Goal: Information Seeking & Learning: Learn about a topic

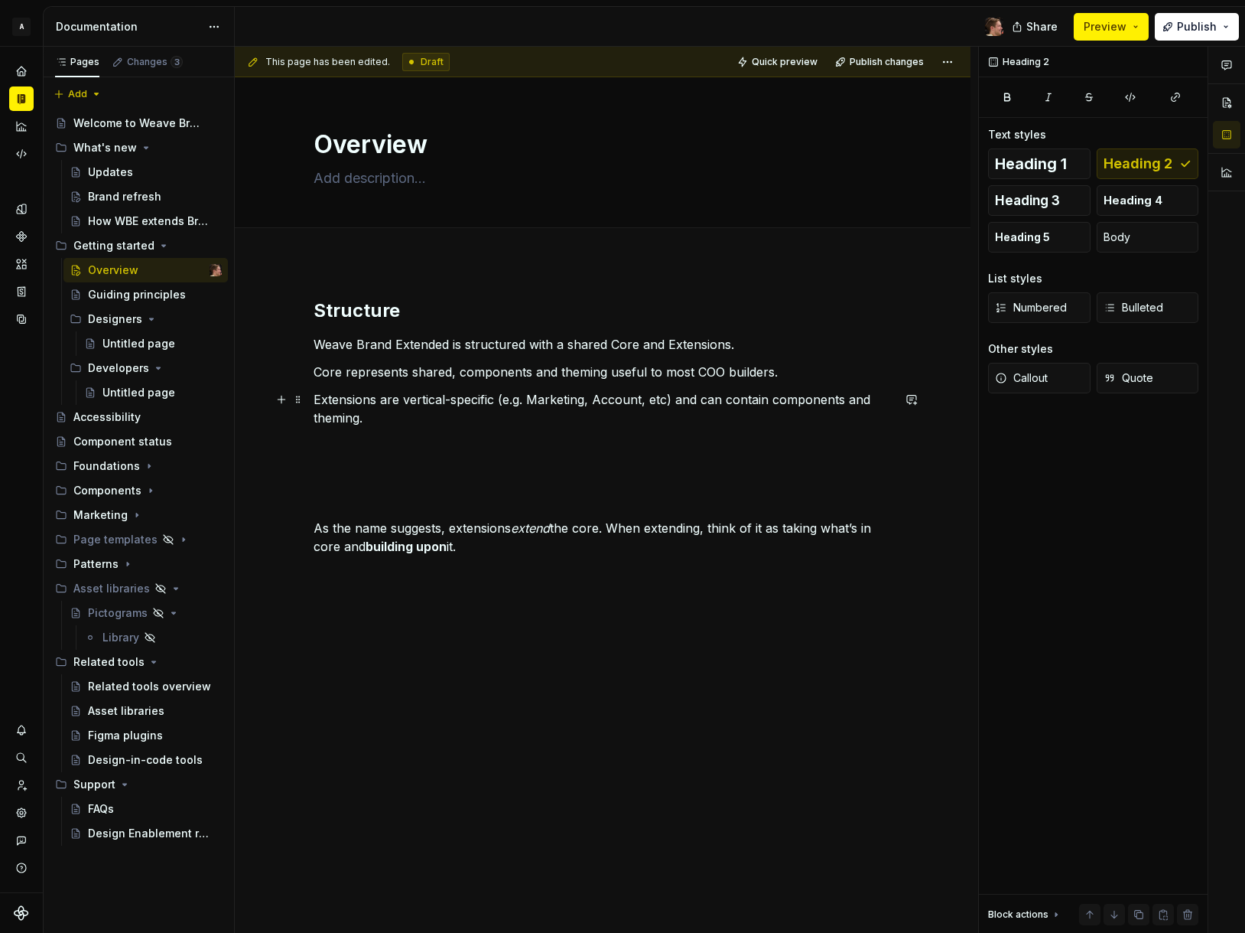
click at [528, 422] on p "Extensions are vertical-specific (e.g. Marketing, Account, etc) and can contain…" at bounding box center [603, 408] width 578 height 37
click at [502, 467] on p at bounding box center [603, 473] width 578 height 18
type textarea "*"
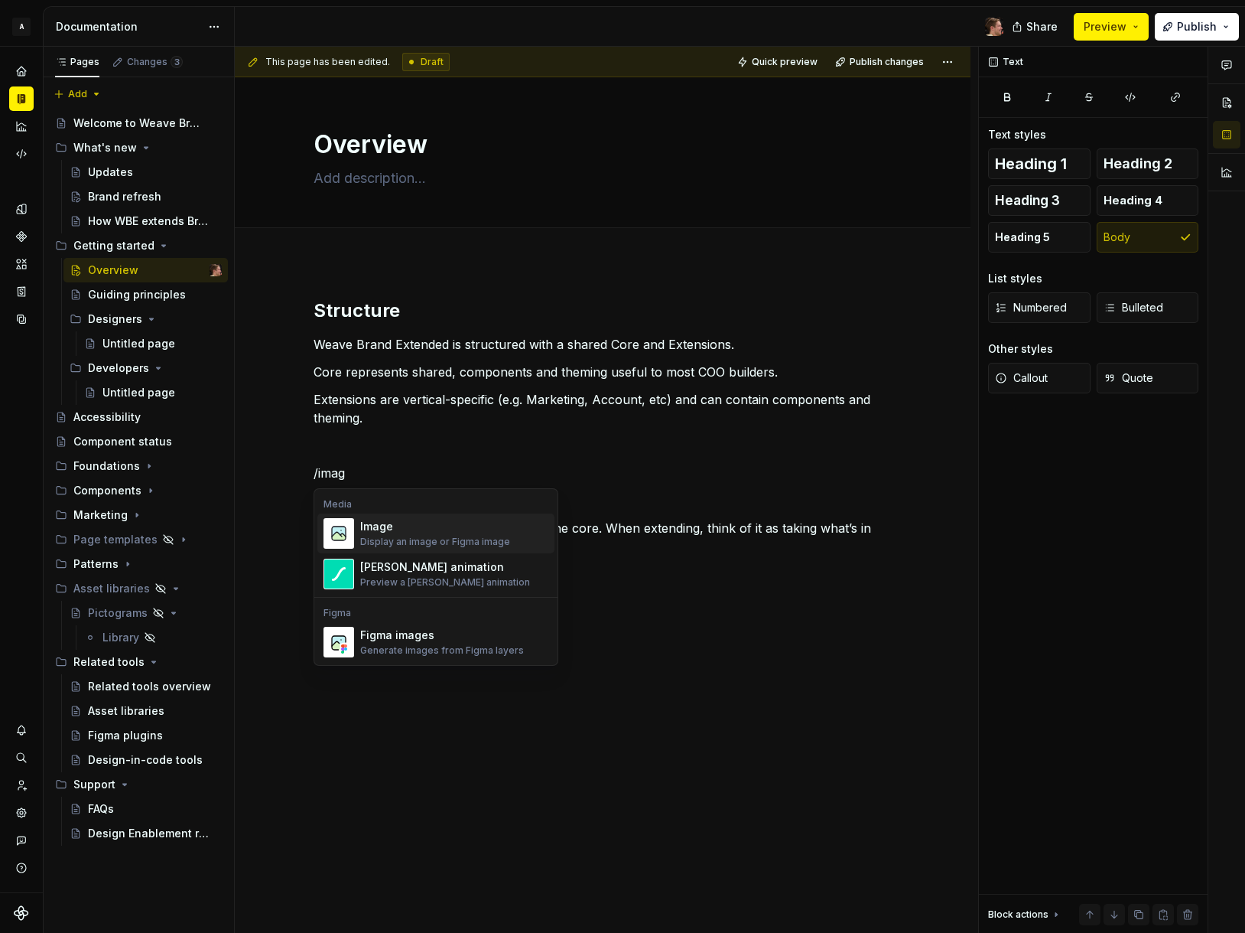
click at [456, 511] on div "Media Image Display an image or Figma image [PERSON_NAME] animation Preview a […" at bounding box center [435, 545] width 243 height 106
click at [456, 521] on div "Image" at bounding box center [435, 526] width 150 height 15
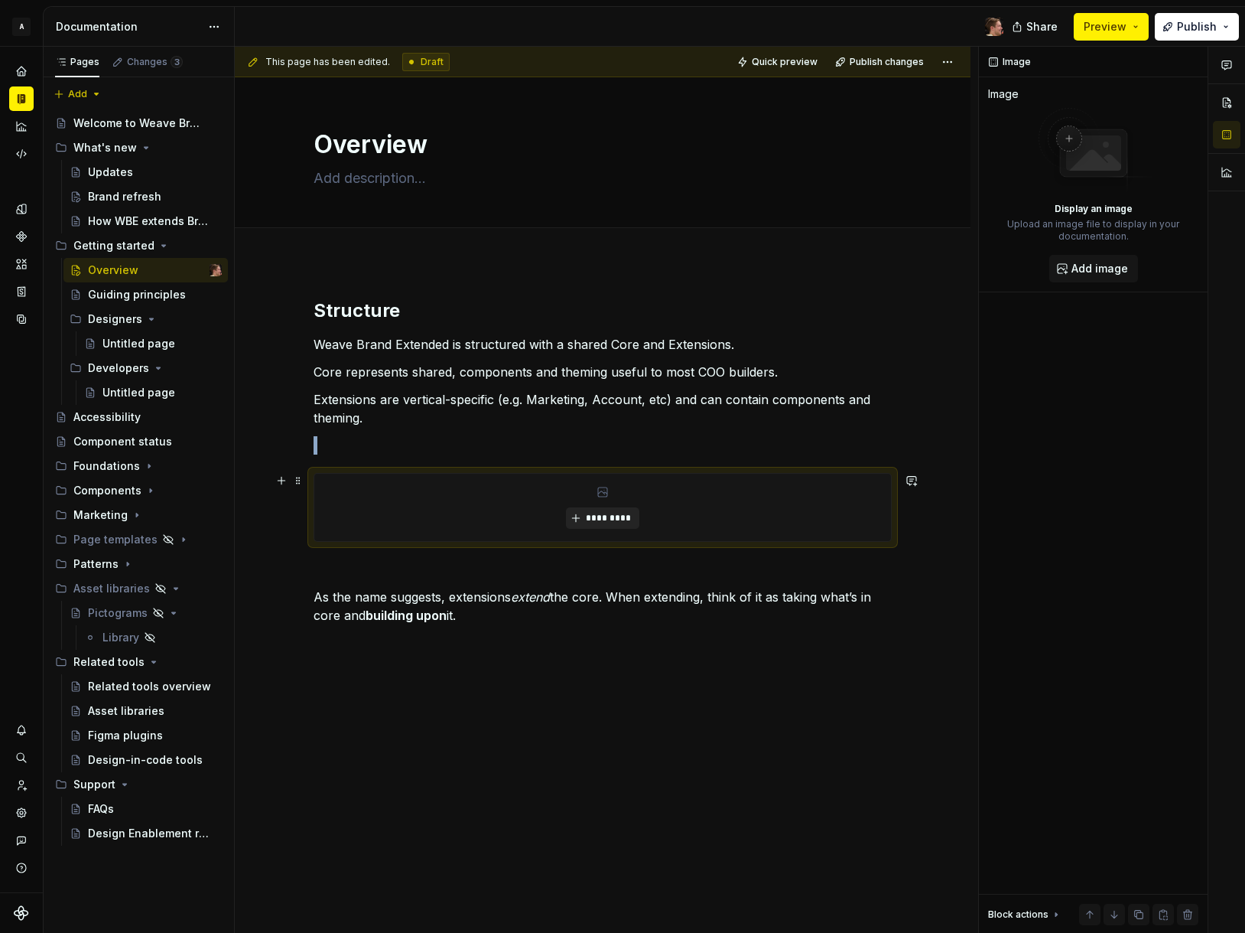
click at [586, 516] on span "*********" at bounding box center [608, 518] width 47 height 12
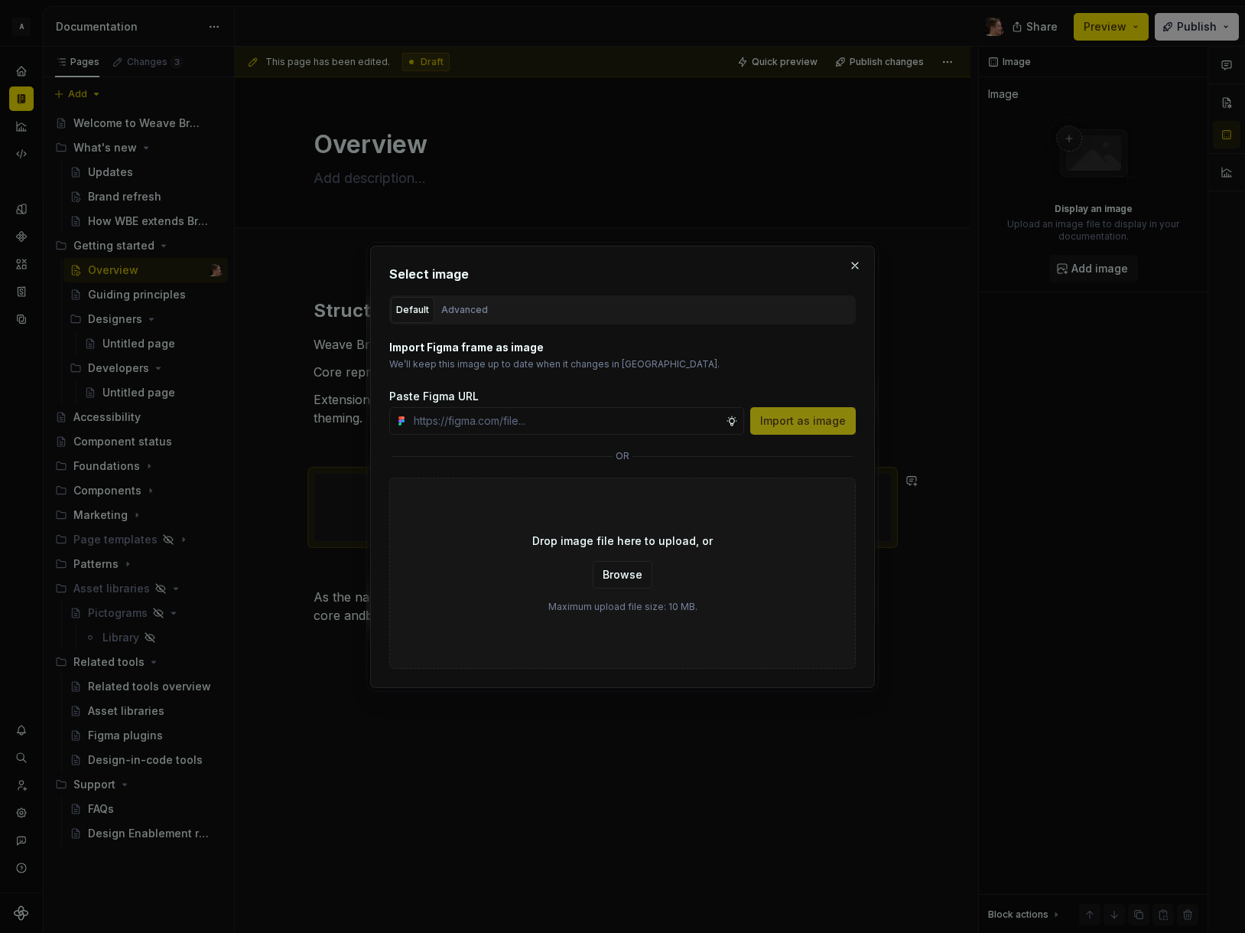
type textarea "*"
paste input "[URL][DOMAIN_NAME]"
type input "[URL][DOMAIN_NAME]"
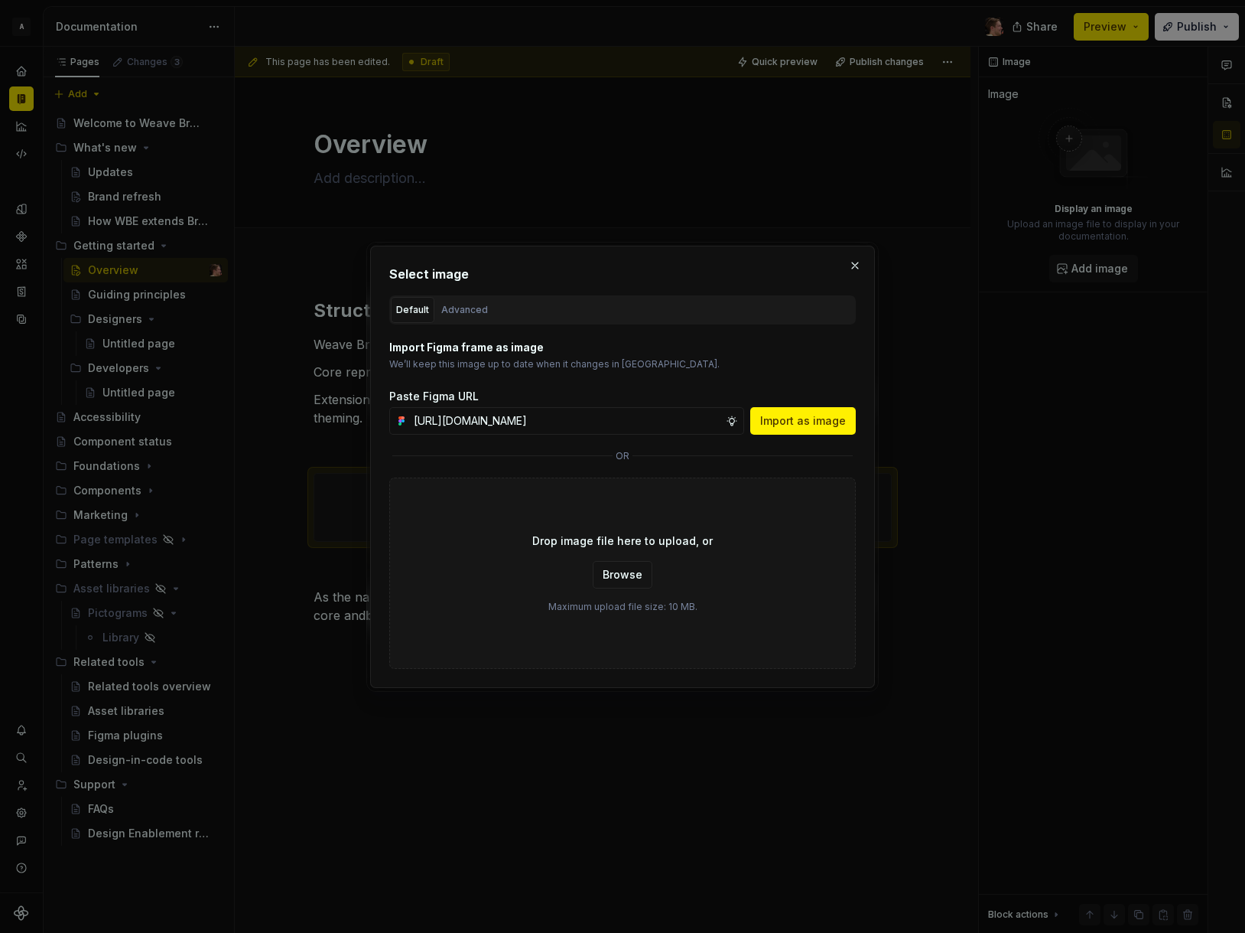
click at [495, 349] on p "Import Figma frame as image" at bounding box center [622, 347] width 467 height 15
click at [465, 308] on div "Advanced" at bounding box center [464, 309] width 47 height 15
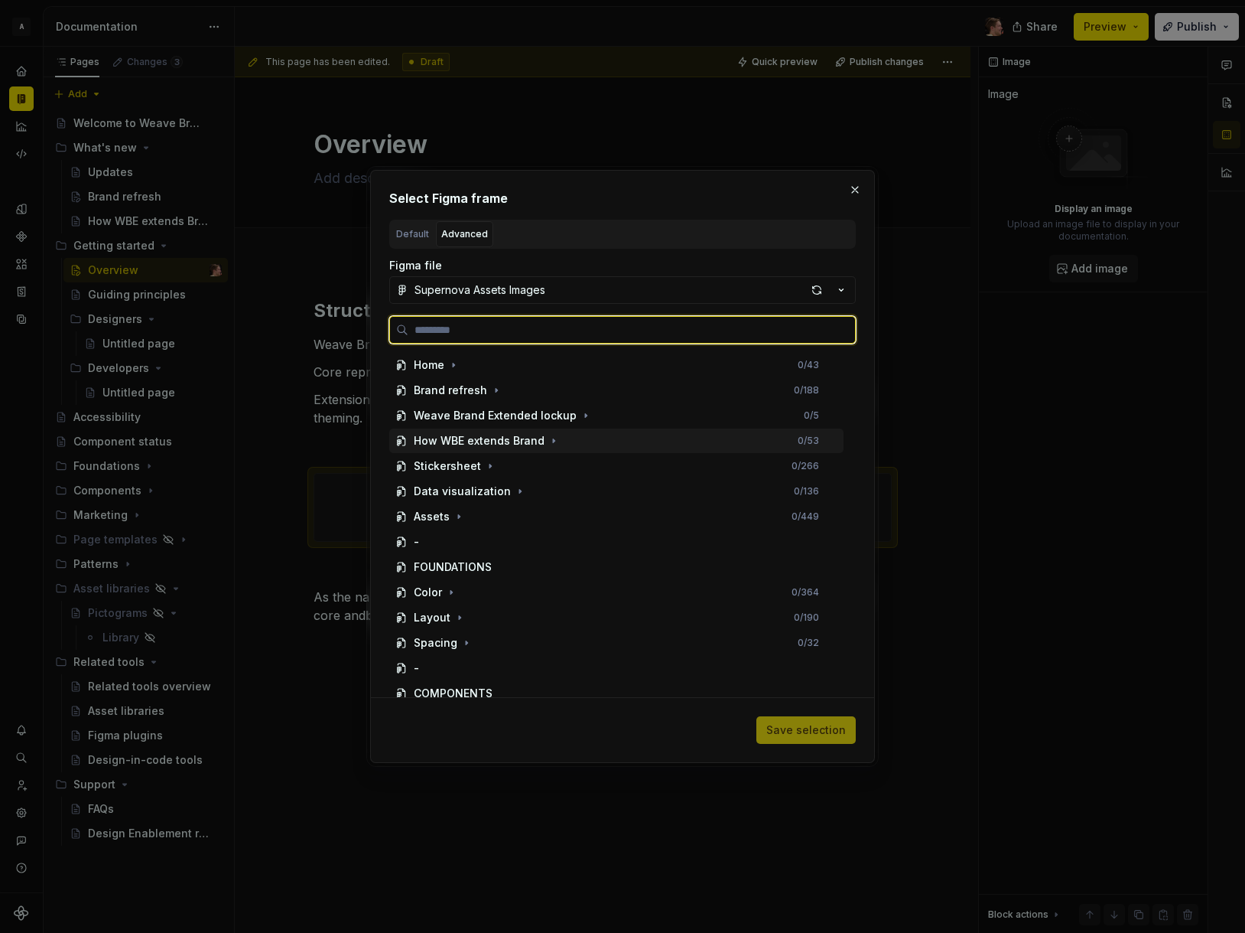
click at [560, 439] on div "How WBE extends Brand 0 / 53" at bounding box center [616, 440] width 454 height 24
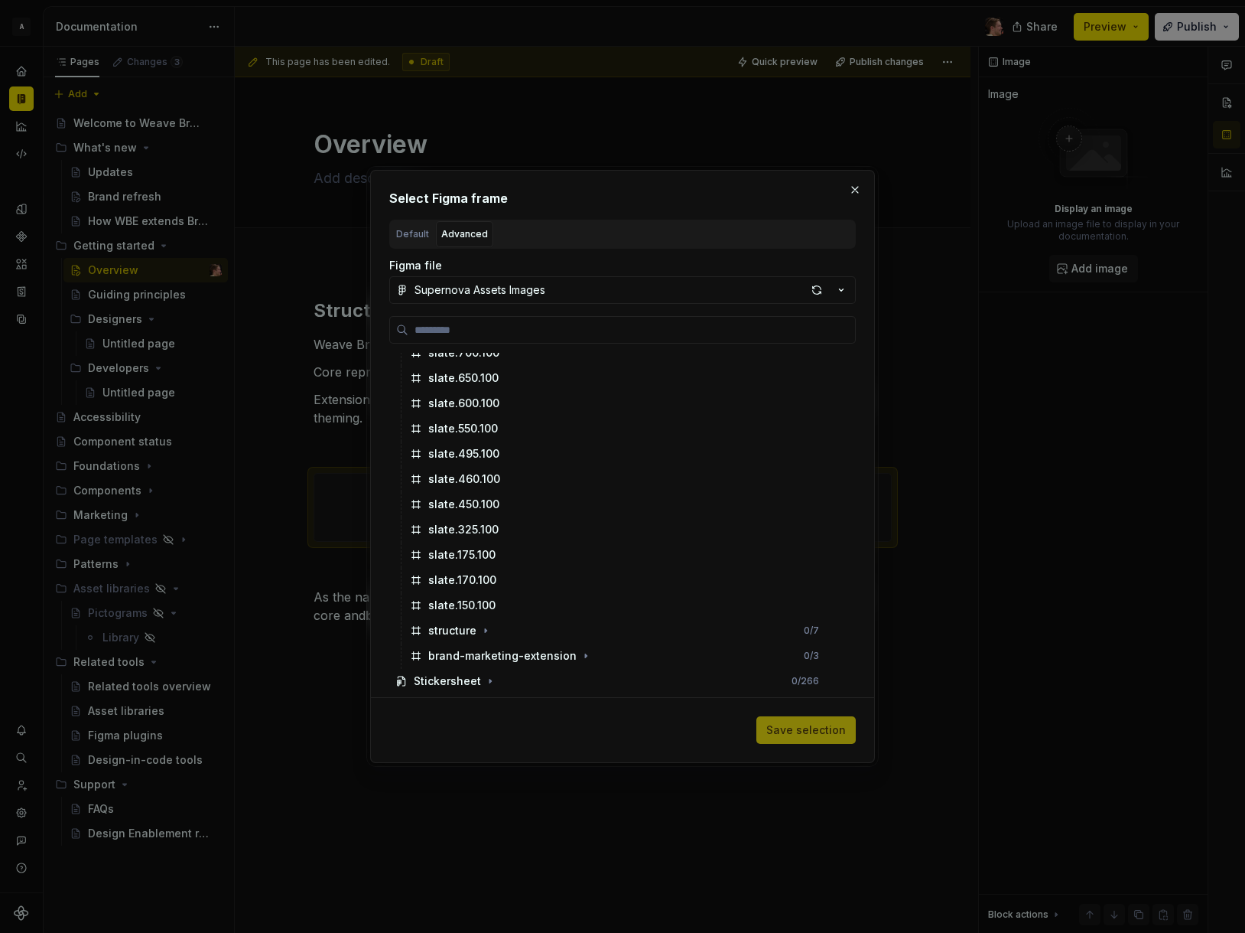
scroll to position [625, 0]
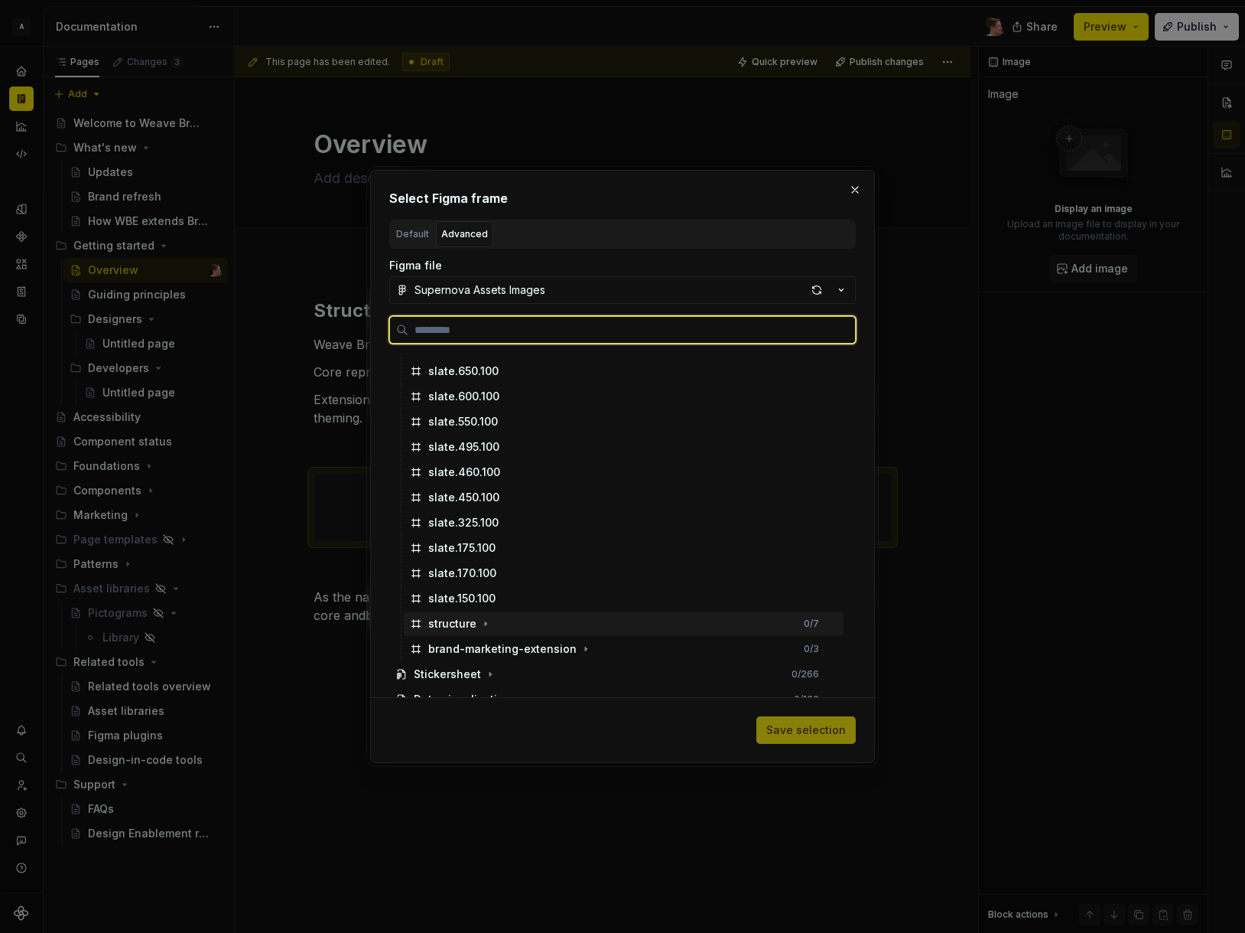
click at [538, 627] on div "structure 0 / 7" at bounding box center [624, 623] width 440 height 24
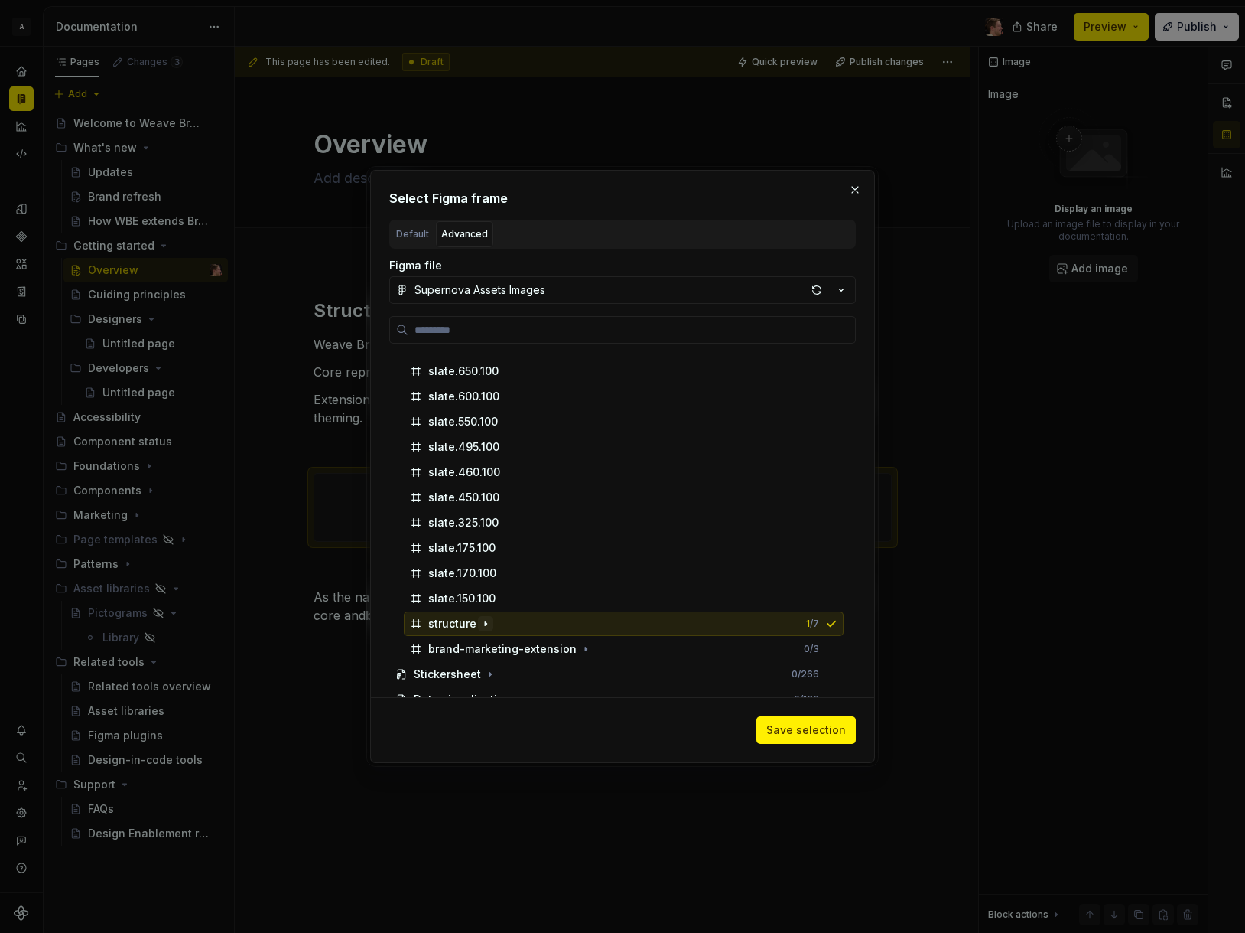
click at [486, 627] on icon "button" at bounding box center [486, 623] width 12 height 12
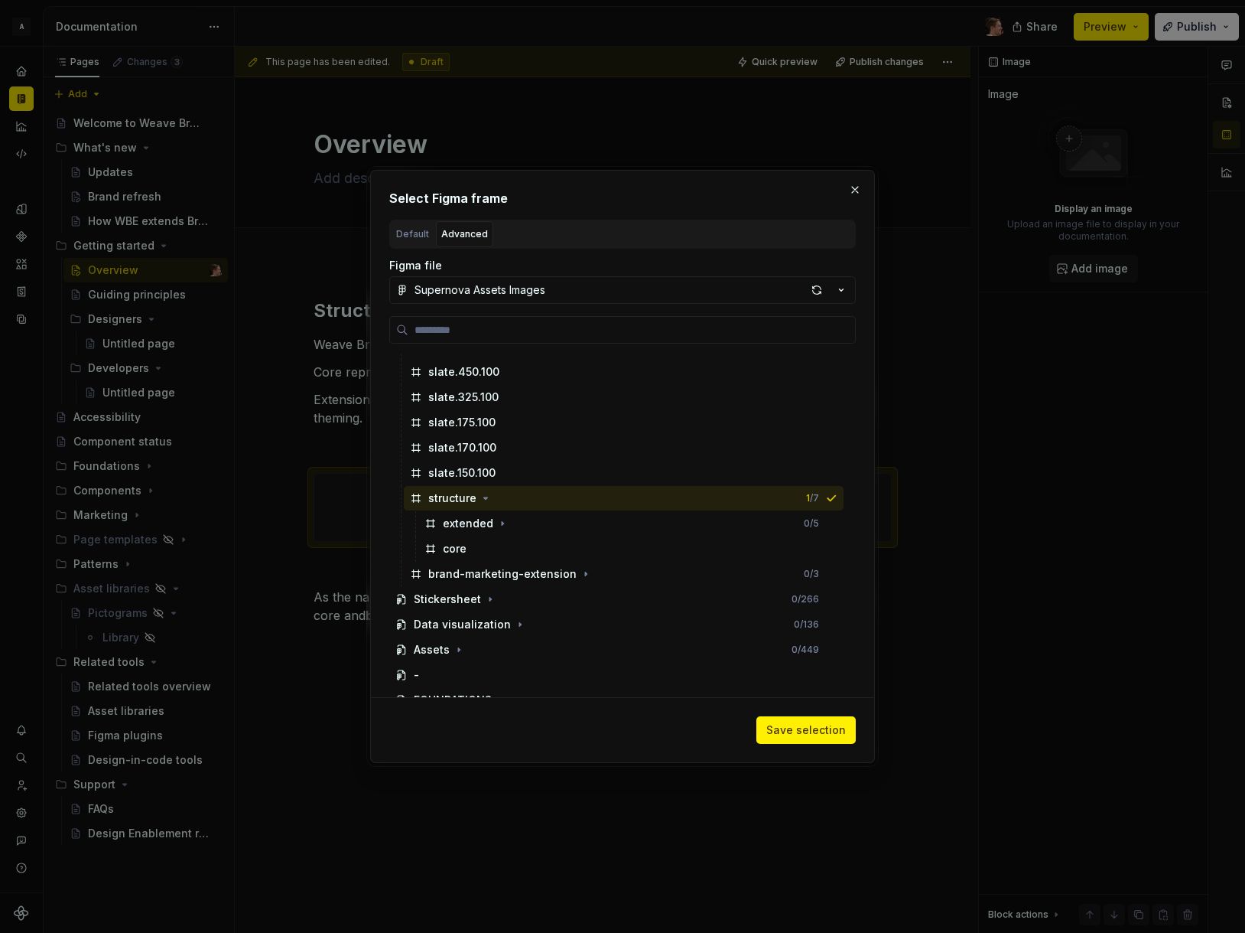
scroll to position [776, 0]
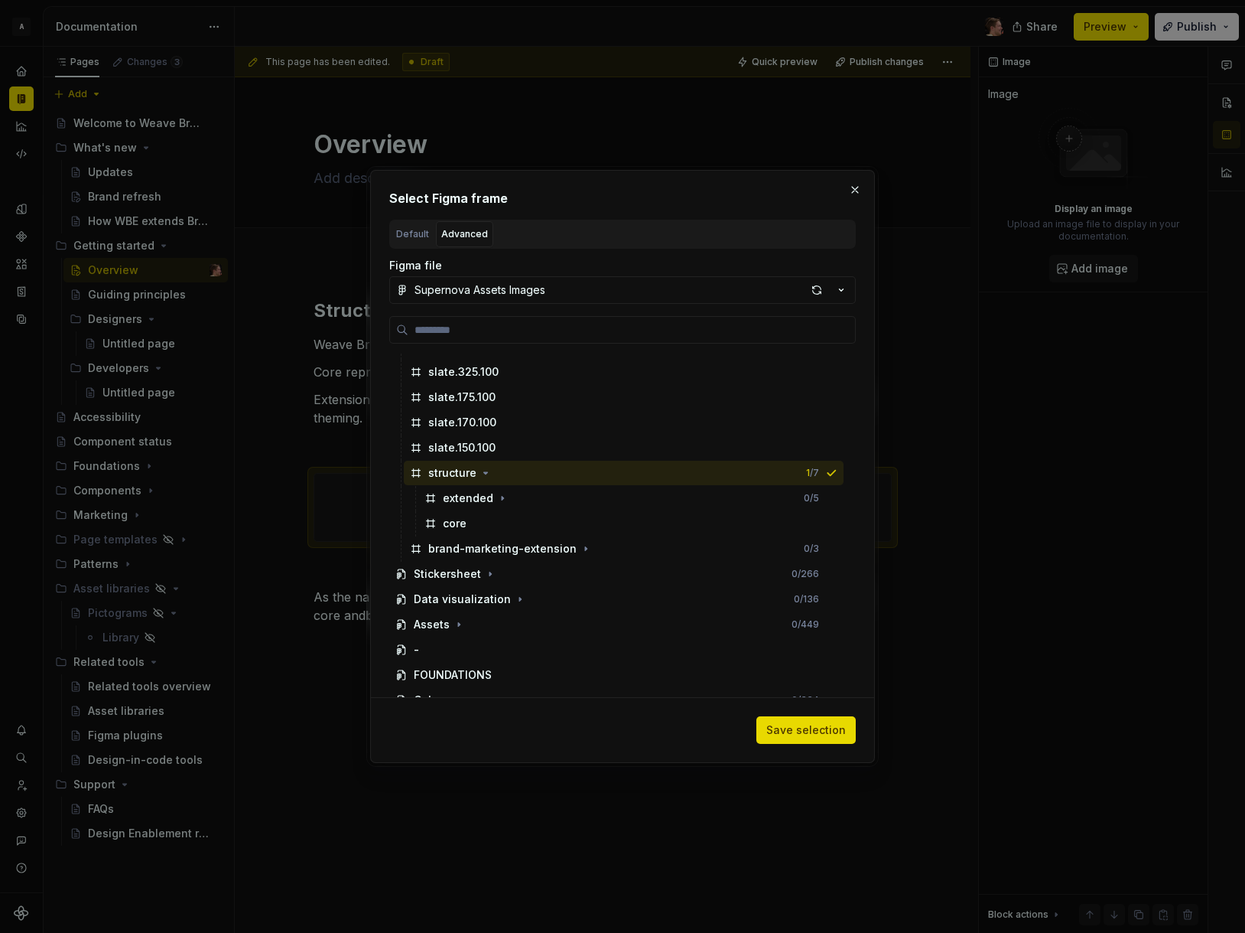
click at [824, 724] on span "Save selection" at bounding box center [807, 729] width 80 height 15
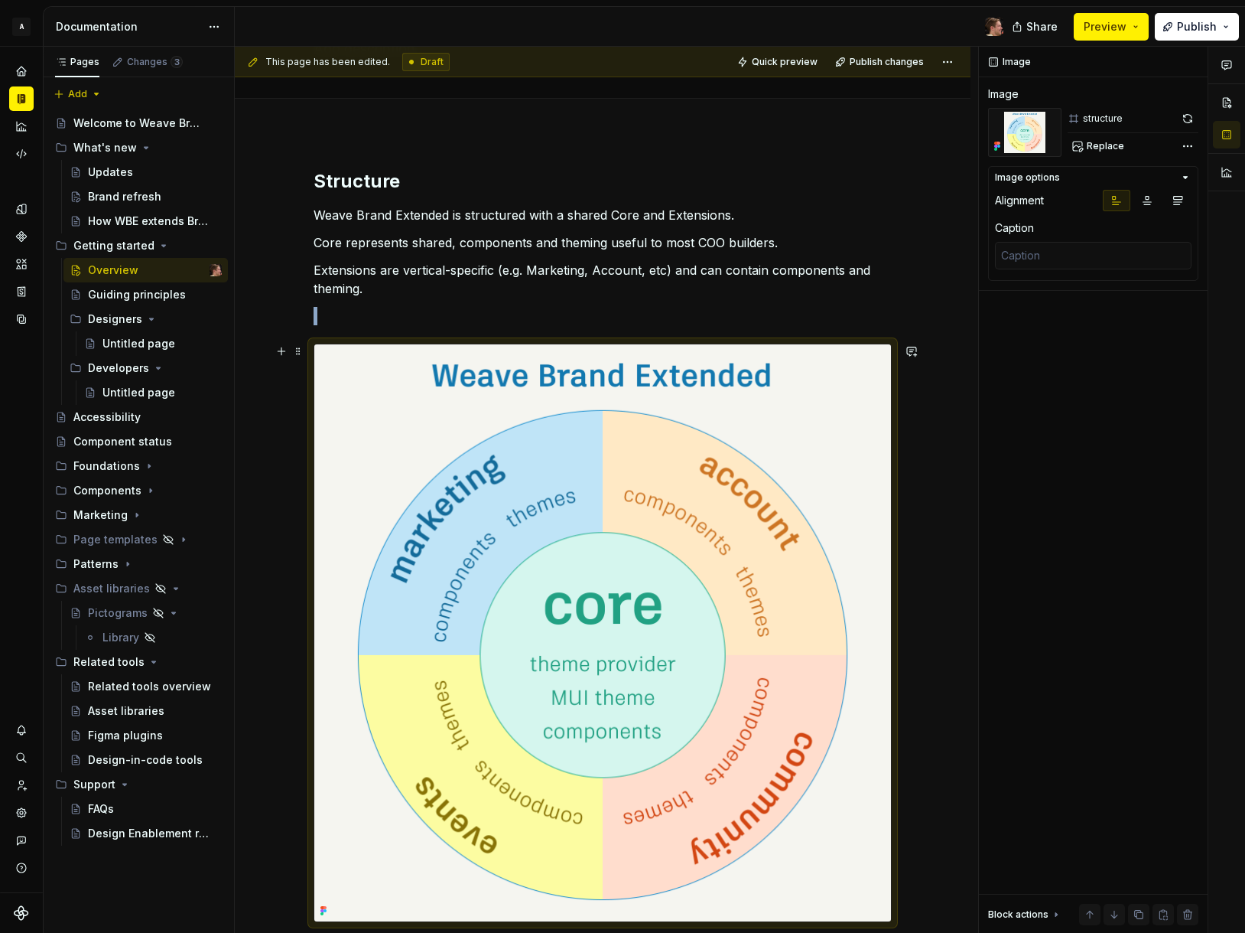
scroll to position [151, 0]
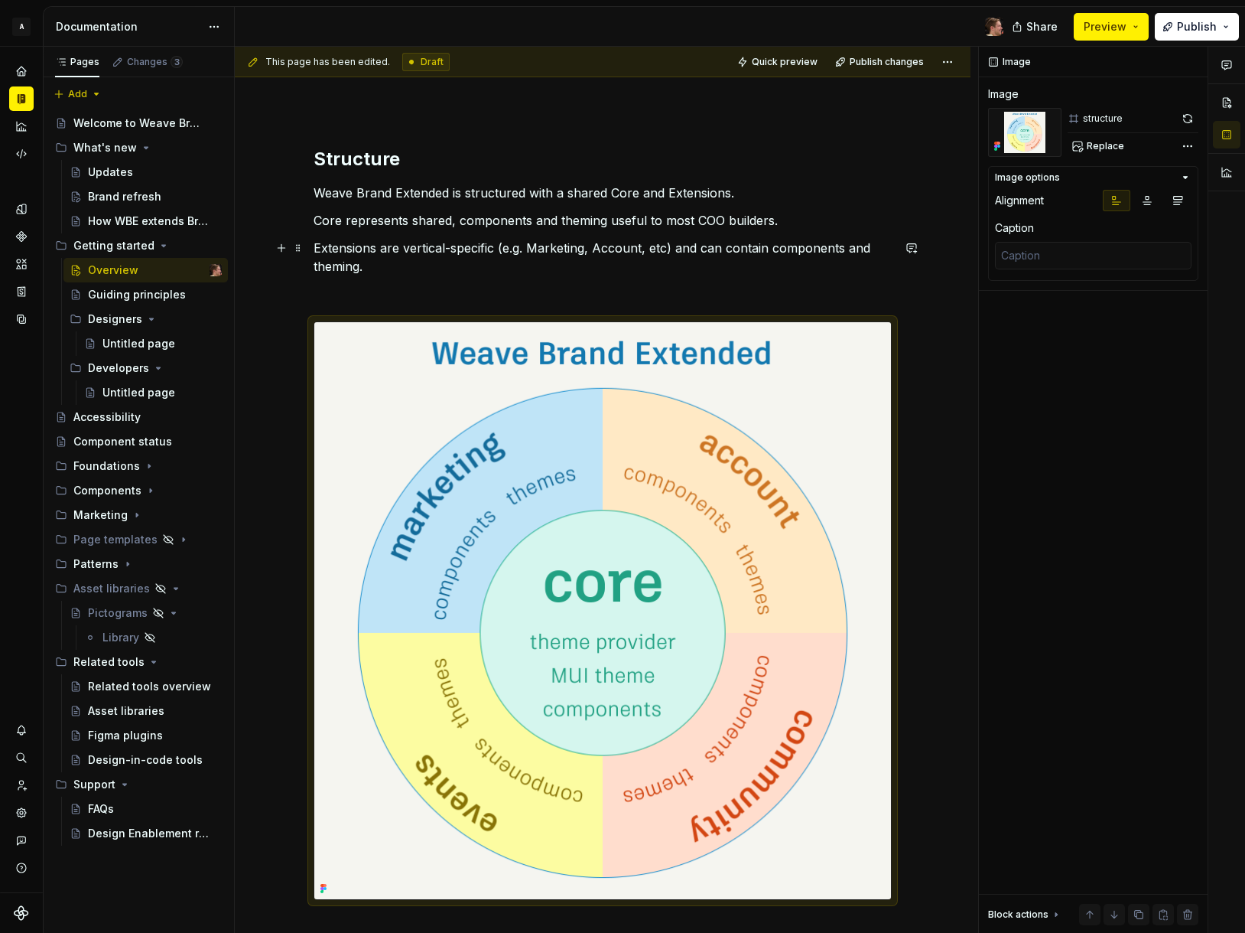
click at [462, 272] on p "Extensions are vertical-specific (e.g. Marketing, Account, etc) and can contain…" at bounding box center [603, 257] width 578 height 37
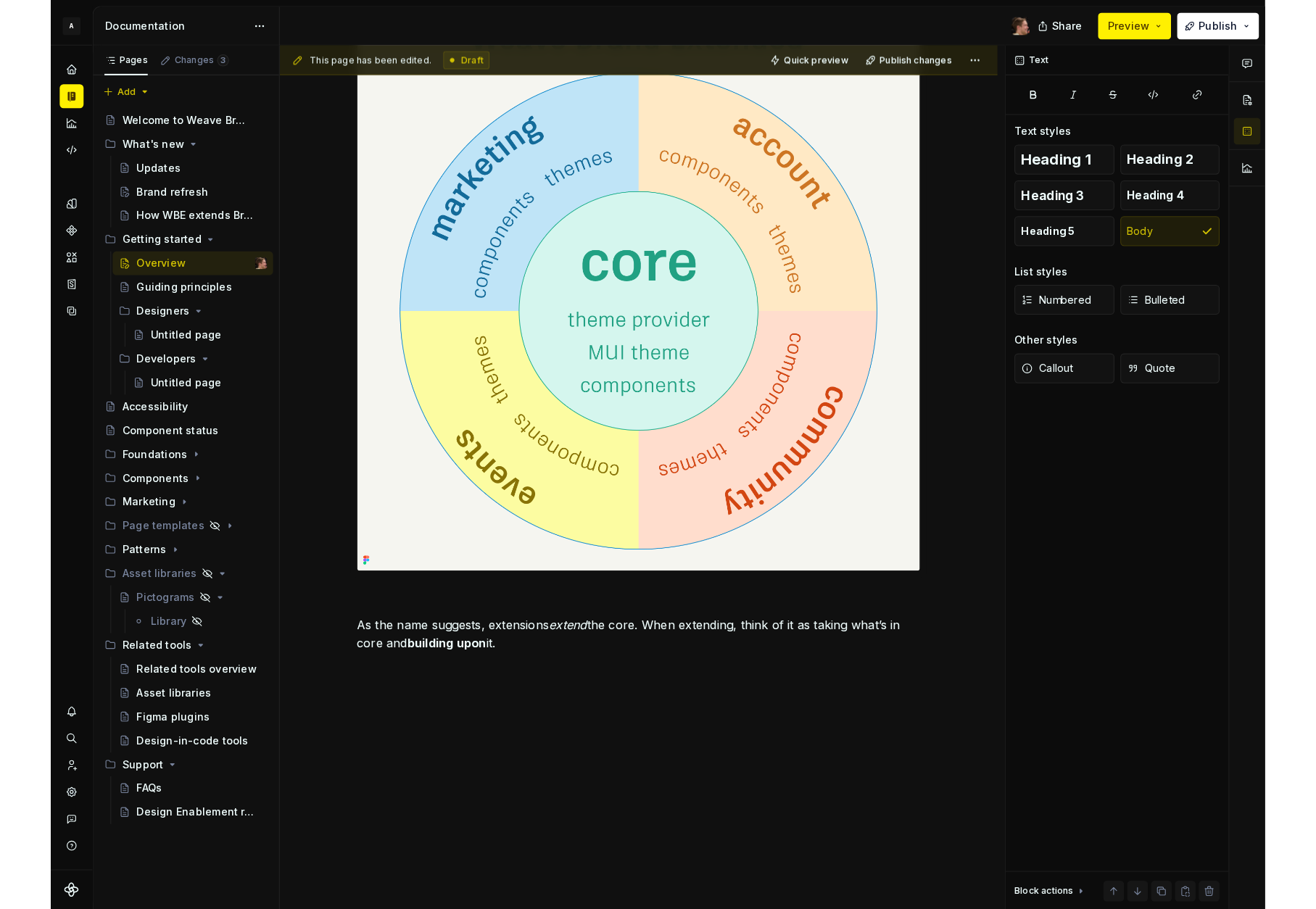
scroll to position [444, 0]
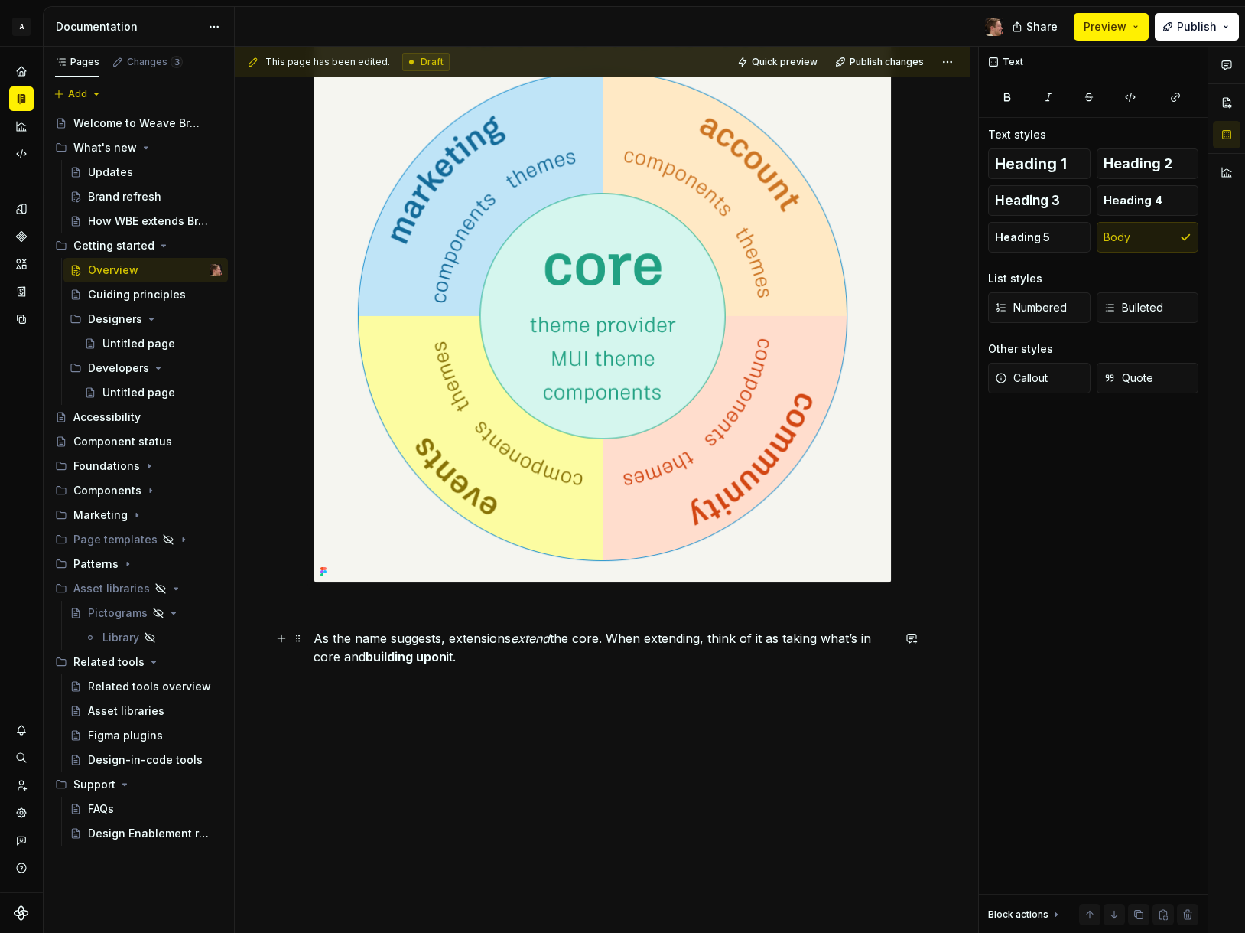
click at [492, 662] on p "As the name suggests, extensions extend the core. When extending, think of it a…" at bounding box center [603, 647] width 578 height 37
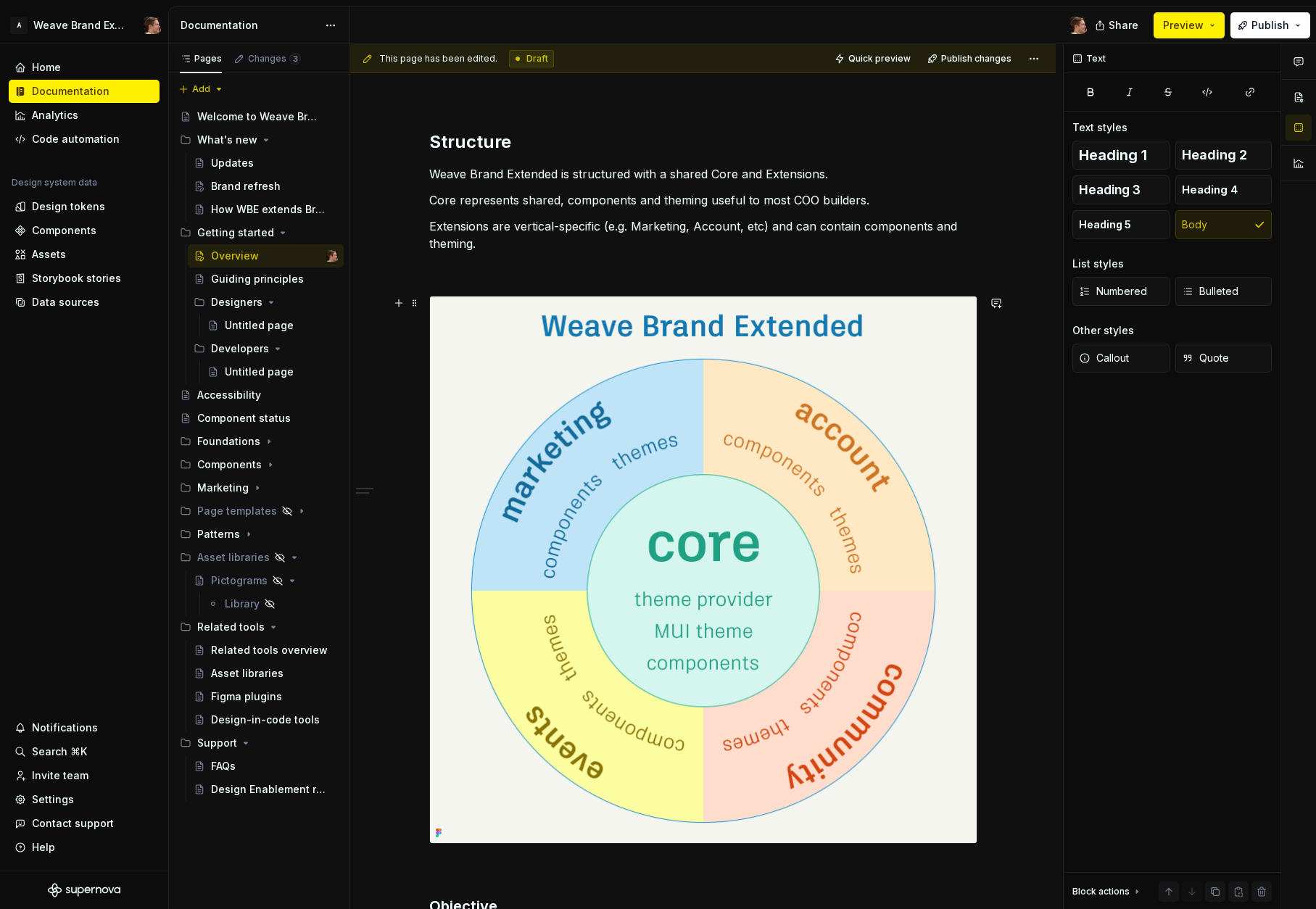
scroll to position [131, 0]
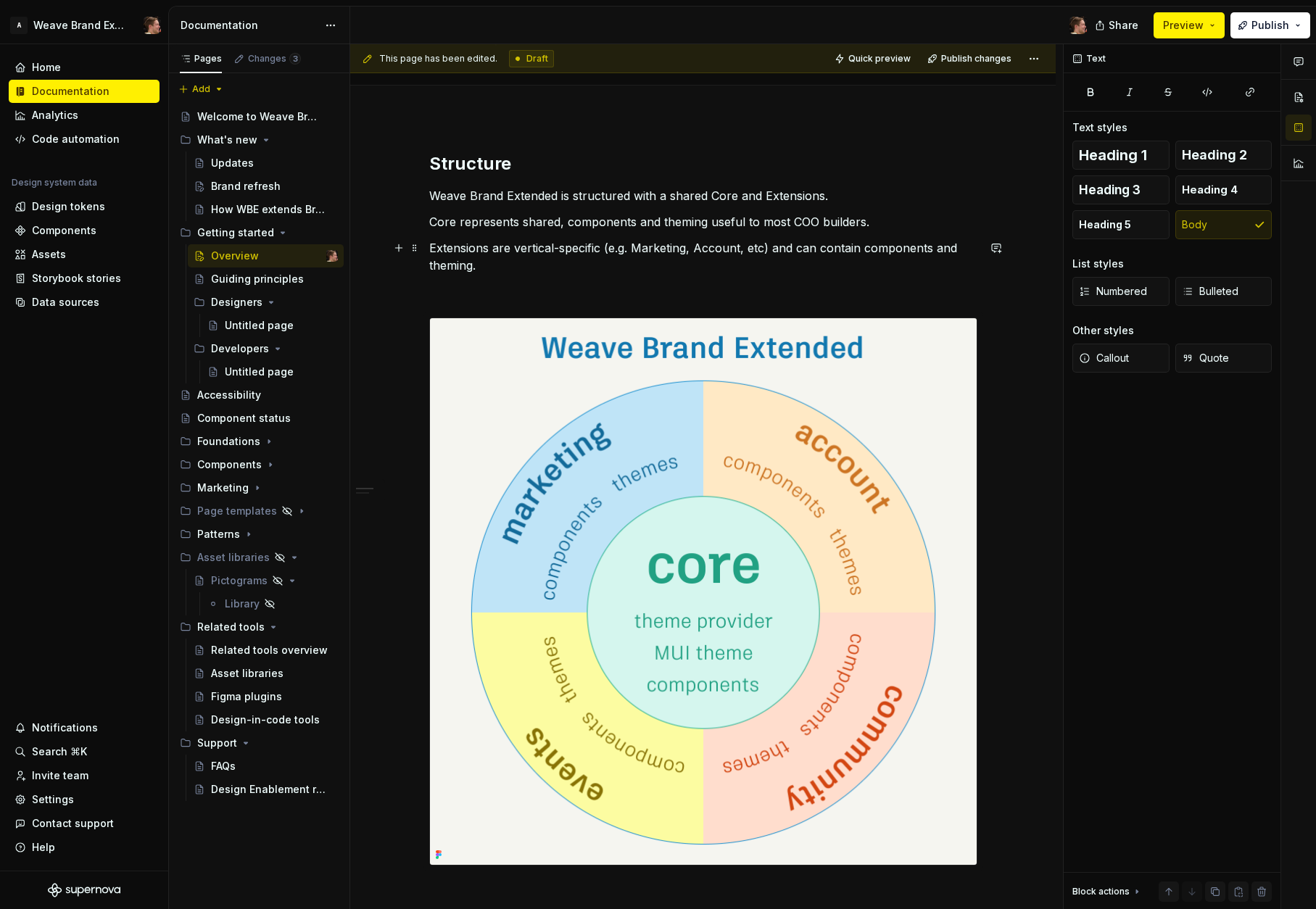
click at [557, 267] on p "Extensions are vertical-specific (e.g. Marketing, Account, etc) and can contain…" at bounding box center [703, 256] width 548 height 35
click at [553, 289] on p at bounding box center [703, 291] width 548 height 17
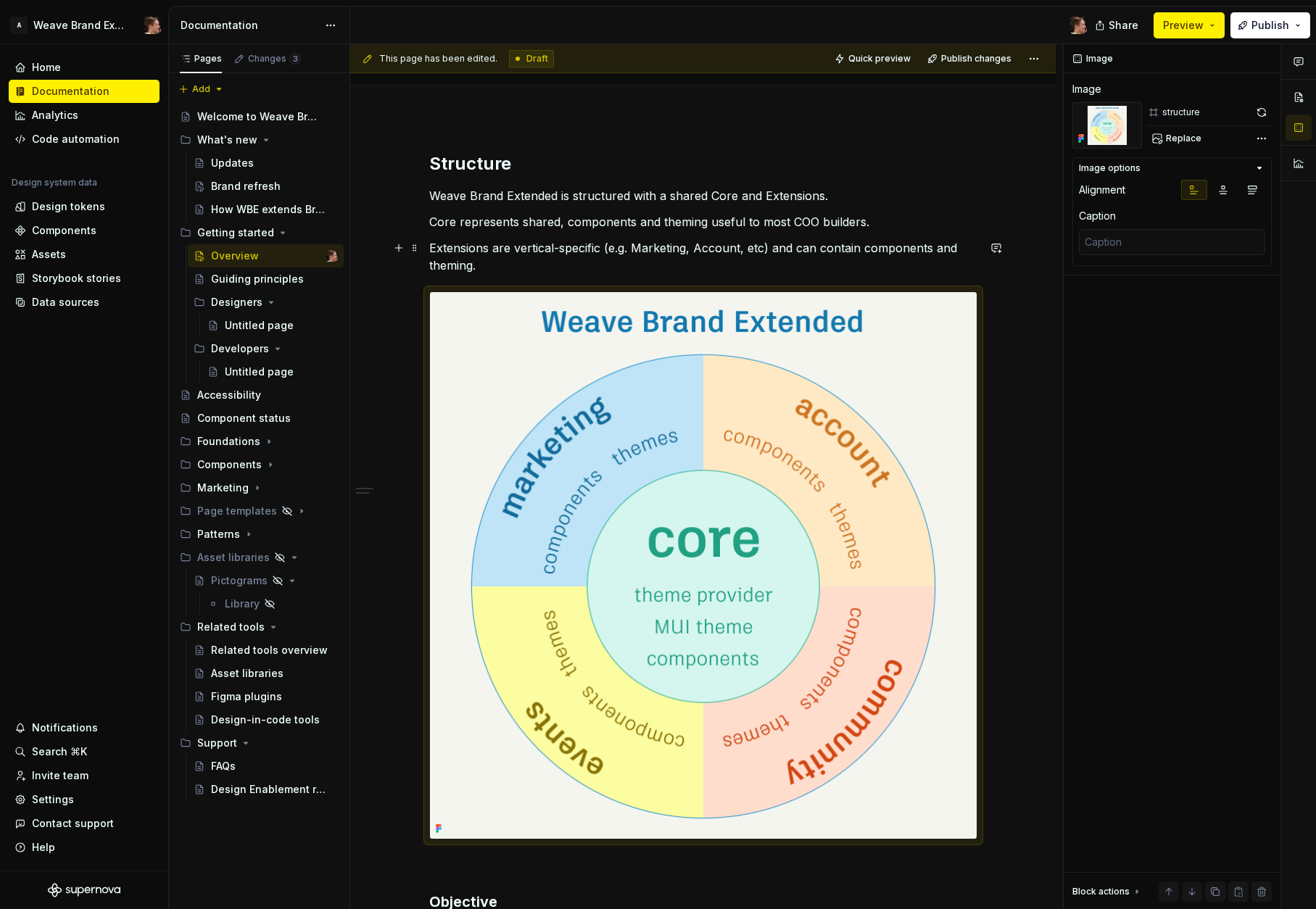
click at [583, 260] on p "Extensions are vertical-specific (e.g. Marketing, Account, etc) and can contain…" at bounding box center [703, 256] width 548 height 35
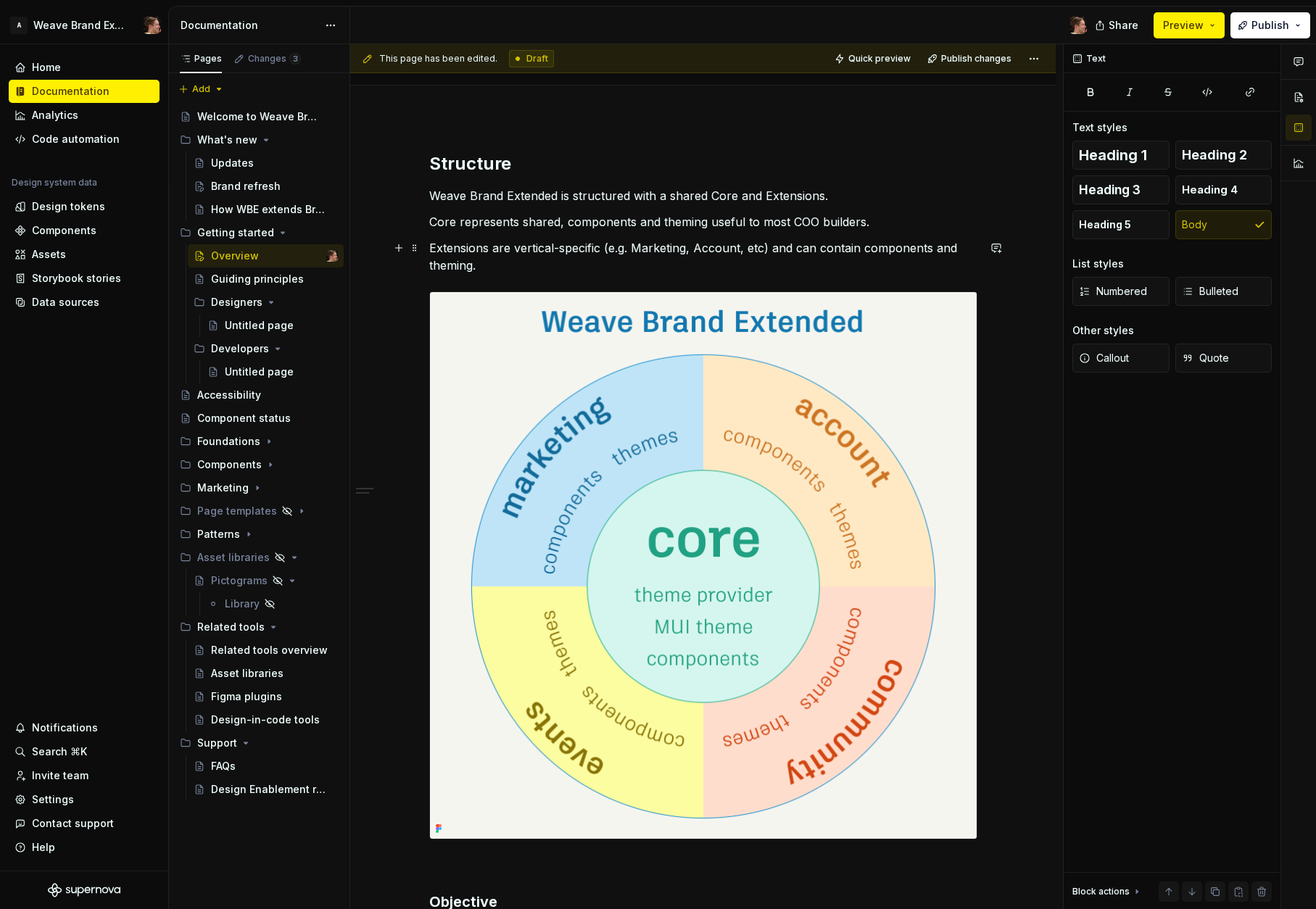
click at [819, 248] on p "Extensions are vertical-specific (e.g. Marketing, Account, etc) and can contain…" at bounding box center [703, 256] width 548 height 35
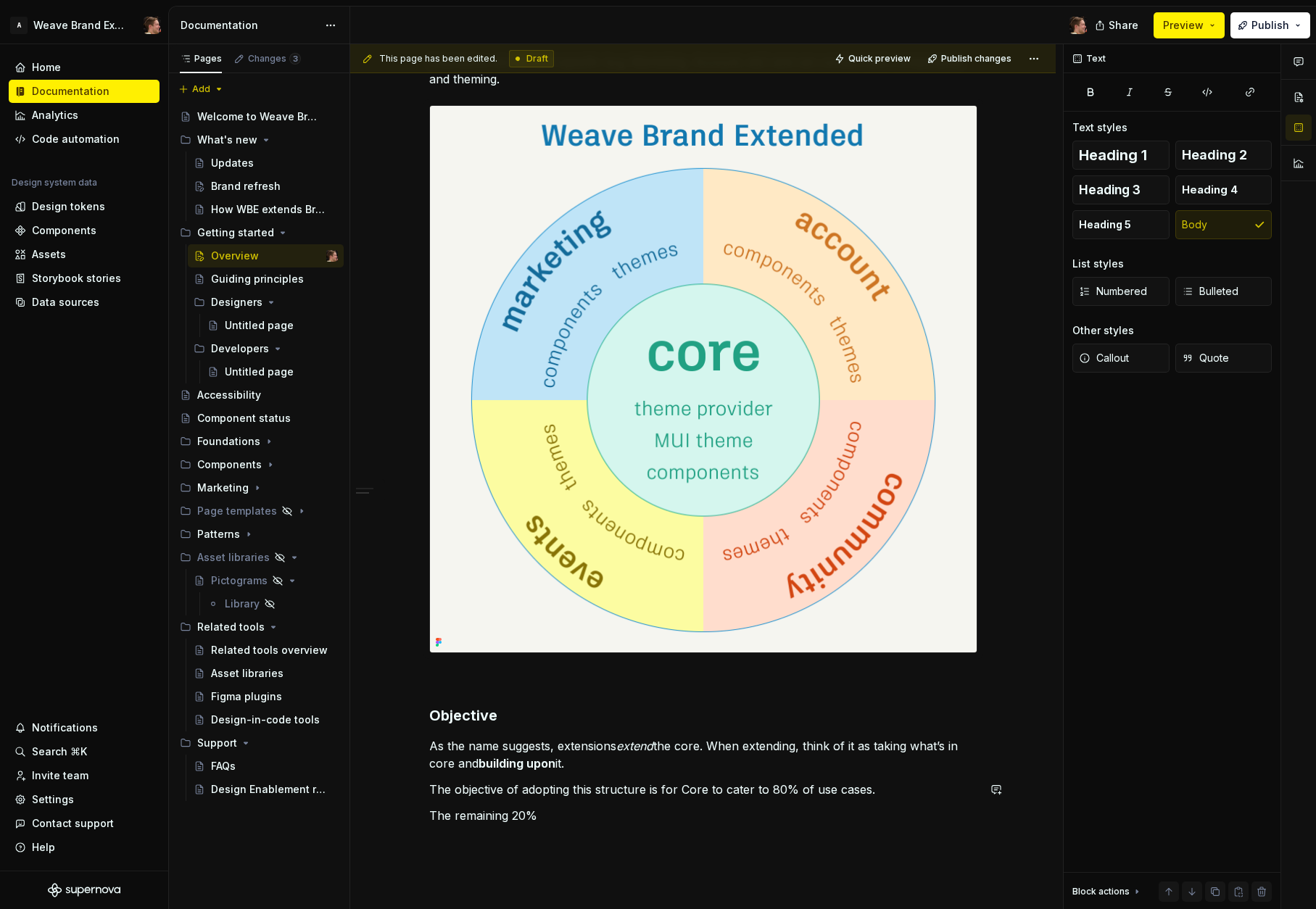
scroll to position [521, 0]
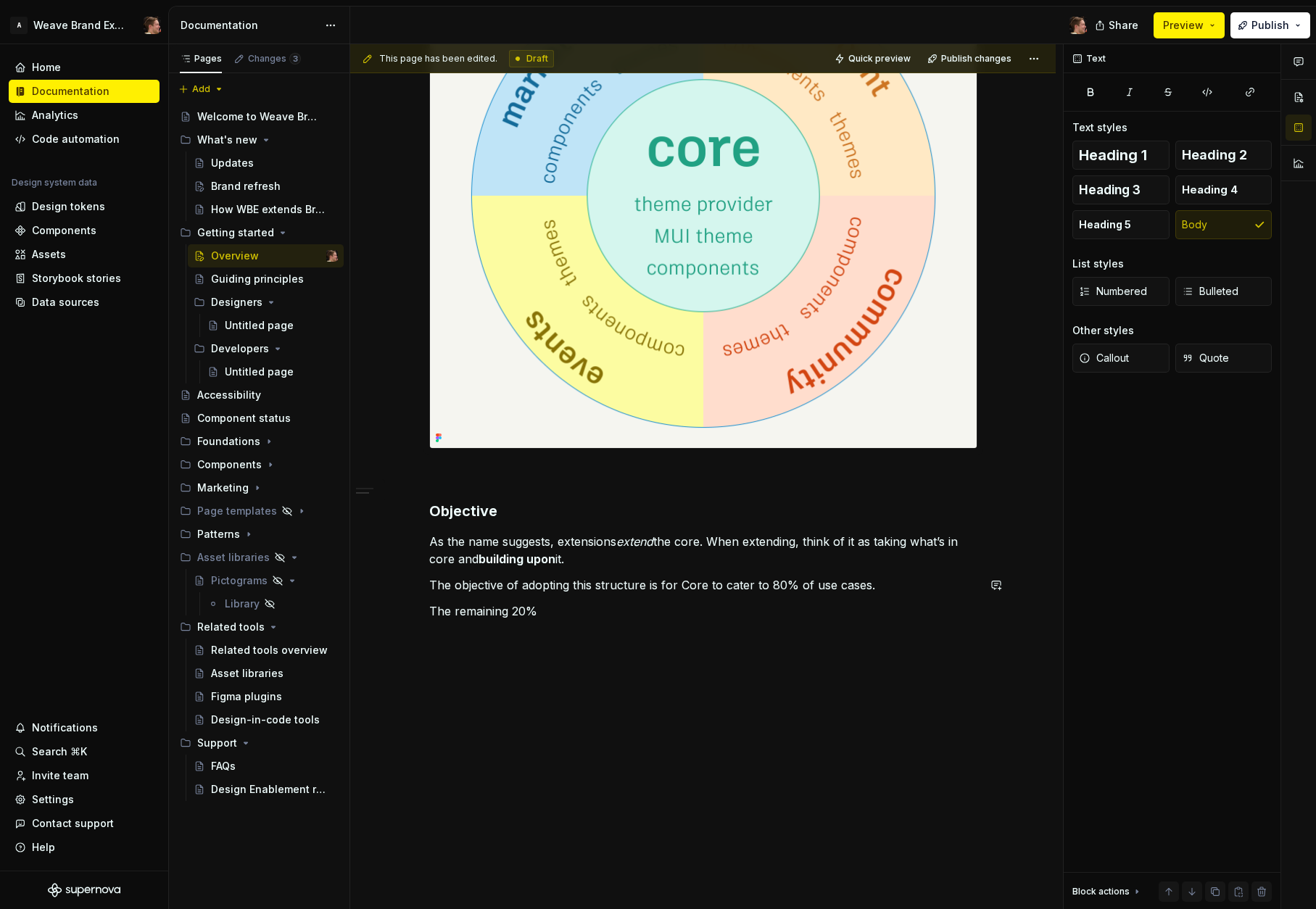
click at [592, 571] on div "Structure Weave Brand Extended is structured with a shared Core and Extensions.…" at bounding box center [703, 191] width 548 height 859
click at [604, 613] on p "The remaining 20%" at bounding box center [703, 611] width 548 height 17
click at [604, 558] on p "As the name suggests, extensions extend the core. When extending, think of it a…" at bounding box center [703, 550] width 548 height 35
click at [730, 556] on p "As the name suggests, extensions extend the core. When extending, think of it a…" at bounding box center [703, 550] width 548 height 35
click at [636, 620] on div "Structure Weave Brand Extended is structured with a shared Core and Extensions.…" at bounding box center [703, 199] width 548 height 876
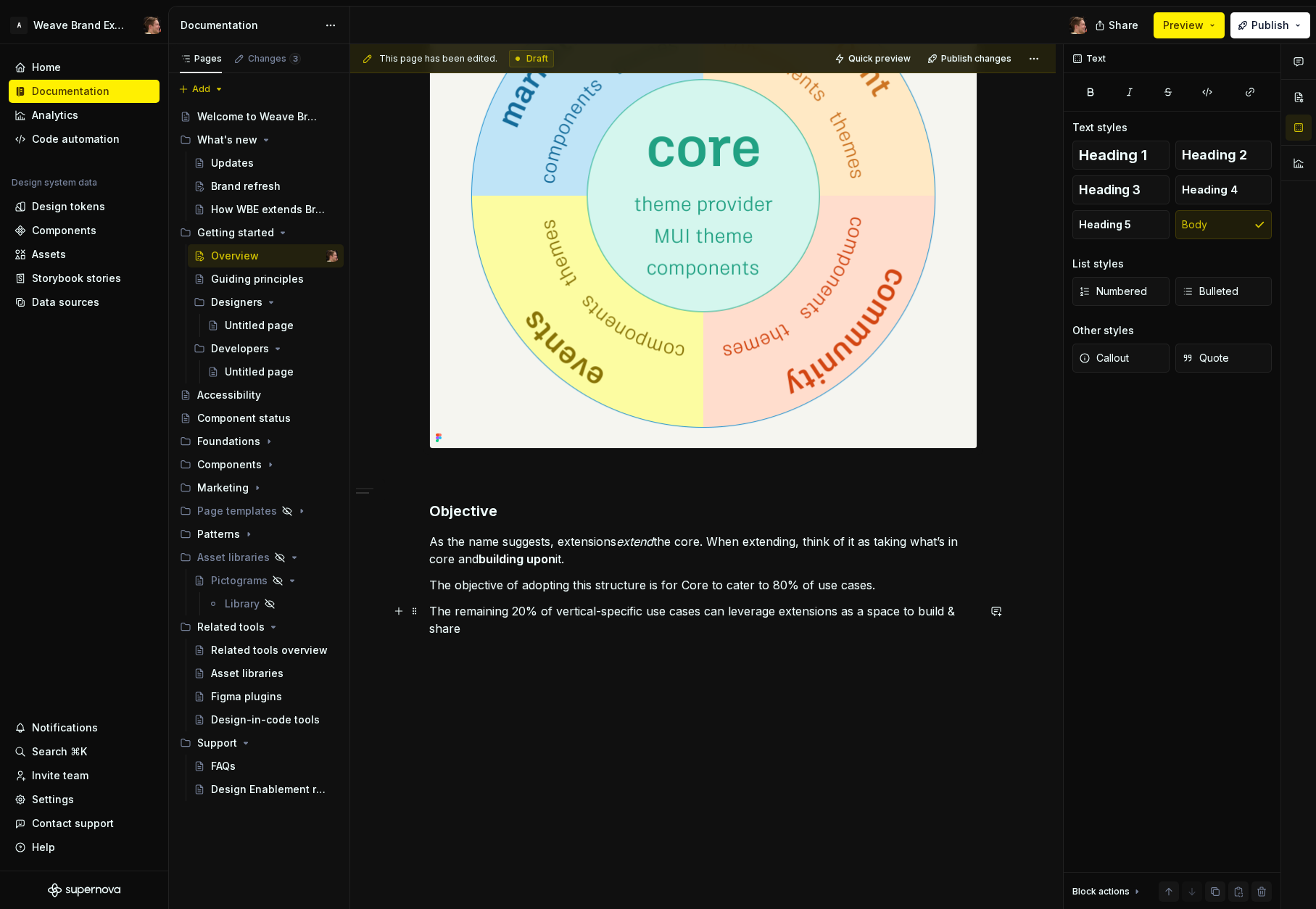
click at [651, 633] on p "The remaining 20% of vertical-specific use cases can leverage extensions as a s…" at bounding box center [703, 620] width 548 height 35
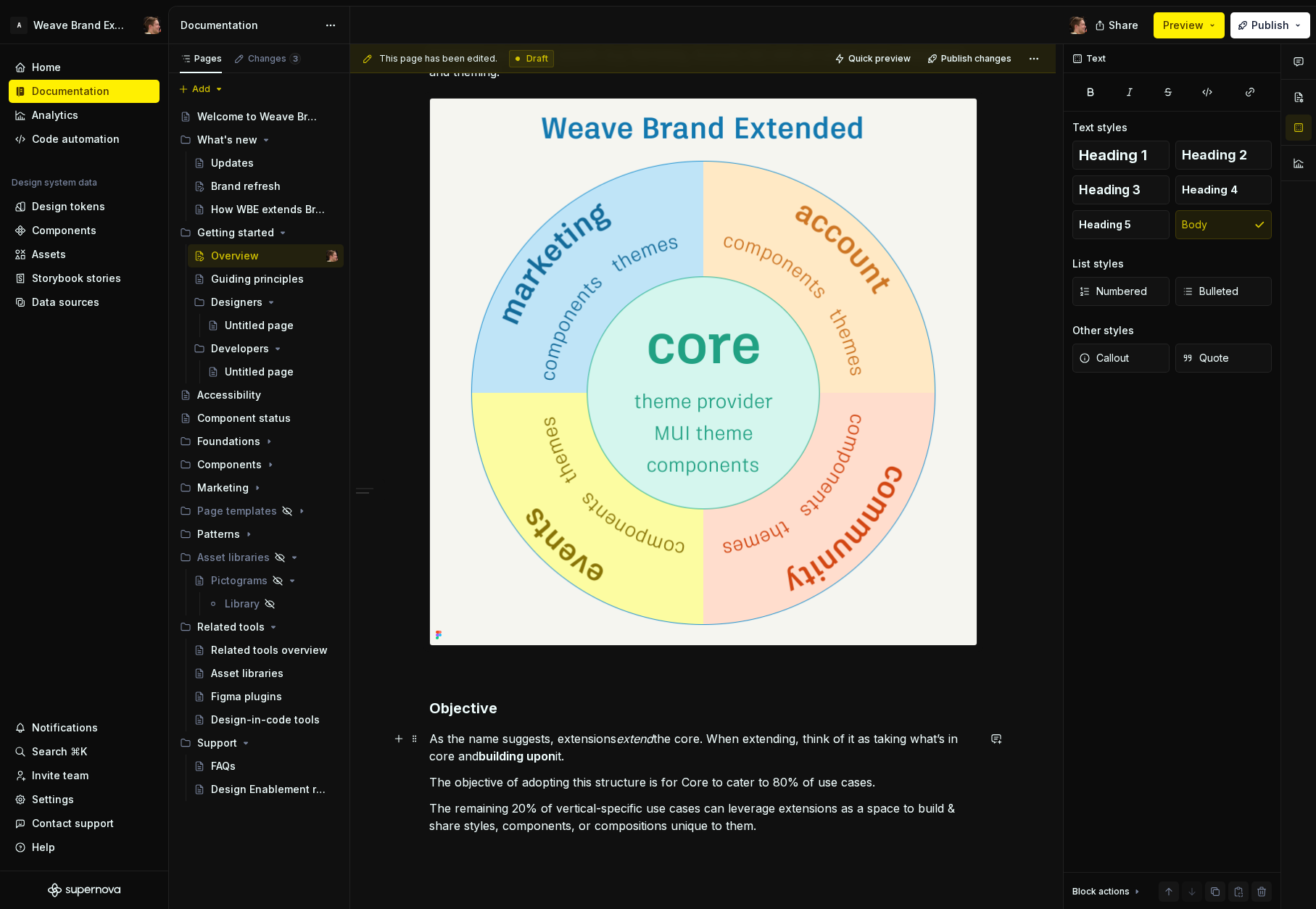
scroll to position [363, 0]
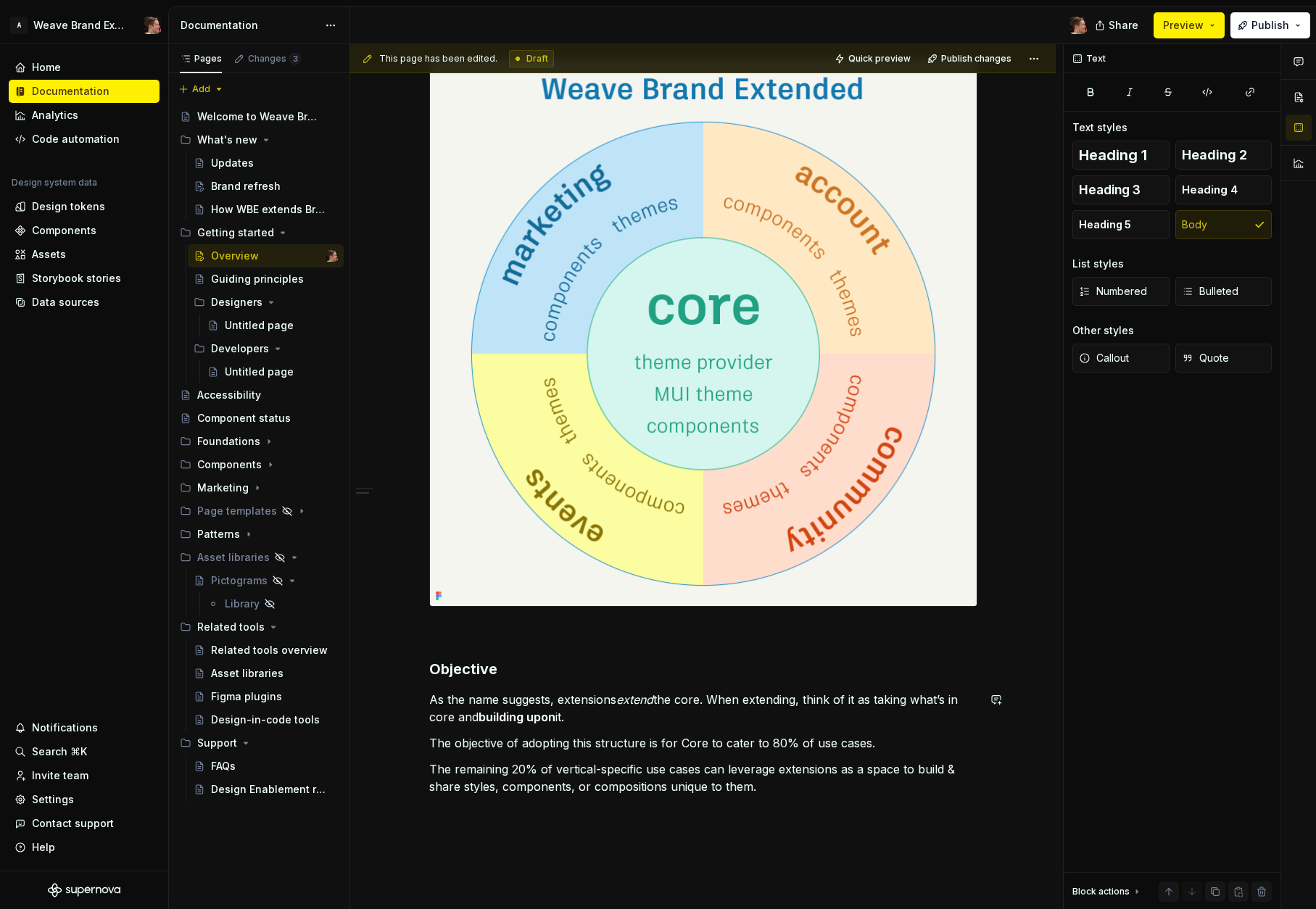
click at [679, 671] on h3 "Objective" at bounding box center [703, 668] width 548 height 20
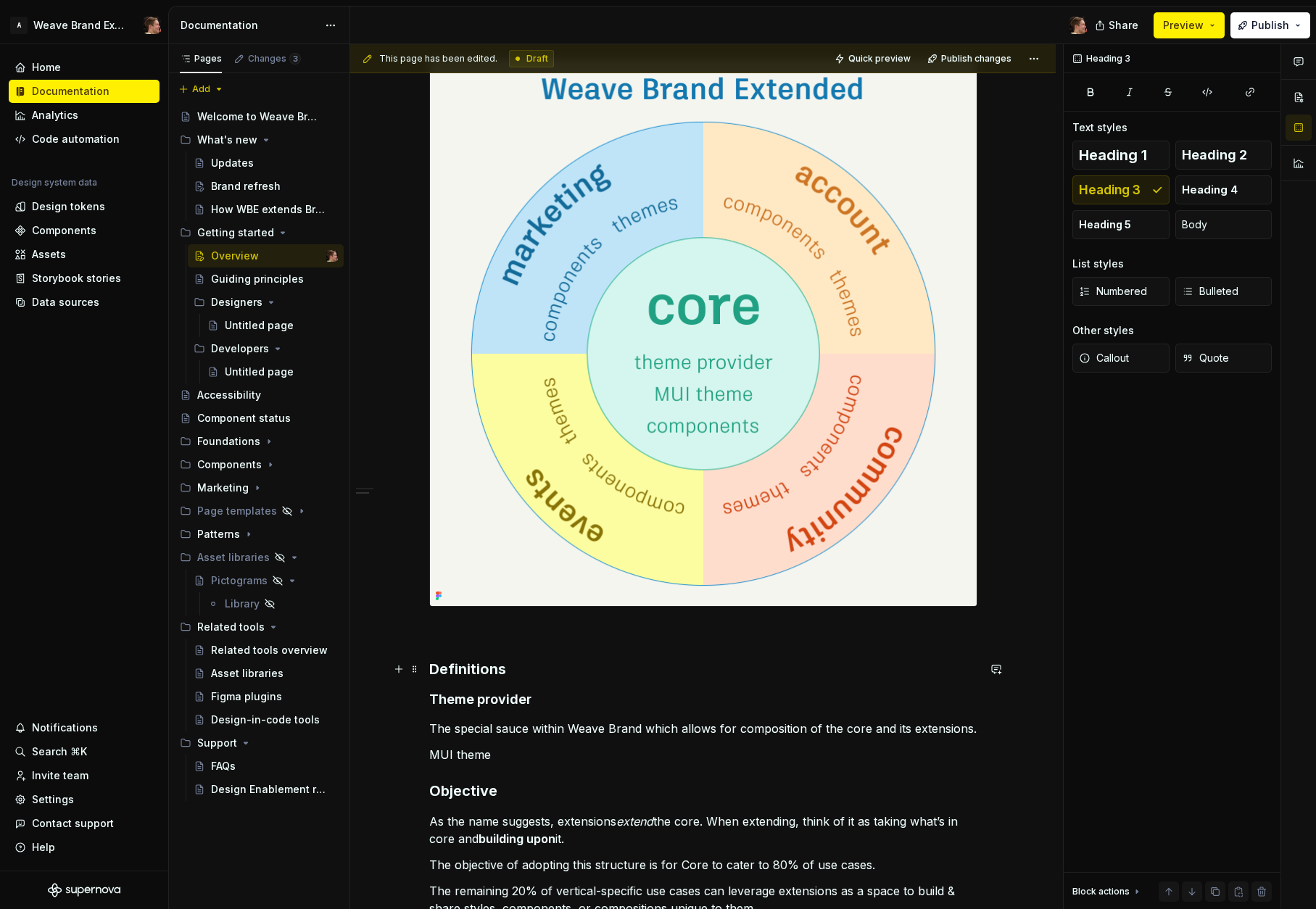
click at [449, 669] on h3 "Definitions" at bounding box center [703, 668] width 548 height 20
click at [488, 697] on h4 "Theme provider" at bounding box center [703, 700] width 548 height 17
drag, startPoint x: 518, startPoint y: 745, endPoint x: 521, endPoint y: 757, distance: 12.4
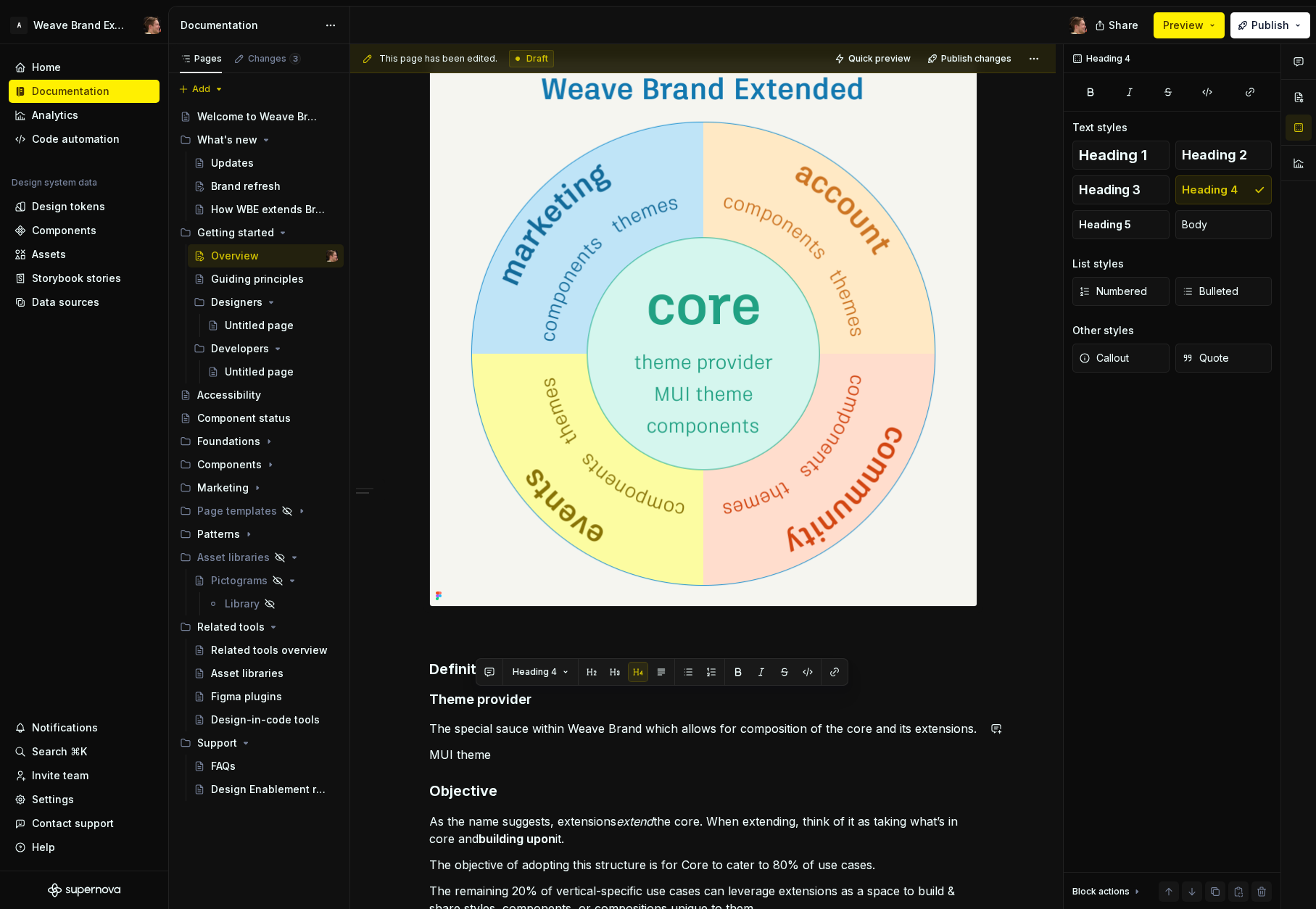
click at [518, 745] on div "Structure Weave Brand Extended is structured with a shared Core and Extensions.…" at bounding box center [703, 418] width 548 height 998
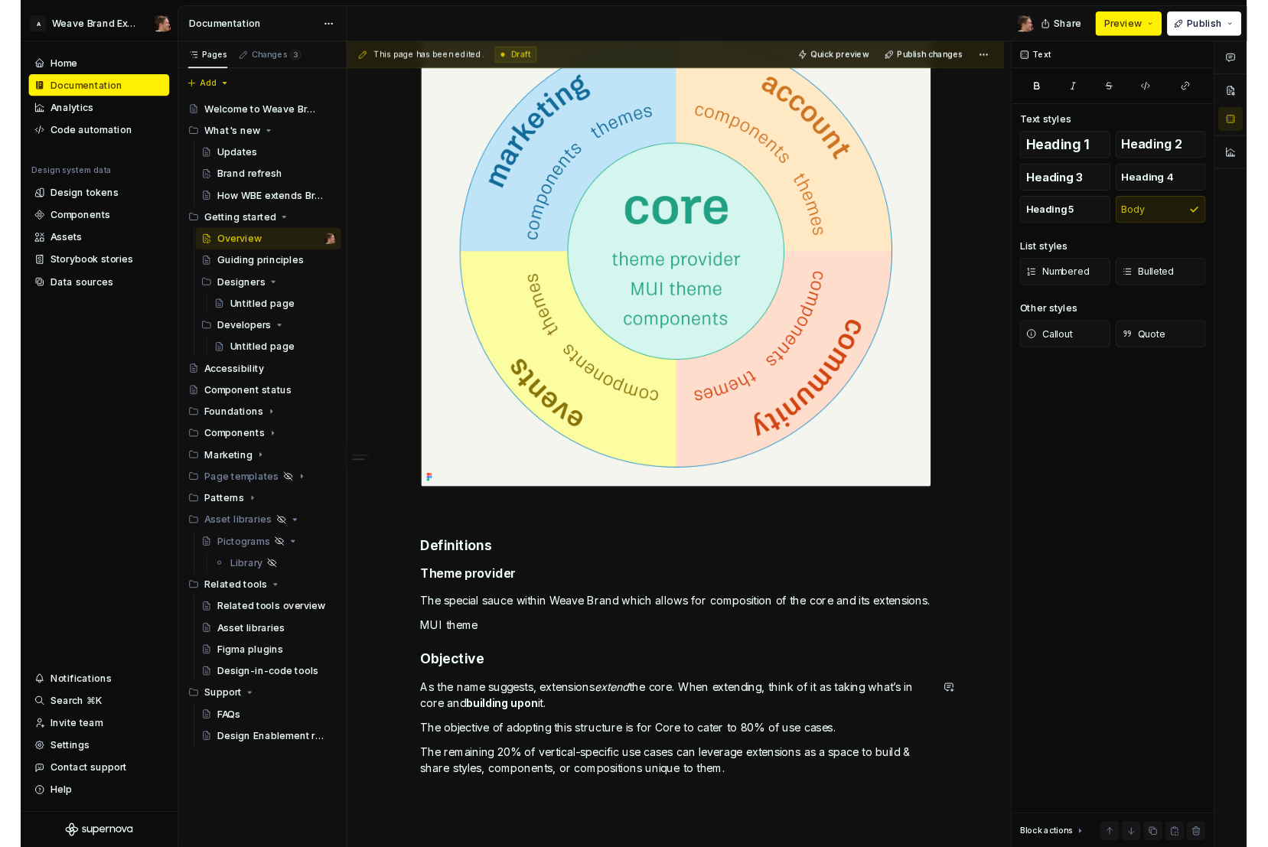
scroll to position [477, 0]
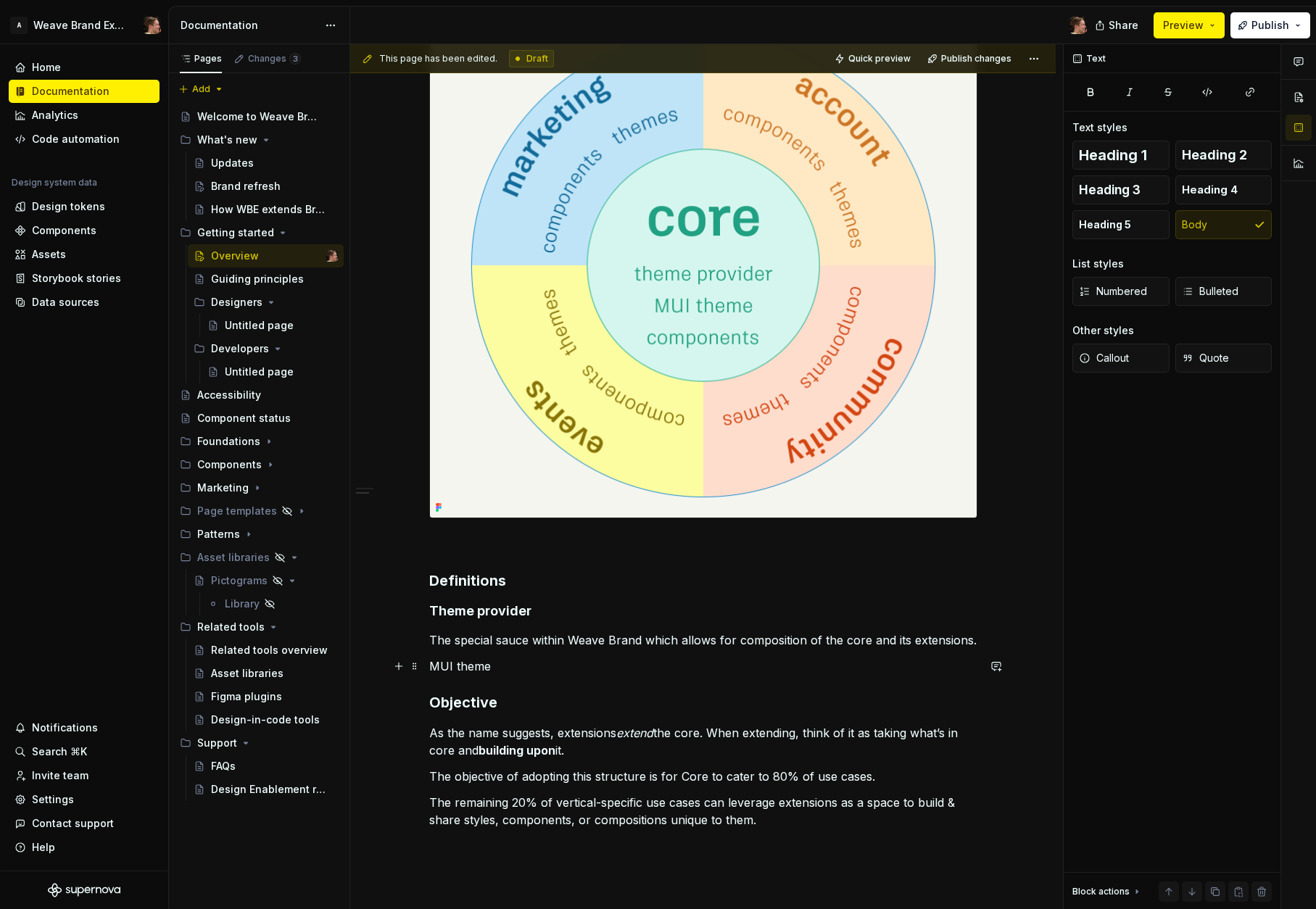
click at [509, 665] on p "MUI theme" at bounding box center [703, 666] width 548 height 17
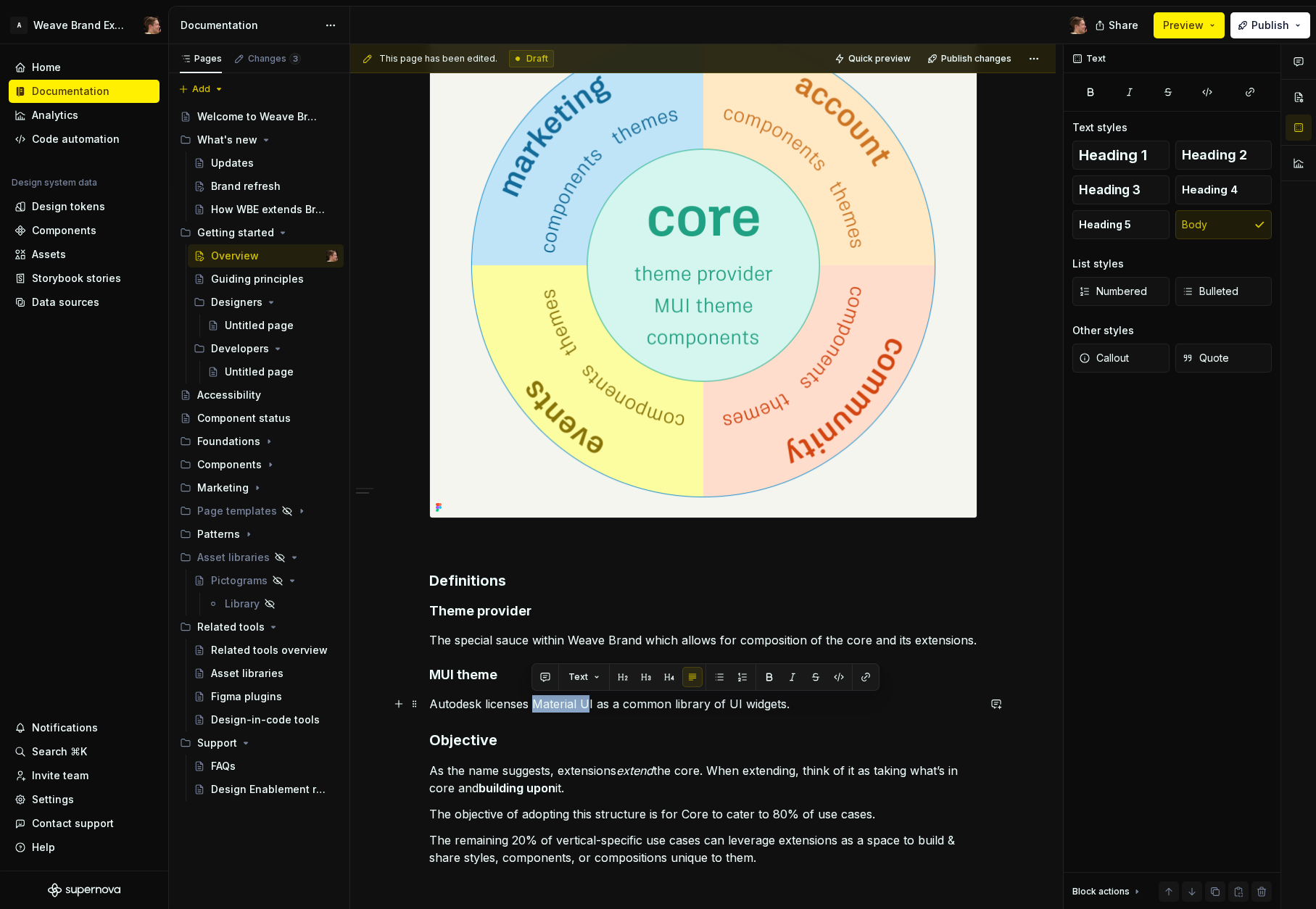
drag, startPoint x: 533, startPoint y: 705, endPoint x: 588, endPoint y: 704, distance: 55.0
click at [588, 704] on p "Autodesk licenses Material UI as a common library of UI widgets." at bounding box center [703, 704] width 548 height 17
click at [596, 710] on p "Autodesk licenses Material UI as a common library of UI widgets." at bounding box center [703, 704] width 548 height 17
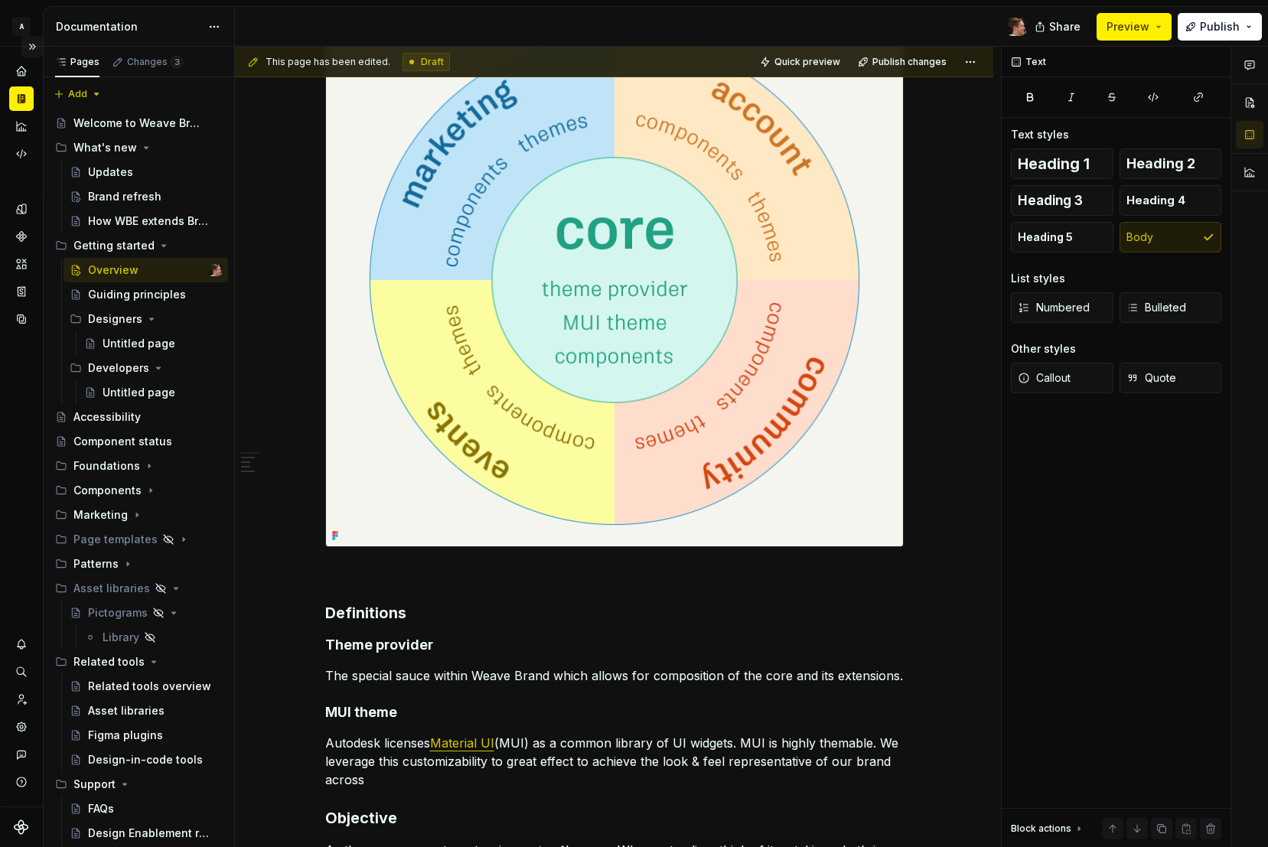
click at [36, 46] on button "Expand sidebar" at bounding box center [31, 46] width 21 height 21
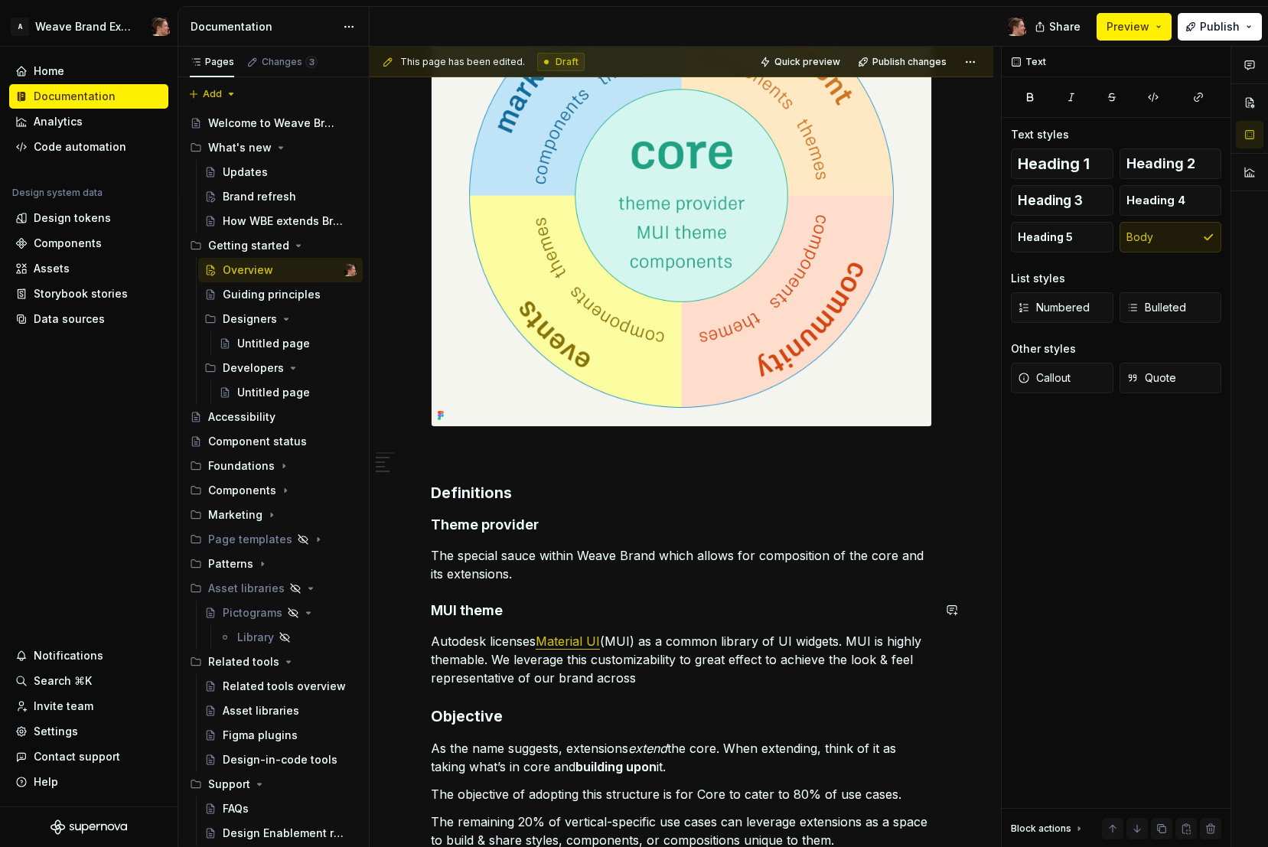
scroll to position [571, 0]
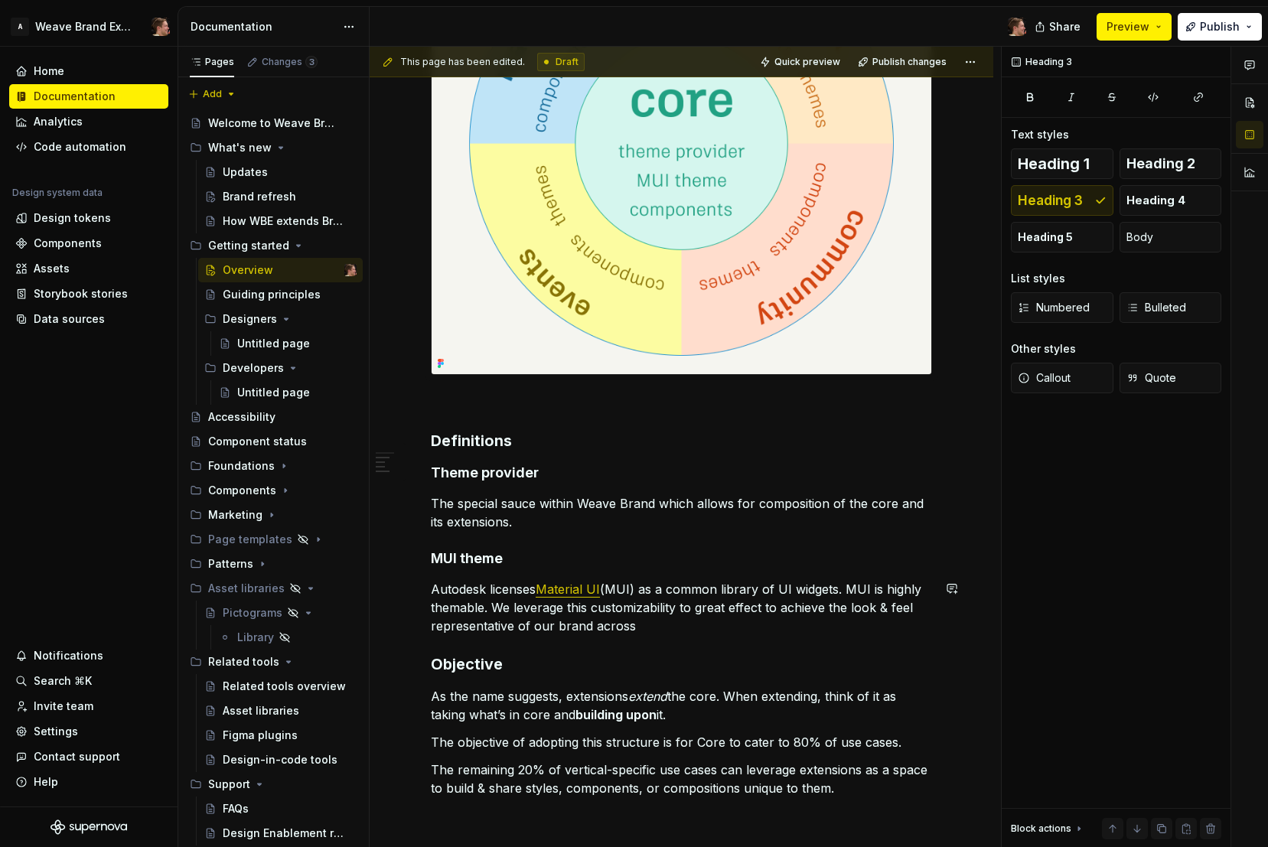
click at [691, 645] on div "Structure Weave Brand Extended is structured with a shared Core and Extensions.…" at bounding box center [681, 262] width 501 height 1070
click at [607, 527] on p "The special sauce within Weave Brand which allows for composition of the core a…" at bounding box center [681, 512] width 501 height 37
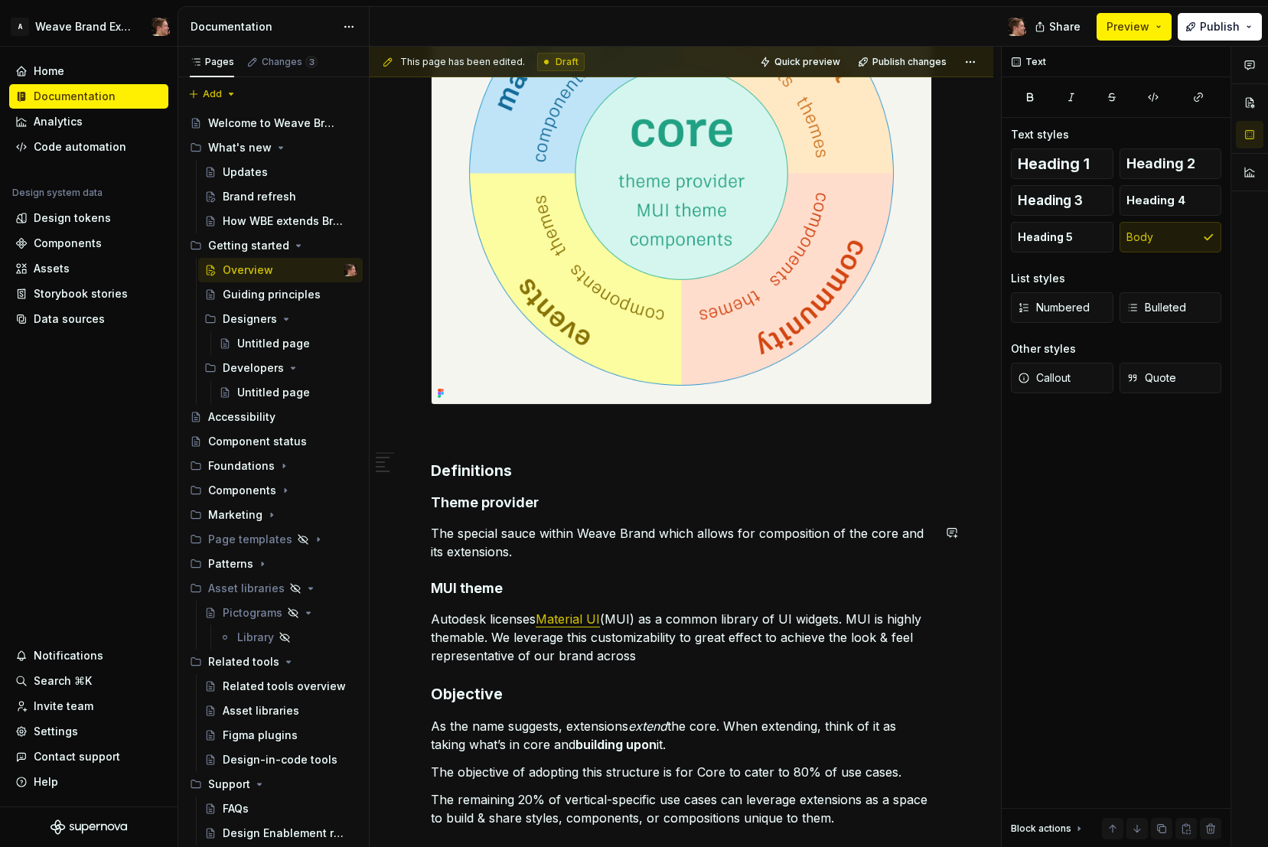
scroll to position [530, 0]
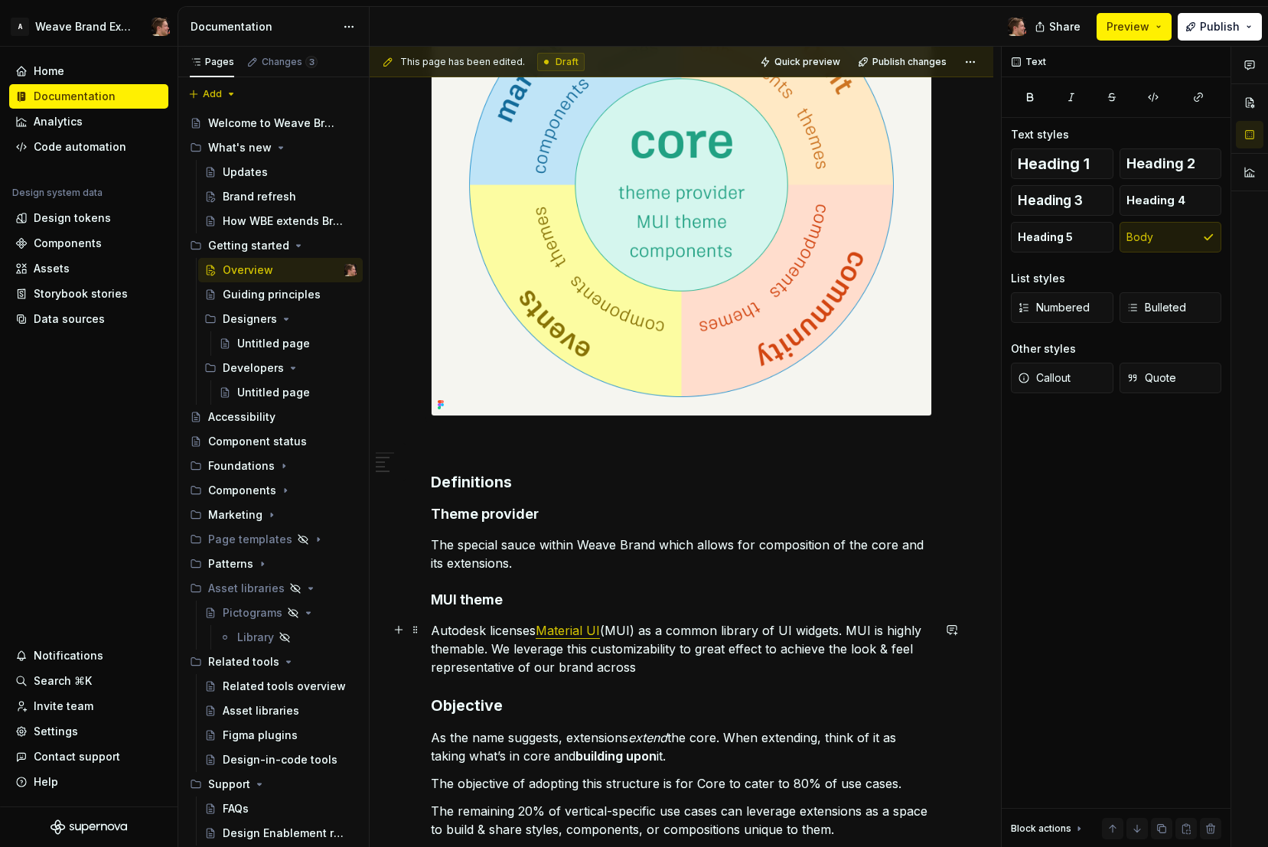
click at [681, 669] on p "Autodesk licenses Material UI (MUI) as a common library of UI widgets. MUI is h…" at bounding box center [681, 648] width 501 height 55
click at [565, 557] on p "The special sauce within Weave Brand which allows for composition of the core a…" at bounding box center [681, 554] width 501 height 37
click at [580, 519] on h4 "Theme provider" at bounding box center [681, 514] width 501 height 18
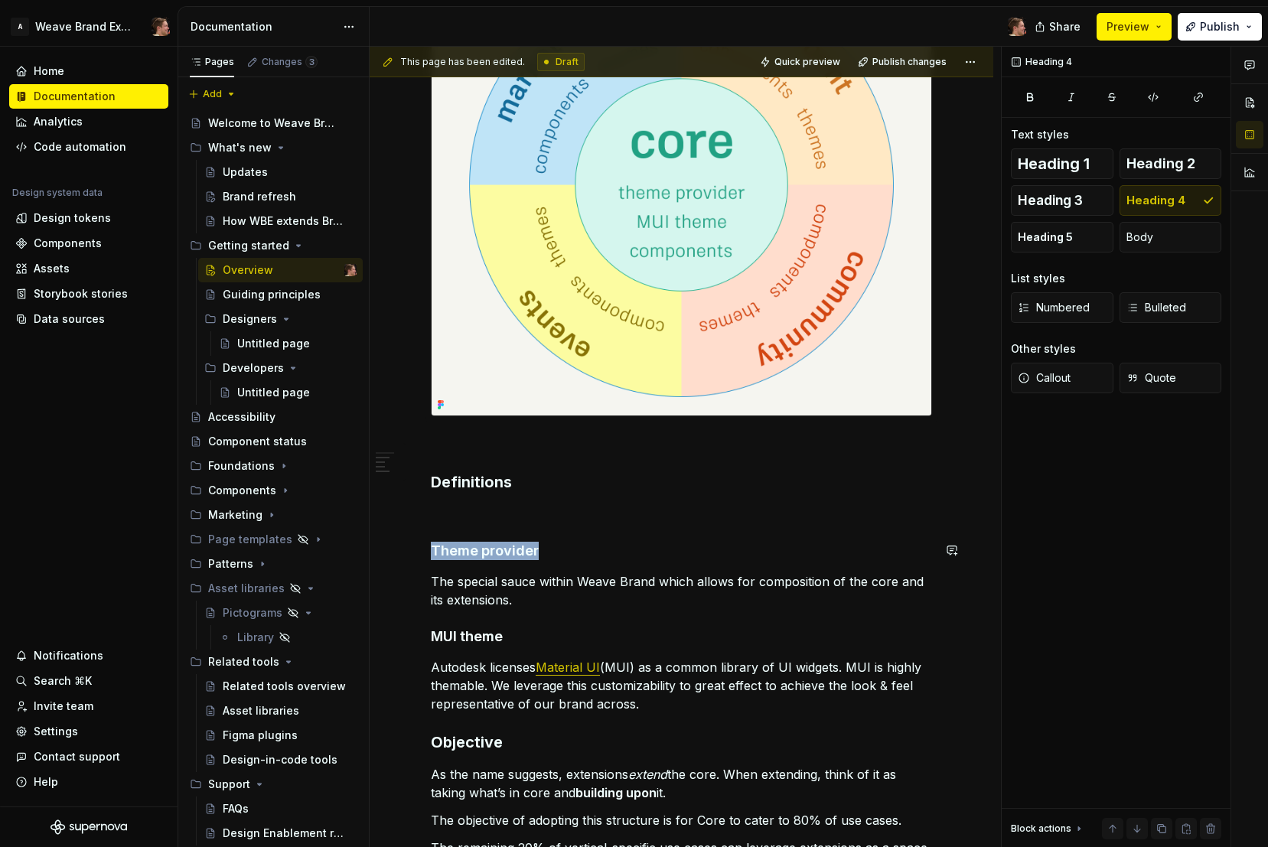
copy h4 "Theme provider"
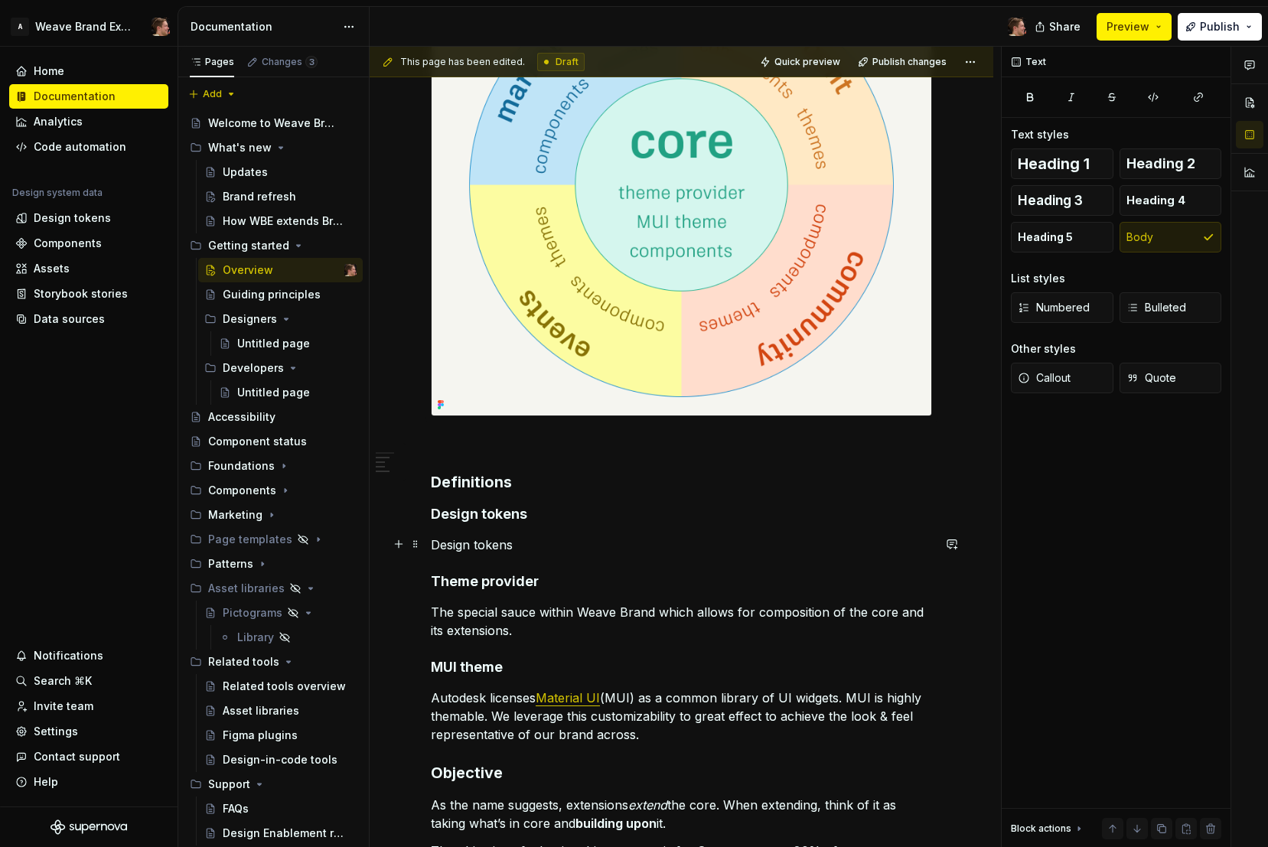
click at [519, 538] on p "Design tokens" at bounding box center [681, 545] width 501 height 18
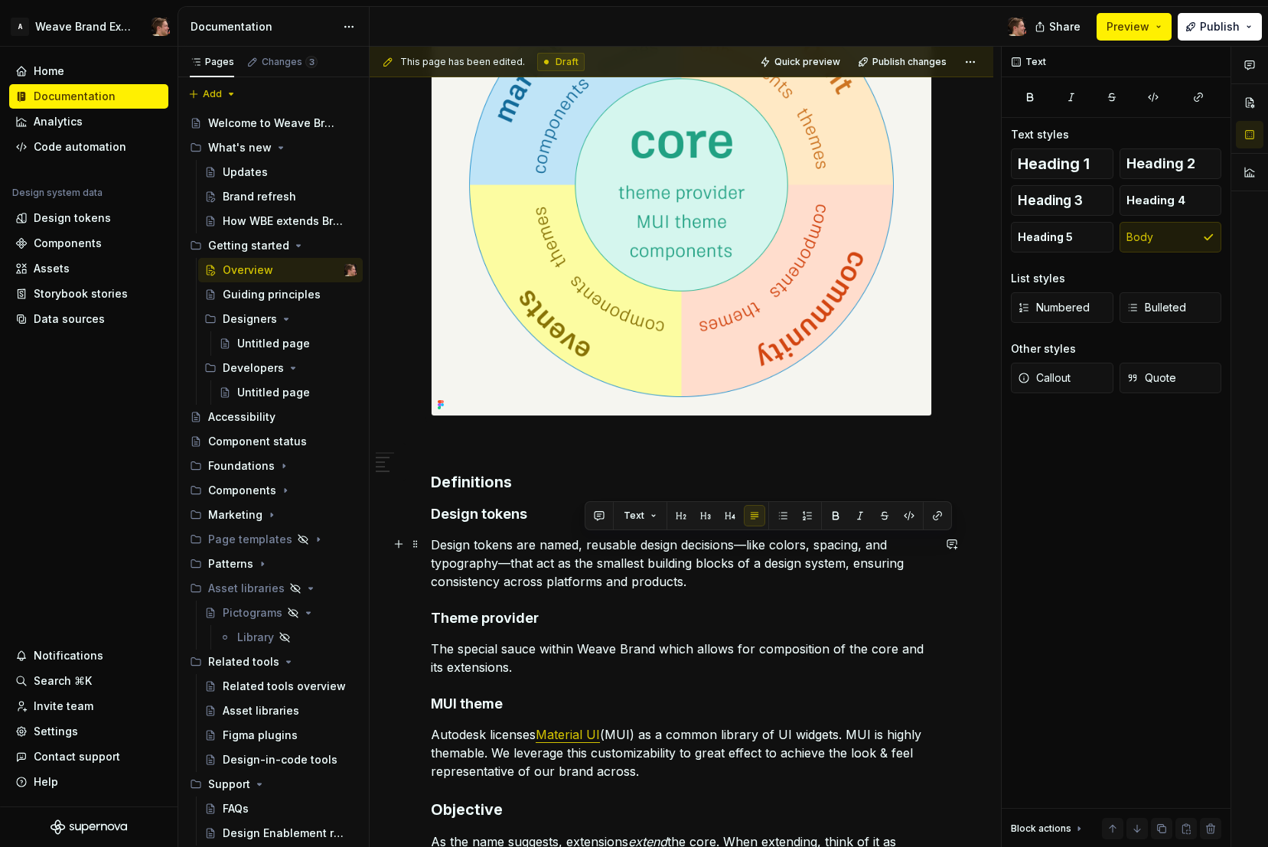
click at [718, 581] on p "Design tokens are named, reusable design decisions—like colors, spacing, and ty…" at bounding box center [681, 563] width 501 height 55
click at [437, 411] on img at bounding box center [681, 166] width 500 height 500
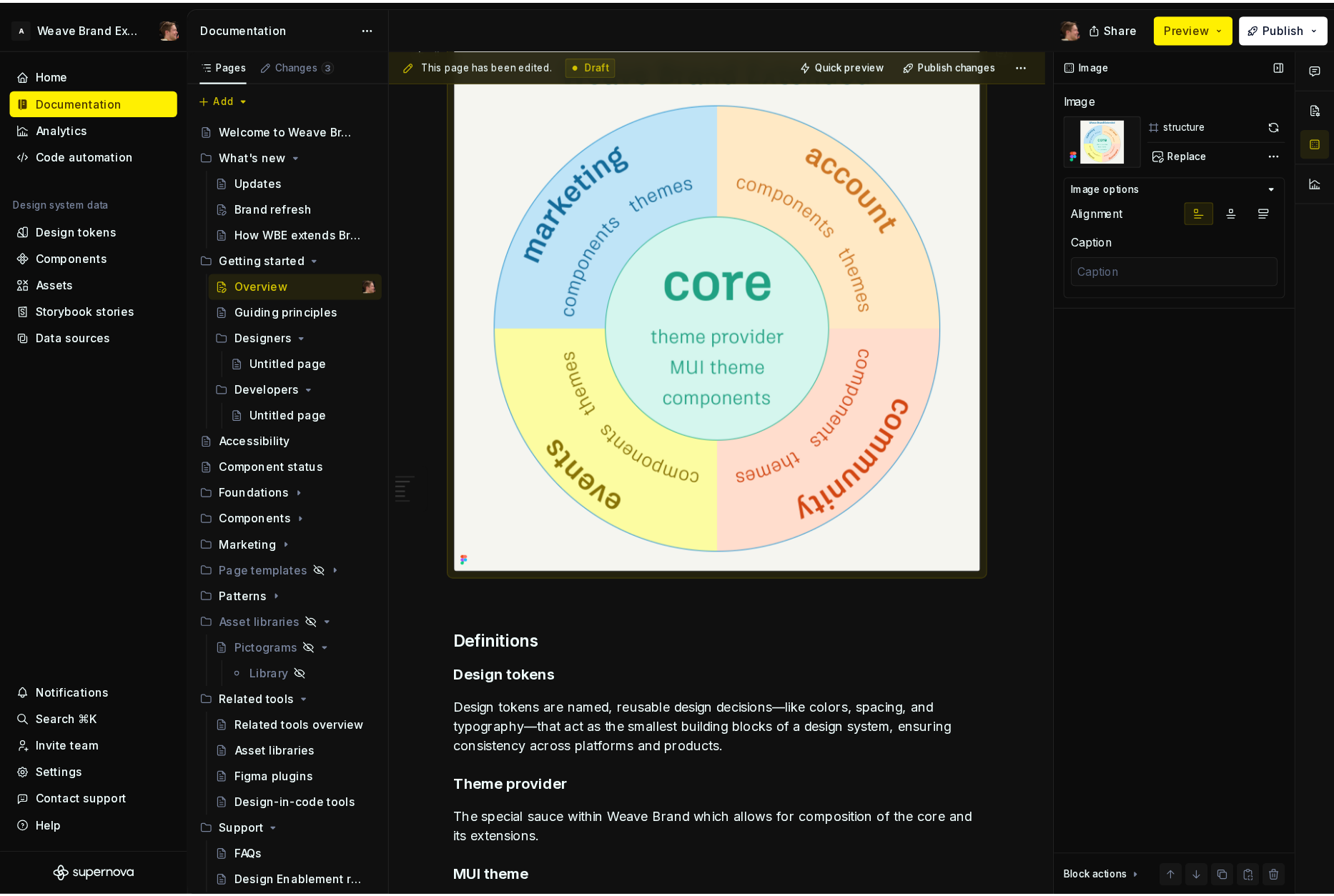
scroll to position [368, 0]
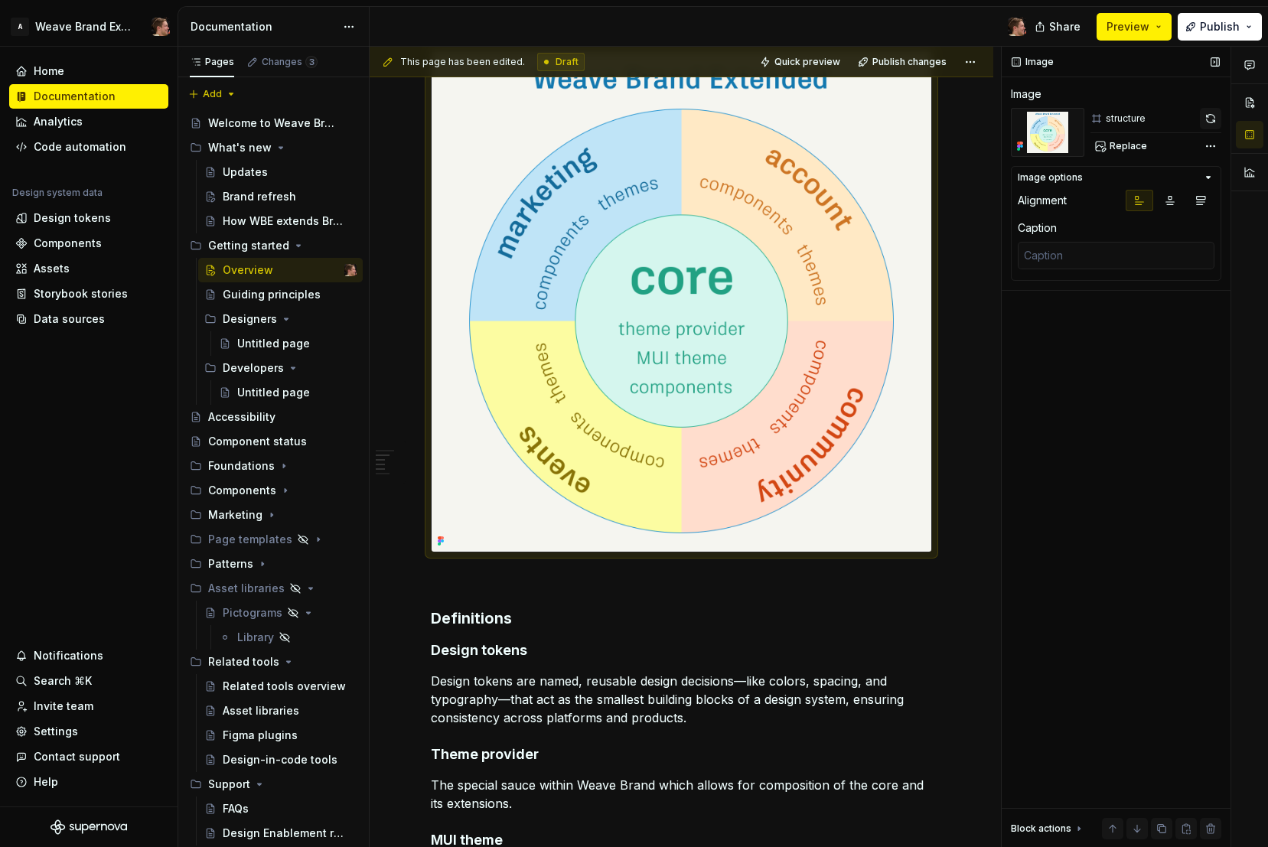
click at [1206, 122] on button "button" at bounding box center [1210, 118] width 21 height 21
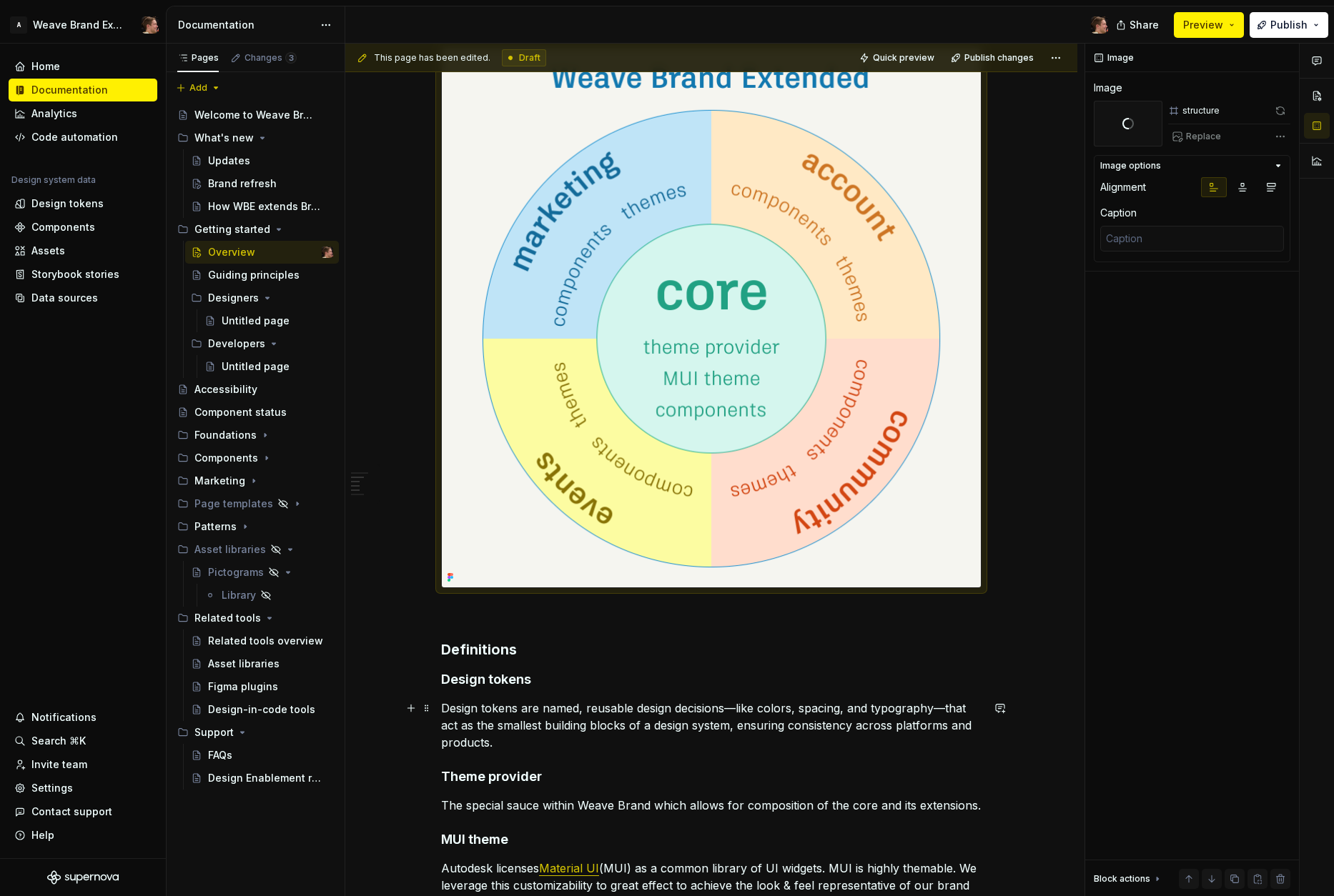
click at [650, 744] on p "Design tokens are named, reusable design decisions—like colors, spacing, and ty…" at bounding box center [711, 725] width 540 height 51
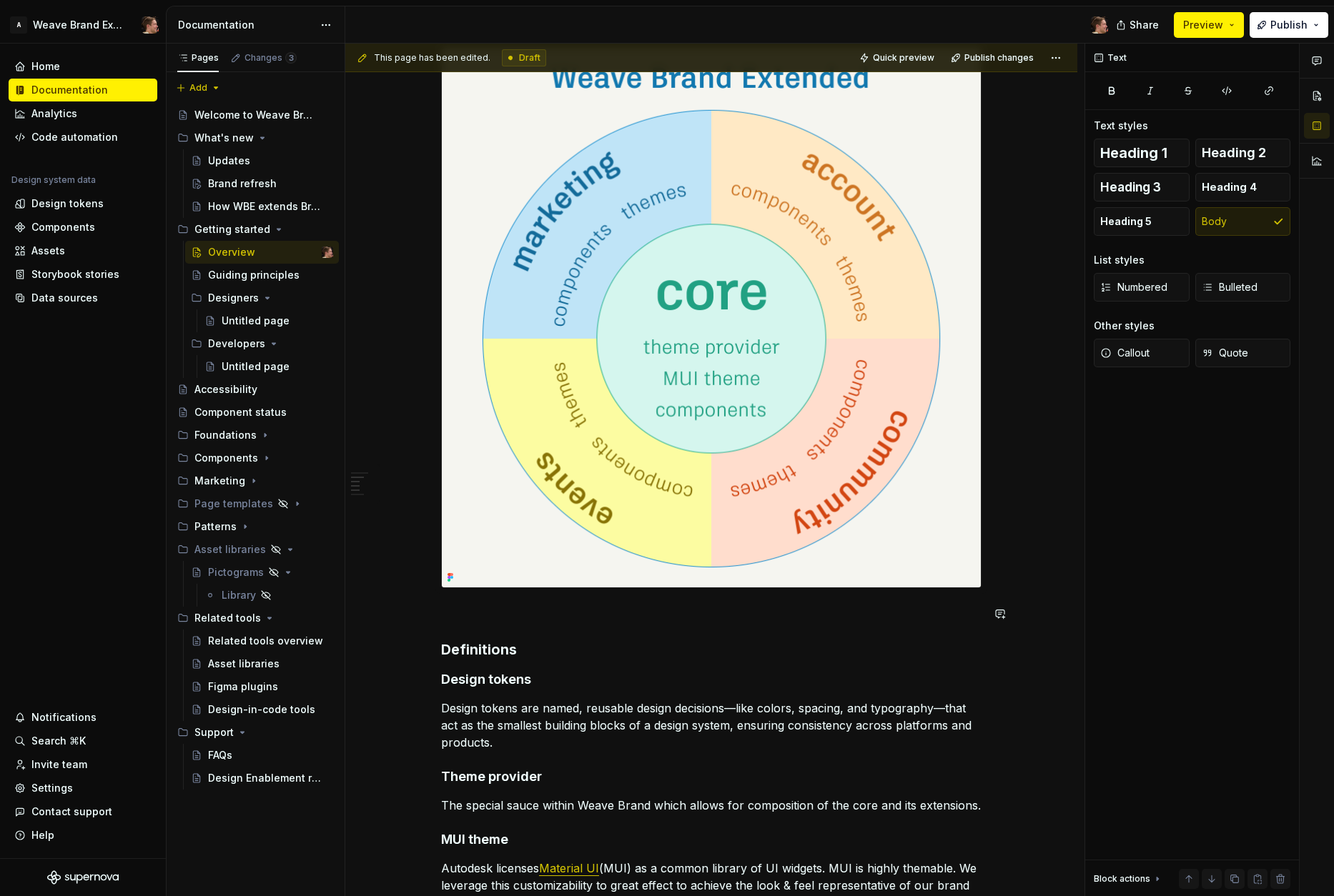
click at [561, 589] on div at bounding box center [711, 318] width 540 height 540
click at [632, 737] on p "Design tokens are named, reusable design decisions—like colors, spacing, and ty…" at bounding box center [711, 725] width 540 height 51
click at [656, 741] on p "Design tokens are named, reusable design decisions—like colors, spacing, and ty…" at bounding box center [711, 725] width 540 height 51
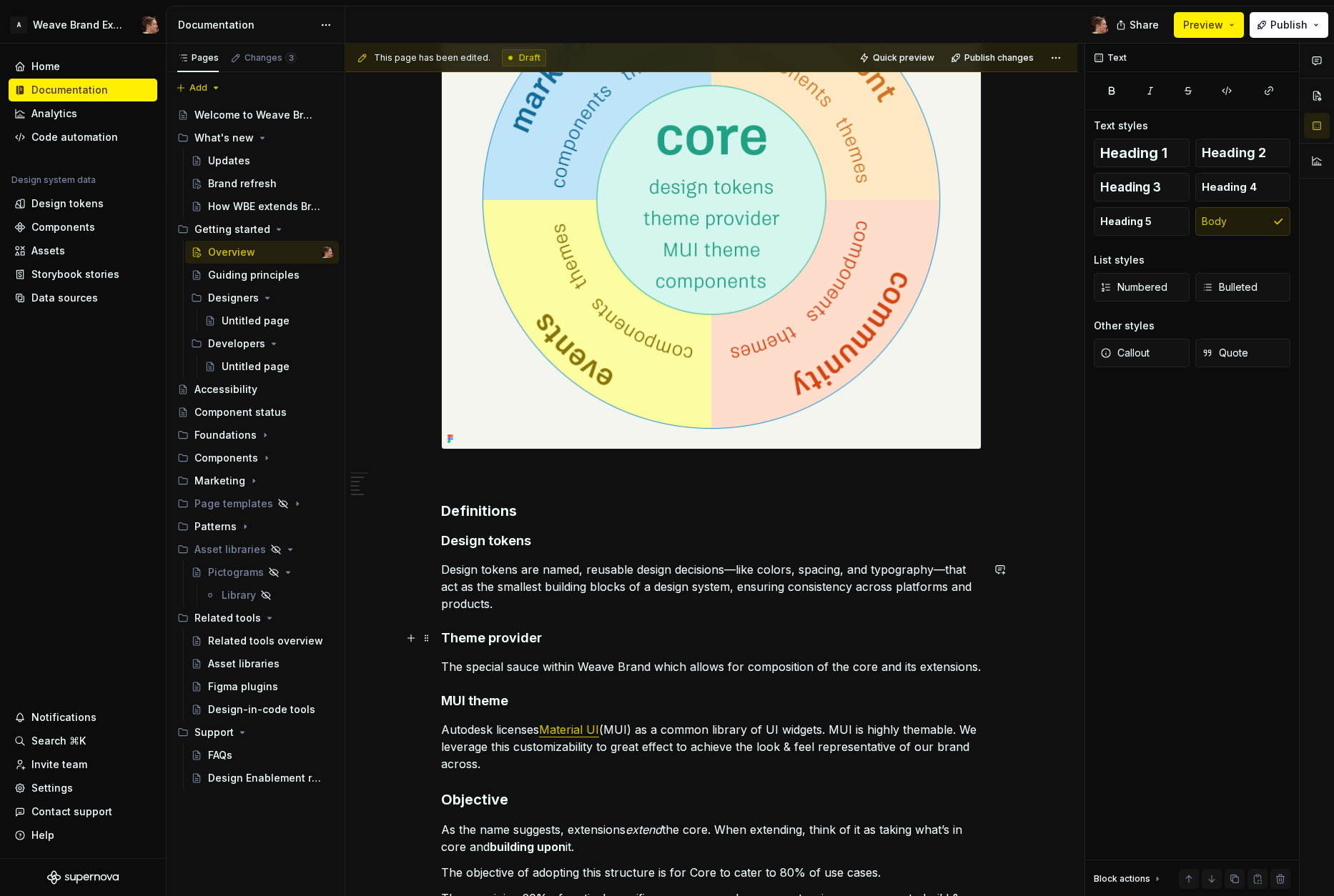
scroll to position [521, 0]
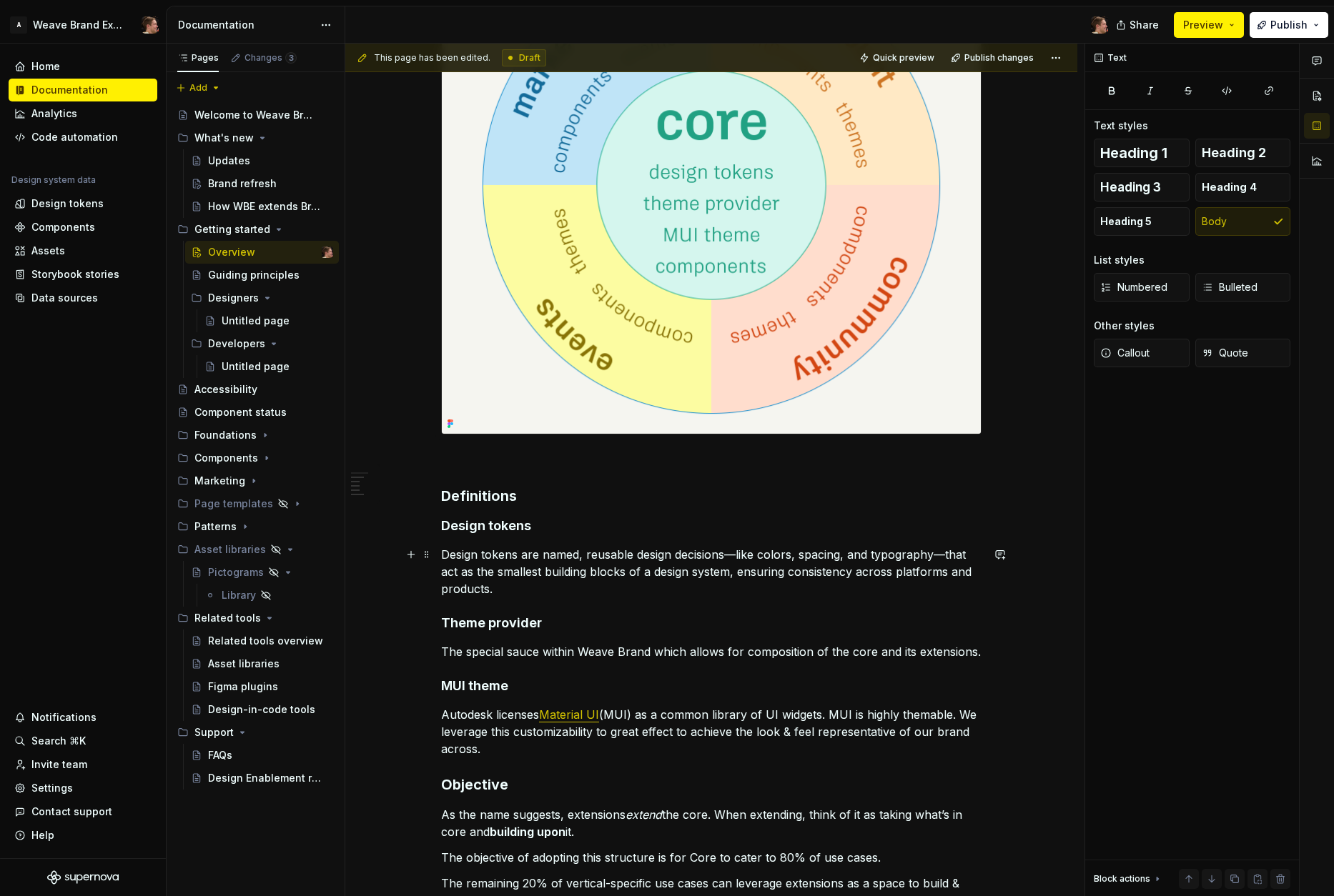
click at [516, 585] on p "Design tokens are named, reusable design decisions—like colors, spacing, and ty…" at bounding box center [711, 571] width 540 height 51
click at [514, 589] on p "Design tokens are named, reusable design decisions—like colors, spacing, and ty…" at bounding box center [711, 571] width 540 height 51
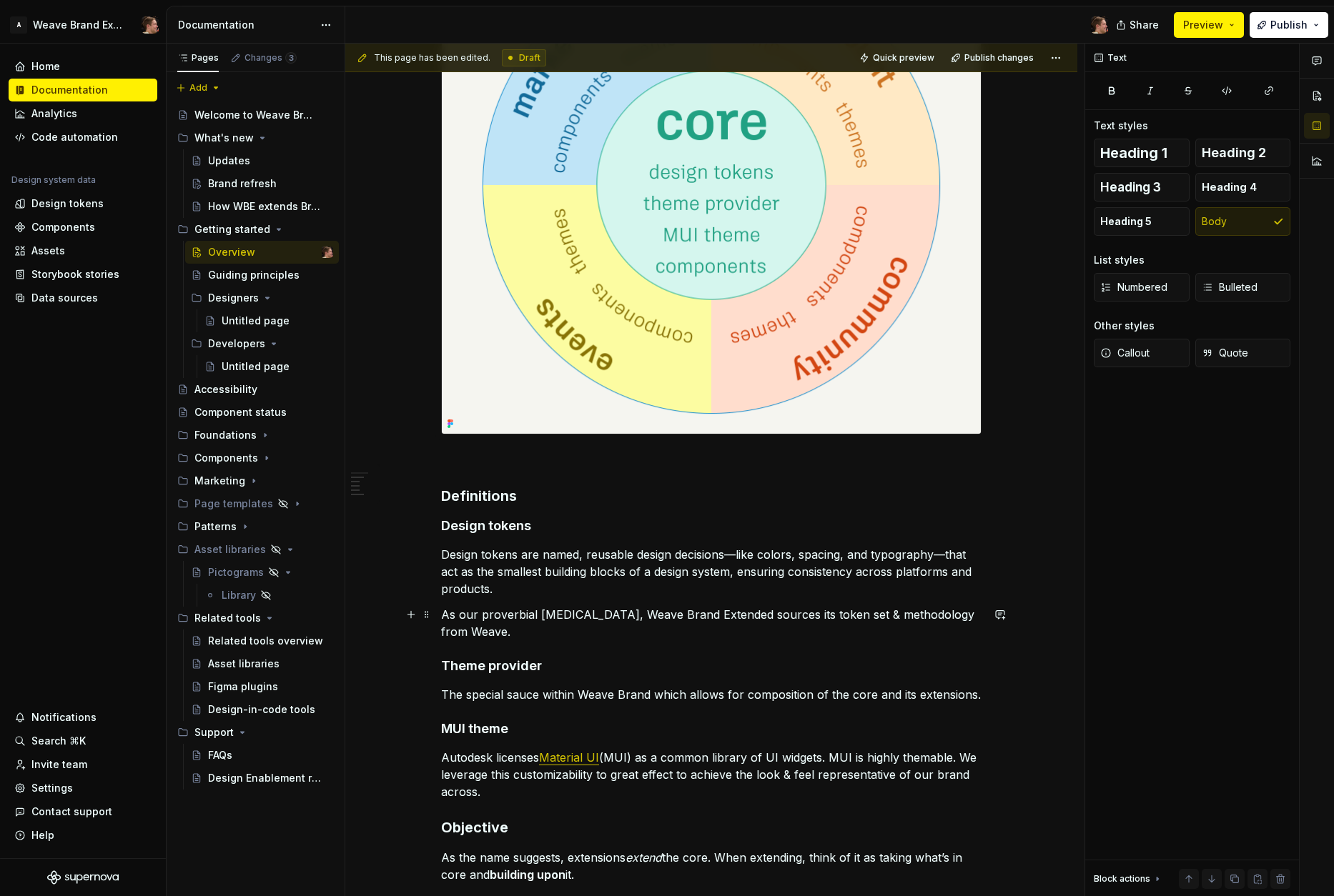
click at [499, 628] on p "As our proverbial [MEDICAL_DATA], Weave Brand Extended sources its token set & …" at bounding box center [711, 623] width 540 height 35
drag, startPoint x: 463, startPoint y: 616, endPoint x: 436, endPoint y: 618, distance: 27.1
click at [436, 618] on div "Structure Weave Brand Extended is structured with a shared Core and Extensions.…" at bounding box center [711, 480] width 731 height 1515
click at [595, 631] on p "Our proverbial [MEDICAL_DATA]: Weave Brand Extended sources its token set & met…" at bounding box center [711, 623] width 540 height 35
click at [630, 635] on p "Our proverbial [MEDICAL_DATA]: Weave Brand Extended sources its token set & met…" at bounding box center [711, 623] width 540 height 35
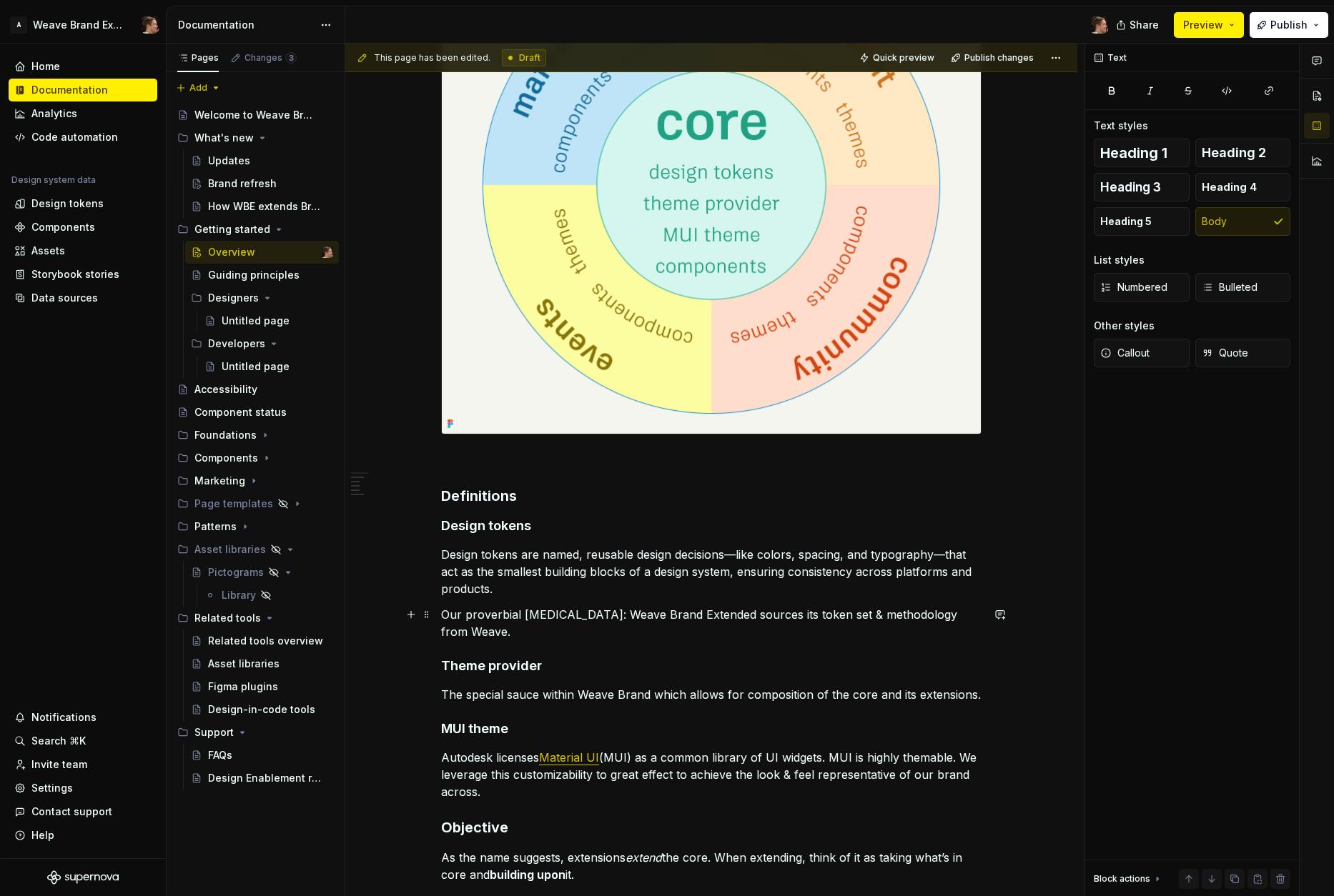
click at [858, 616] on p "Our proverbial [MEDICAL_DATA]: Weave Brand Extended sources its token set & met…" at bounding box center [711, 623] width 540 height 35
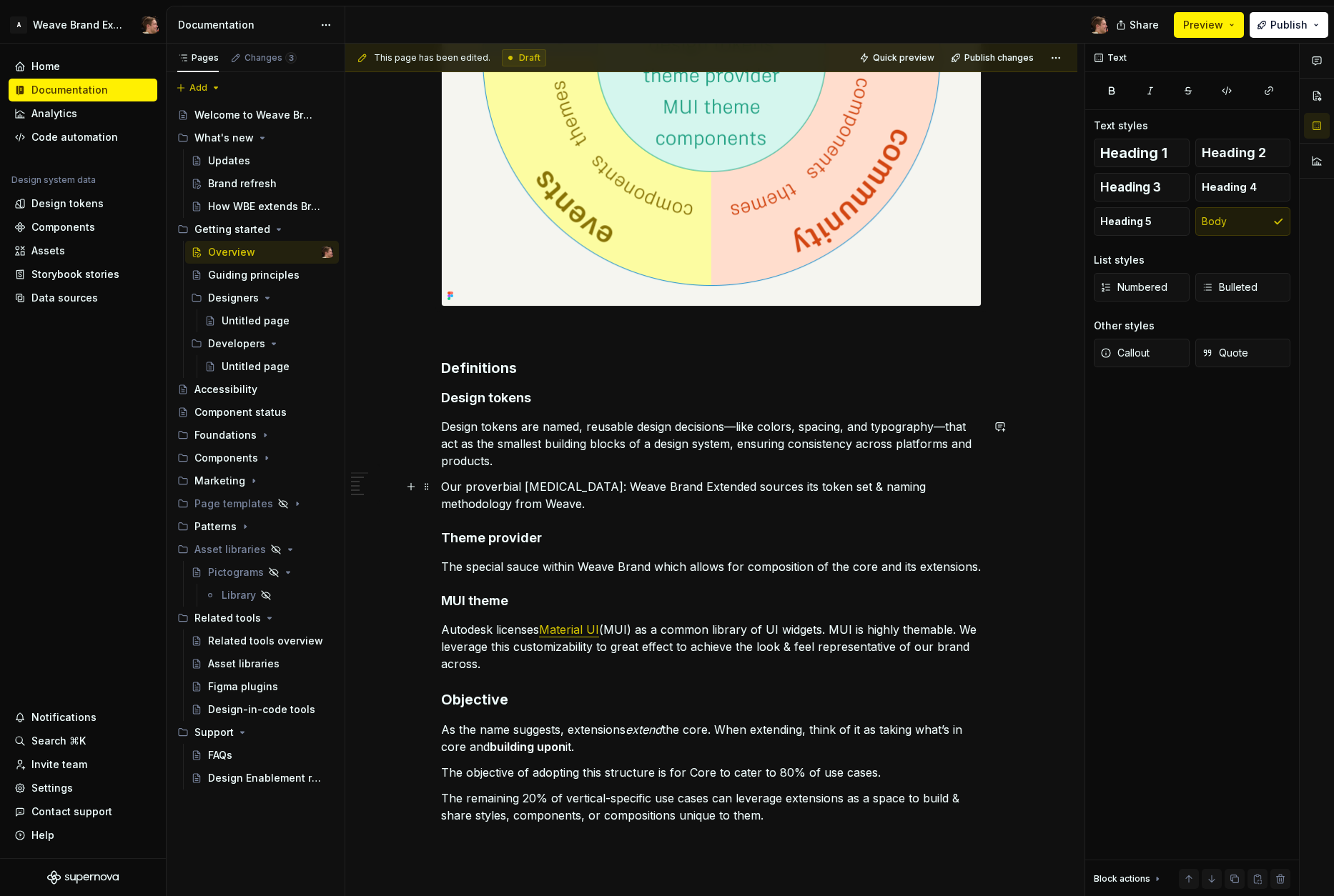
scroll to position [732, 0]
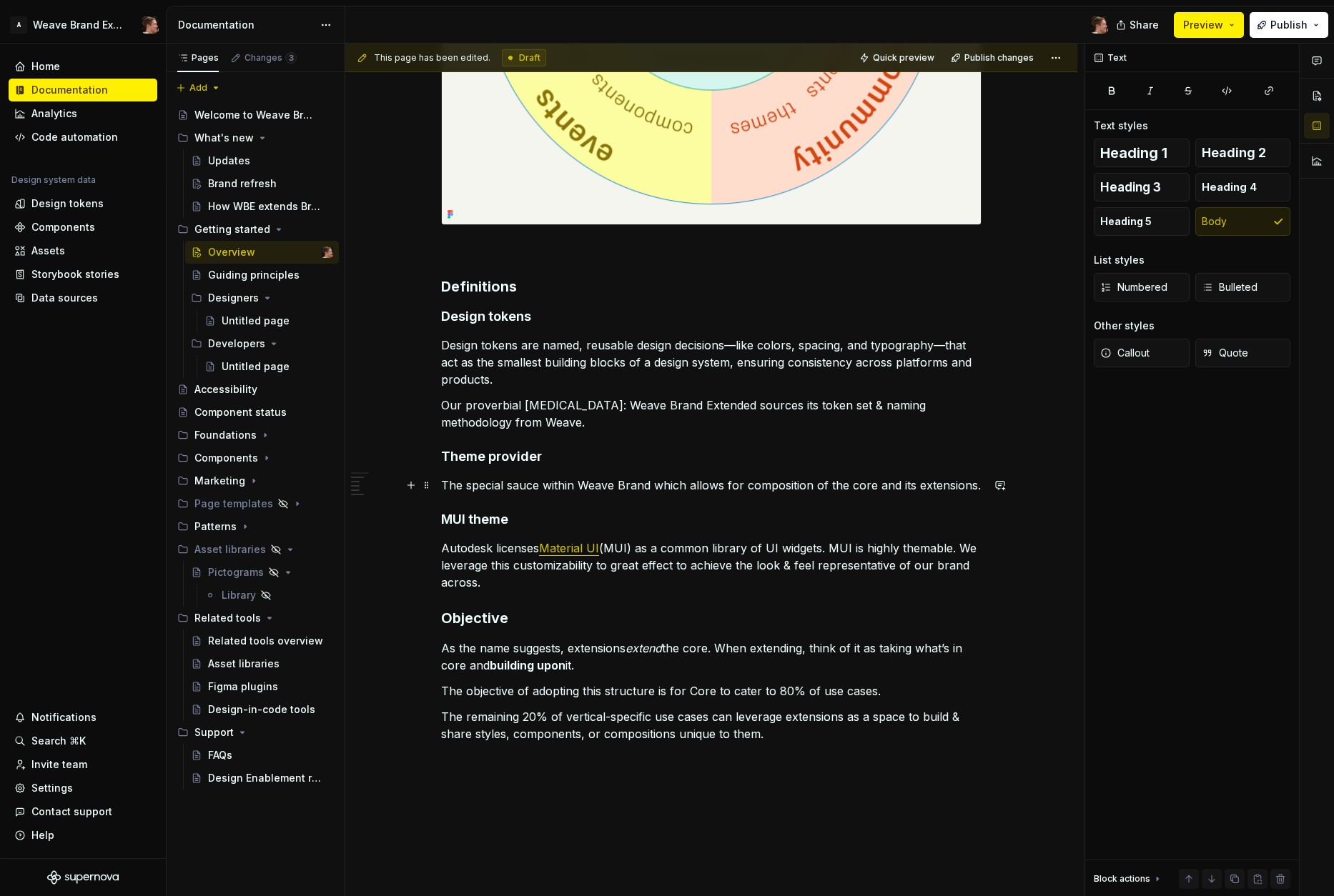
click at [806, 485] on p "The special sauce within Weave Brand which allows for composition of the core a…" at bounding box center [711, 485] width 540 height 17
click at [673, 465] on div "Structure Weave Brand Extended is structured with a shared Core and Extensions.…" at bounding box center [711, 145] width 540 height 1195
click at [671, 525] on h4 "MUI theme" at bounding box center [711, 519] width 540 height 17
click at [668, 581] on p "Autodesk licenses Material UI (MUI) as a common library of UI widgets. MUI is h…" at bounding box center [711, 565] width 540 height 51
click at [930, 548] on p "Autodesk licenses Material UI (MUI) as a common library of UI widgets. MUI is h…" at bounding box center [711, 565] width 540 height 51
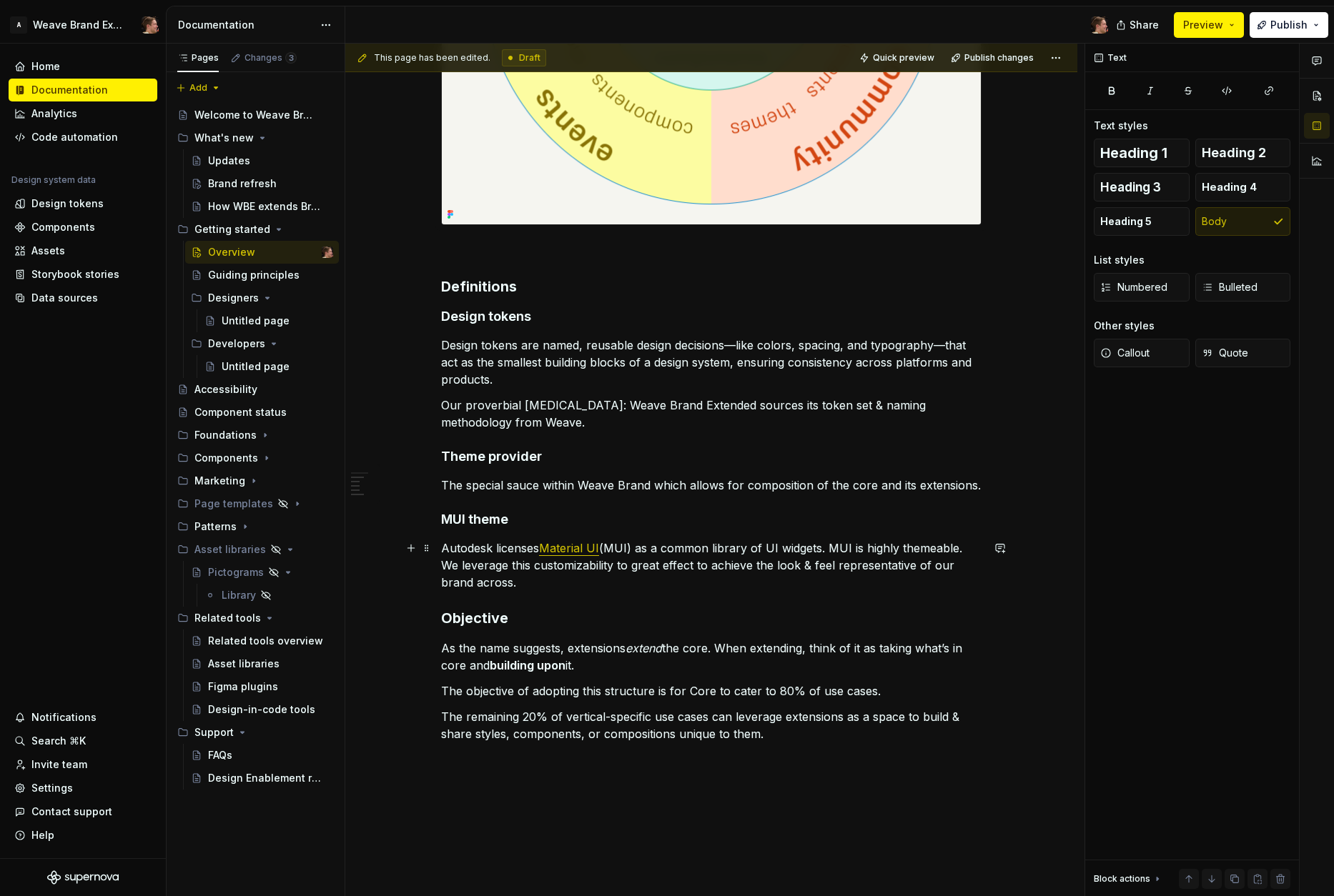
click at [924, 574] on p "Autodesk licenses Material UI (MUI) as a common library of UI widgets. MUI is h…" at bounding box center [711, 565] width 540 height 51
click at [558, 585] on p "Autodesk licenses Material UI (MUI) as a common library of UI widgets. MUI is h…" at bounding box center [711, 565] width 540 height 51
click at [617, 585] on p "Autodesk licenses Material UI (MUI) as a common library of UI widgets. MUI is h…" at bounding box center [711, 565] width 540 height 51
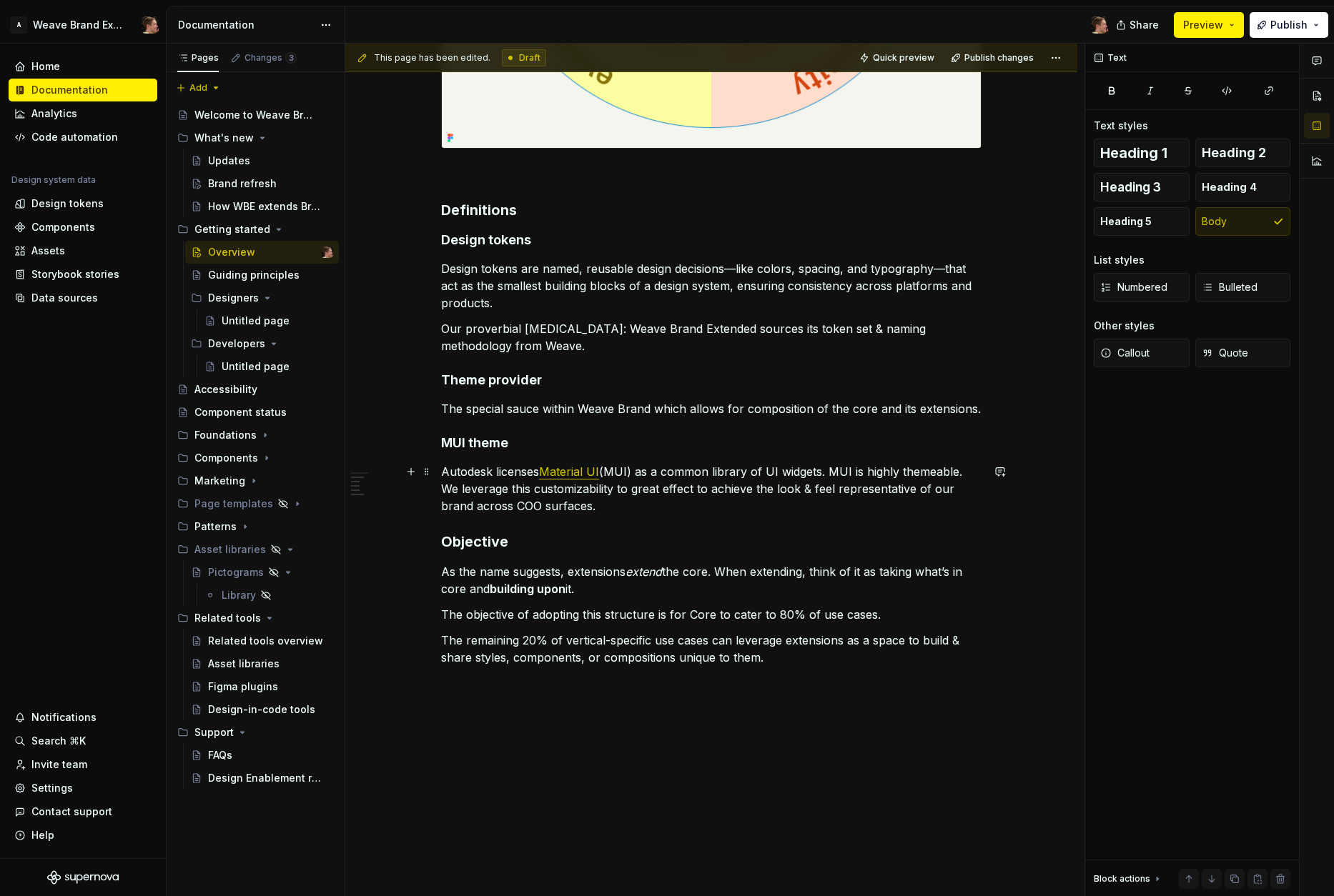
scroll to position [818, 0]
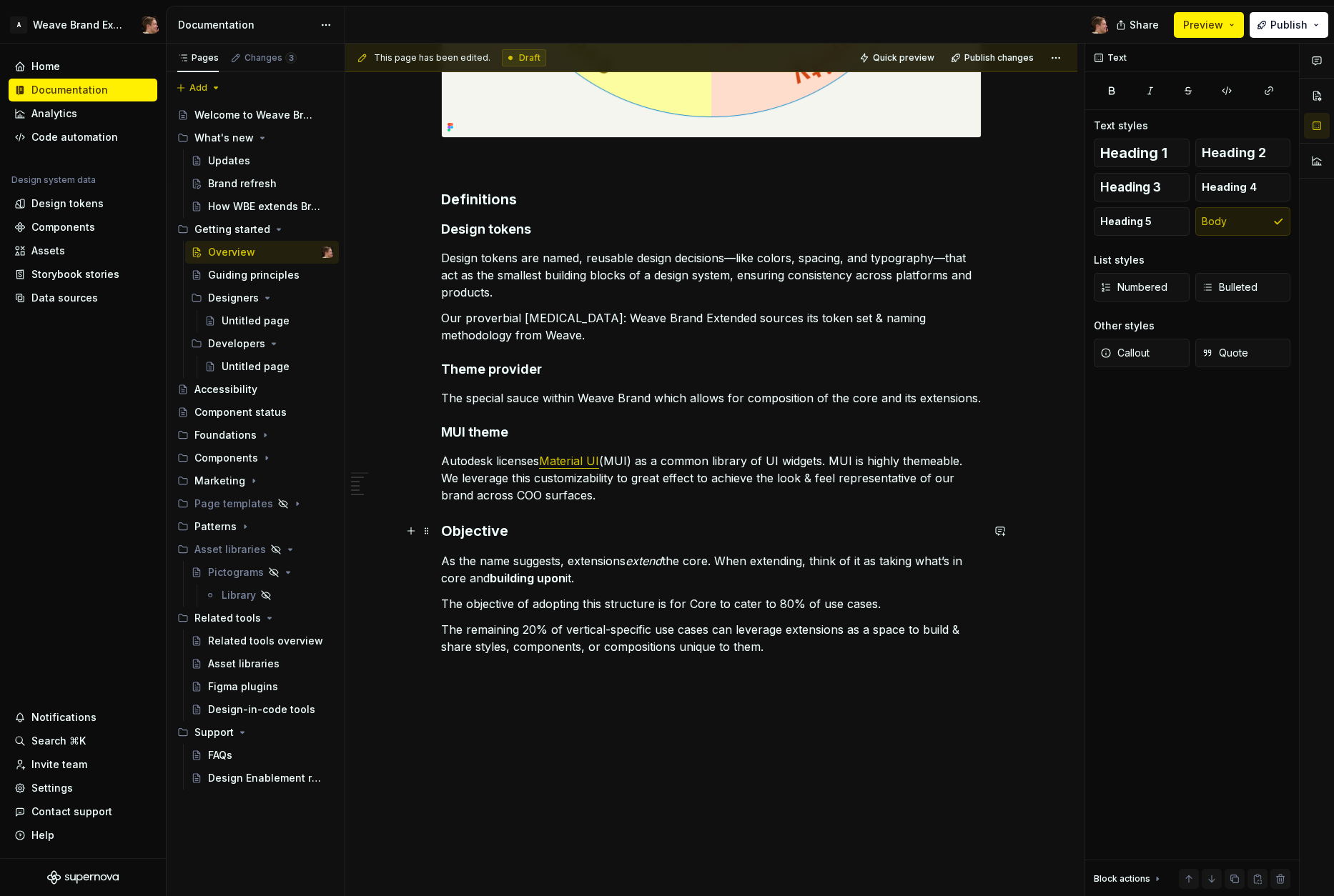
click at [561, 525] on h3 "Objective" at bounding box center [711, 531] width 540 height 20
click at [610, 579] on p "As the name suggests, extensions extend the core. When extending, think of it a…" at bounding box center [711, 569] width 540 height 35
click at [593, 519] on div "Structure Weave Brand Extended is structured with a shared Core and Extensions.…" at bounding box center [711, 57] width 540 height 1195
click at [607, 549] on div "Structure Weave Brand Extended is structured with a shared Core and Extensions.…" at bounding box center [711, 57] width 540 height 1195
click at [628, 577] on p "As the name suggests, extensions extend the core. When extending, think of it a…" at bounding box center [711, 569] width 540 height 35
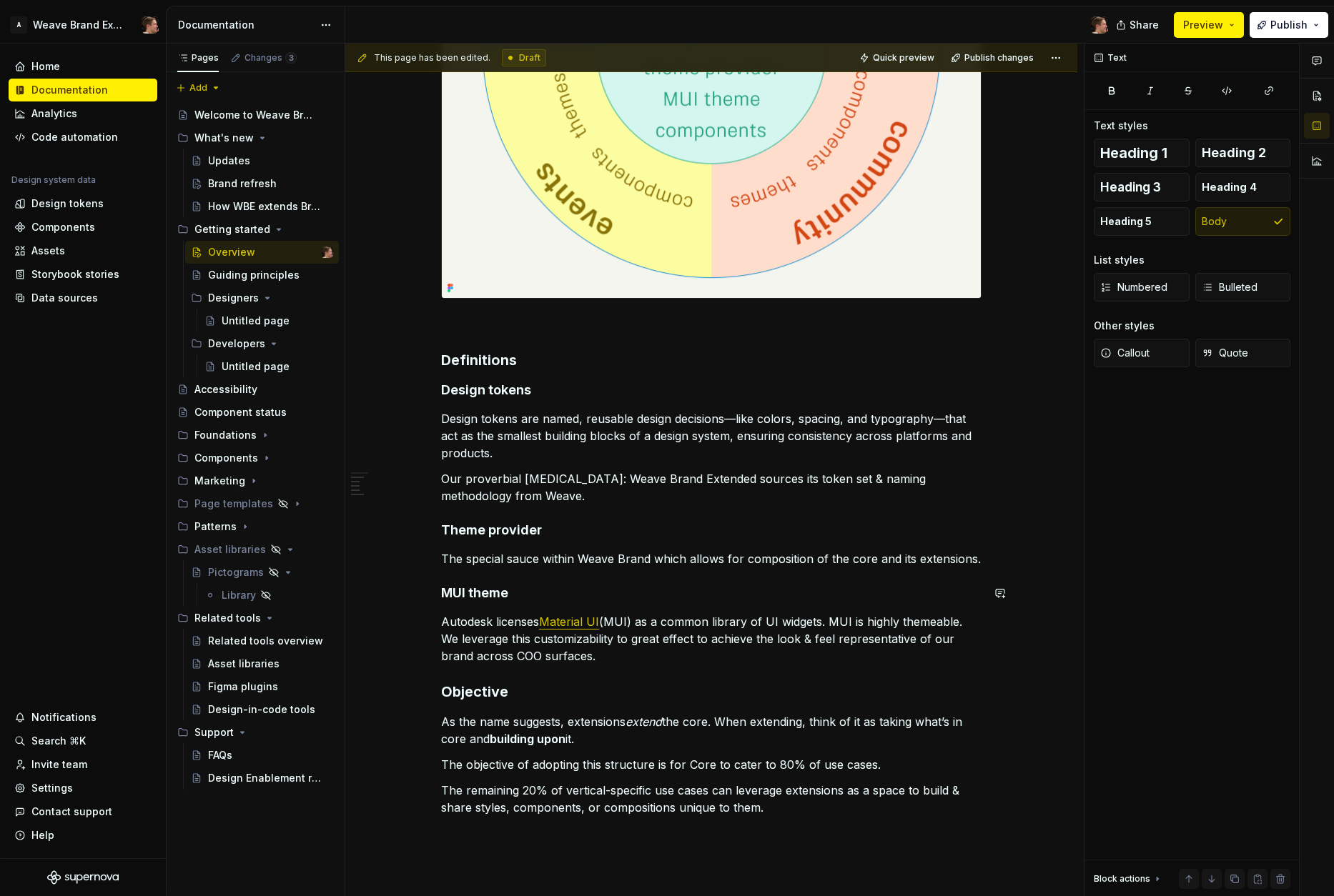
scroll to position [647, 0]
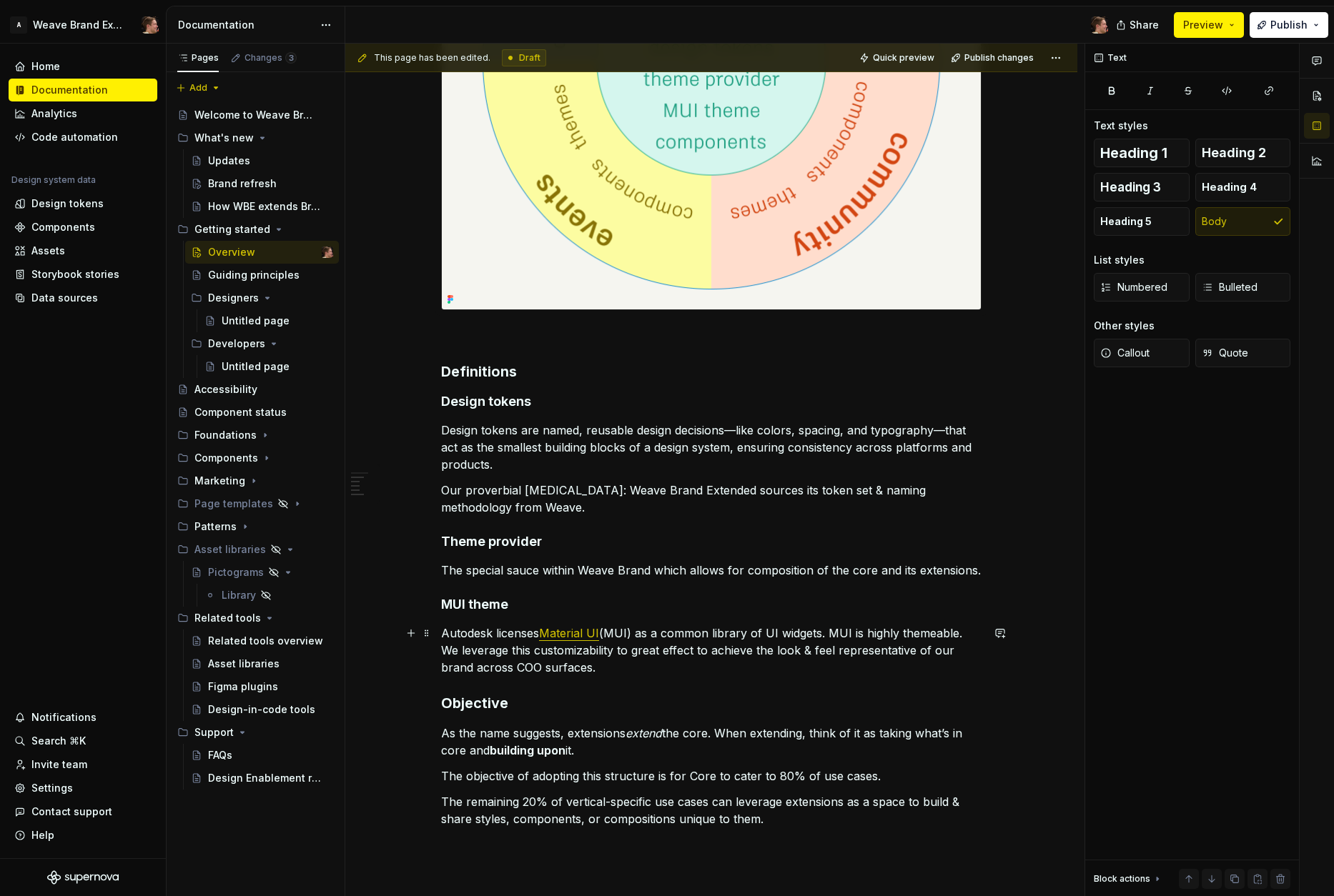
click at [638, 668] on p "Autodesk licenses Material UI (MUI) as a common library of UI widgets. MUI is h…" at bounding box center [711, 650] width 540 height 51
click at [484, 601] on h4 "MUI theme" at bounding box center [711, 604] width 540 height 17
click at [528, 604] on h4 "MUI theme" at bounding box center [711, 604] width 540 height 17
copy h4 "MUI theme"
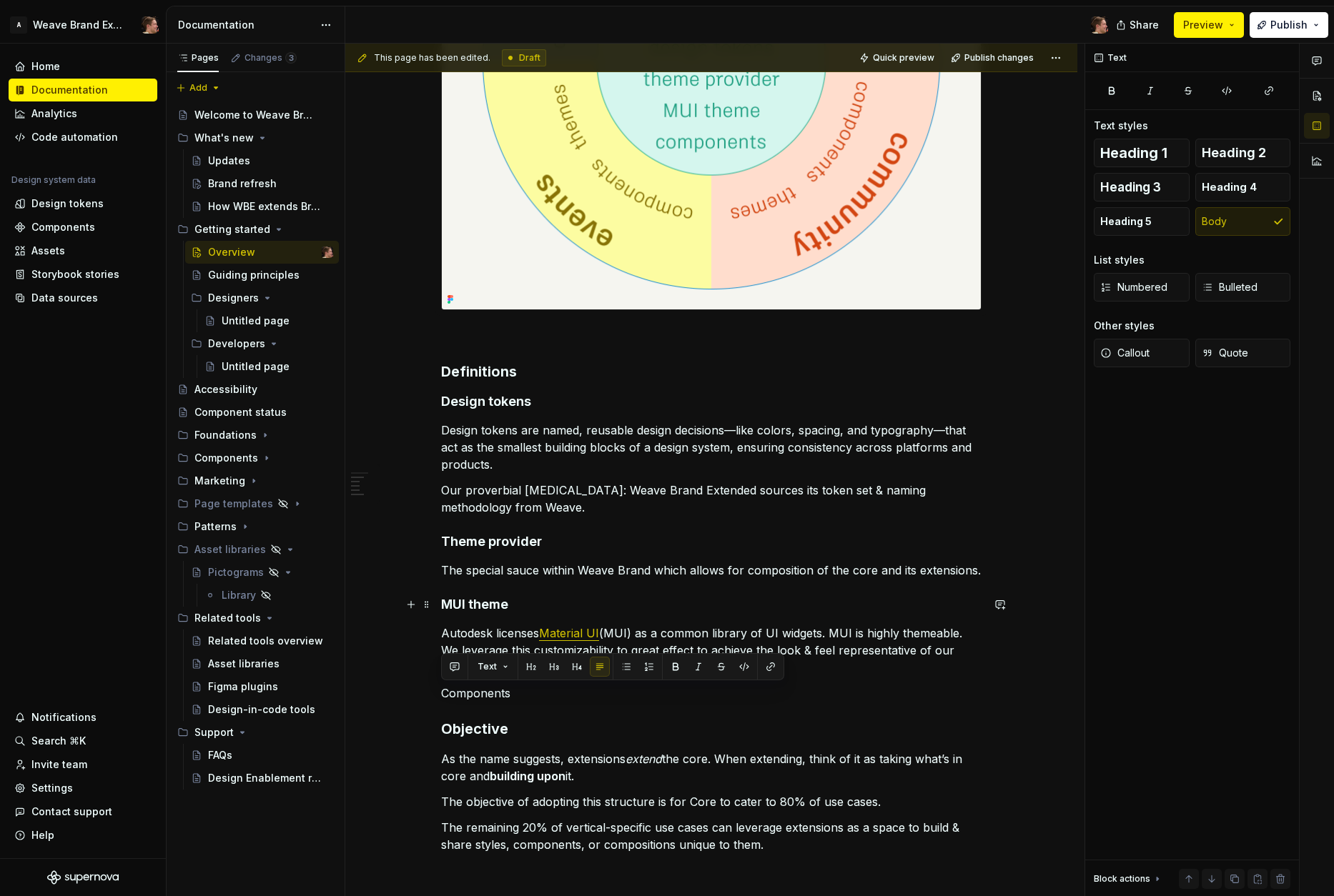
click at [561, 601] on h4 "MUI theme" at bounding box center [711, 604] width 540 height 17
click at [546, 699] on p "Components" at bounding box center [711, 693] width 540 height 17
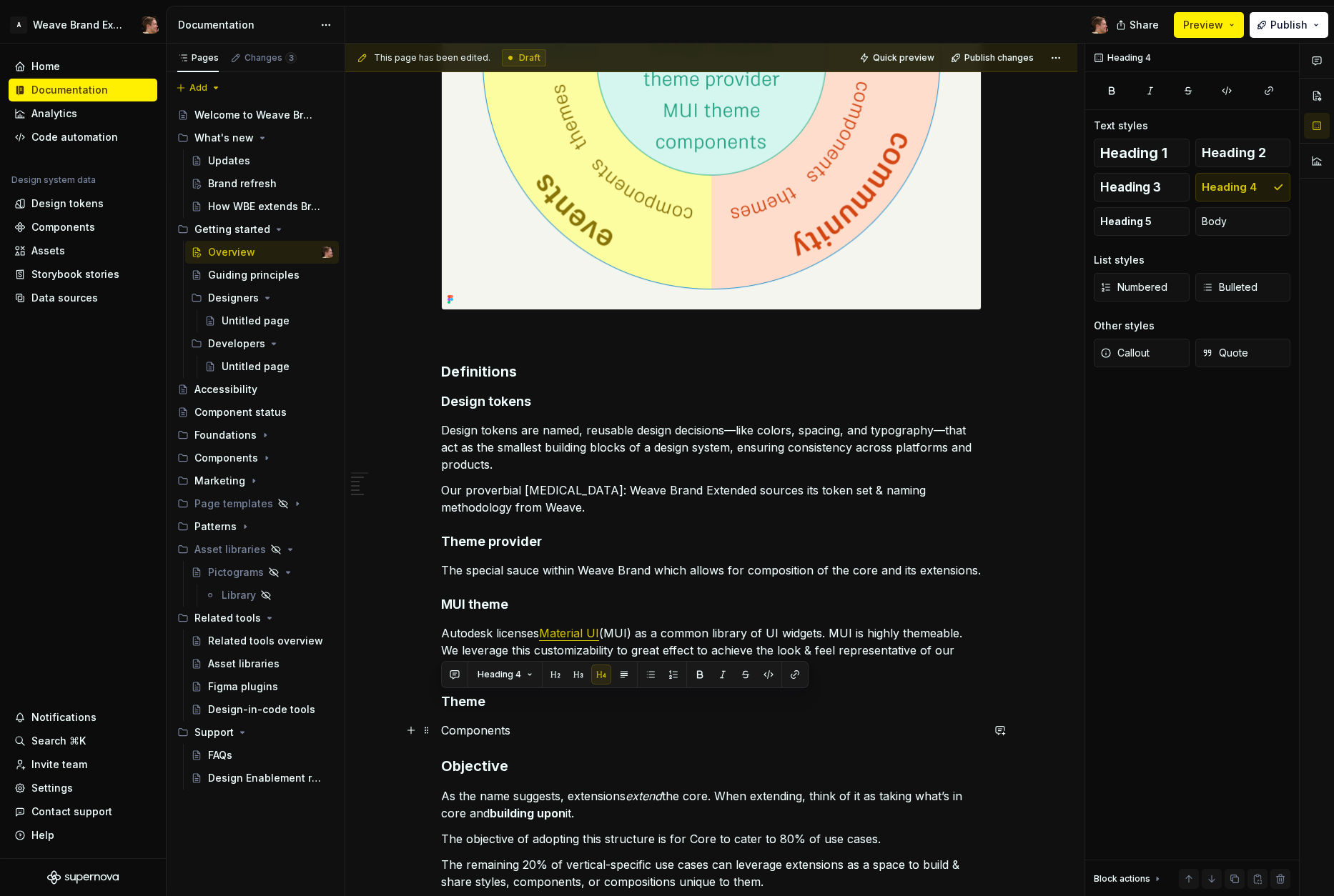
click at [480, 732] on p "Components" at bounding box center [711, 731] width 540 height 17
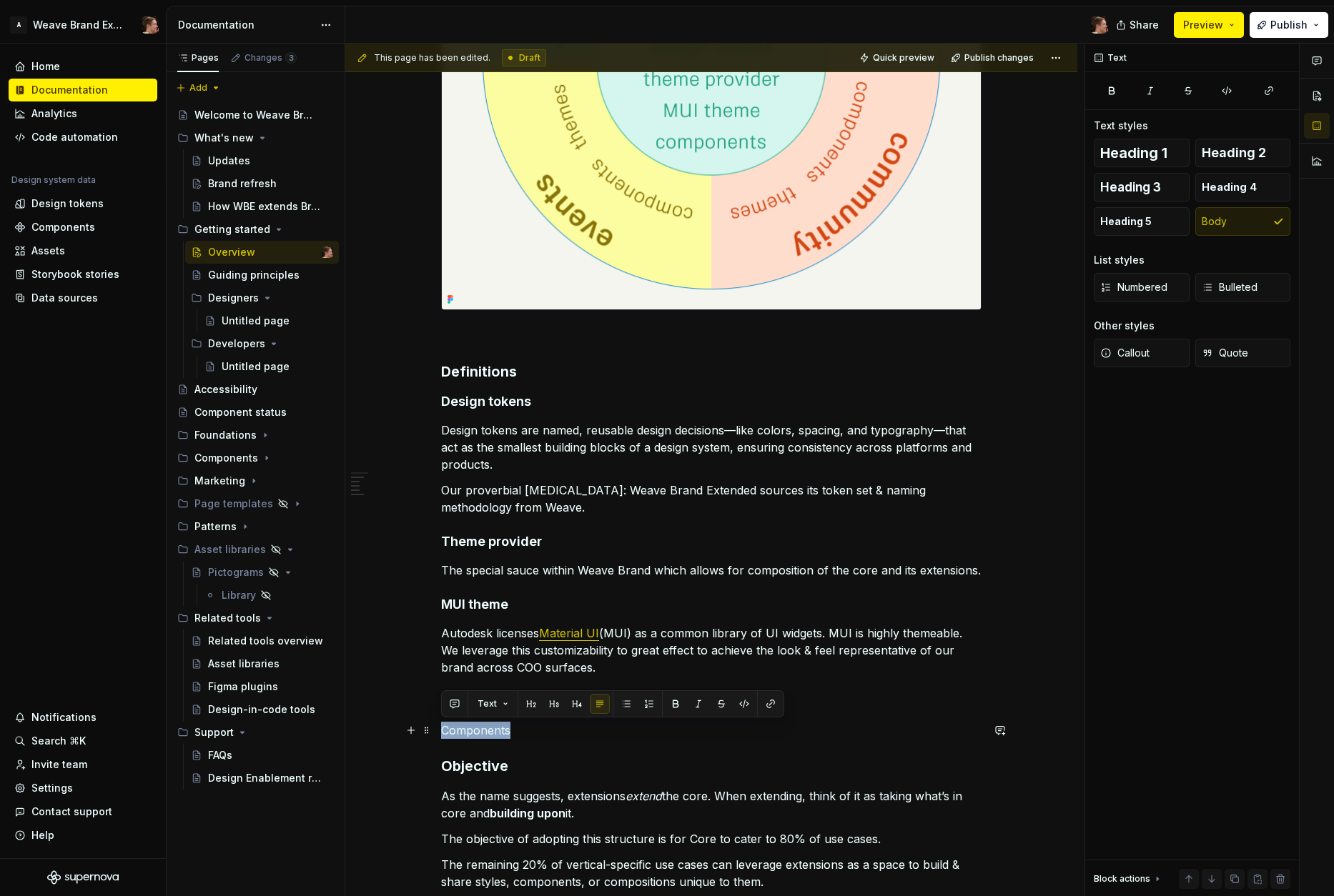
click at [480, 732] on p "Components" at bounding box center [711, 731] width 540 height 17
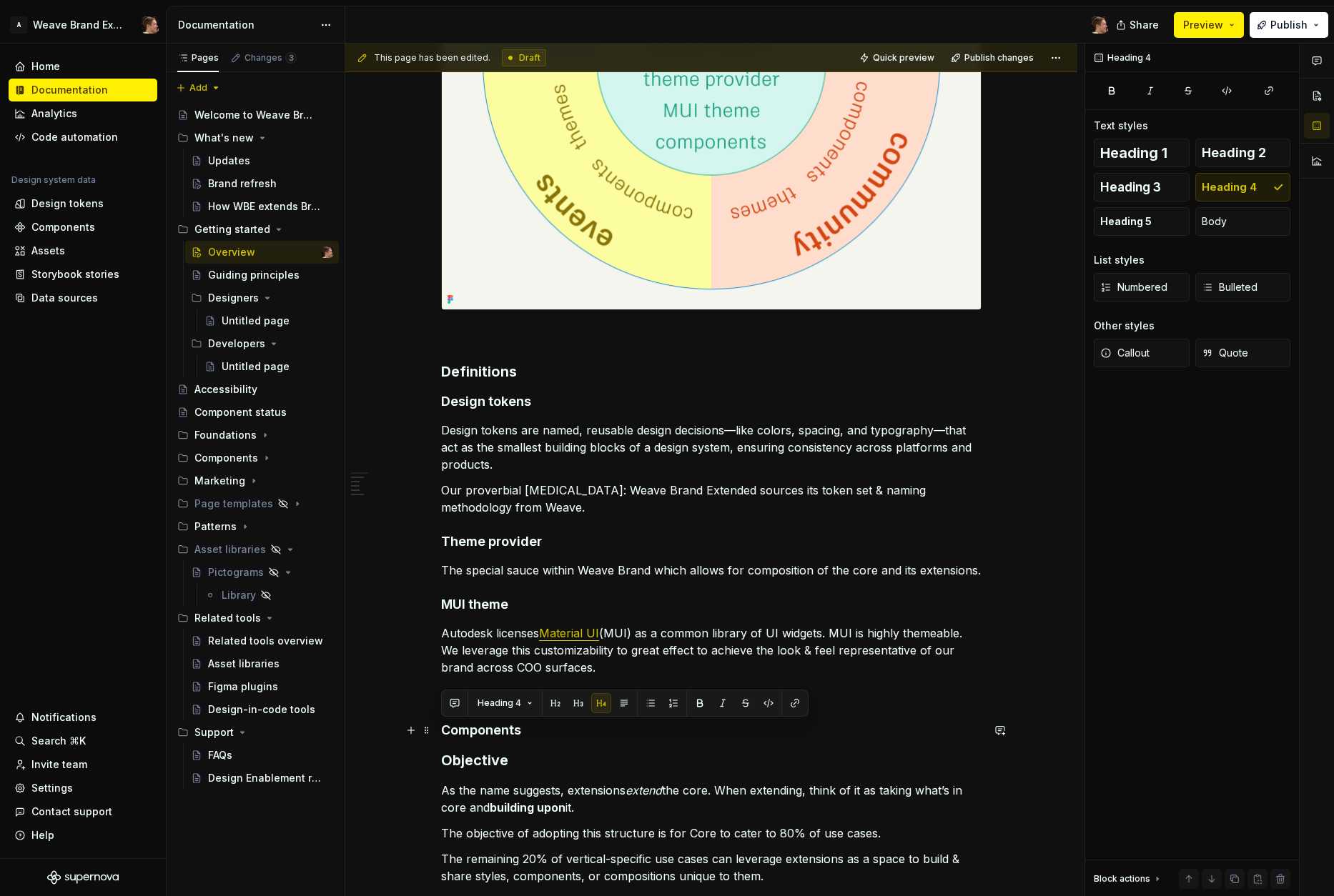
click at [592, 724] on h4 "Components" at bounding box center [711, 731] width 540 height 17
click at [572, 704] on h4 "Theme" at bounding box center [711, 702] width 540 height 17
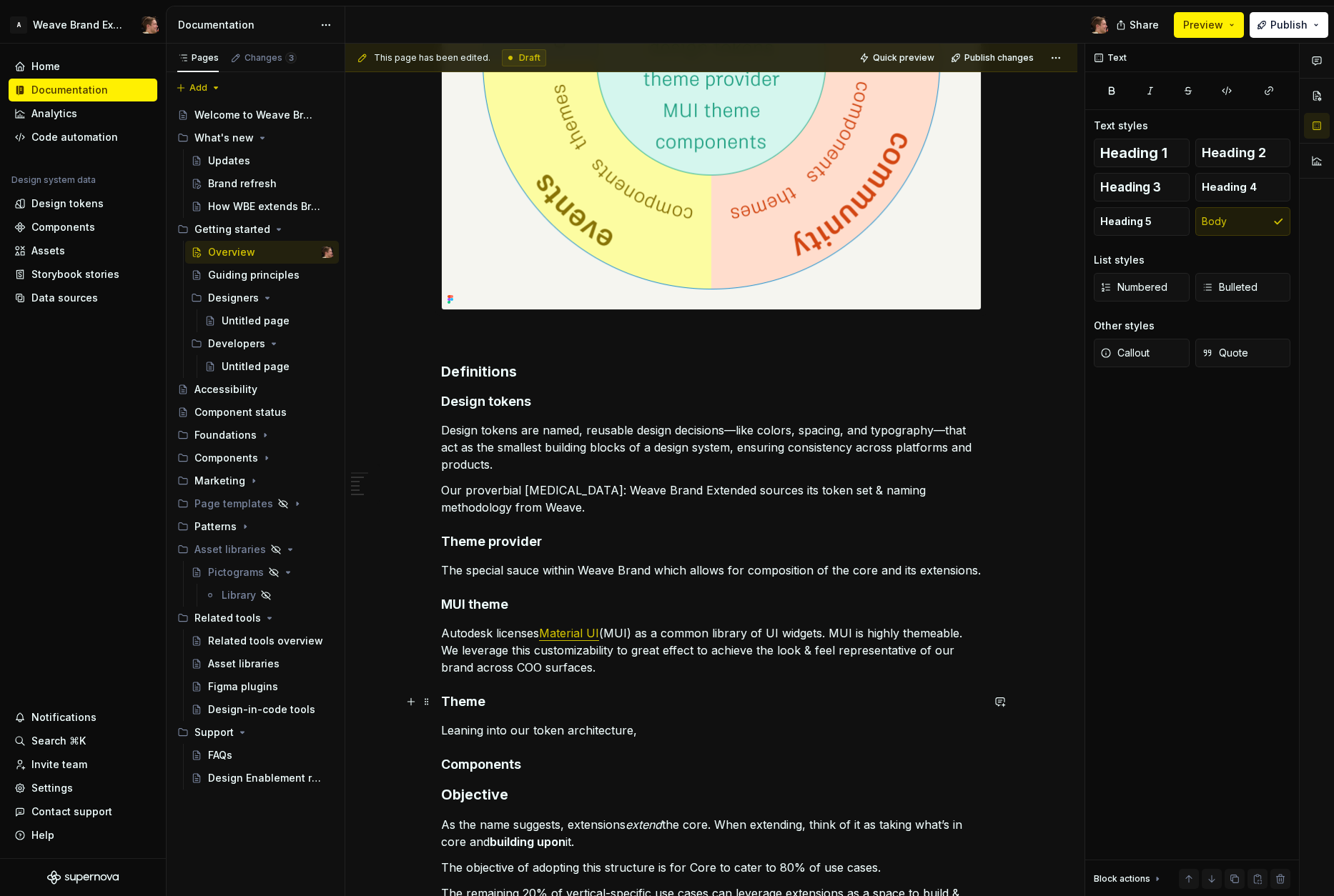
click at [535, 704] on h4 "Theme" at bounding box center [711, 702] width 540 height 17
click at [516, 731] on p "Leaning into our token architecture," at bounding box center [711, 731] width 540 height 17
click at [517, 731] on p "Leaning into our token architecture," at bounding box center [711, 731] width 540 height 17
drag, startPoint x: 976, startPoint y: 567, endPoint x: 992, endPoint y: 595, distance: 32.2
click at [976, 567] on p "The special sauce within Weave Brand which allows for composition of the core a…" at bounding box center [711, 570] width 540 height 17
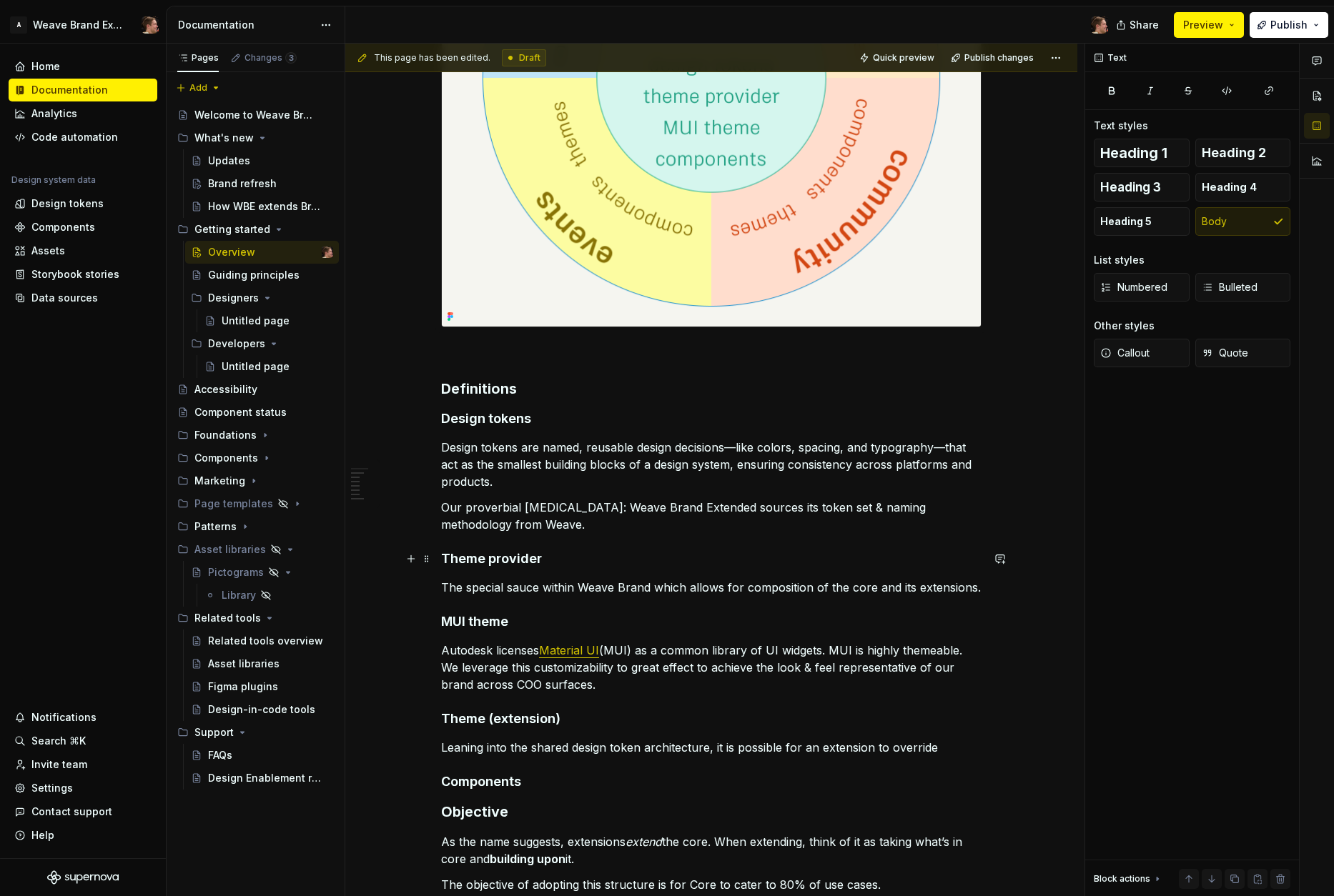
scroll to position [640, 0]
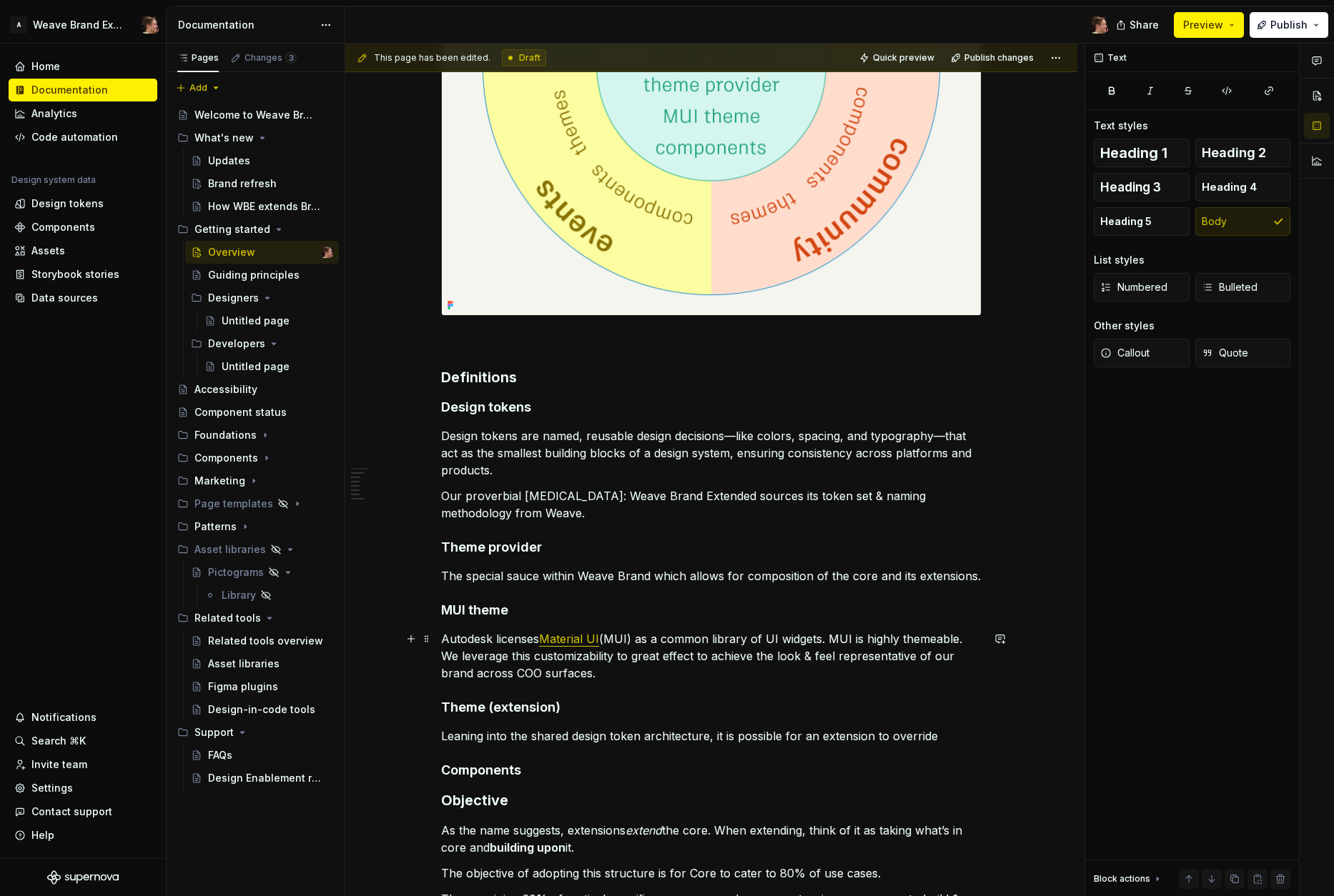
click at [653, 680] on p "Autodesk licenses Material UI (MUI) as a common library of UI widgets. MUI is h…" at bounding box center [711, 656] width 540 height 51
click at [826, 578] on p "The special sauce within Weave Brand which allows for composition of the core a…" at bounding box center [711, 576] width 540 height 17
click at [811, 577] on p "The special sauce within Weave Brand which allows for composition of the core a…" at bounding box center [711, 576] width 540 height 17
click at [741, 578] on p "The special sauce within Weave Brand which allows for composition of the core a…" at bounding box center [711, 576] width 540 height 17
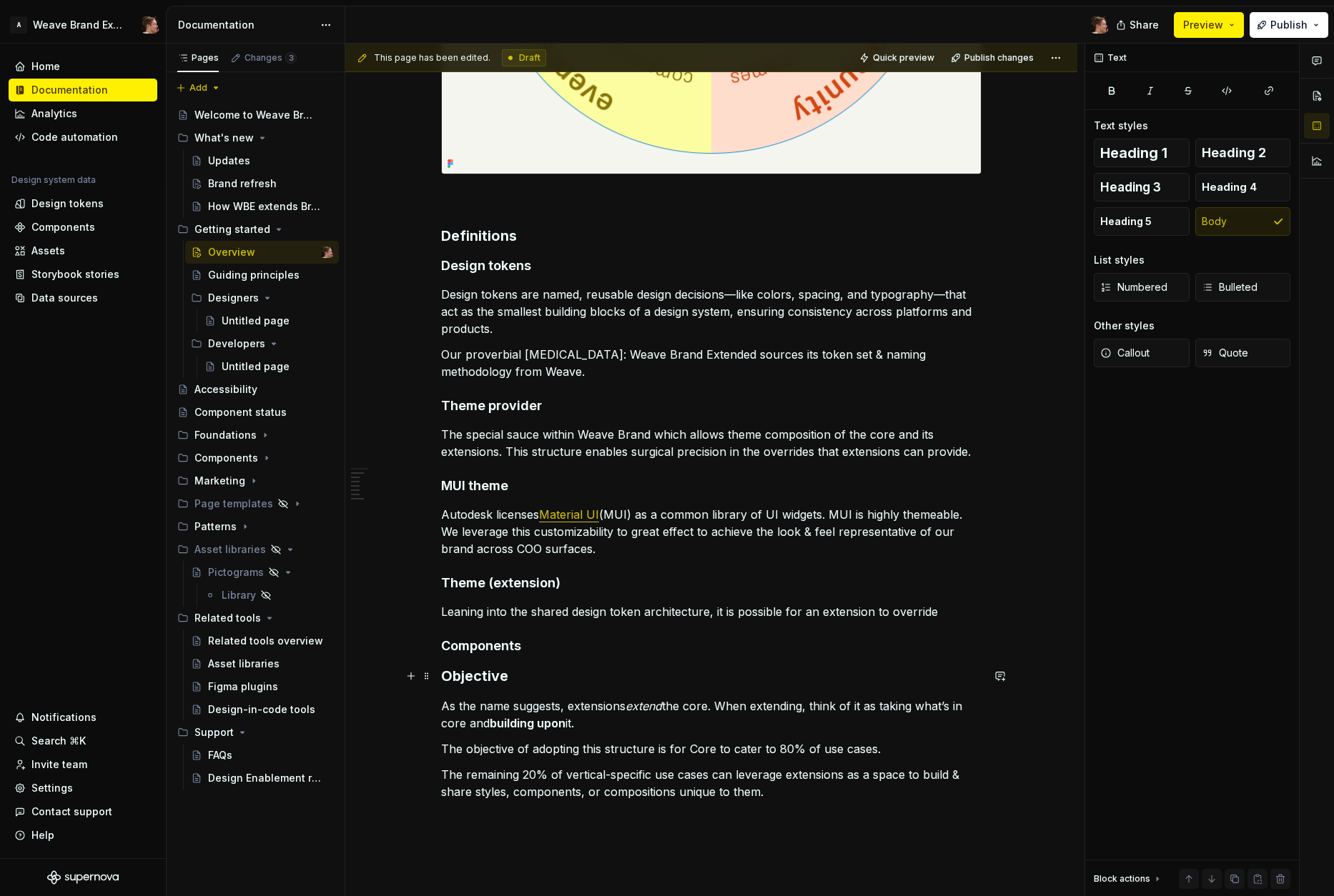
scroll to position [800, 0]
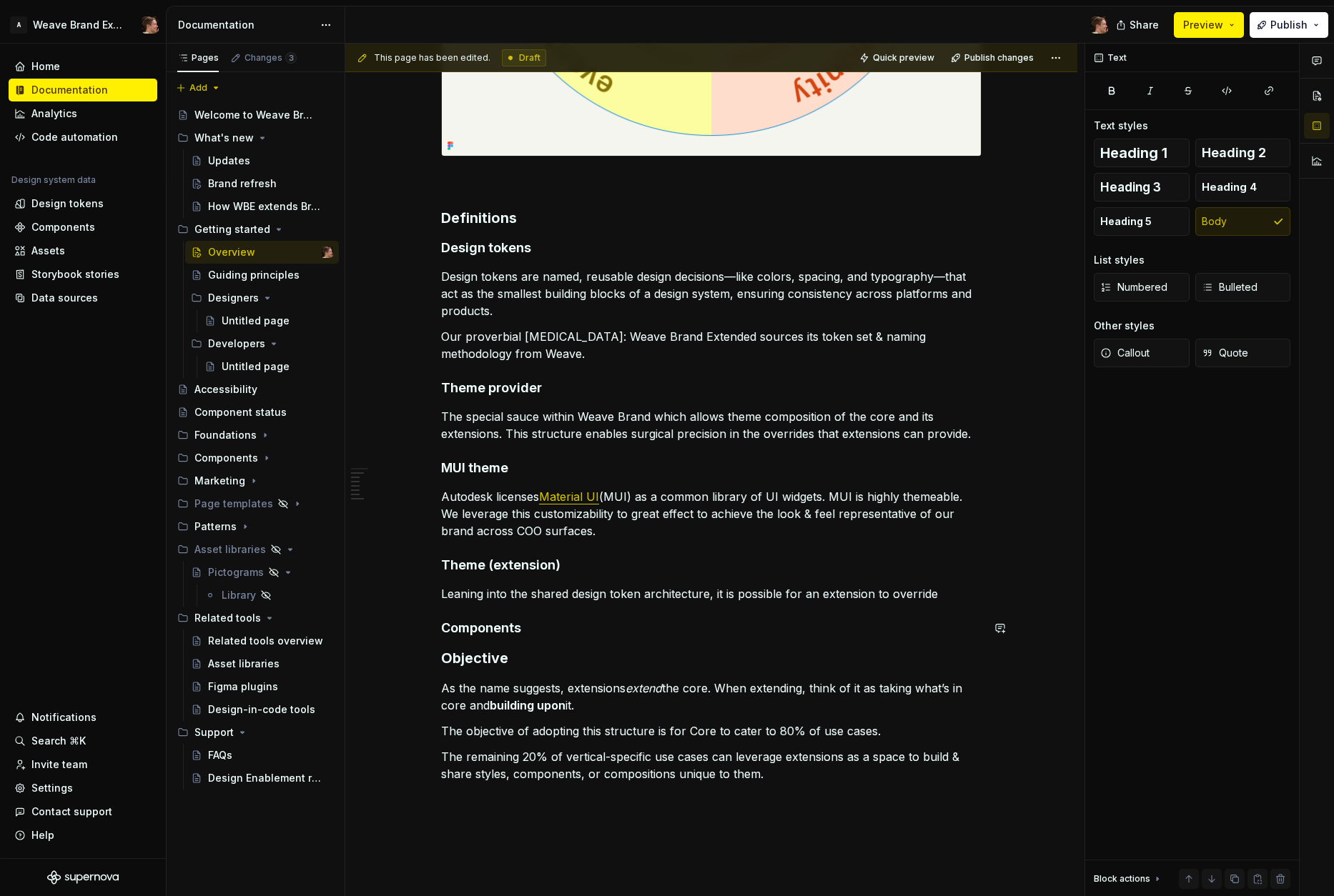
click at [711, 601] on p "Leaning into the shared design token architecture, it is possible for an extens…" at bounding box center [711, 594] width 540 height 17
click at [944, 593] on p "Leaning into the shared design token architecture, it is possible for an extens…" at bounding box center [711, 594] width 540 height 17
drag, startPoint x: 707, startPoint y: 595, endPoint x: 715, endPoint y: 602, distance: 10.6
click at [707, 596] on p "Leaning into the shared design token architecture, it is possible for an extens…" at bounding box center [711, 594] width 540 height 17
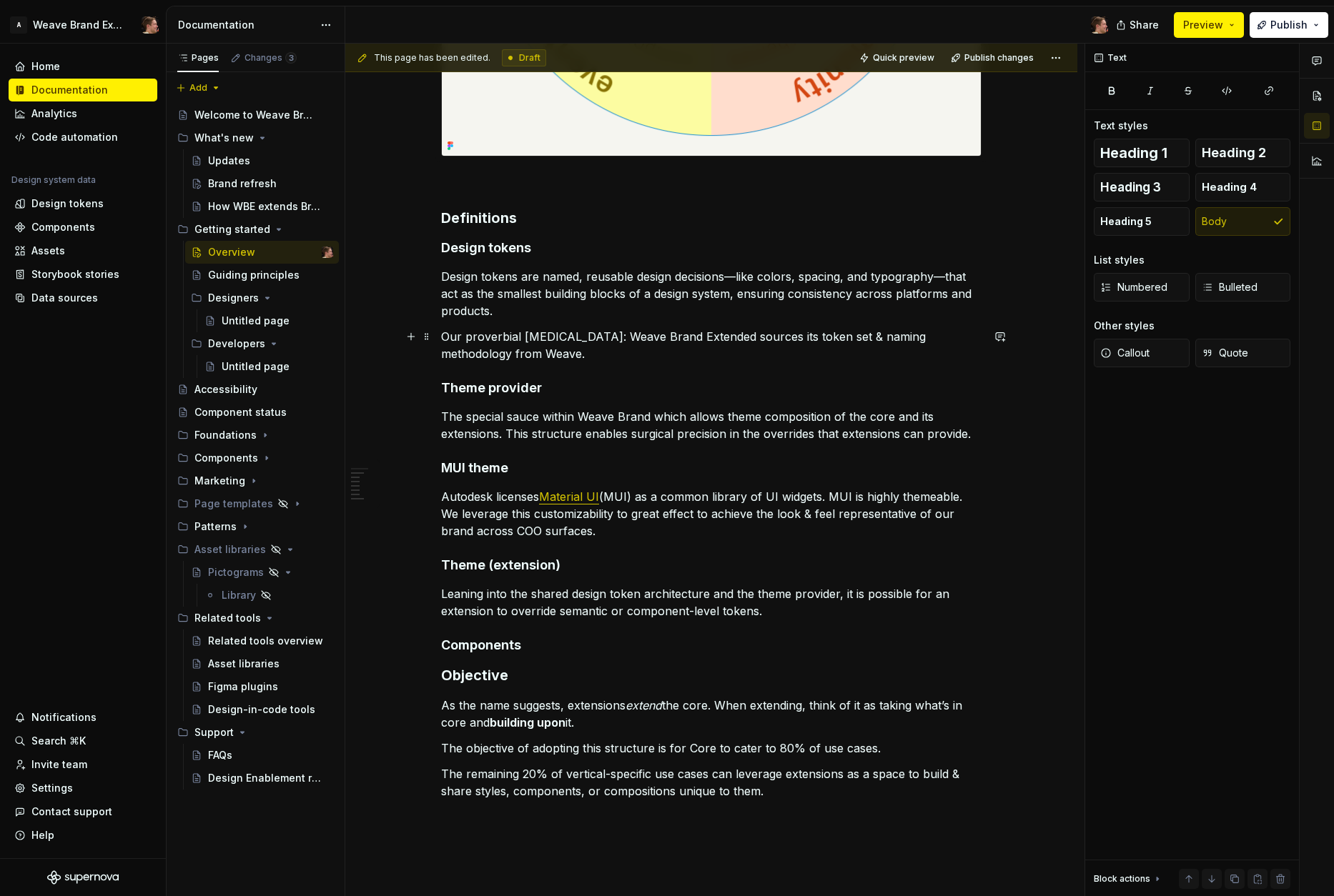
click at [649, 351] on p "Our proverbial [MEDICAL_DATA]: Weave Brand Extended sources its token set & nam…" at bounding box center [711, 345] width 540 height 35
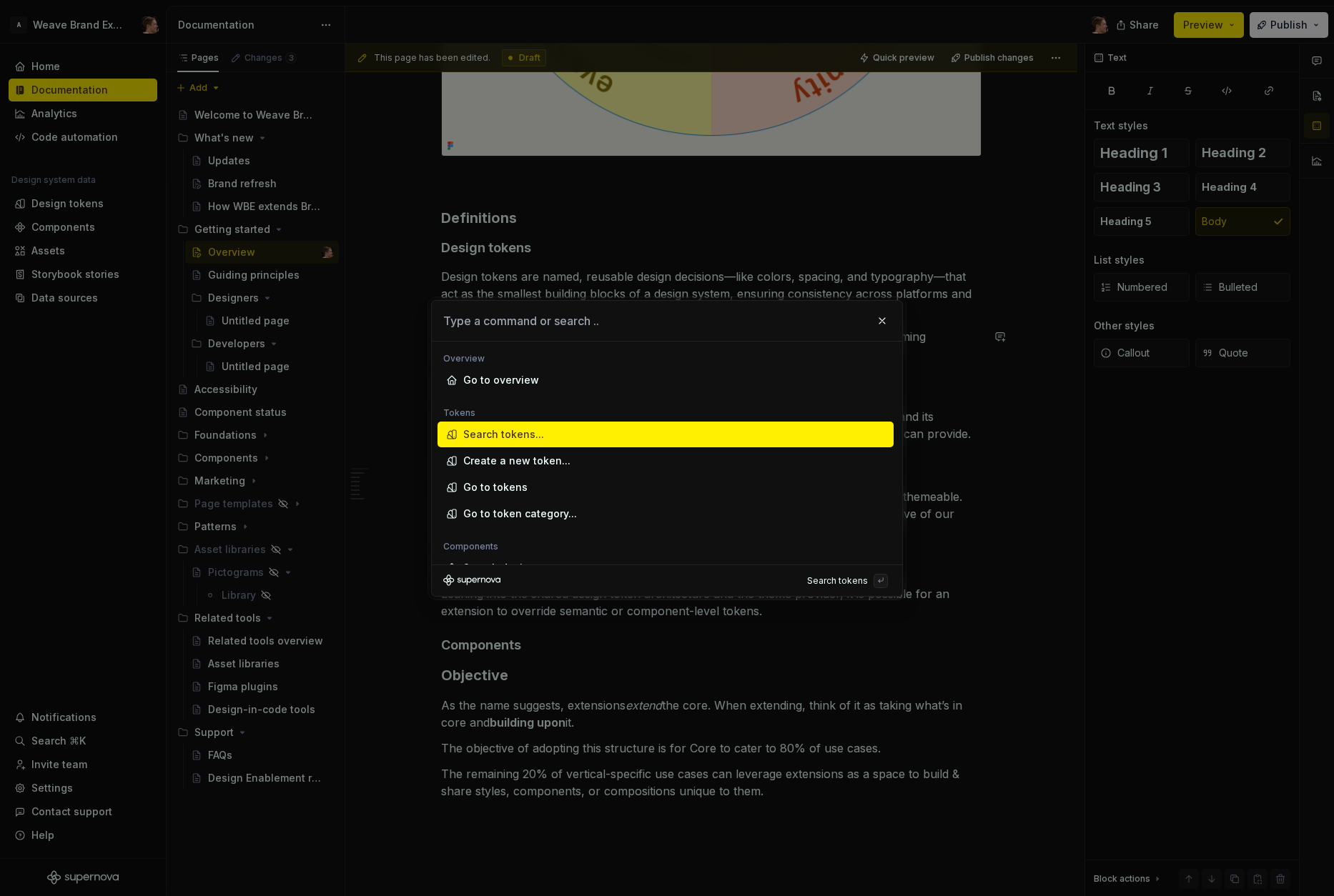
type textarea "*"
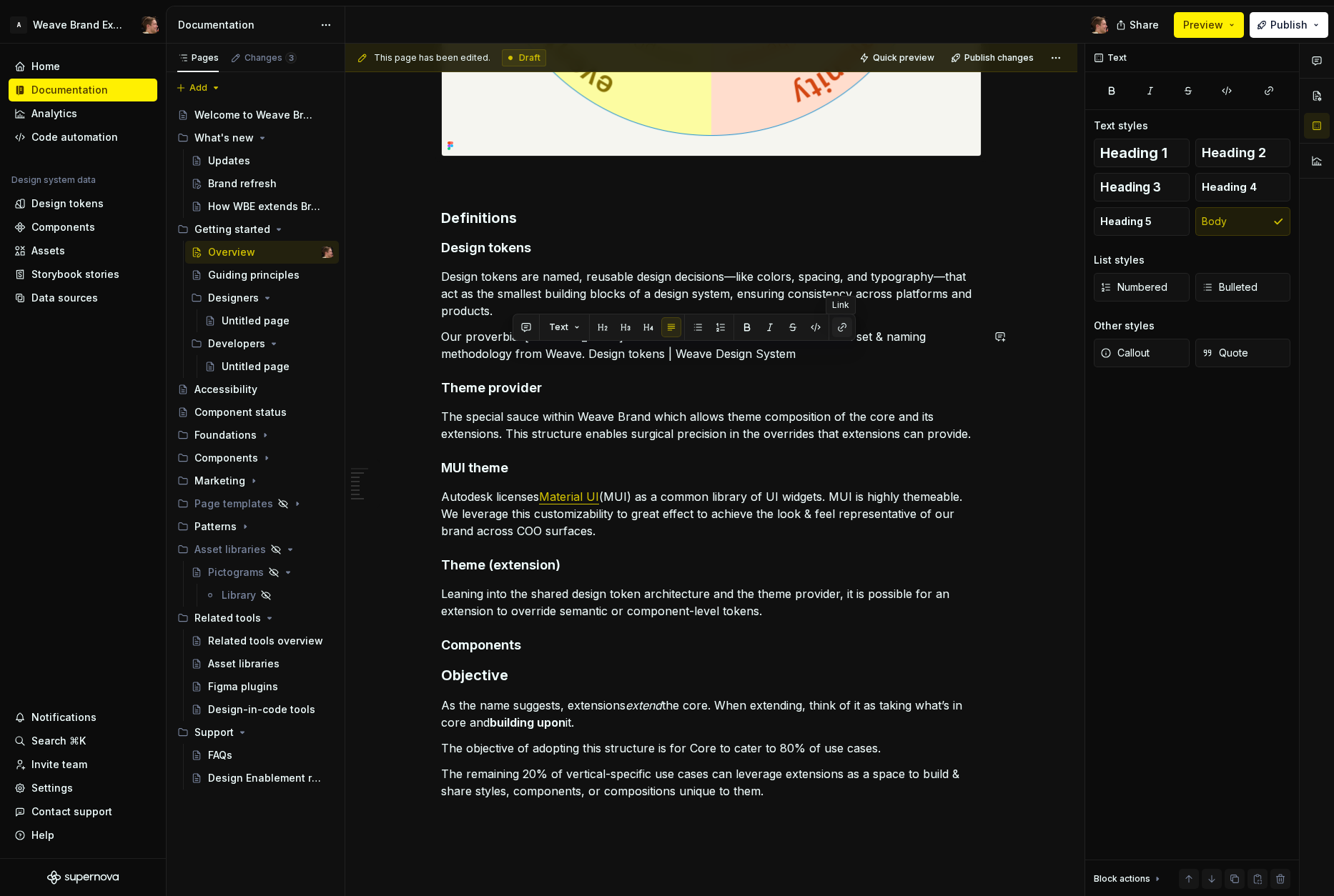
click at [842, 330] on button "button" at bounding box center [842, 327] width 20 height 20
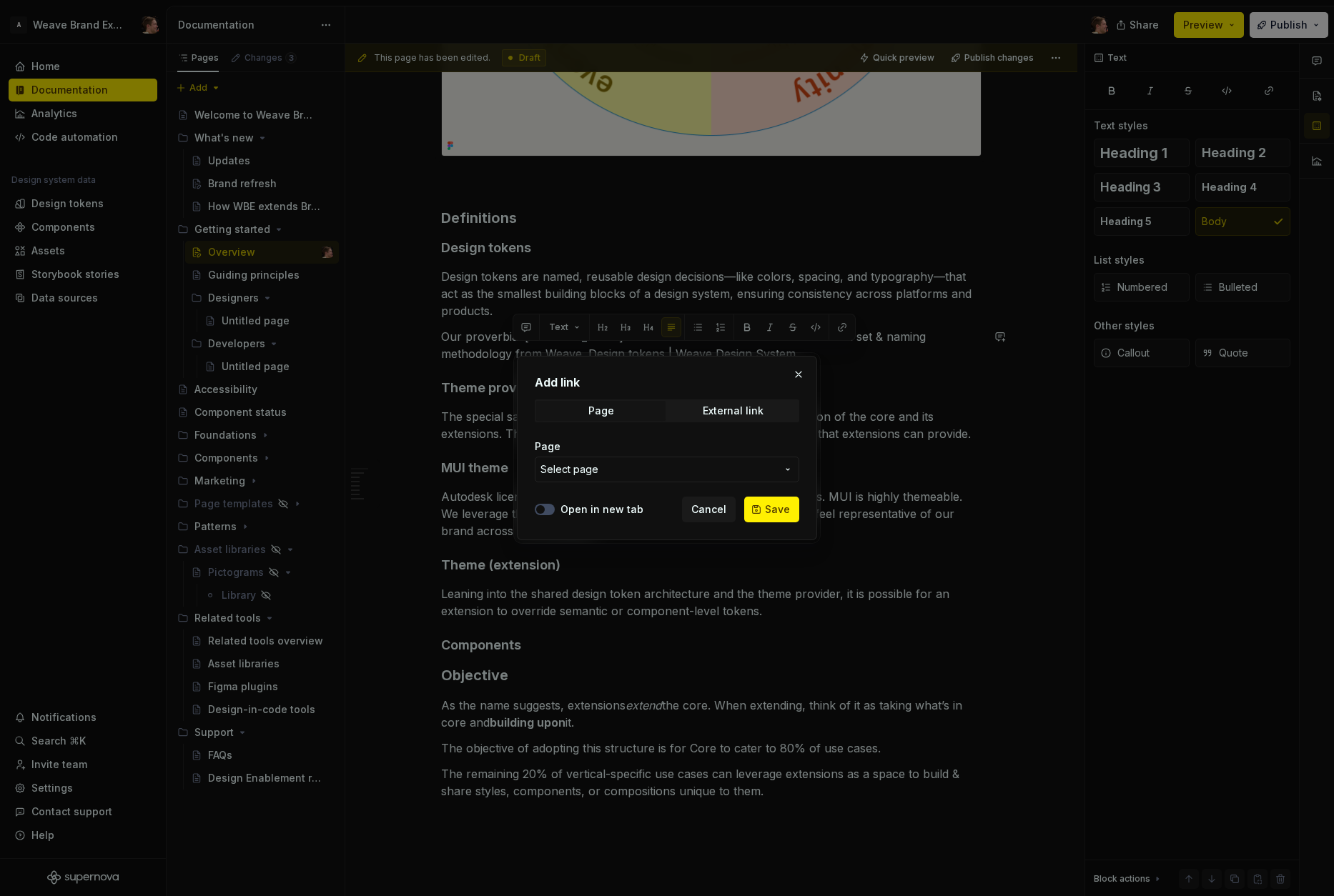
click at [802, 376] on button "button" at bounding box center [798, 374] width 20 height 20
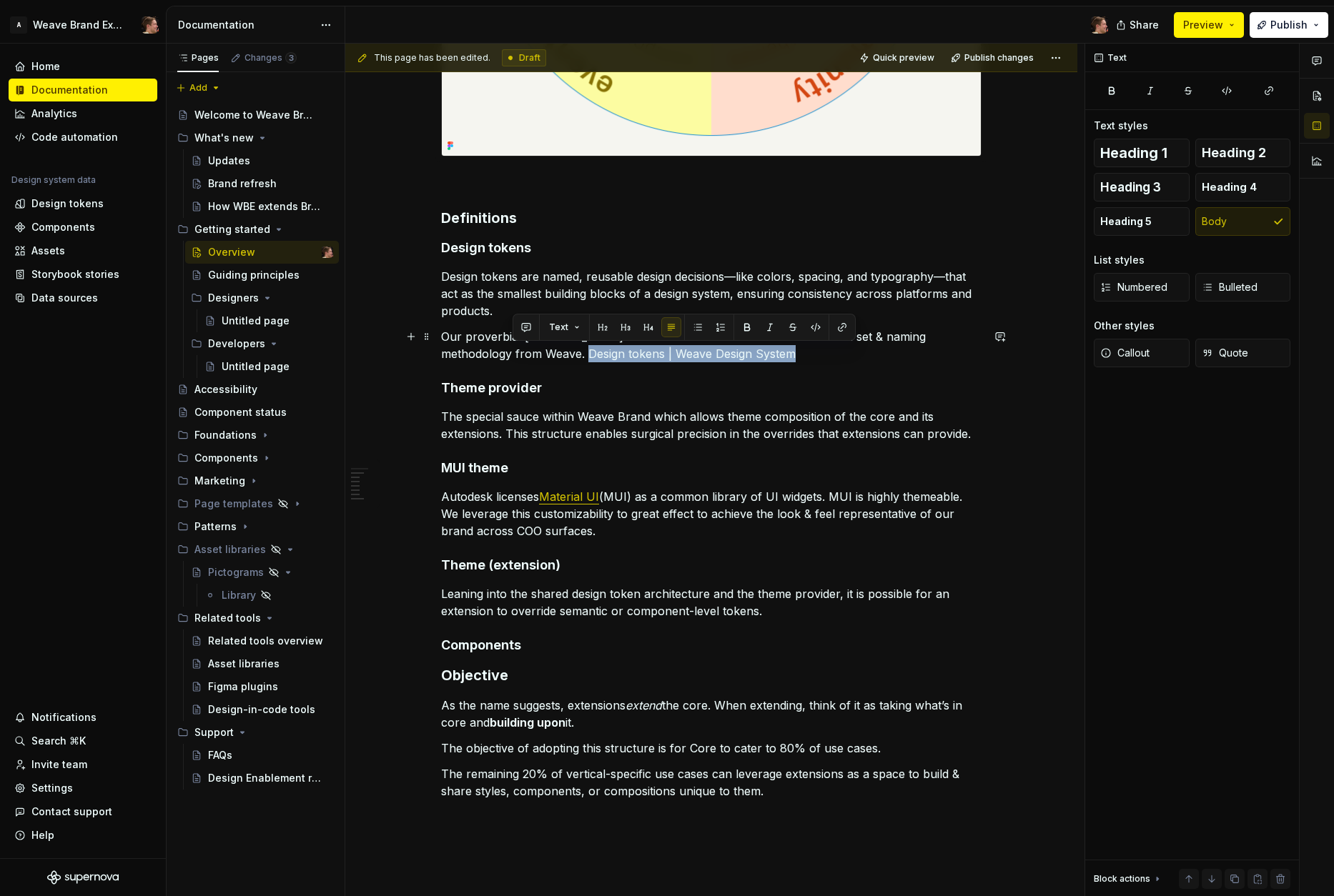
drag, startPoint x: 723, startPoint y: 355, endPoint x: 517, endPoint y: 359, distance: 206.0
click at [514, 359] on p "Our proverbial [MEDICAL_DATA]: Weave Brand Extended sources its token set & nam…" at bounding box center [711, 345] width 540 height 35
click at [840, 328] on button "button" at bounding box center [842, 327] width 20 height 20
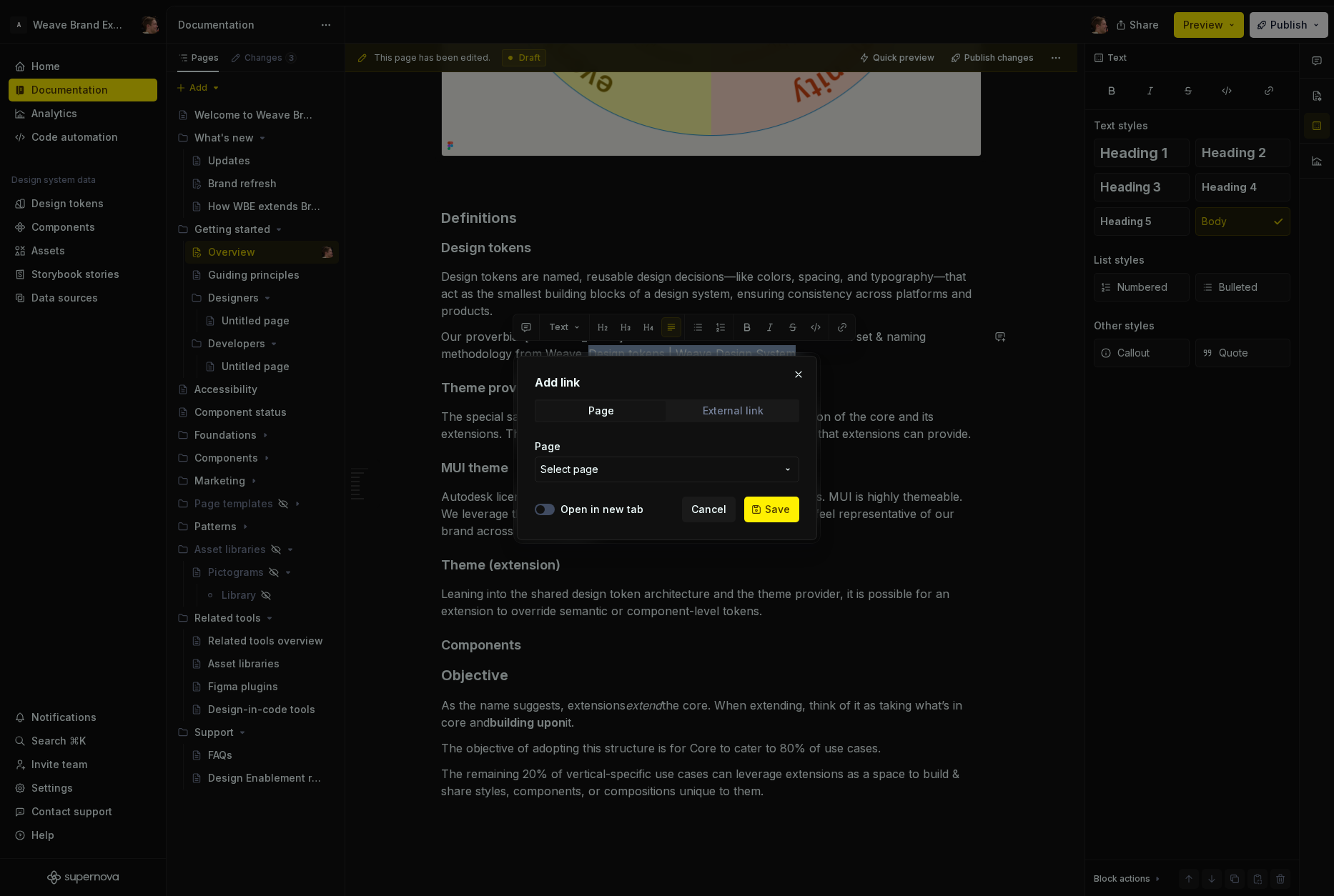
click at [703, 406] on div "External link" at bounding box center [732, 411] width 61 height 11
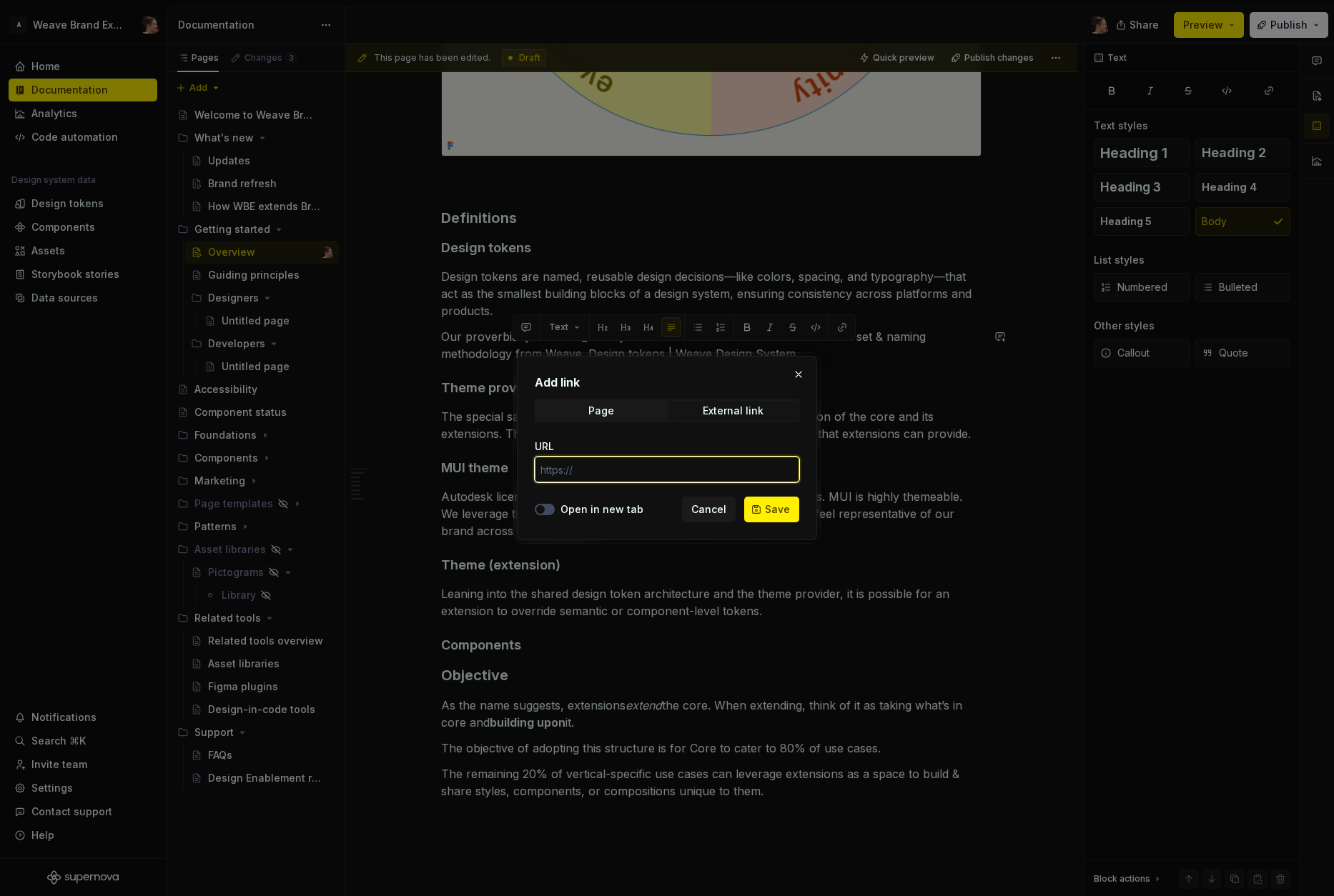
click at [648, 467] on input "URL" at bounding box center [666, 470] width 264 height 26
paste input "[URL][DOMAIN_NAME]"
type input "[URL][DOMAIN_NAME]"
drag, startPoint x: 577, startPoint y: 505, endPoint x: 649, endPoint y: 508, distance: 72.1
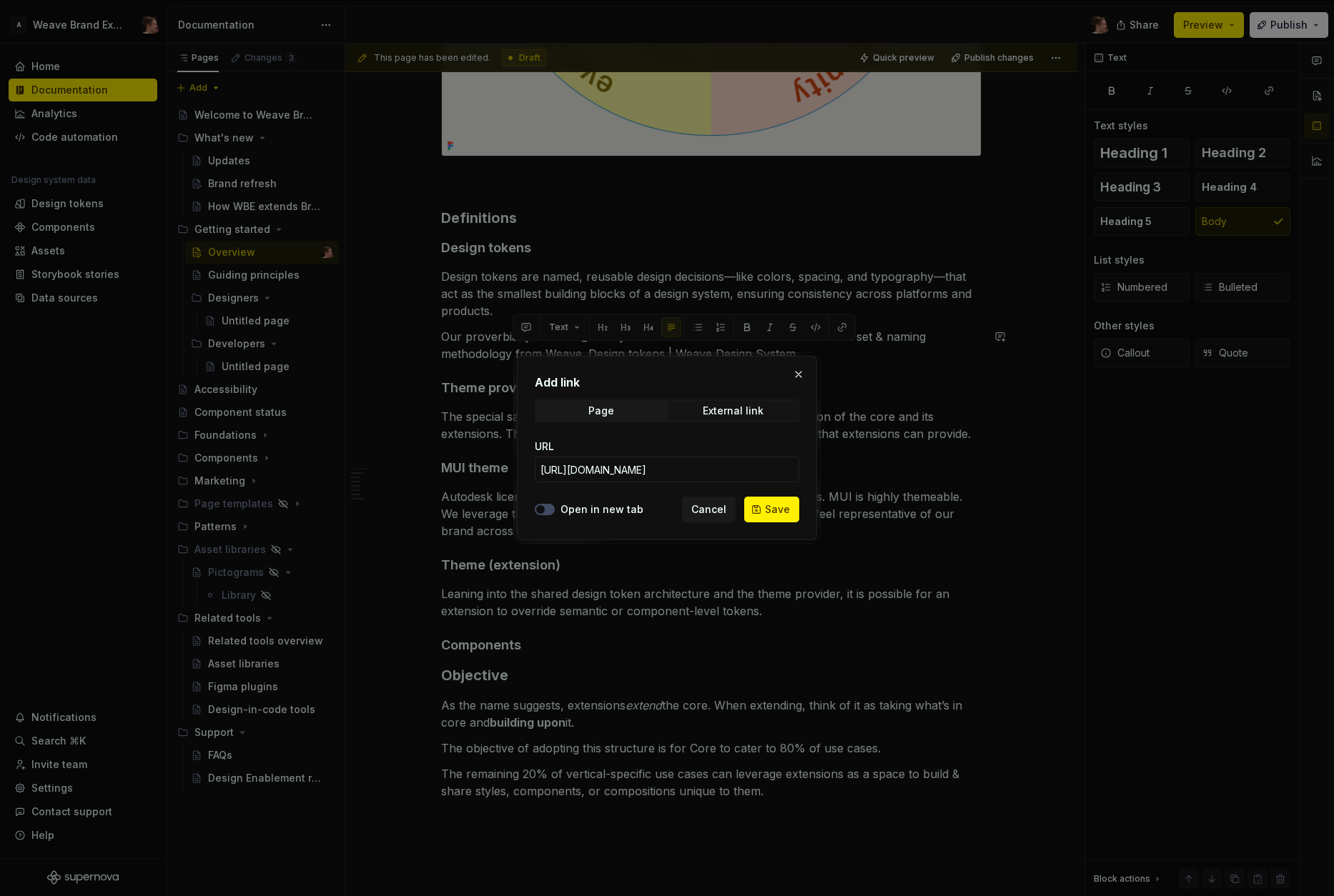
click at [578, 506] on label "Open in new tab" at bounding box center [602, 509] width 83 height 14
click at [555, 506] on button "Open in new tab" at bounding box center [544, 509] width 20 height 11
click at [773, 503] on span "Save" at bounding box center [777, 509] width 25 height 14
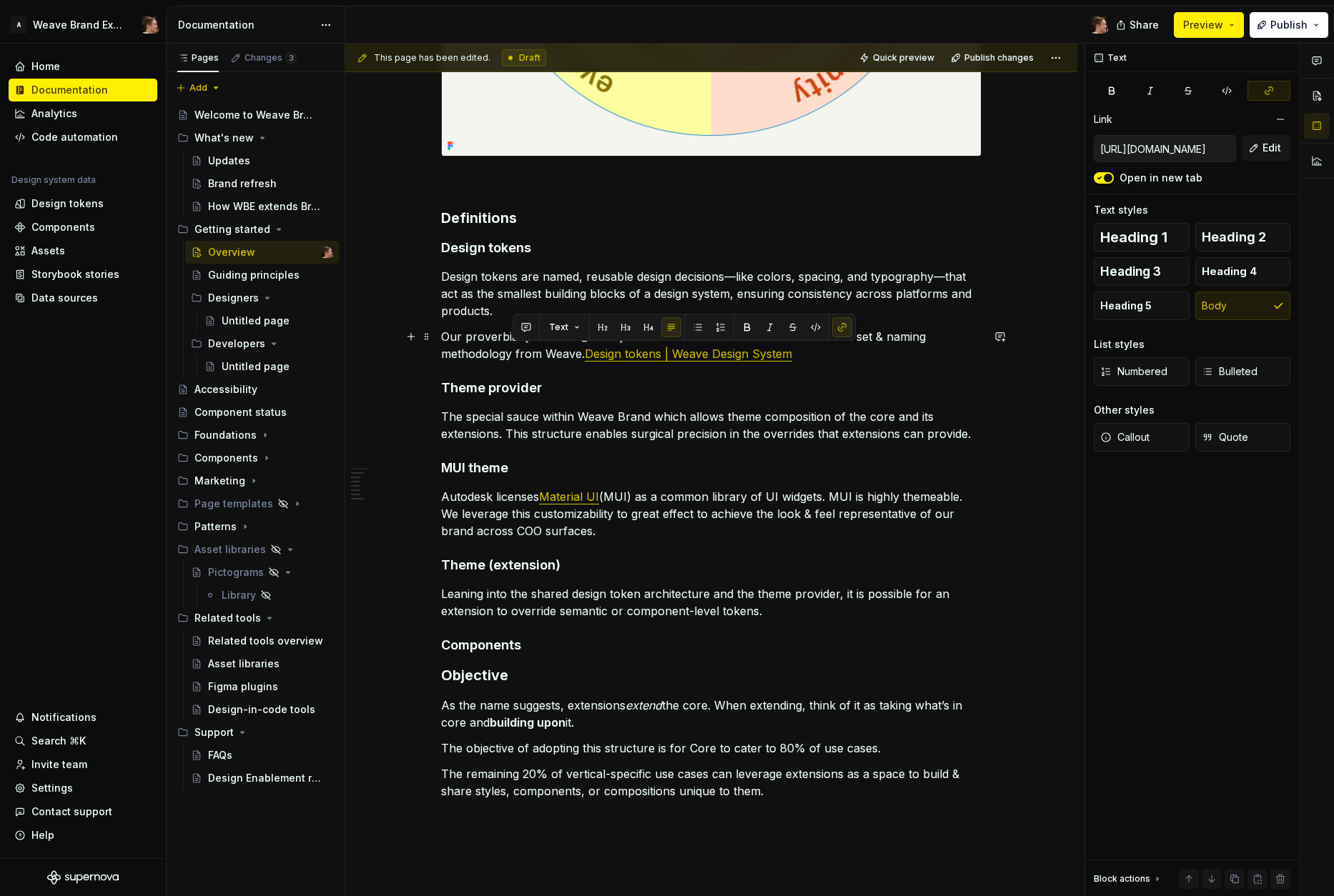
click at [585, 358] on link "Design tokens | Weave Design System" at bounding box center [688, 353] width 207 height 14
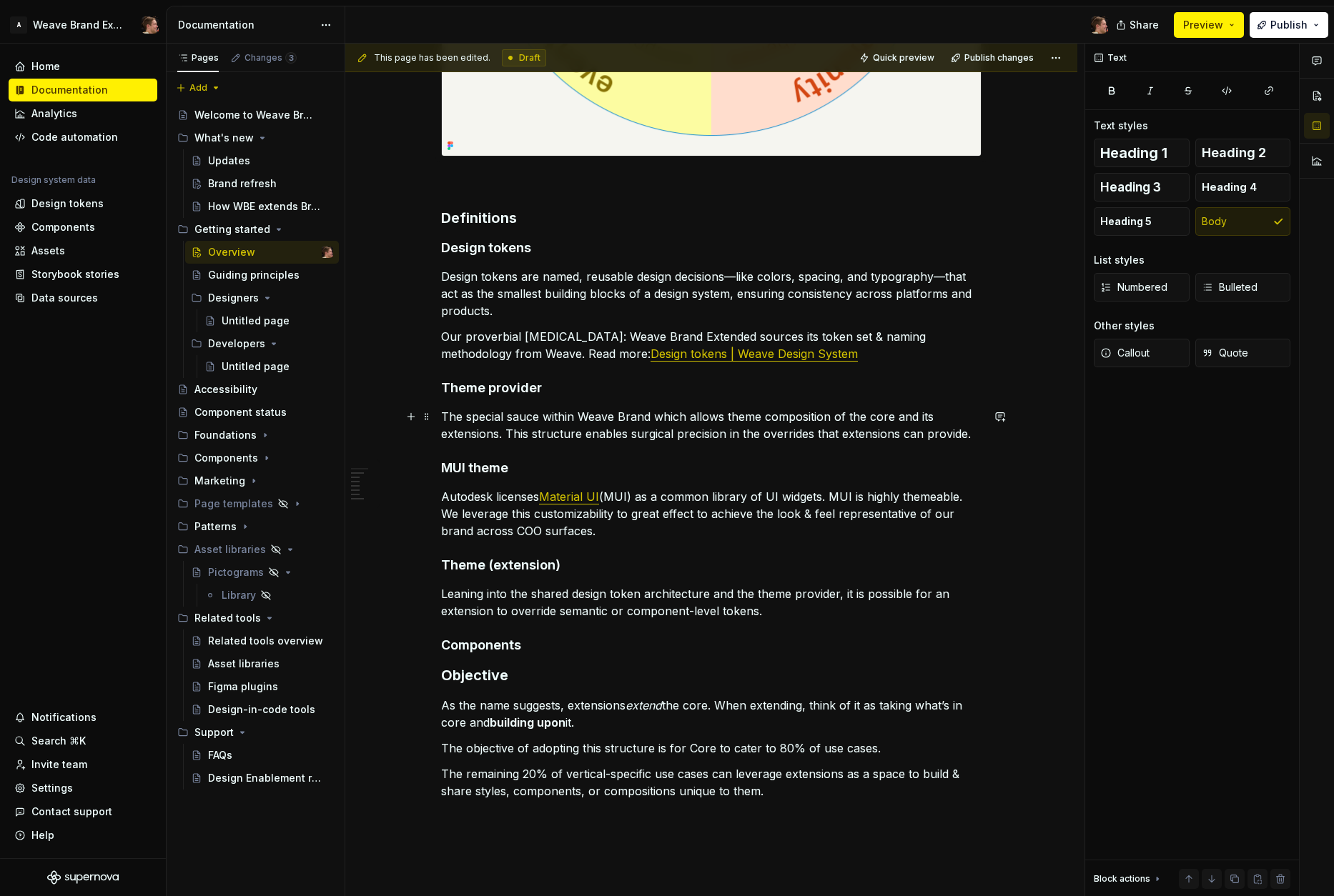
click at [762, 408] on p "The special sauce within Weave Brand which allows theme composition of the core…" at bounding box center [711, 425] width 540 height 35
click at [732, 420] on p "The special sauce within Weave Brand which allows theme composition of the core…" at bounding box center [711, 425] width 540 height 35
click at [738, 458] on div "Structure Weave Brand Extended is structured with a shared Core and Extensions.…" at bounding box center [711, 139] width 540 height 1321
click at [749, 543] on div "Structure Weave Brand Extended is structured with a shared Core and Extensions.…" at bounding box center [711, 139] width 540 height 1321
click at [748, 531] on p "Autodesk licenses Material UI (MUI) as a common library of UI widgets. MUI is h…" at bounding box center [711, 514] width 540 height 51
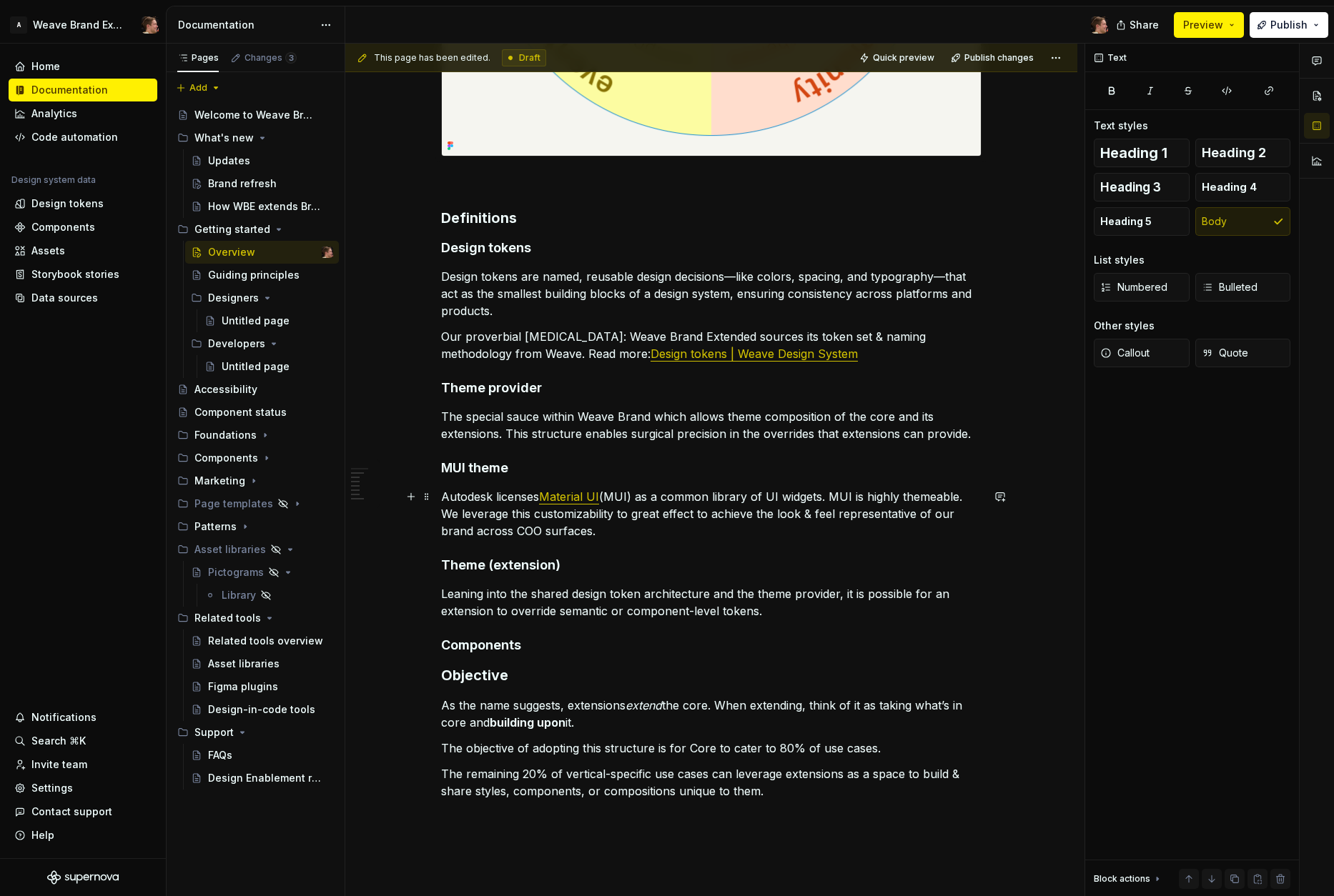
click at [747, 525] on p "Autodesk licenses Material UI (MUI) as a common library of UI widgets. MUI is h…" at bounding box center [711, 514] width 540 height 51
click at [736, 531] on p "Autodesk licenses Material UI (MUI) as a common library of UI widgets. MUI is h…" at bounding box center [711, 514] width 540 height 51
click at [759, 434] on p "The special sauce within Weave Brand which allows theme composition of the core…" at bounding box center [711, 425] width 540 height 35
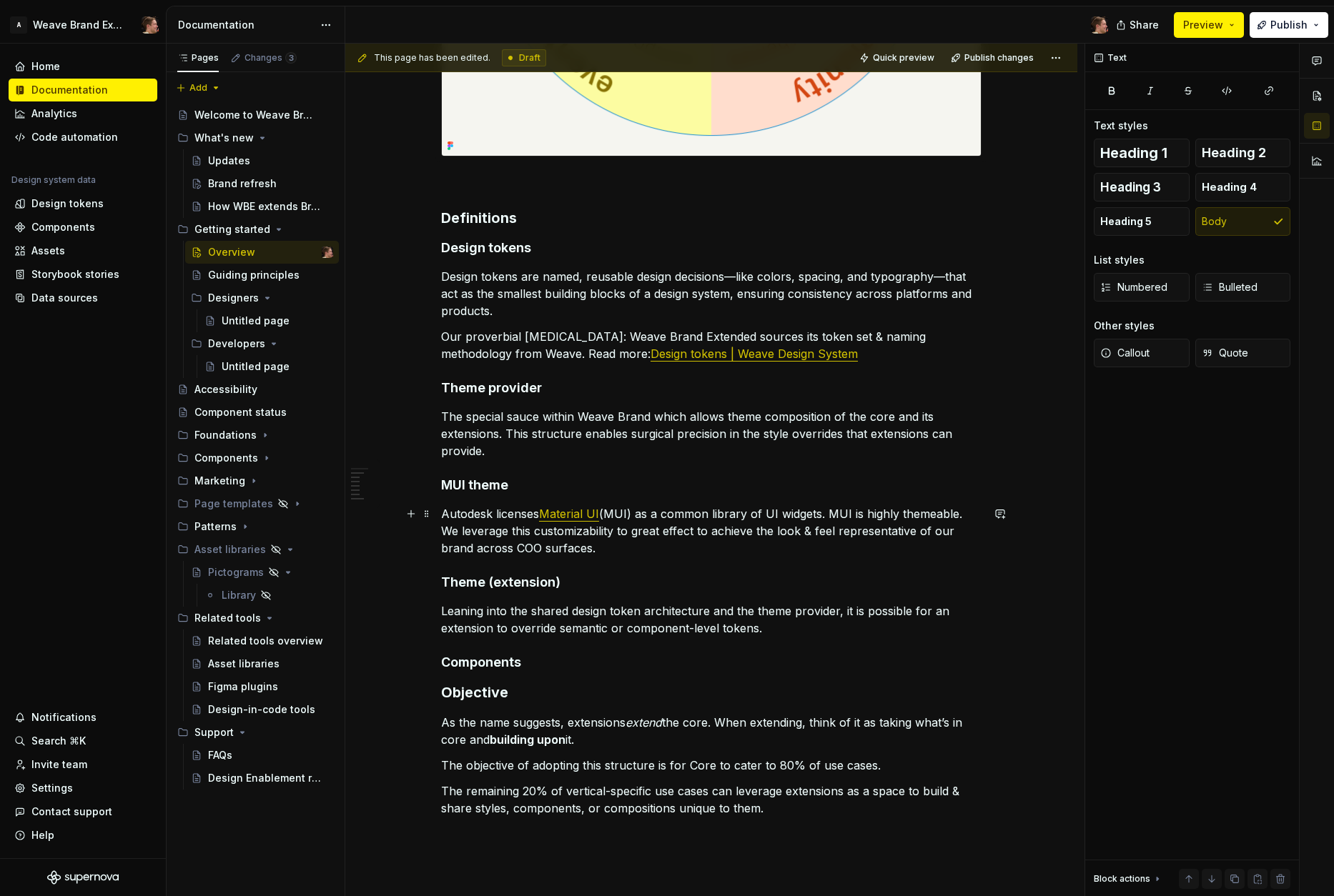
click at [723, 546] on p "Autodesk licenses Material UI (MUI) as a common library of UI widgets. MUI is h…" at bounding box center [711, 531] width 540 height 51
click at [674, 450] on p "The special sauce within Weave Brand which allows theme composition of the core…" at bounding box center [711, 434] width 540 height 51
click at [922, 419] on p "The special sauce within Weave Brand which allows theme composition of the core…" at bounding box center [711, 434] width 540 height 51
drag, startPoint x: 922, startPoint y: 419, endPoint x: 941, endPoint y: 440, distance: 28.3
click at [922, 419] on p "The special sauce within Weave Brand which allows theme composition of the core…" at bounding box center [711, 434] width 540 height 51
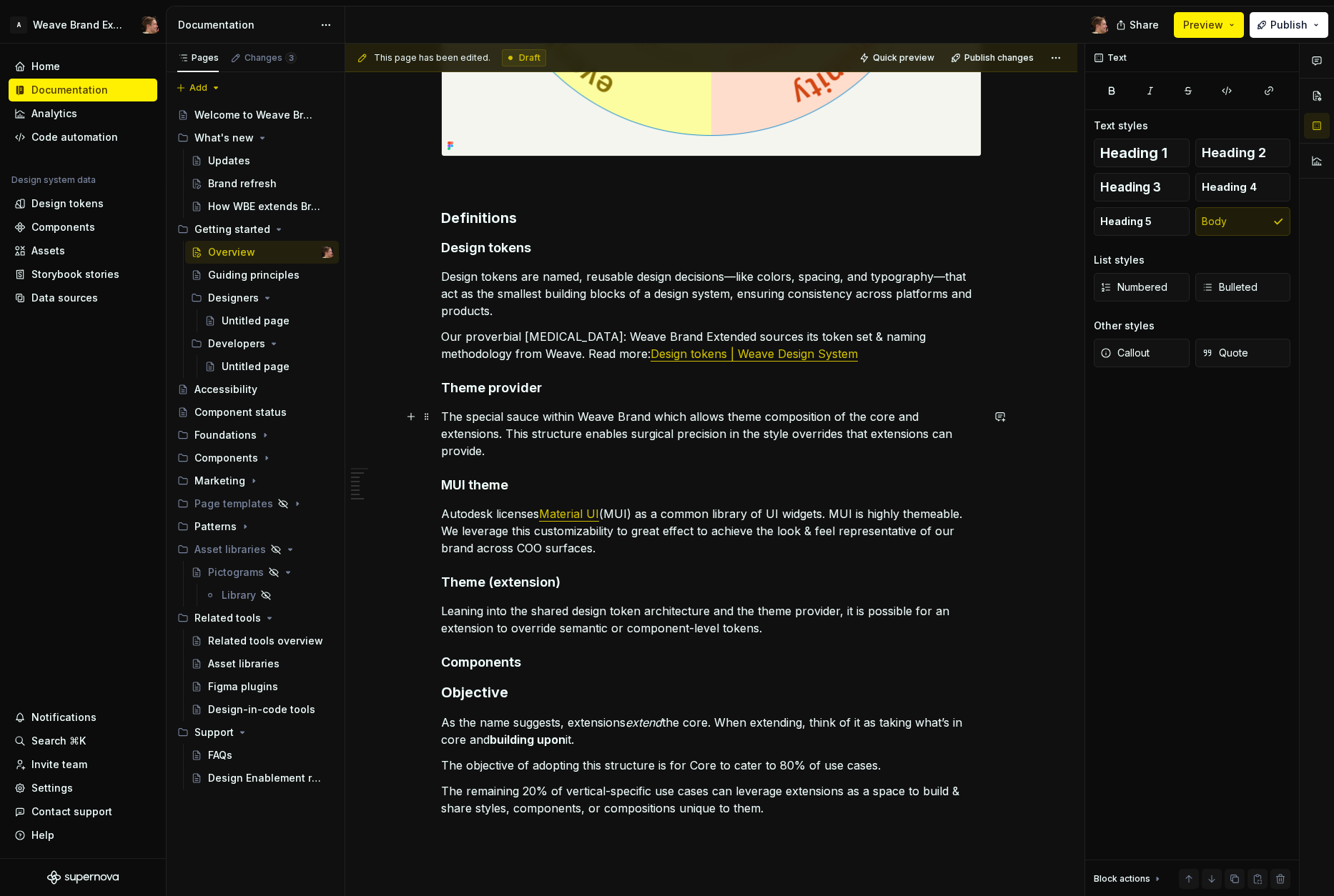
click at [605, 448] on p "The special sauce within Weave Brand which allows theme composition of the core…" at bounding box center [711, 434] width 540 height 51
click at [634, 548] on p "Autodesk licenses Material UI (MUI) as a common library of UI widgets. MUI is h…" at bounding box center [711, 531] width 540 height 51
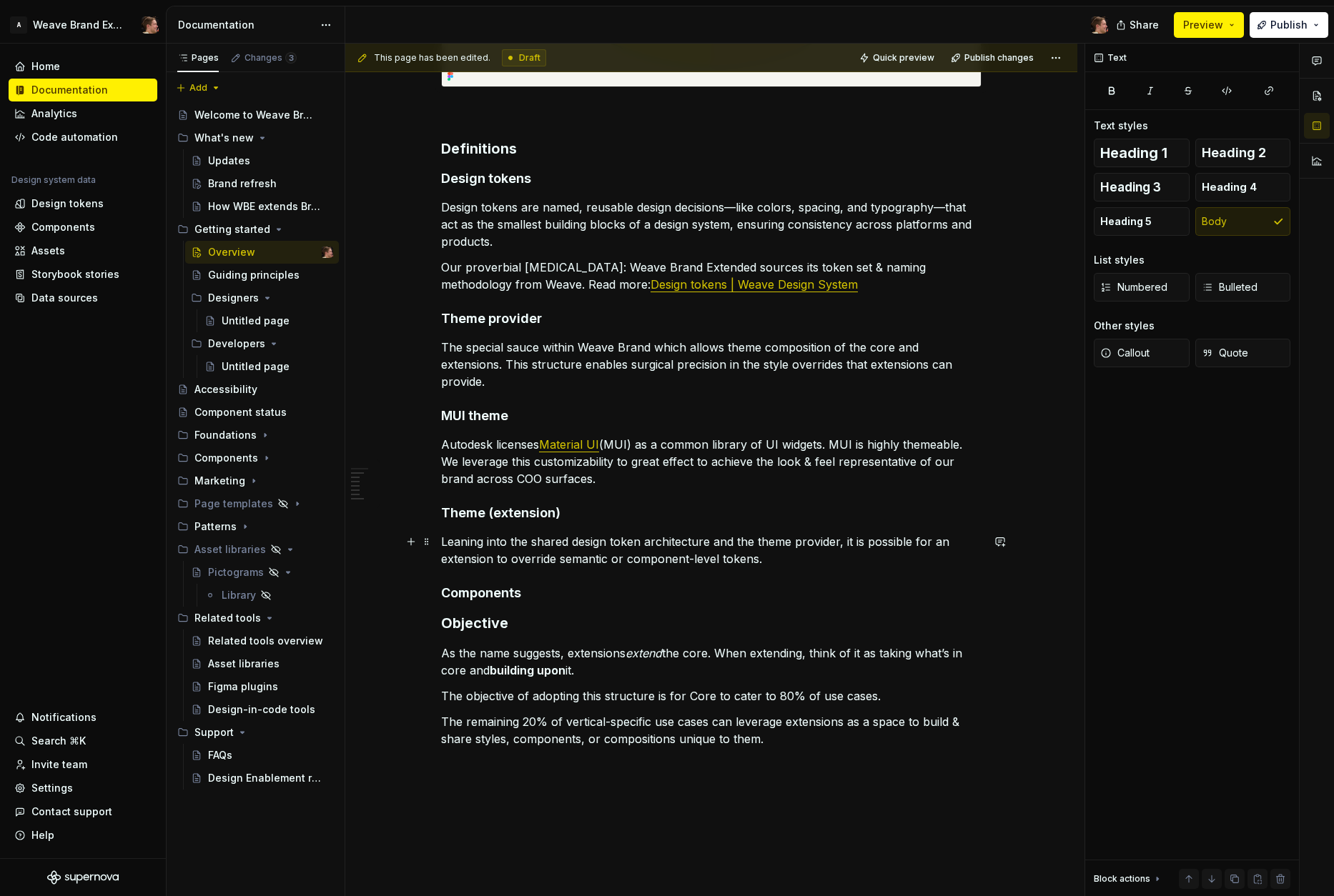
scroll to position [935, 0]
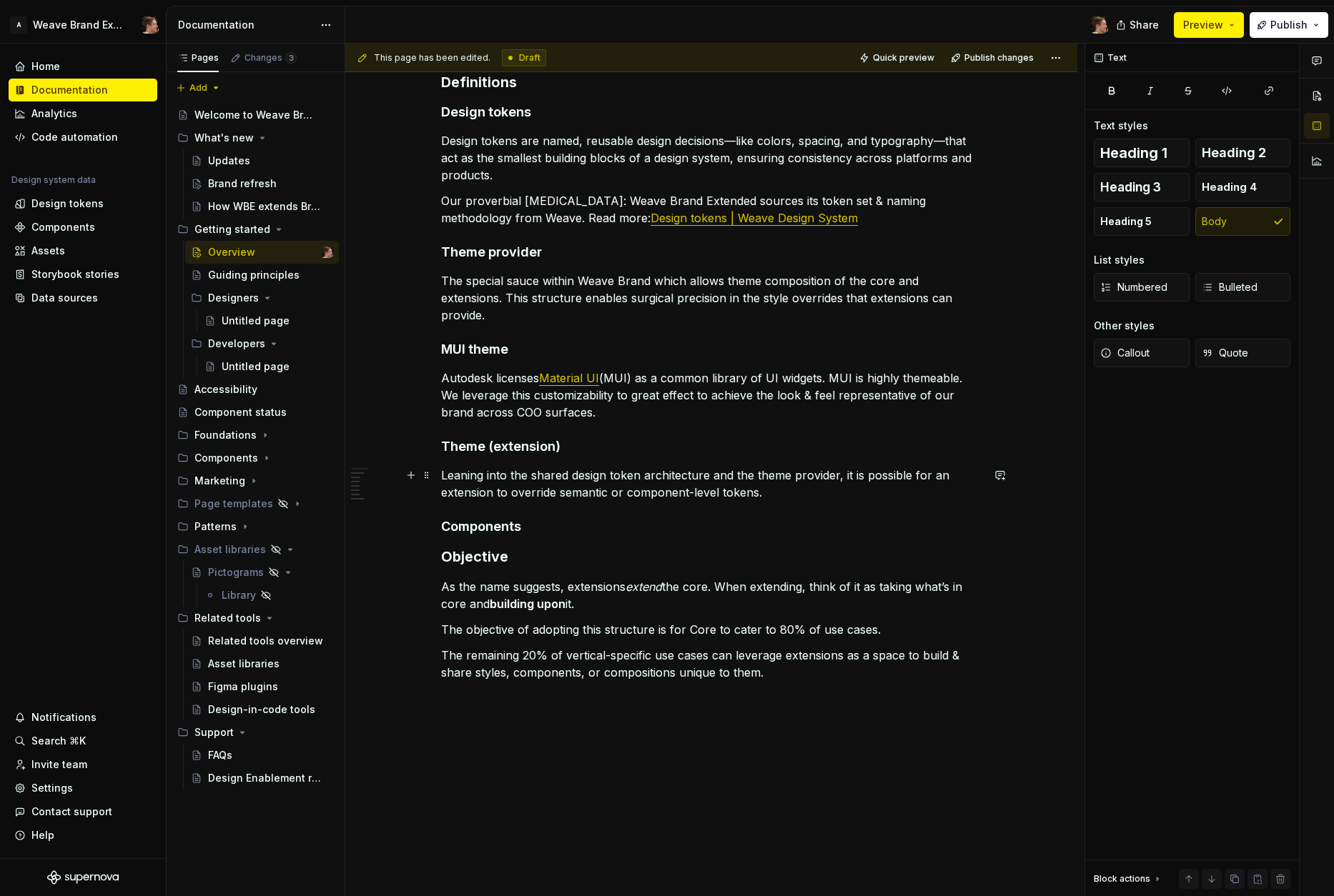
click at [774, 491] on p "Leaning into the shared design token architecture and the theme provider, it is…" at bounding box center [711, 484] width 540 height 35
click at [783, 491] on p "Leaning into the shared design token architecture and the theme provider, it is…" at bounding box center [711, 484] width 540 height 35
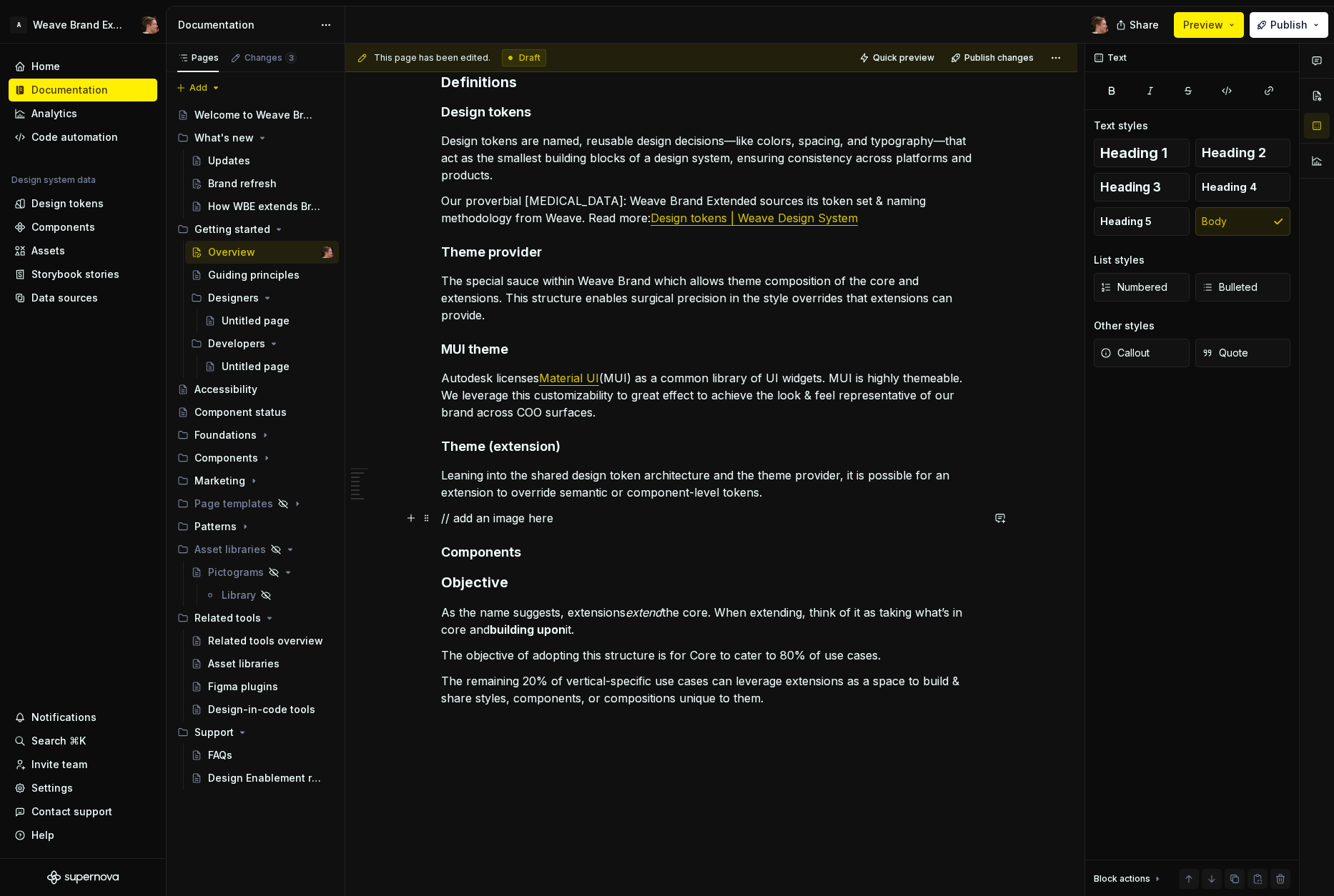
click at [714, 521] on p "// add an image here" at bounding box center [711, 518] width 540 height 17
click at [641, 579] on h3 "Objective" at bounding box center [711, 582] width 540 height 20
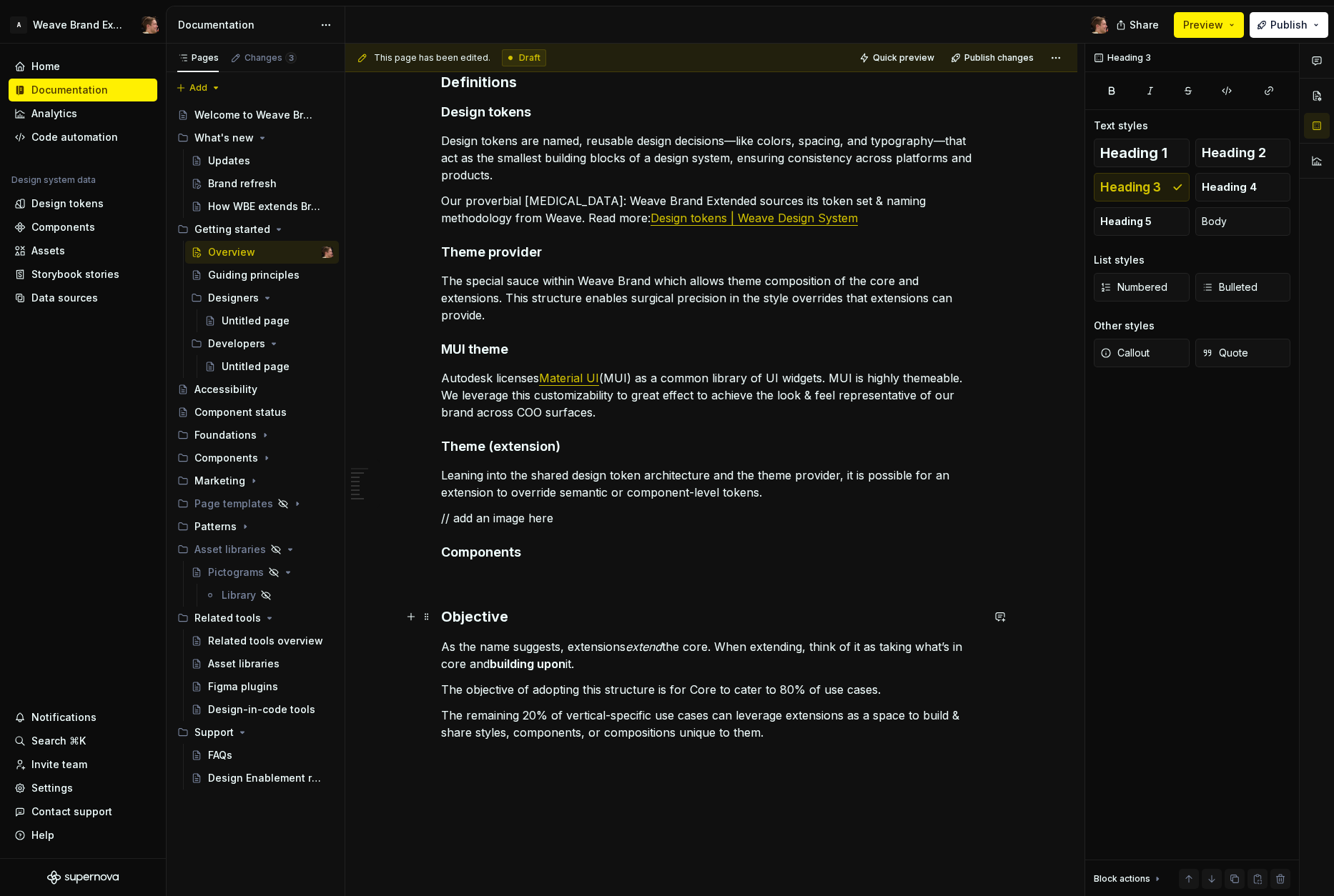
click at [466, 613] on h3 "Objective" at bounding box center [711, 617] width 540 height 20
click at [532, 567] on div "Structure Weave Brand Extended is structured with a shared Core and Extensions.…" at bounding box center [711, 42] width 540 height 1398
click at [535, 582] on p at bounding box center [711, 581] width 540 height 17
click at [772, 716] on p "The remaining 20% of vertical-specific use cases can leverage extensions as a s…" at bounding box center [711, 724] width 540 height 35
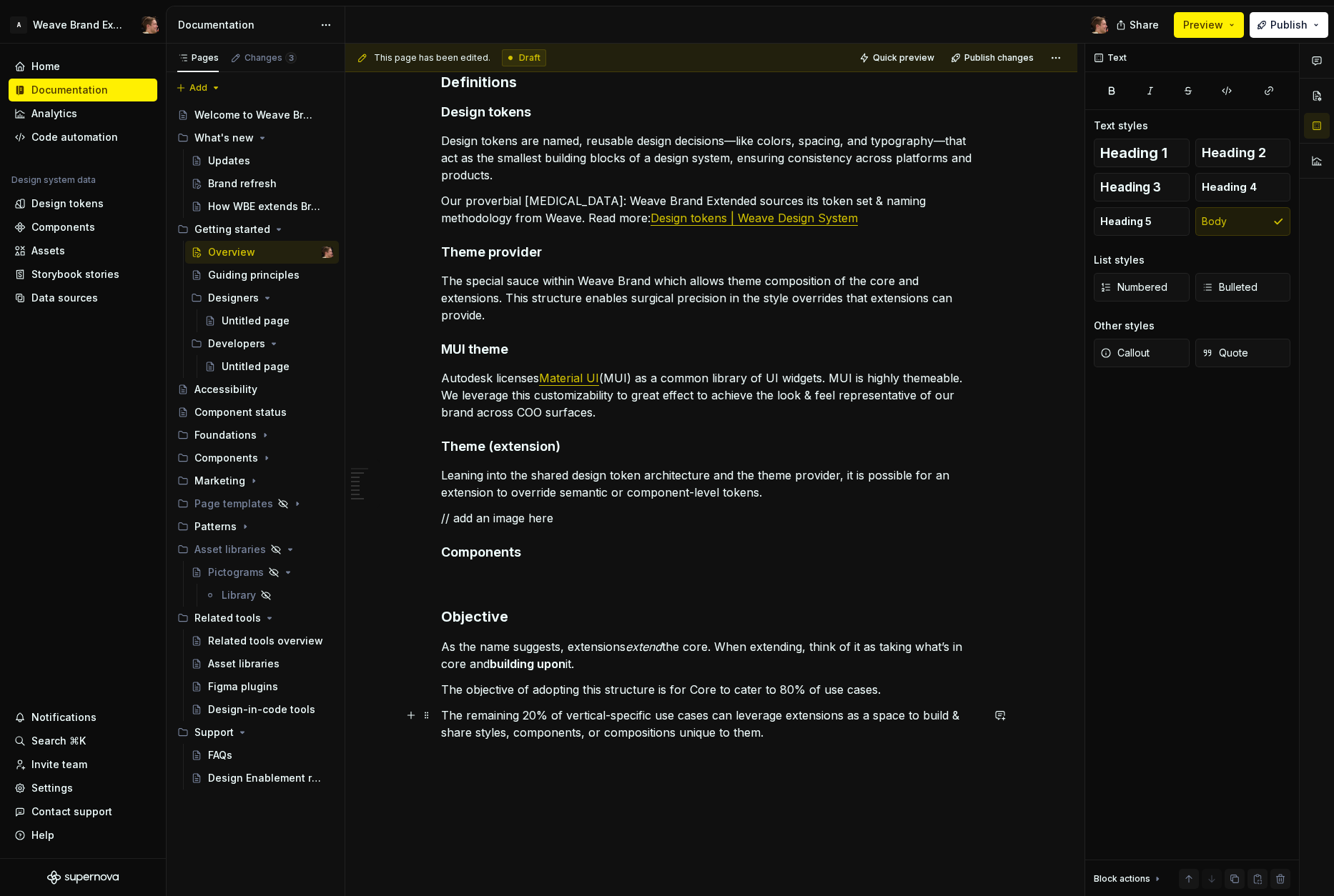
click at [800, 739] on p "The remaining 20% of vertical-specific use cases can leverage extensions as a s…" at bounding box center [711, 724] width 540 height 35
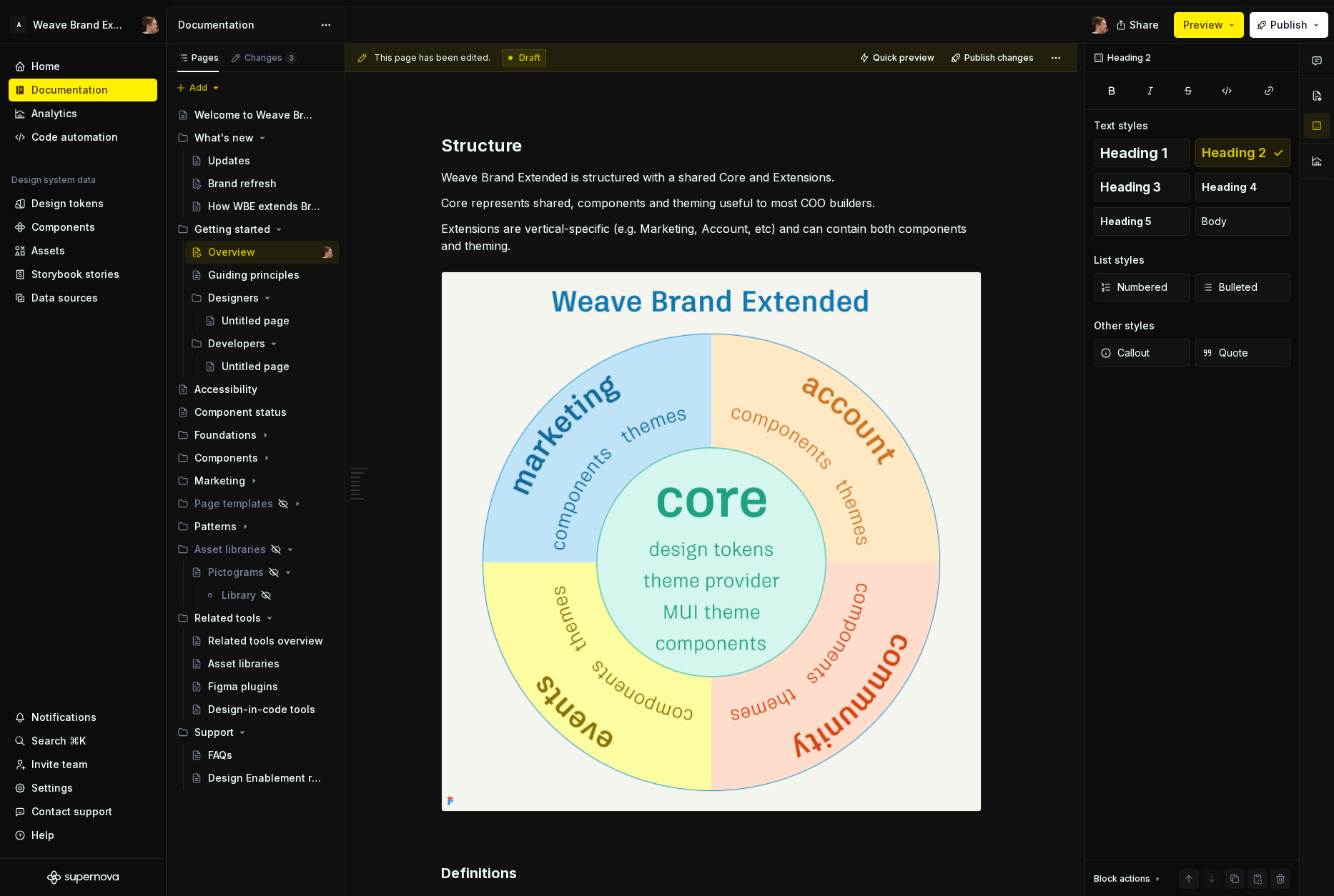
scroll to position [0, 0]
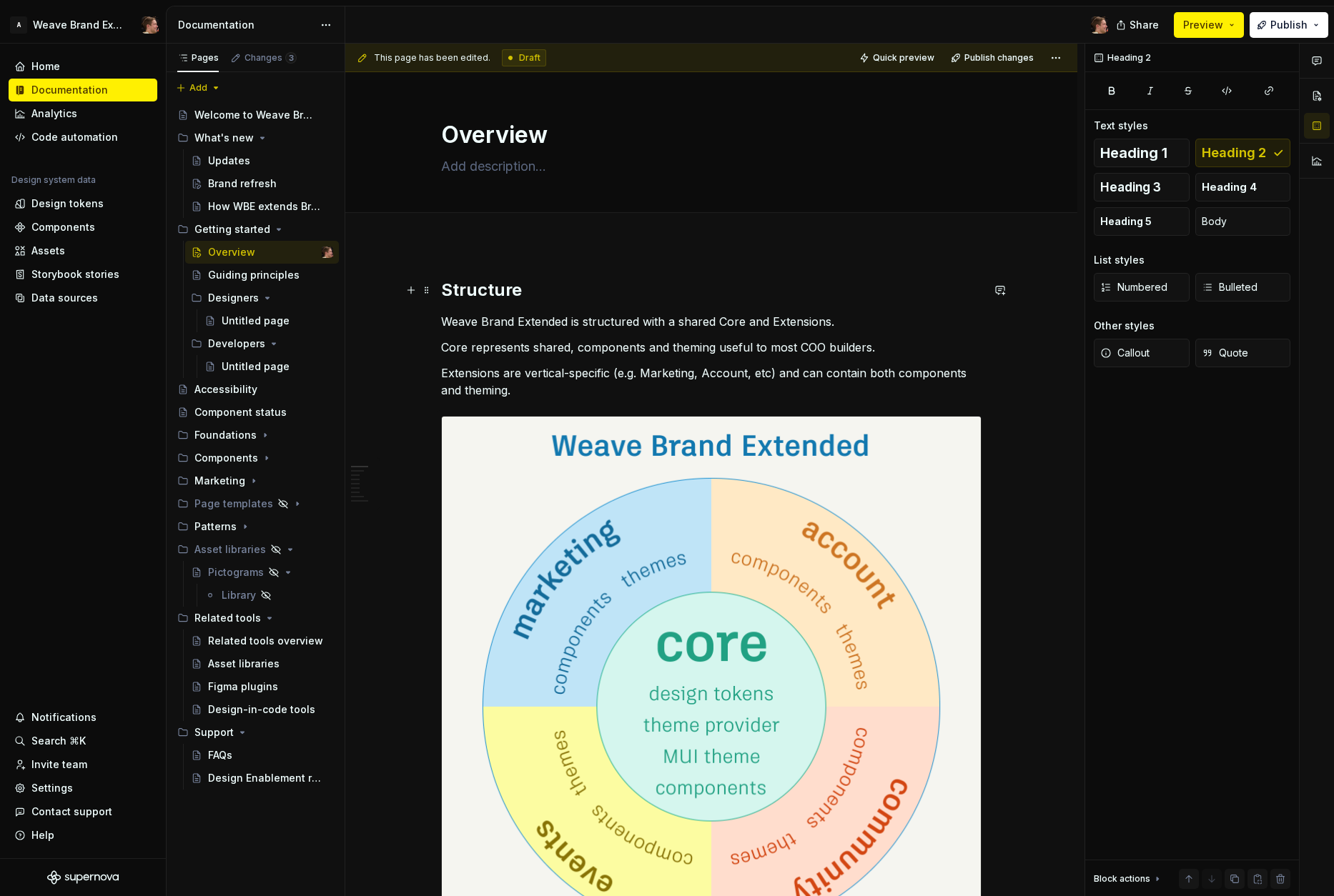
click at [470, 295] on h2 "Structure" at bounding box center [711, 290] width 540 height 22
click at [470, 292] on h2 "Structure" at bounding box center [711, 290] width 540 height 22
click at [509, 295] on h2 "Structure" at bounding box center [711, 290] width 540 height 22
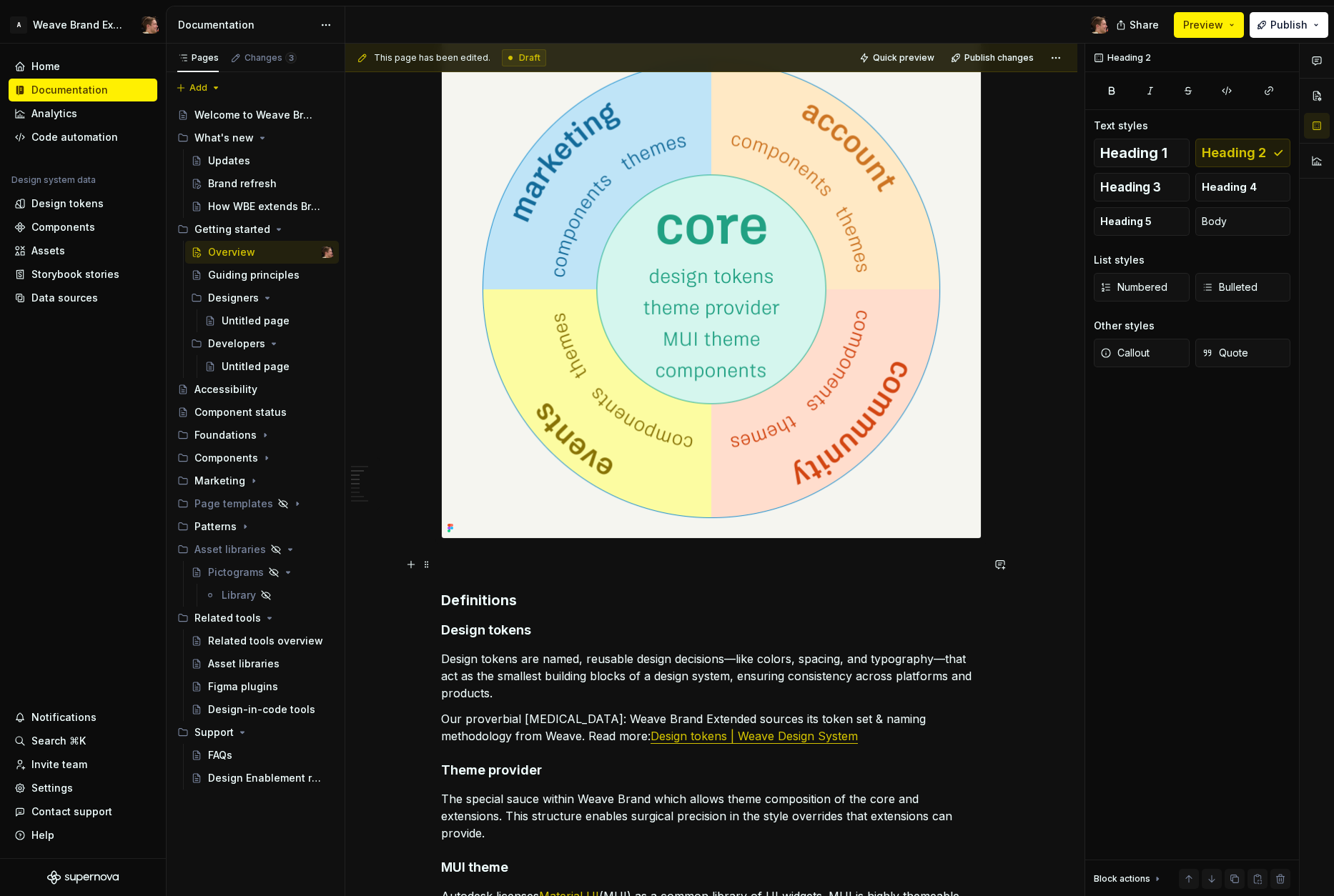
scroll to position [421, 0]
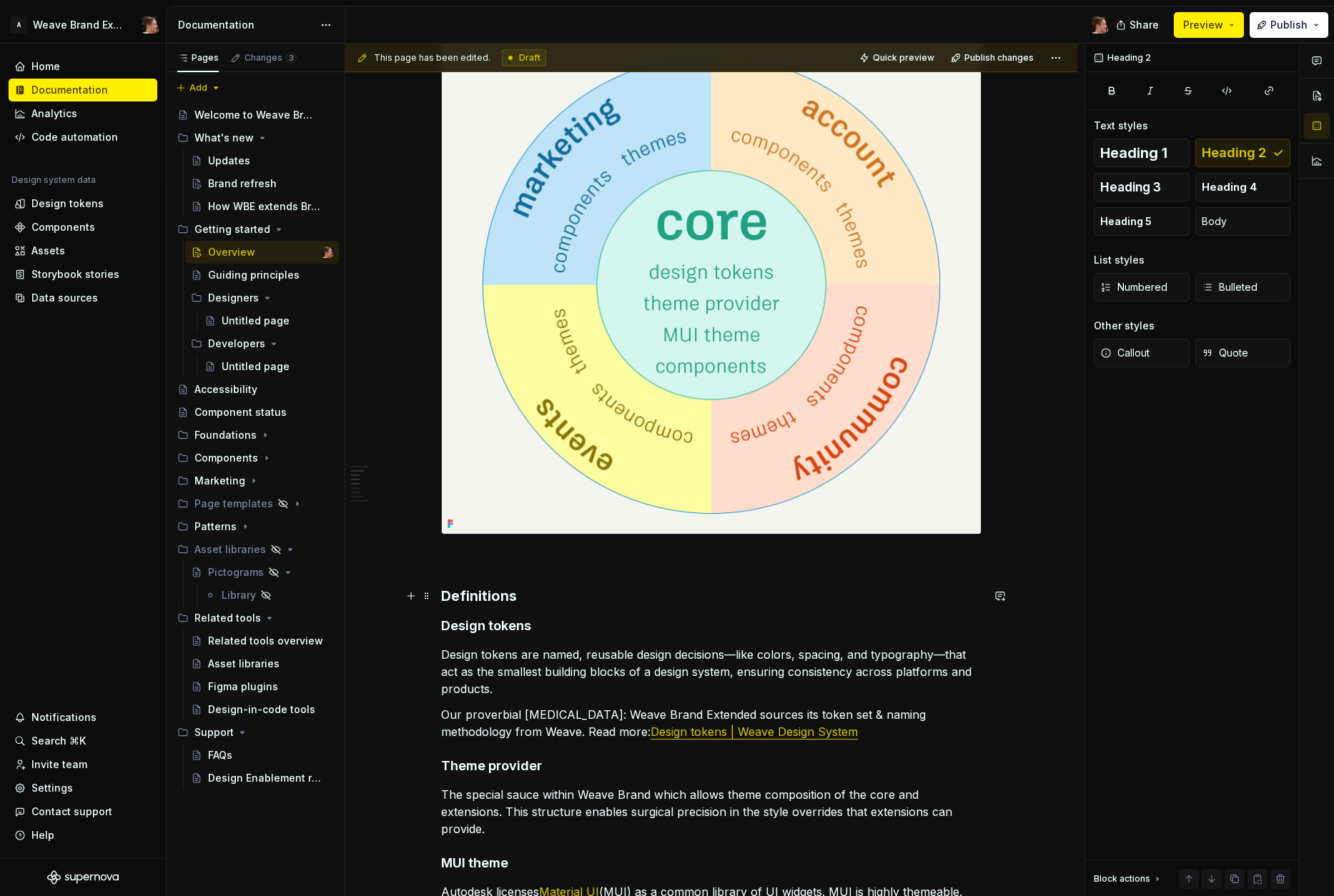
click at [483, 595] on h3 "Definitions" at bounding box center [711, 595] width 540 height 20
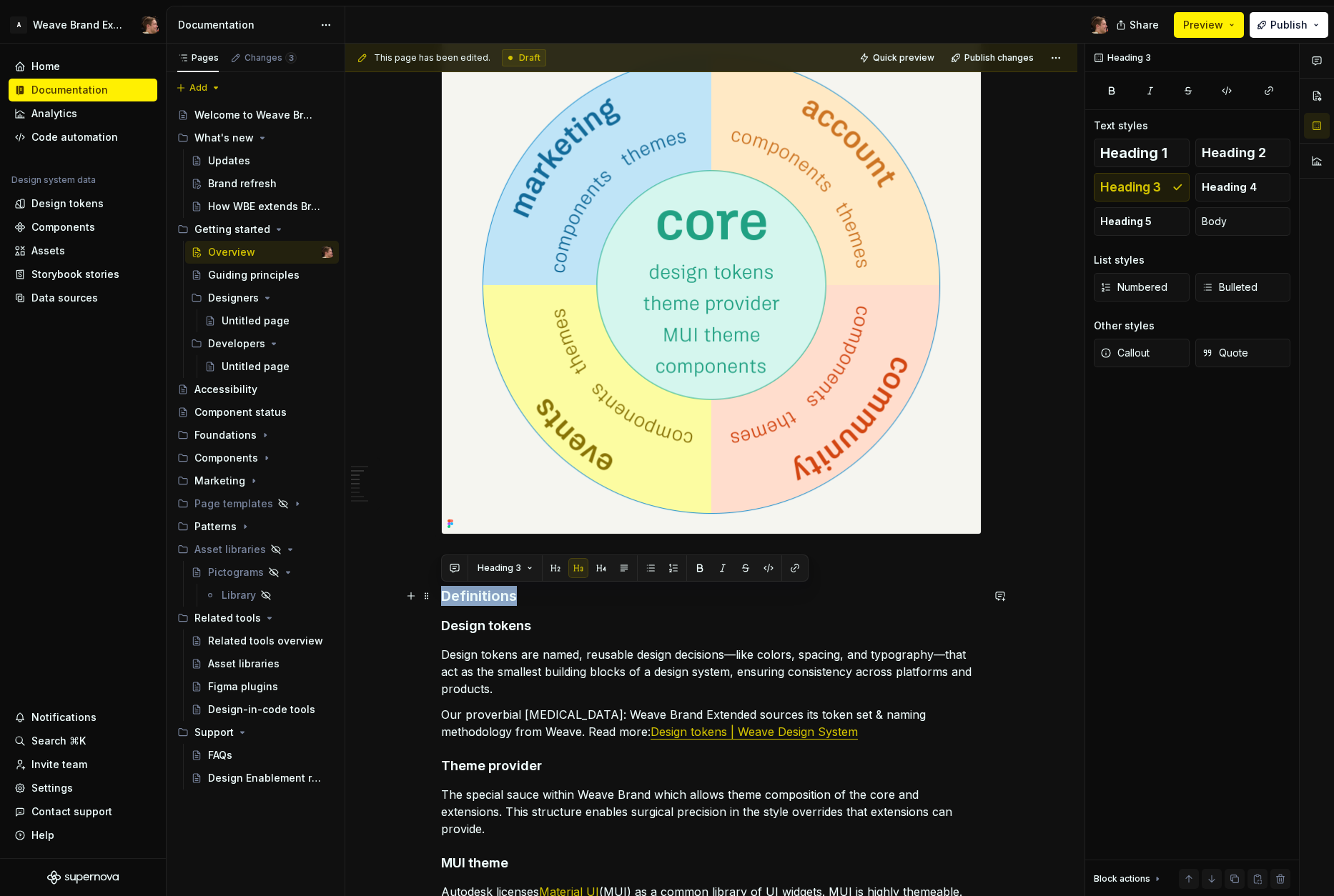
click at [483, 595] on h3 "Definitions" at bounding box center [711, 595] width 540 height 20
click at [549, 604] on h3 "Definitions" at bounding box center [711, 595] width 540 height 20
click at [461, 601] on h3 "Definitions" at bounding box center [711, 595] width 540 height 20
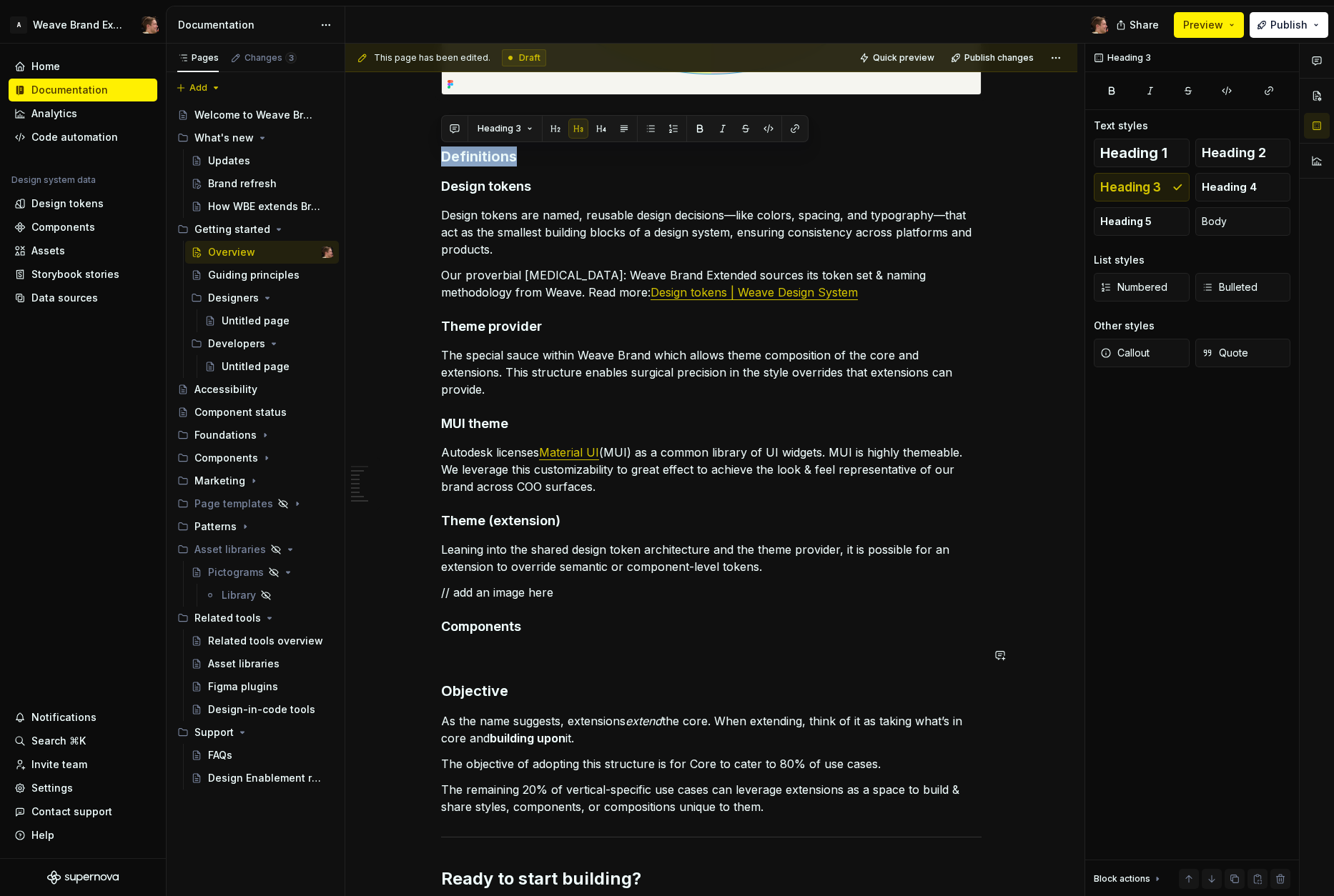
scroll to position [872, 0]
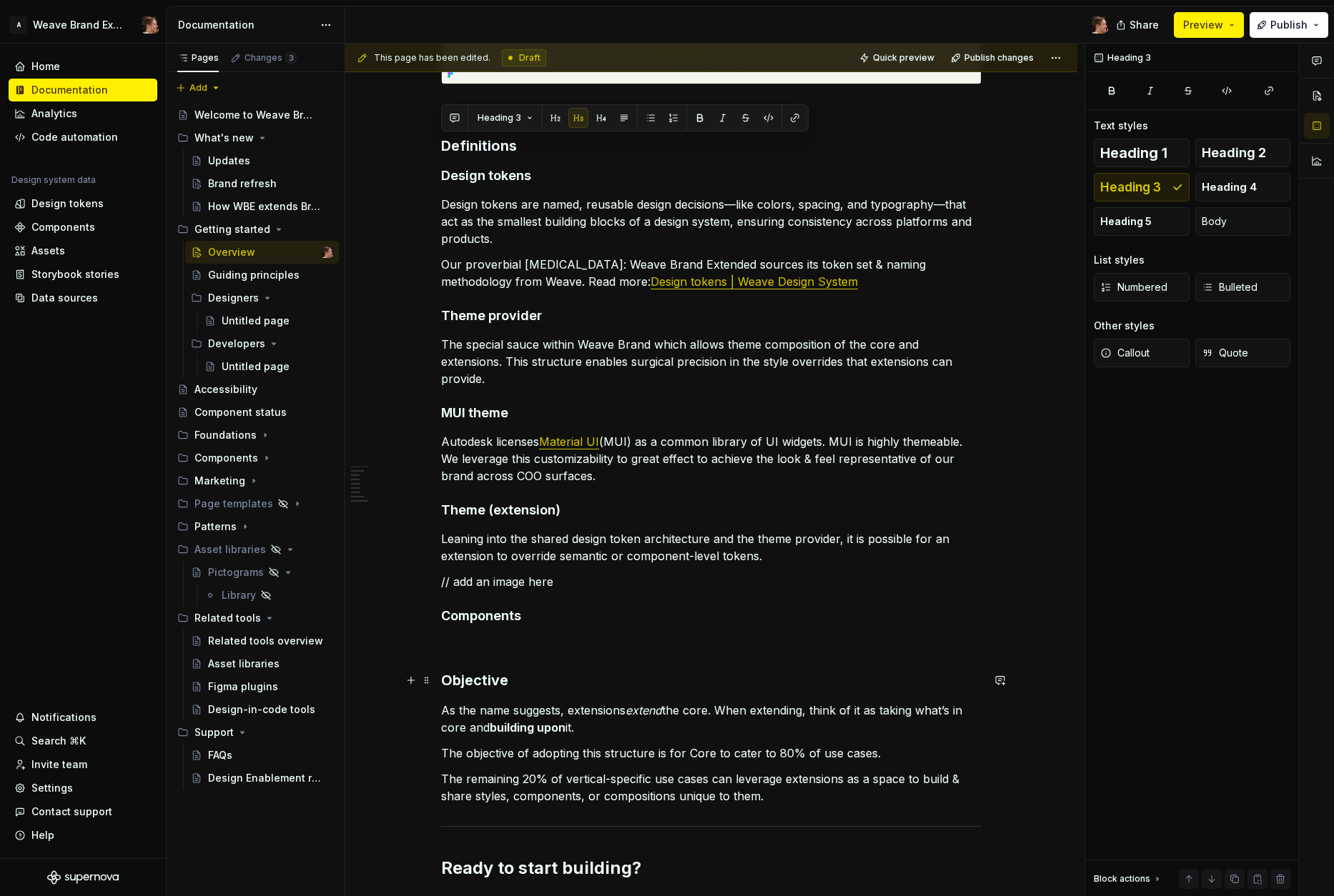
click at [476, 683] on h3 "Objective" at bounding box center [711, 680] width 540 height 20
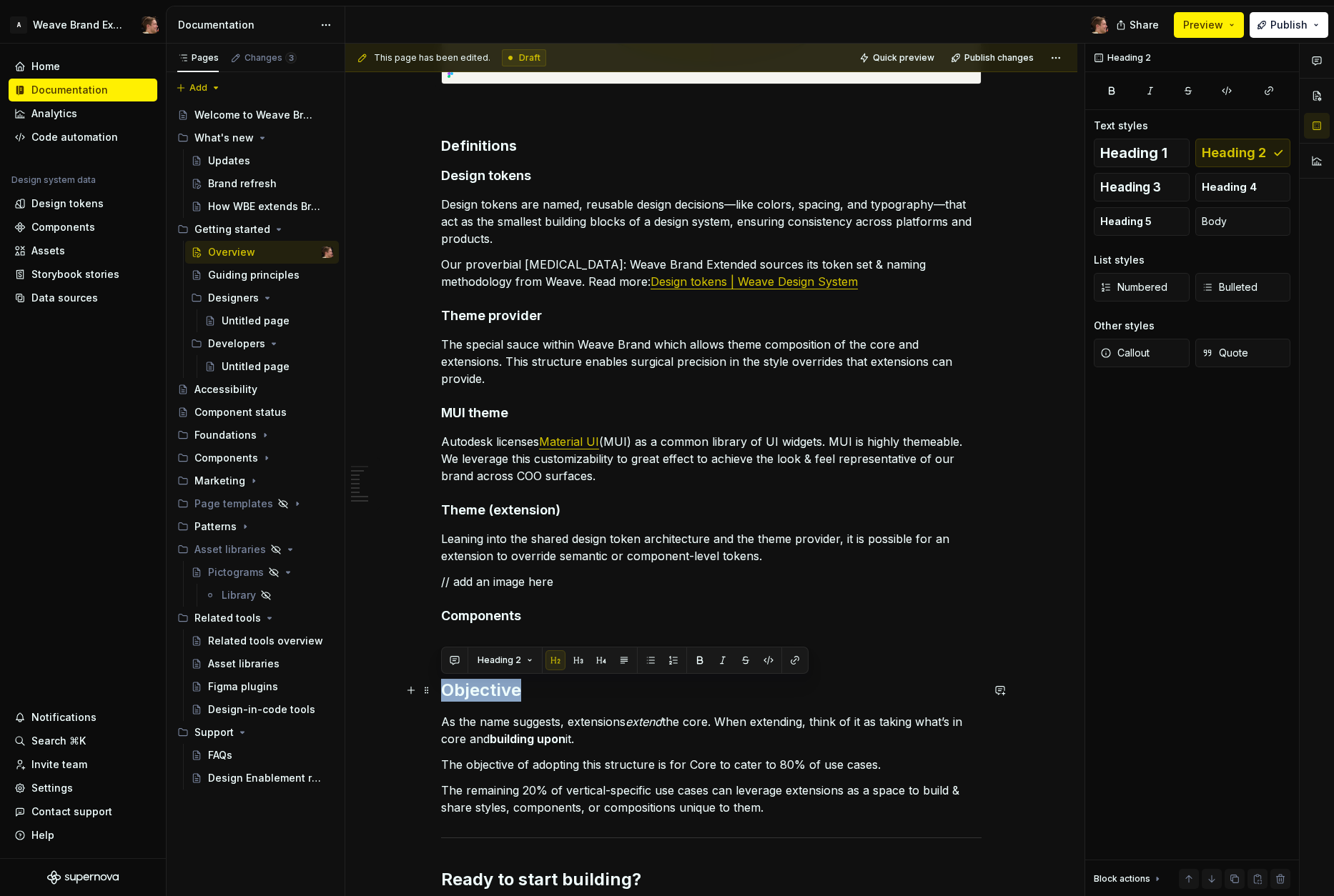
click at [523, 690] on h2 "Objective" at bounding box center [711, 690] width 540 height 22
click at [646, 743] on p "As the name suggests, extensions extend the core. When extending, think of it a…" at bounding box center [711, 731] width 540 height 35
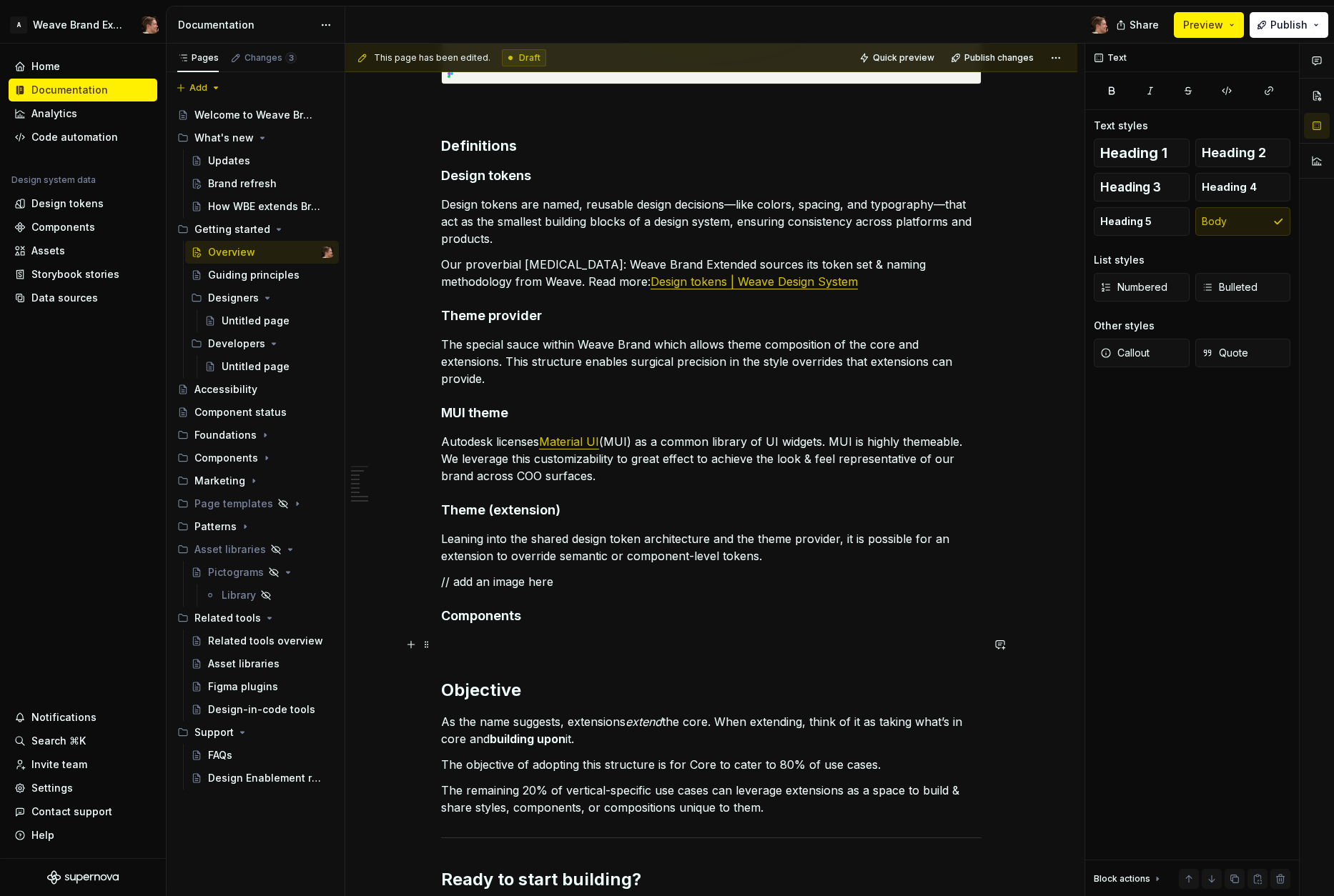
click at [535, 646] on p at bounding box center [711, 645] width 540 height 17
click at [1127, 27] on span "Preview" at bounding box center [1202, 24] width 40 height 14
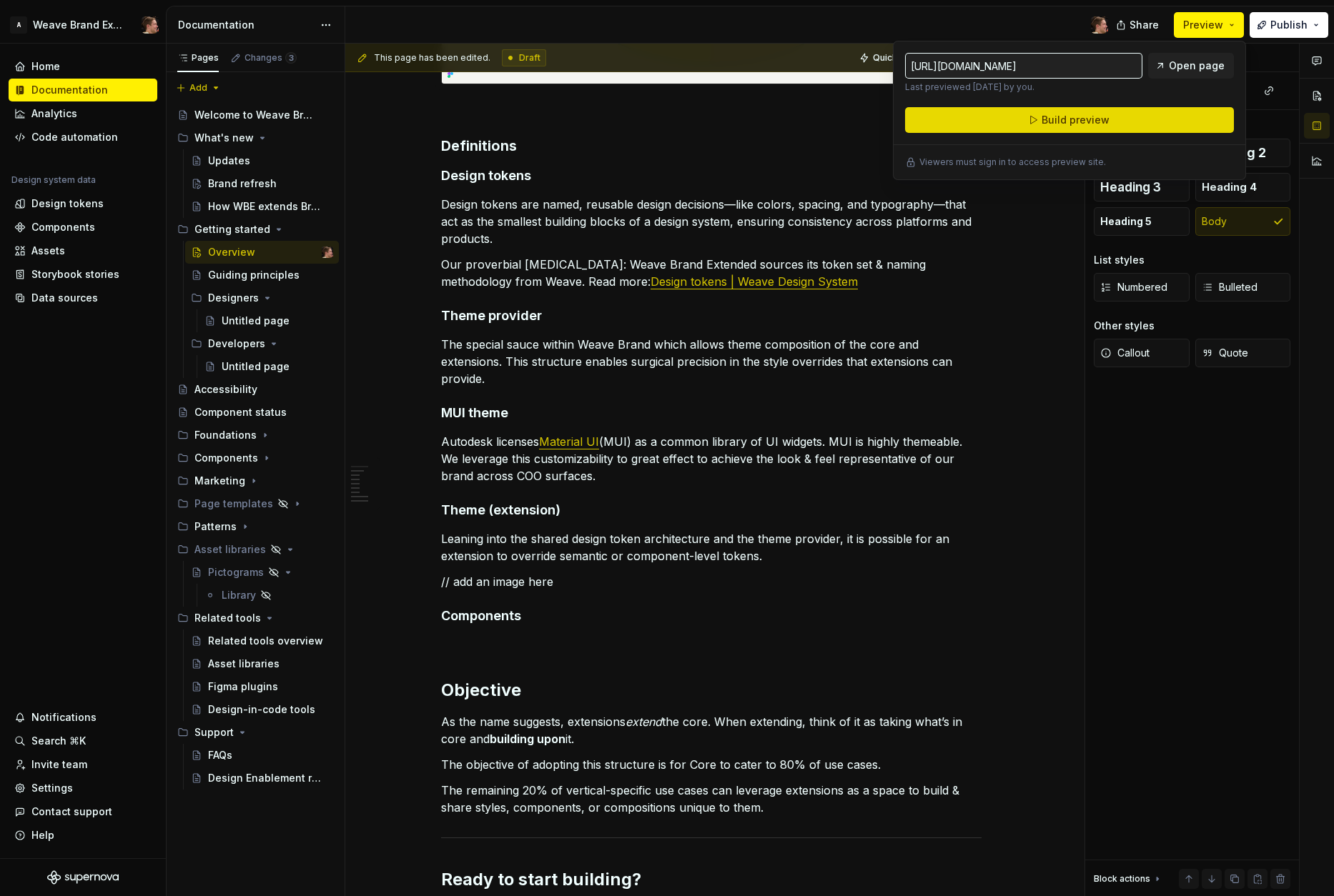
click at [1118, 119] on button "Build preview" at bounding box center [1070, 121] width 329 height 26
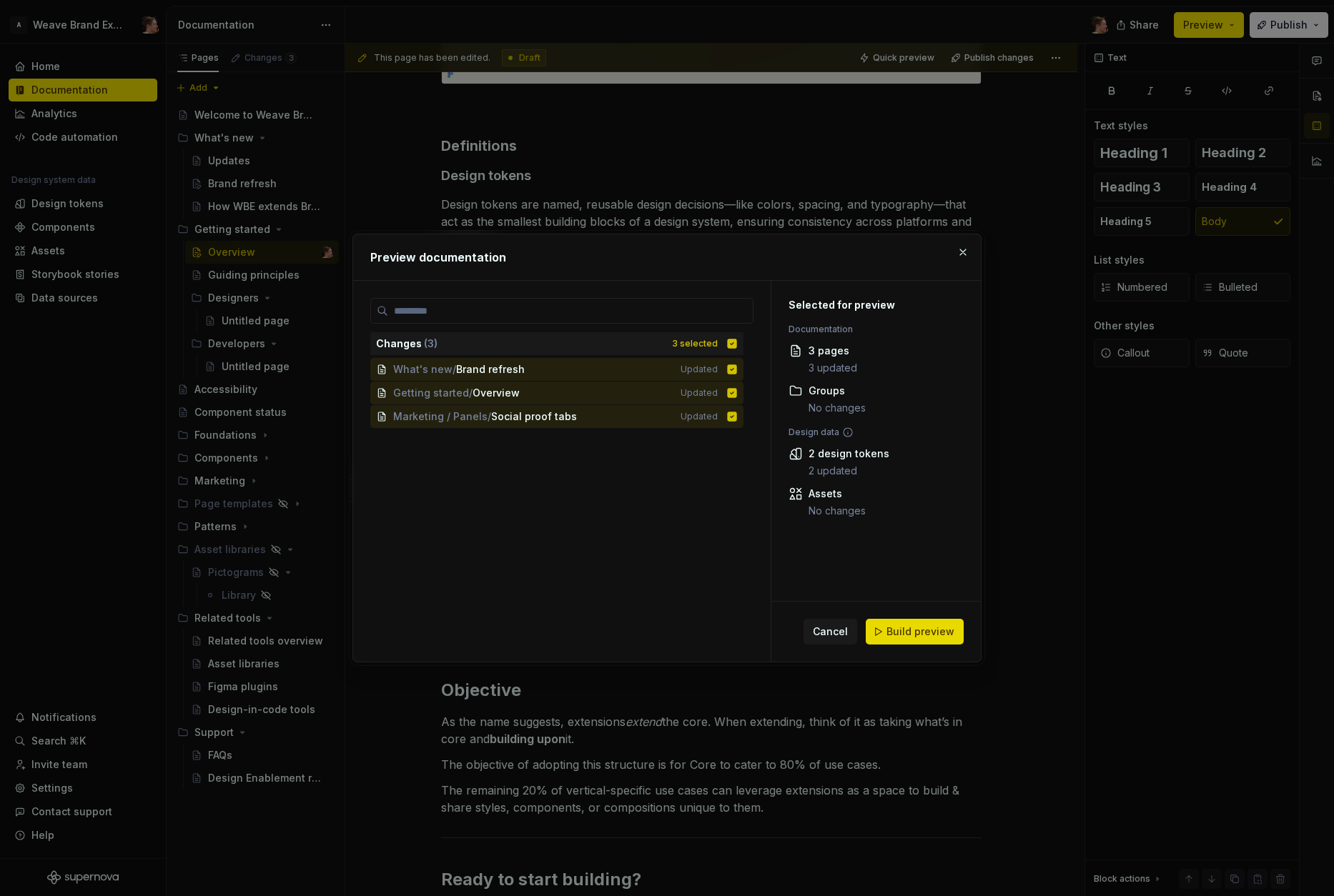
click at [908, 629] on span "Build preview" at bounding box center [920, 632] width 68 height 14
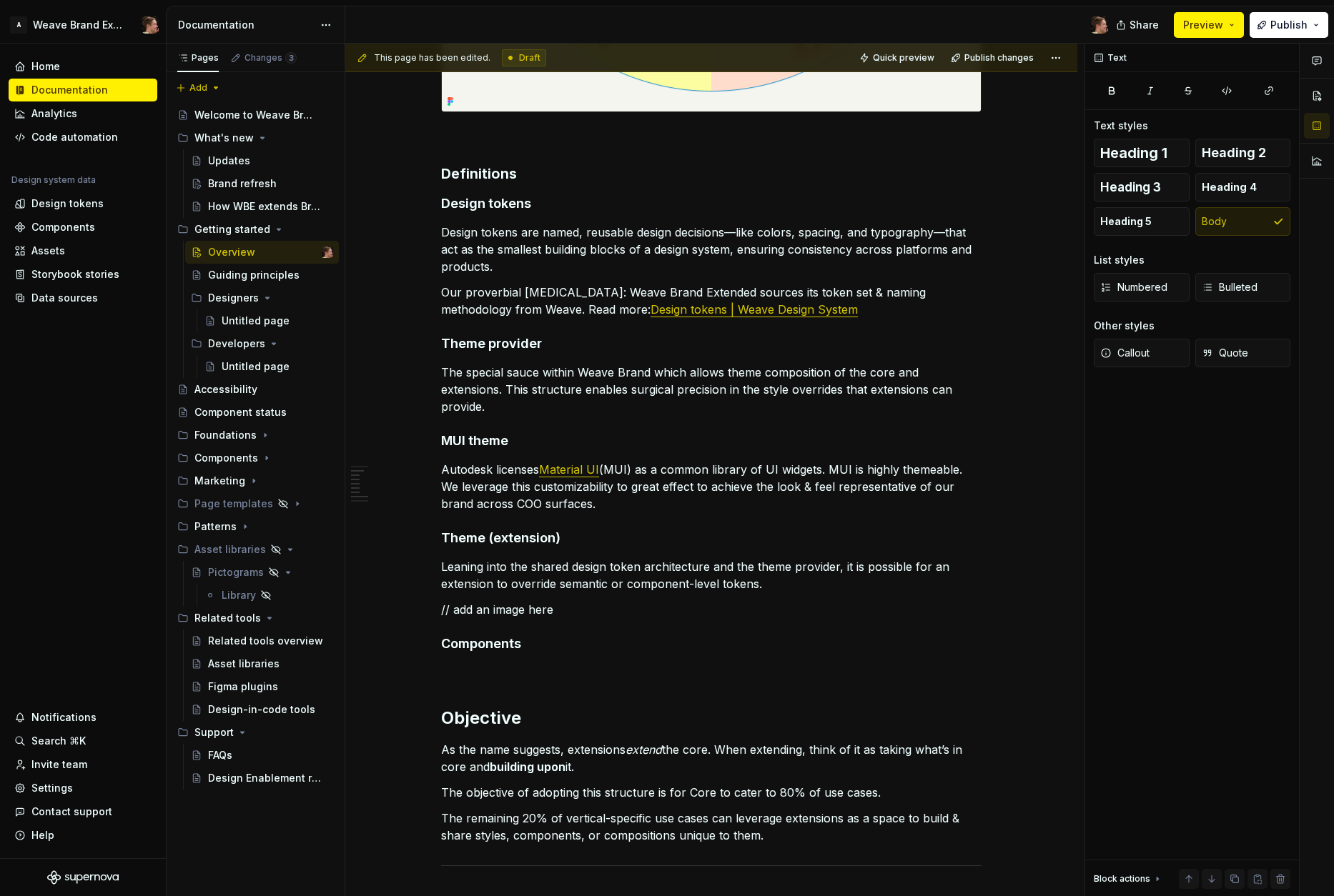
scroll to position [833, 0]
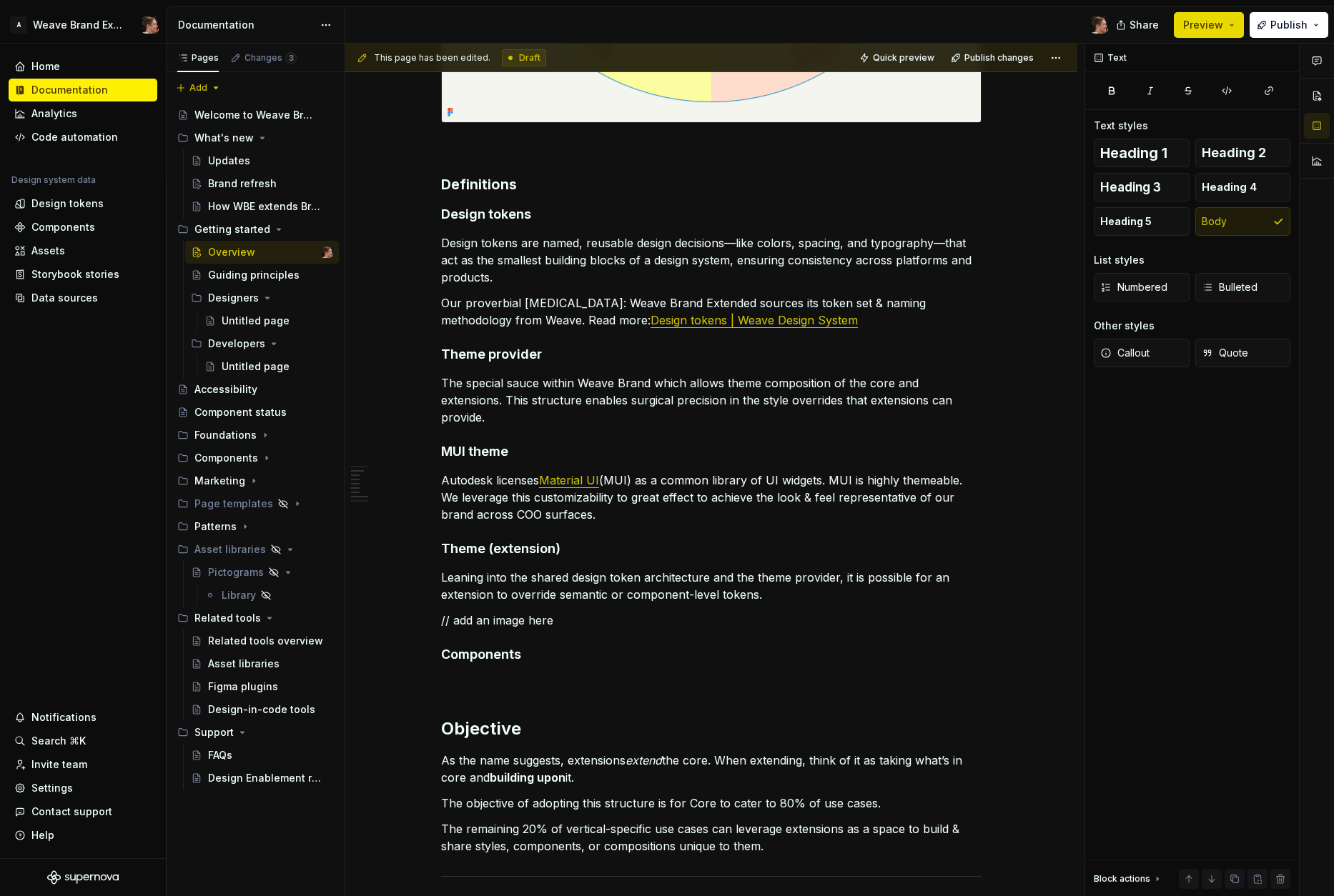
click at [1127, 24] on span "Preview" at bounding box center [1202, 24] width 40 height 14
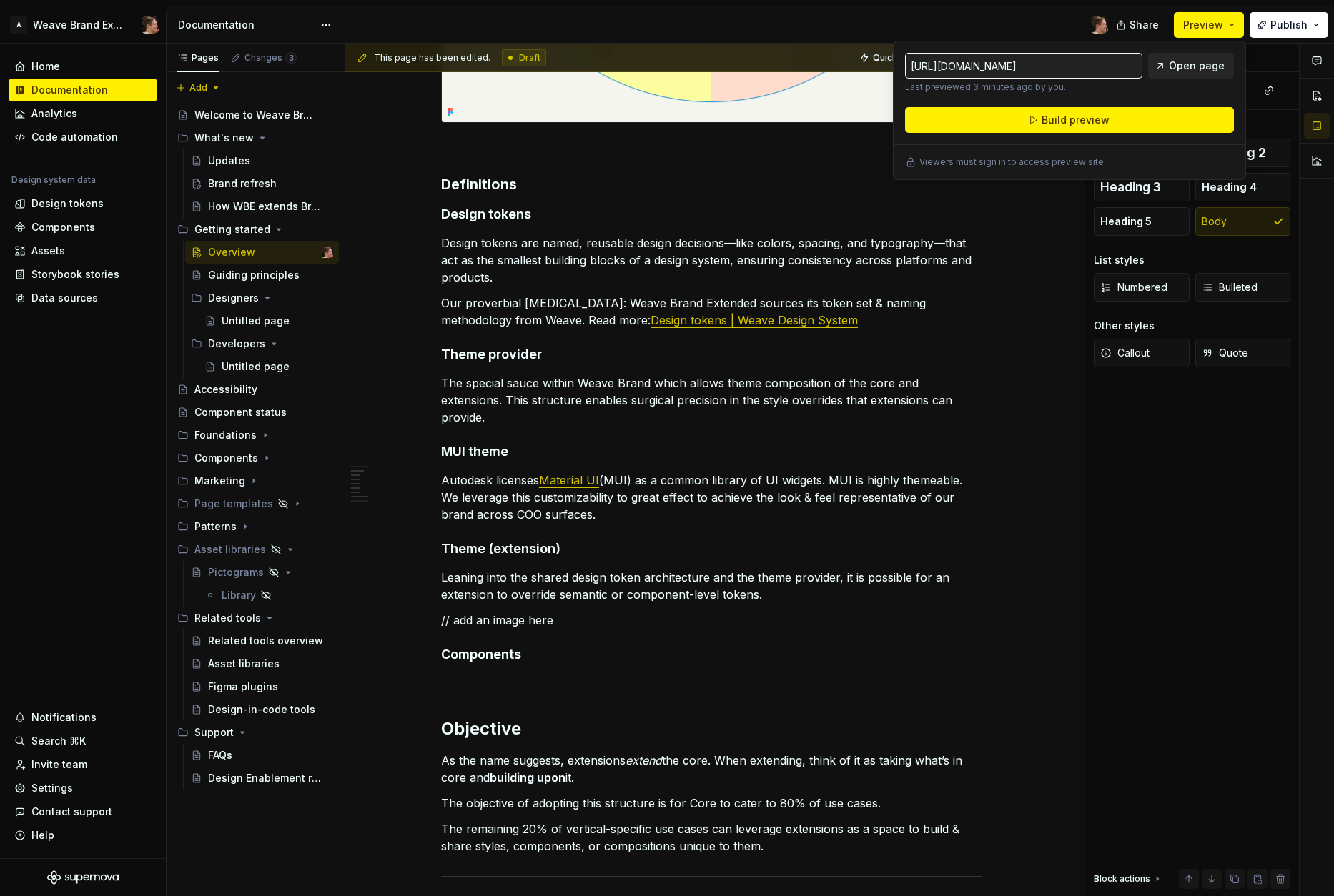
click at [1127, 66] on span "Open page" at bounding box center [1197, 65] width 56 height 14
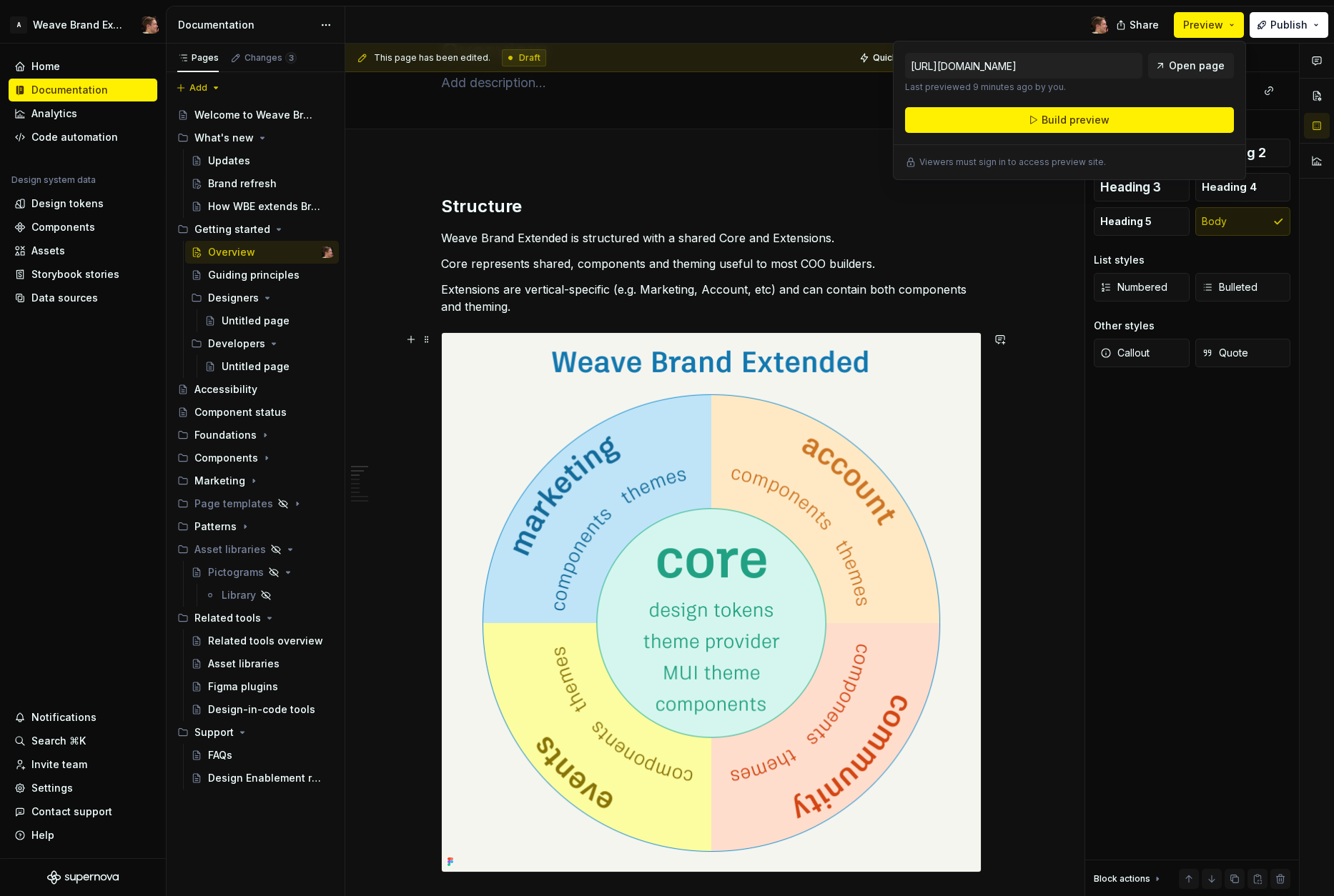
scroll to position [0, 0]
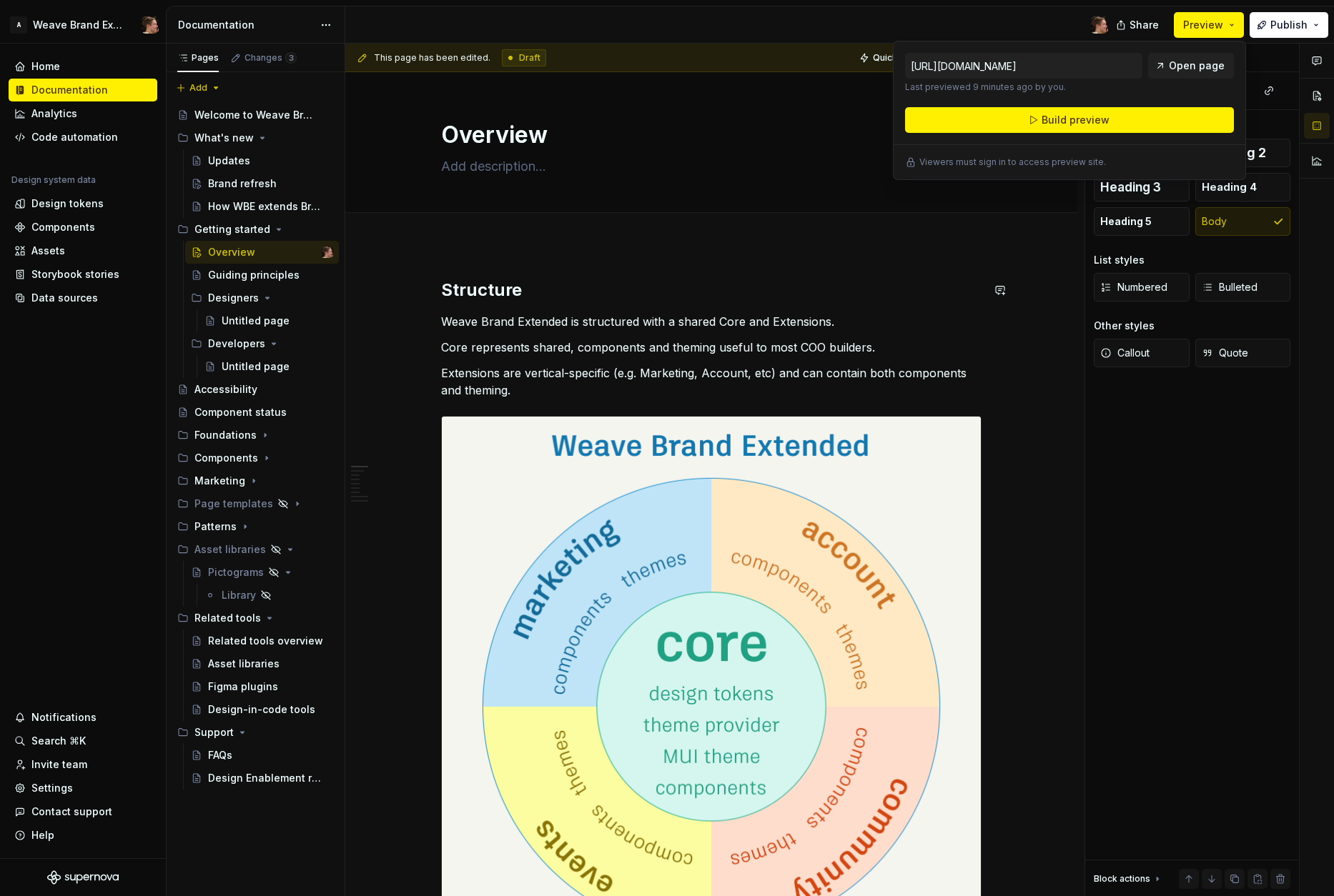
drag, startPoint x: 602, startPoint y: 309, endPoint x: 610, endPoint y: 295, distance: 16.1
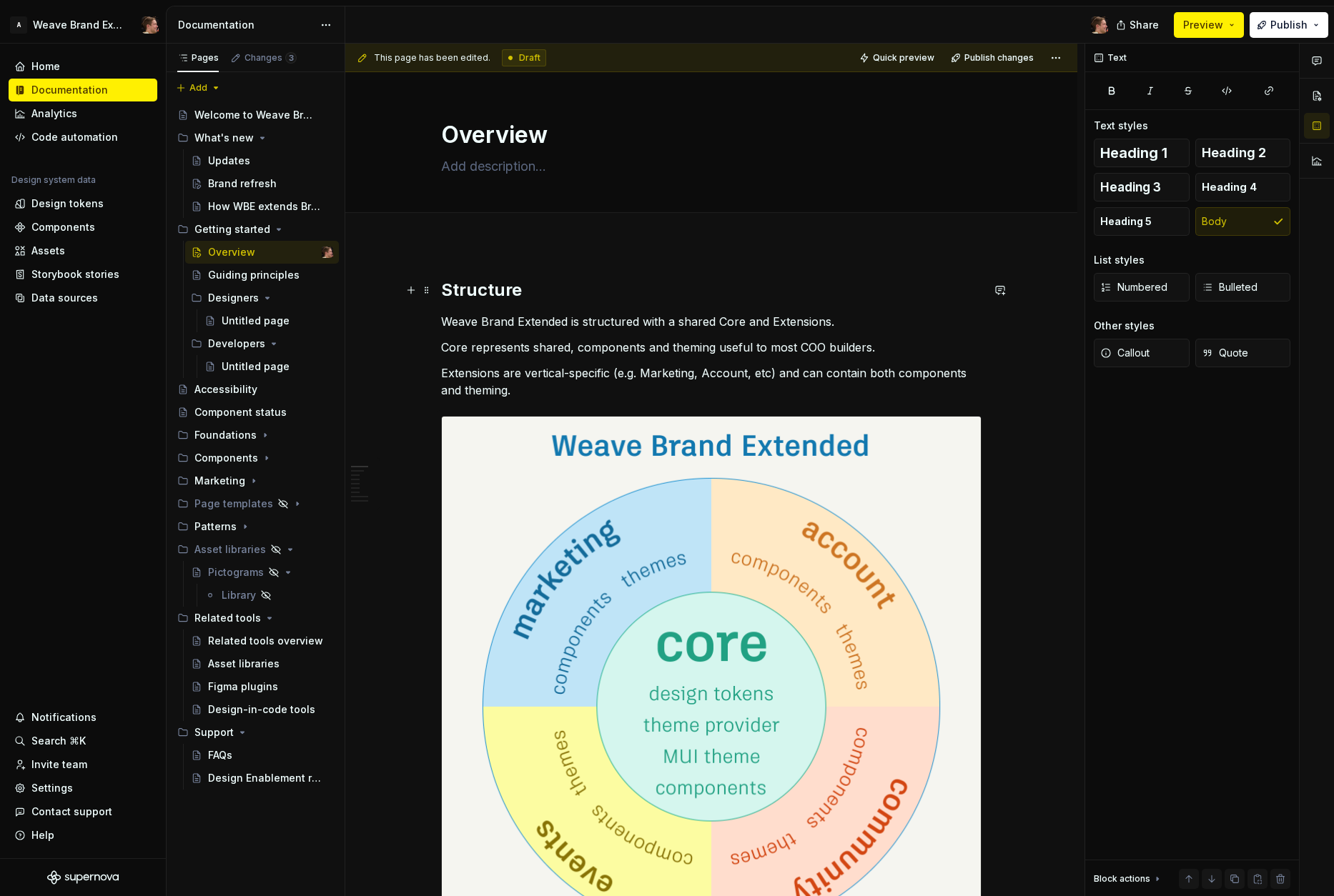
click at [610, 295] on h2 "Structure" at bounding box center [711, 290] width 540 height 22
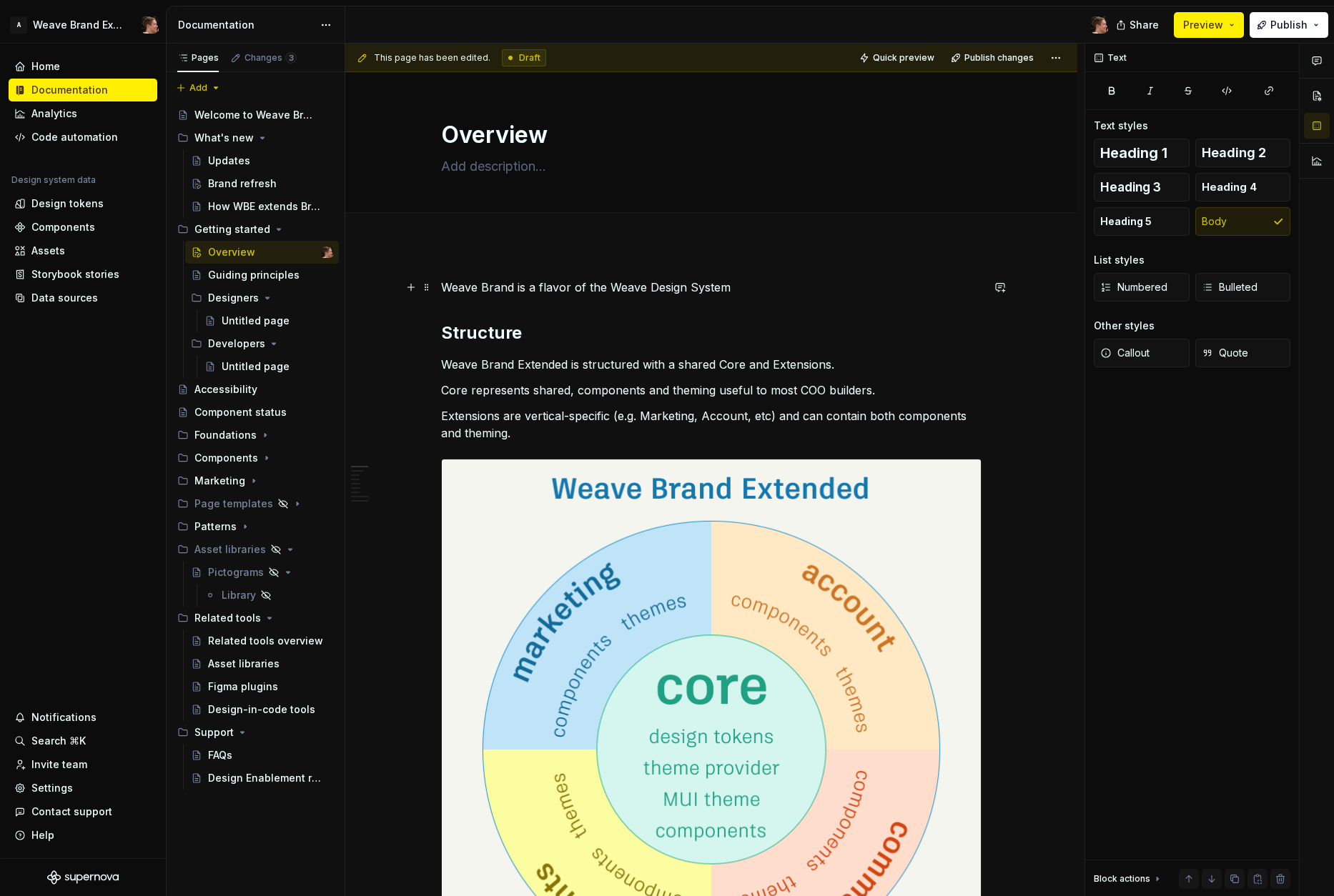
click at [552, 289] on p "Weave Brand is a flavor of the Weave Design System" at bounding box center [711, 287] width 540 height 17
click at [766, 290] on p "Weave Brand is a flavor of the Weave Design System" at bounding box center [711, 287] width 540 height 17
type textarea "*"
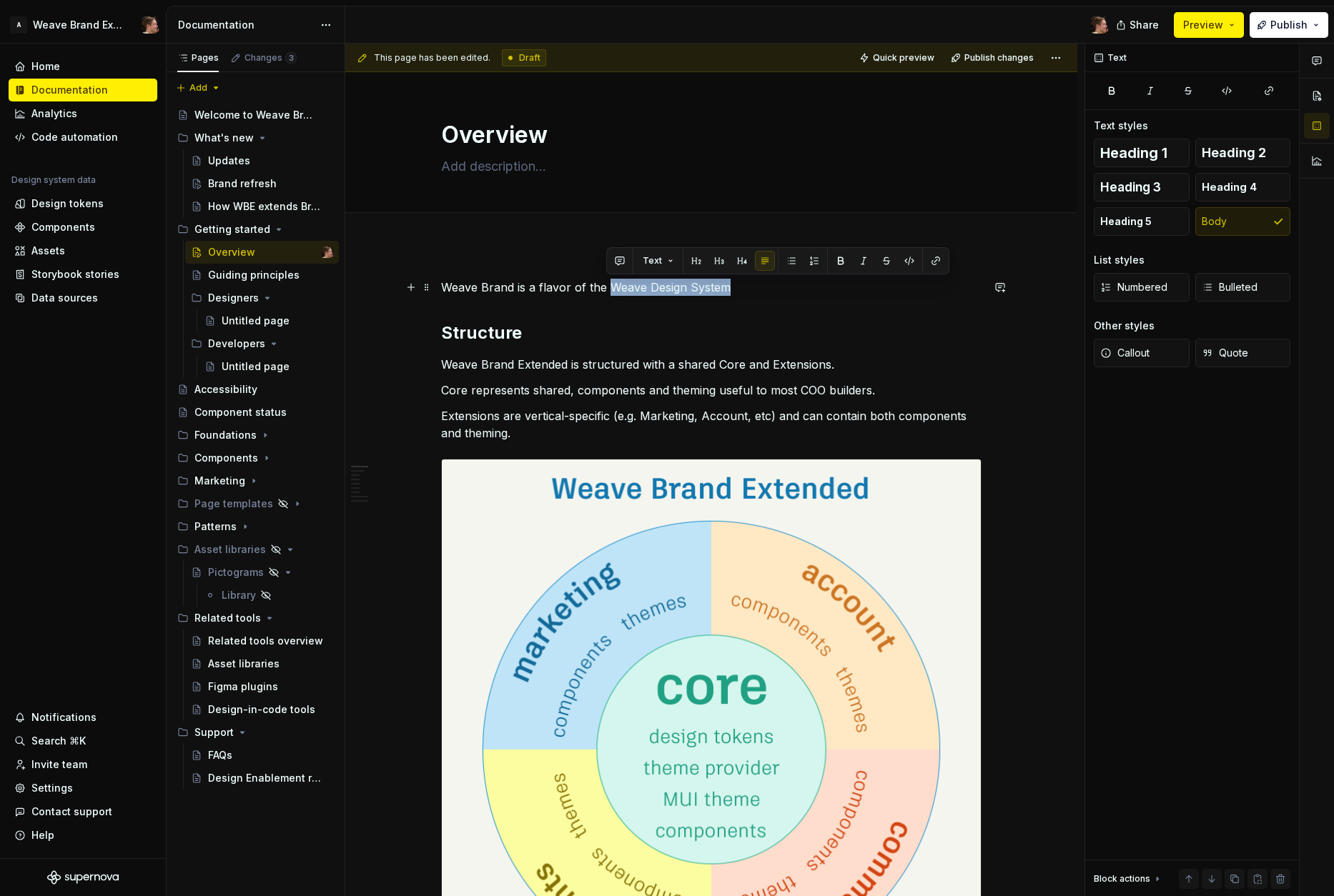
drag, startPoint x: 611, startPoint y: 291, endPoint x: 725, endPoint y: 287, distance: 114.1
click at [725, 287] on p "Weave Brand is a flavor of the Weave Design System" at bounding box center [711, 287] width 540 height 17
click at [743, 291] on p "Weave Brand is a flavor of the Weave Design System" at bounding box center [711, 287] width 540 height 17
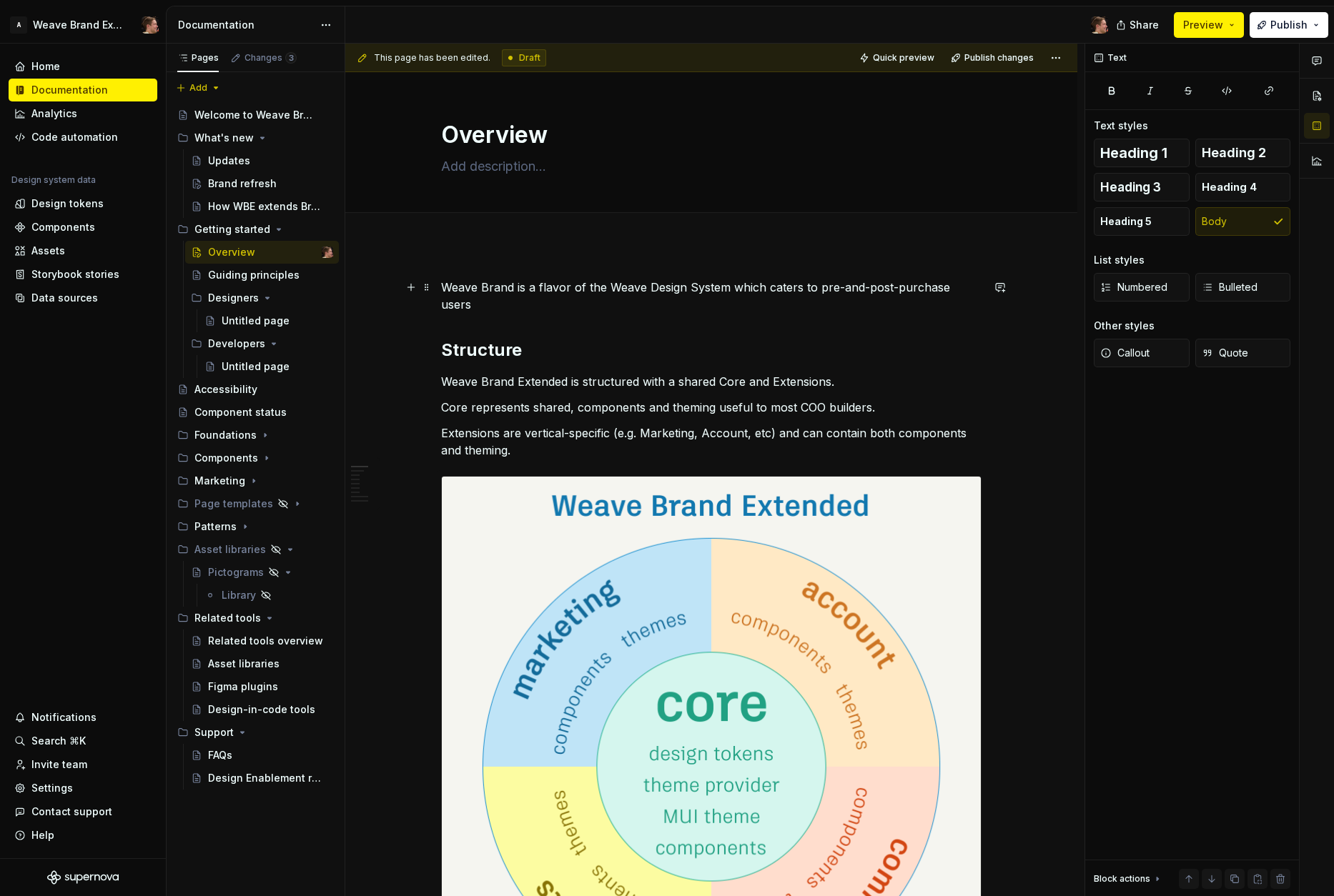
click at [766, 288] on p "Weave Brand is a flavor of the Weave Design System which caters to pre-and-post…" at bounding box center [711, 295] width 540 height 35
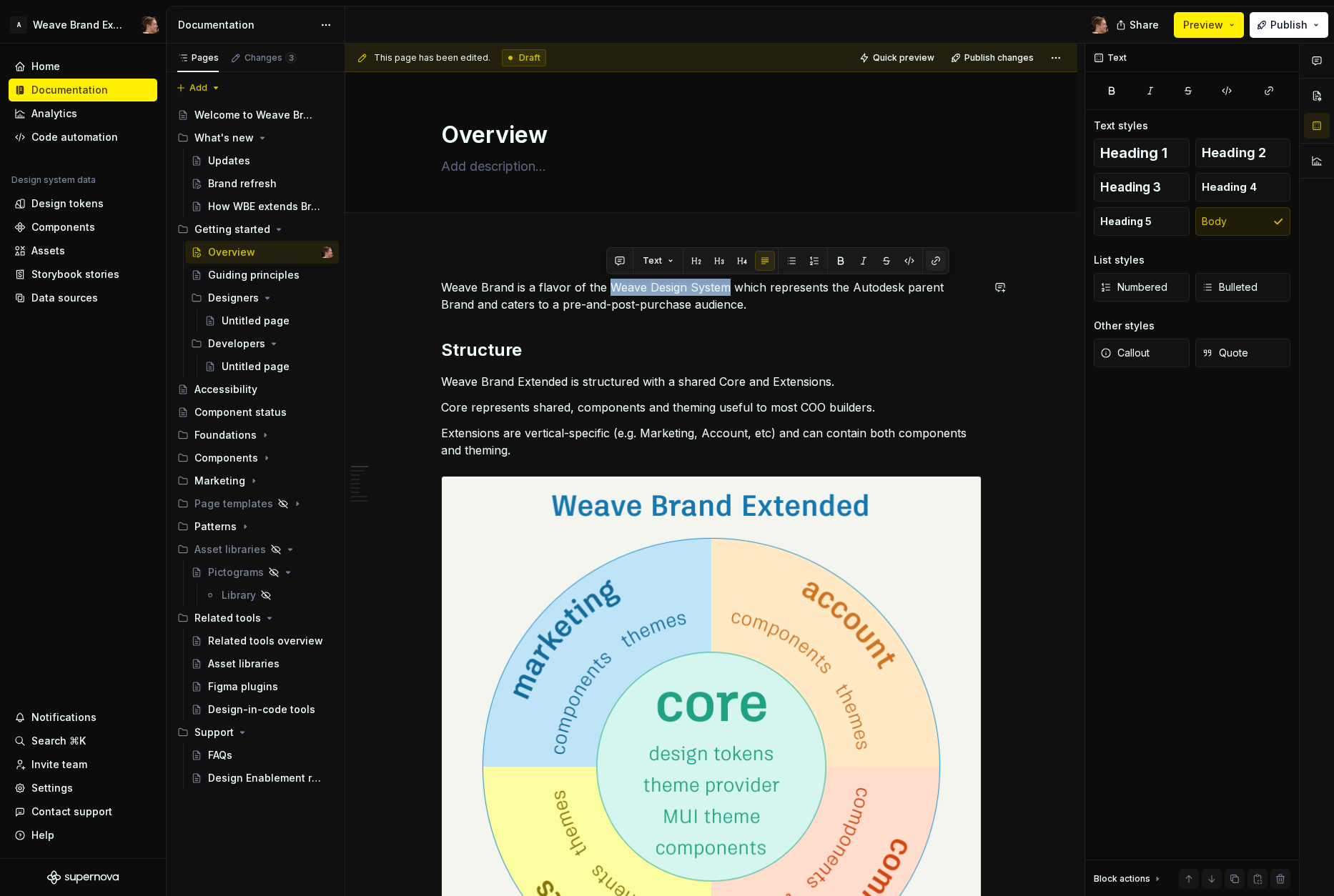
click at [932, 262] on button "button" at bounding box center [935, 261] width 20 height 20
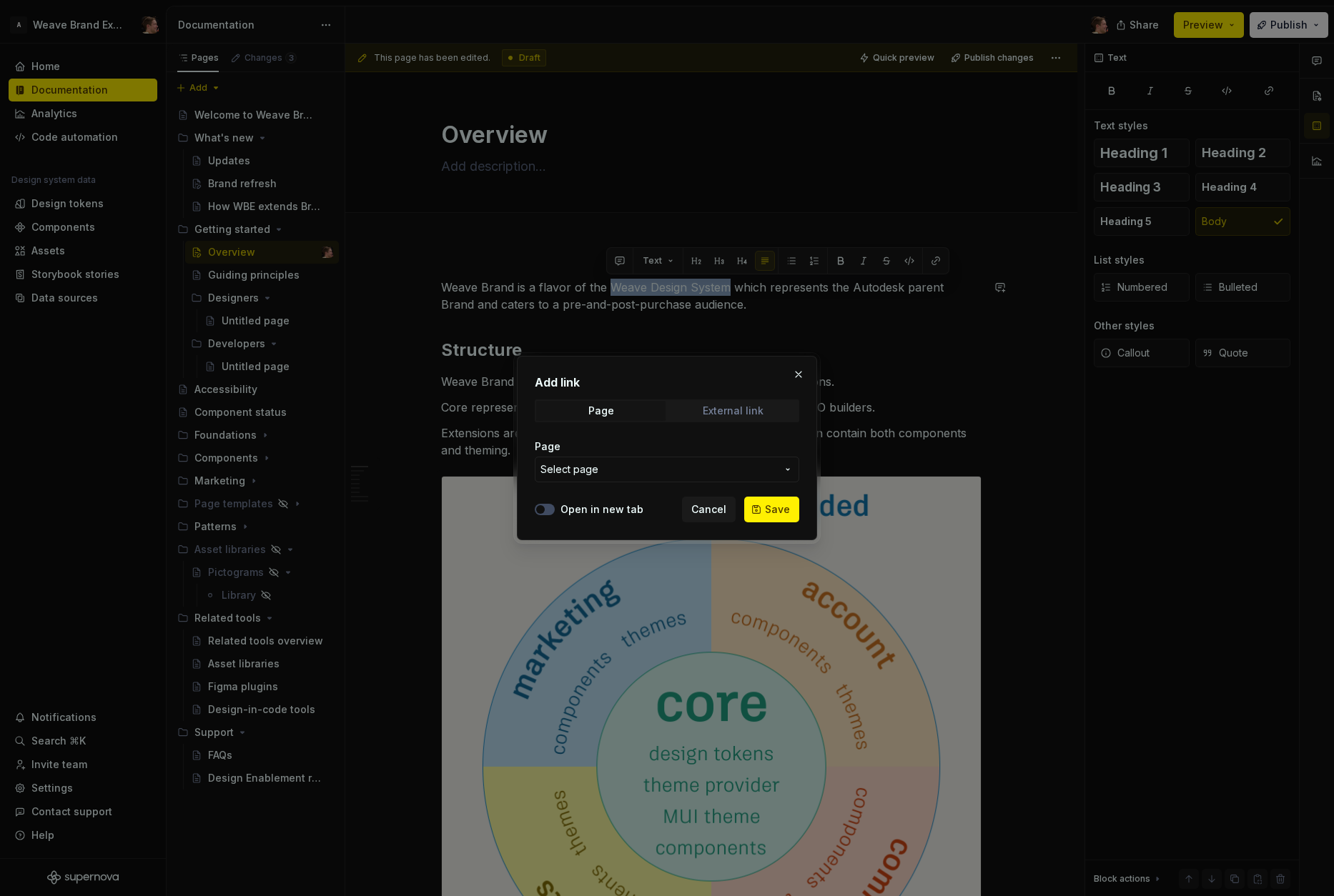
click at [750, 414] on div "External link" at bounding box center [732, 411] width 61 height 11
click at [707, 464] on input "URL" at bounding box center [666, 470] width 264 height 26
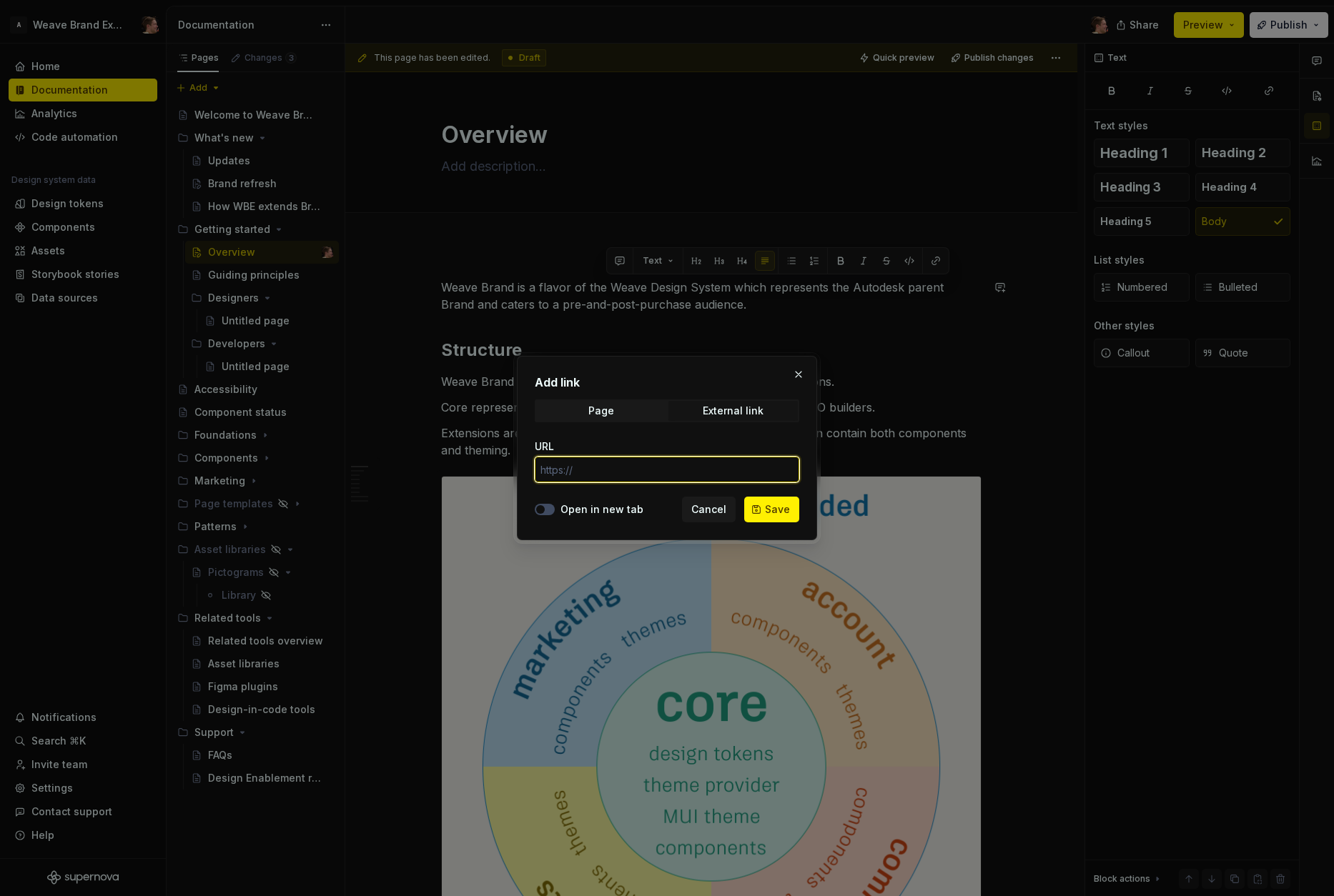
paste input "[URL][DOMAIN_NAME]"
type input "[URL][DOMAIN_NAME]"
click at [558, 508] on div "Open in new tab" at bounding box center [589, 509] width 108 height 14
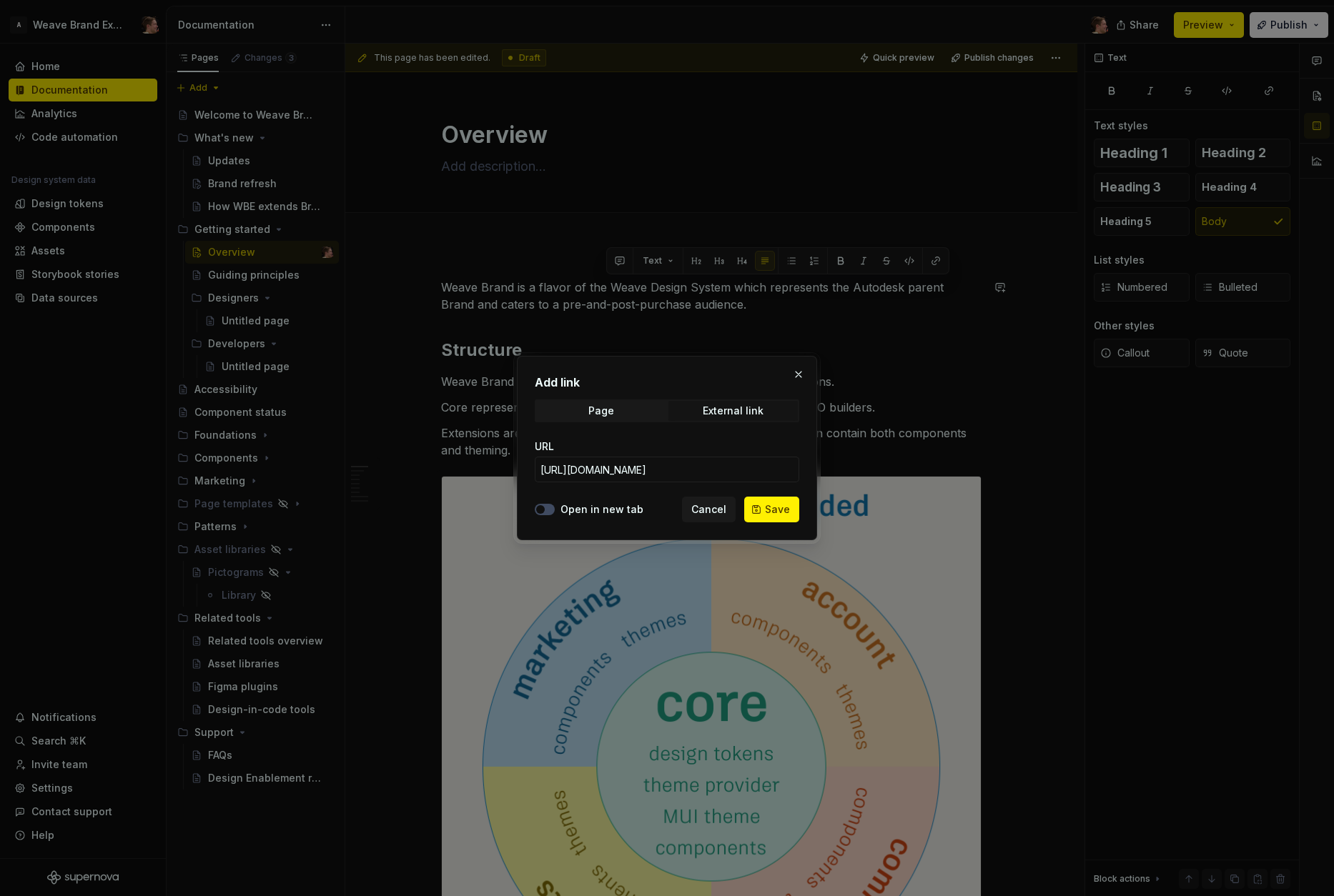
click at [579, 510] on label "Open in new tab" at bounding box center [602, 509] width 83 height 14
click at [555, 510] on button "Open in new tab" at bounding box center [544, 509] width 20 height 11
click at [786, 513] on span "Save" at bounding box center [777, 509] width 25 height 14
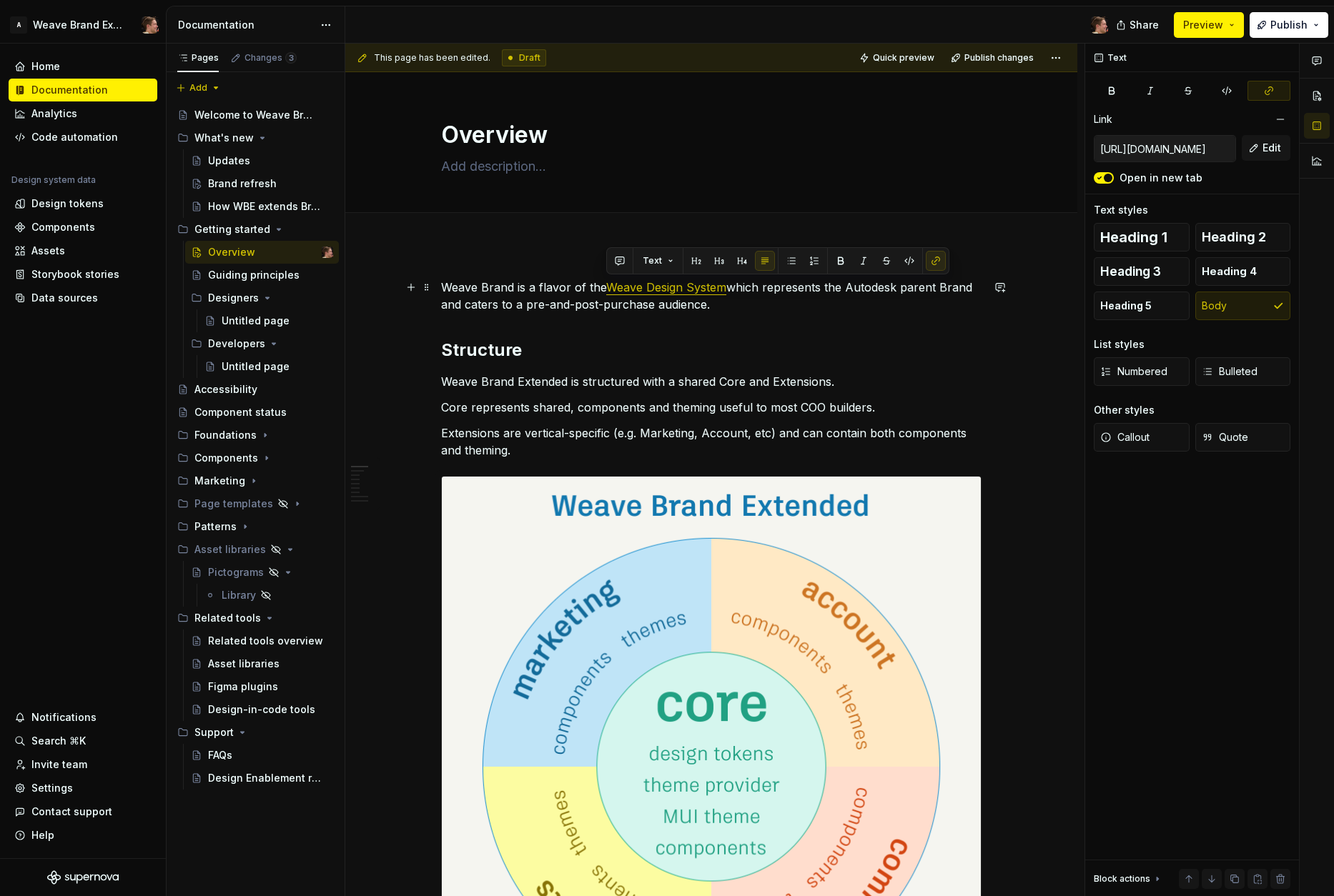
click at [606, 288] on link "Weave Design System" at bounding box center [666, 287] width 121 height 14
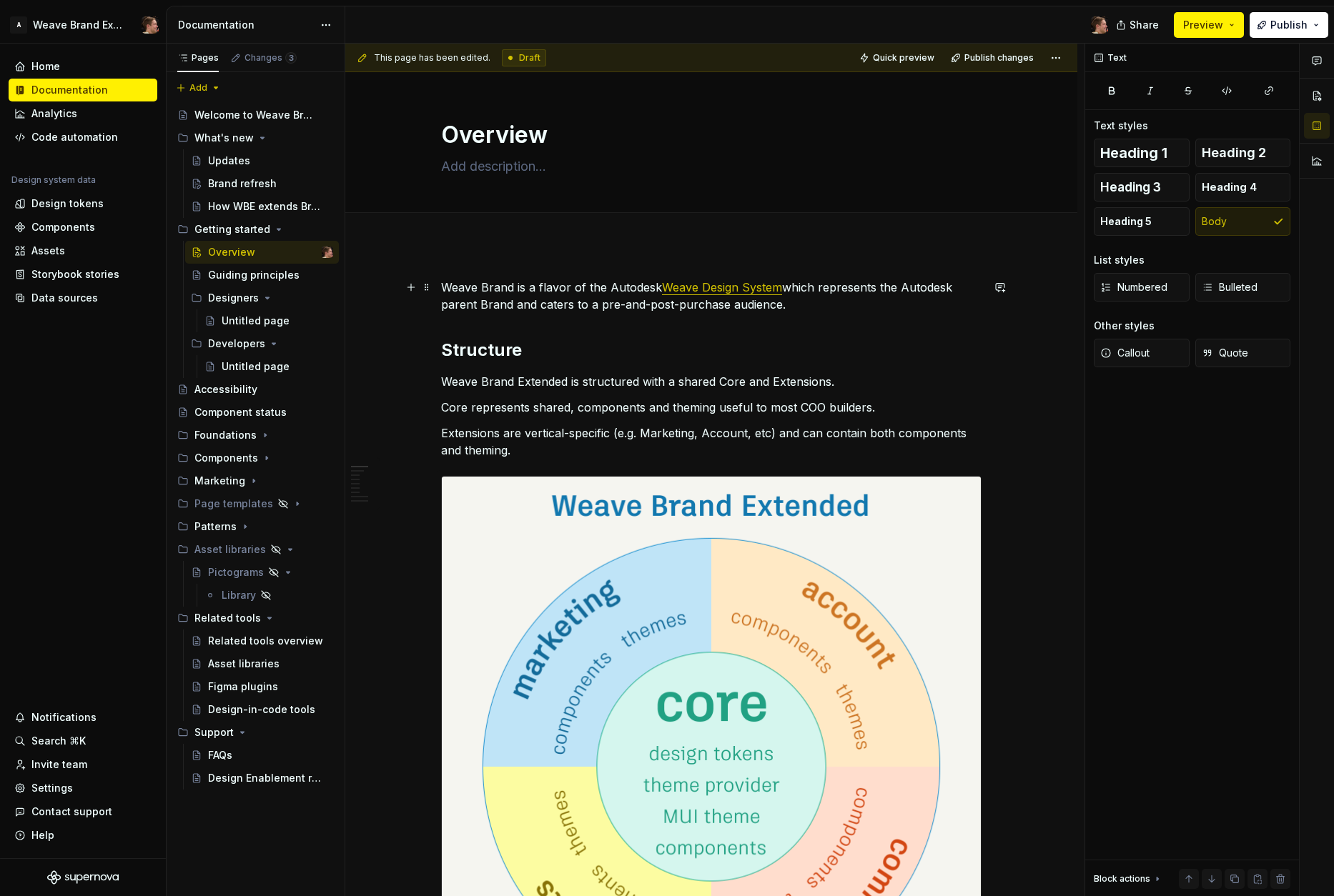
click at [831, 307] on p "Weave Brand is a flavor of the Autodesk Weave Design System which represents th…" at bounding box center [711, 295] width 540 height 35
click at [811, 306] on p "Weave Brand is a flavor of the Autodesk Weave Design System which represents th…" at bounding box center [711, 295] width 540 height 35
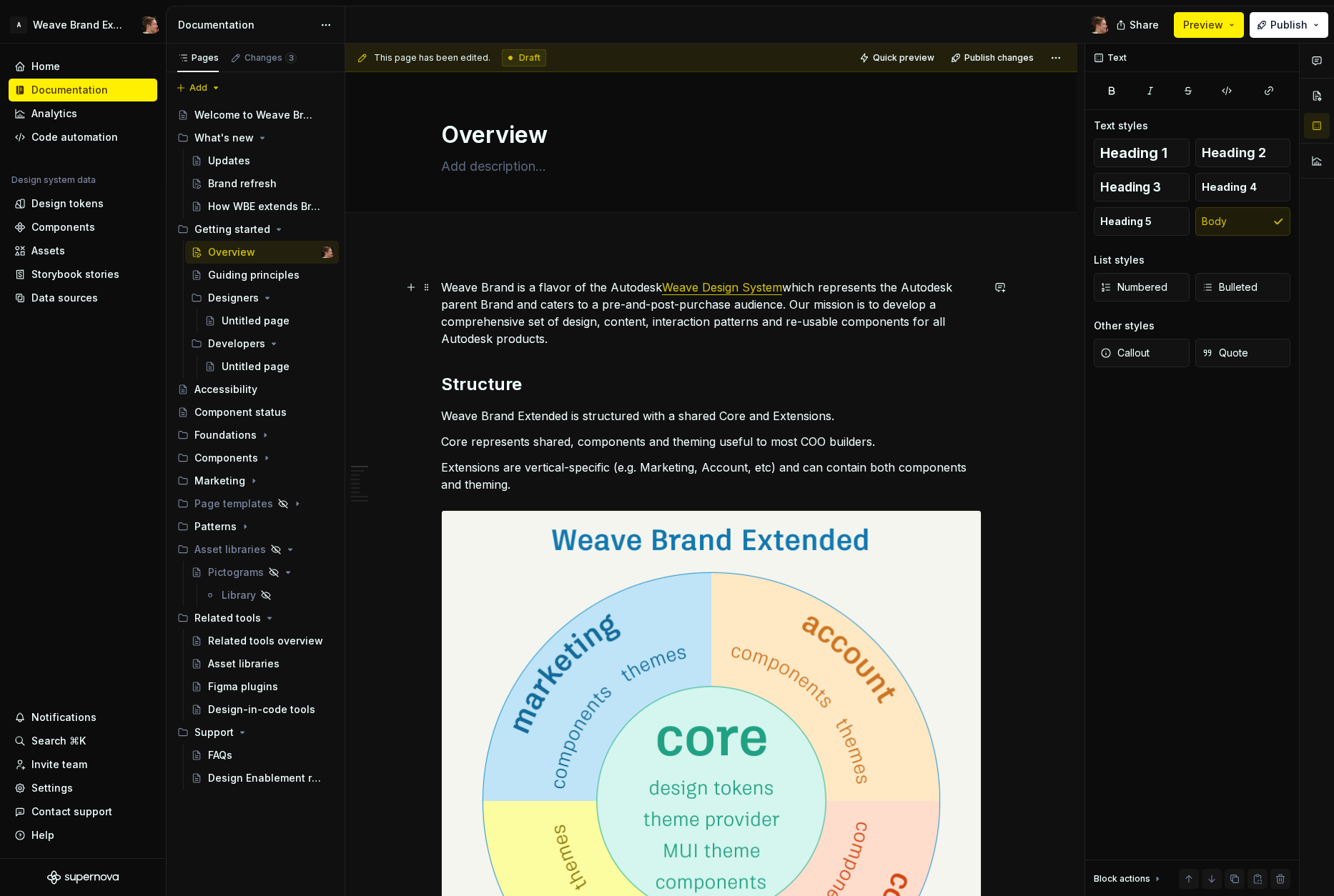
click at [928, 325] on p "Weave Brand is a flavor of the Autodesk Weave Design System which represents th…" at bounding box center [711, 312] width 540 height 68
click at [596, 334] on p "Weave Brand is a flavor of the Autodesk Weave Design System which represents th…" at bounding box center [711, 312] width 540 height 68
click at [587, 339] on p "Weave Brand is a flavor of the Autodesk Weave Design System which represents th…" at bounding box center [711, 312] width 540 height 68
click at [789, 287] on p "Weave Brand is a flavor of the Autodesk Weave Design System which represents th…" at bounding box center [711, 312] width 540 height 68
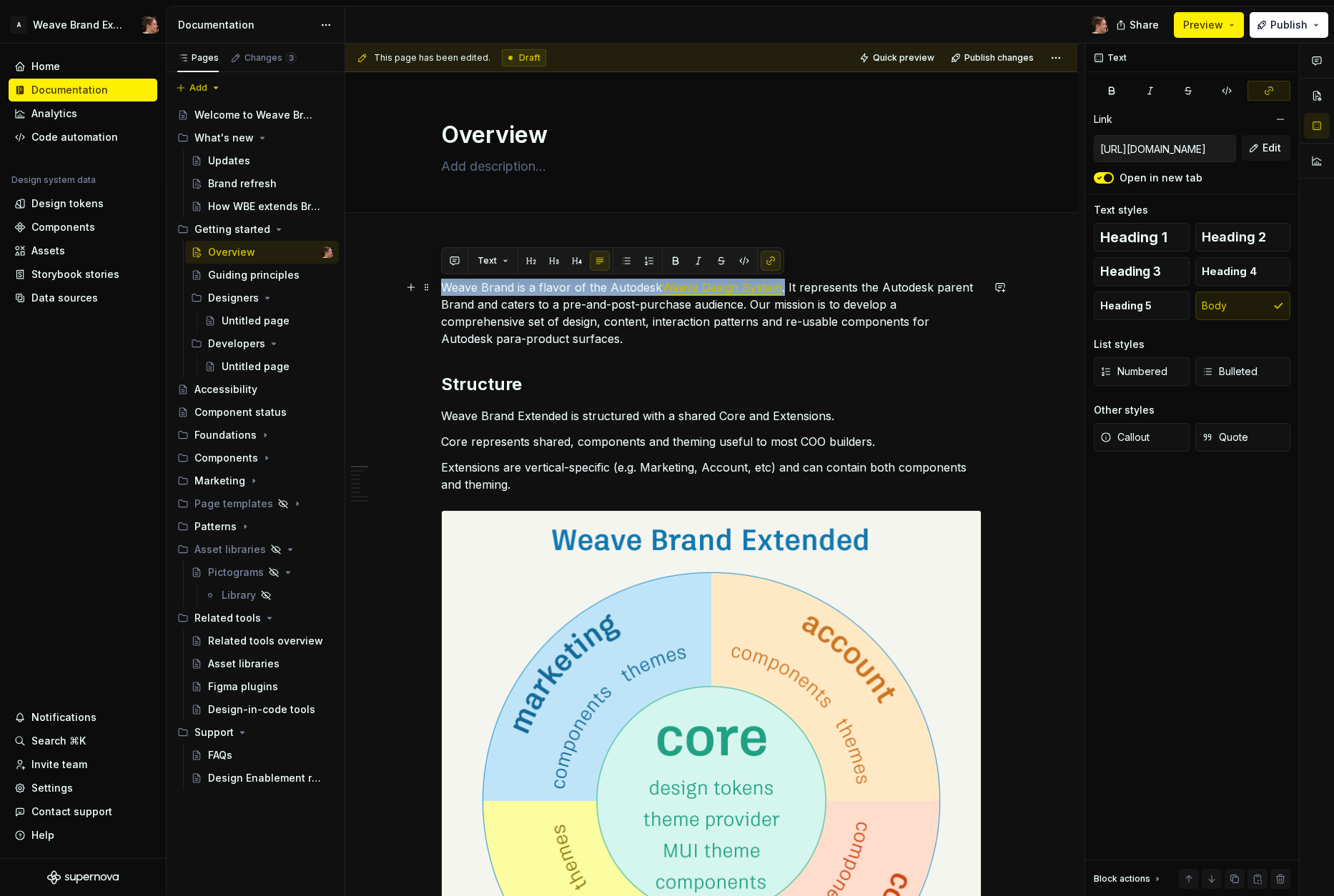
drag, startPoint x: 440, startPoint y: 291, endPoint x: 786, endPoint y: 292, distance: 346.0
click at [786, 292] on p "Weave Brand is a flavor of the Autodesk Weave Design System . It represents the…" at bounding box center [711, 312] width 540 height 68
copy p "Weave Brand is a flavor of the Autodesk Weave Design System ."
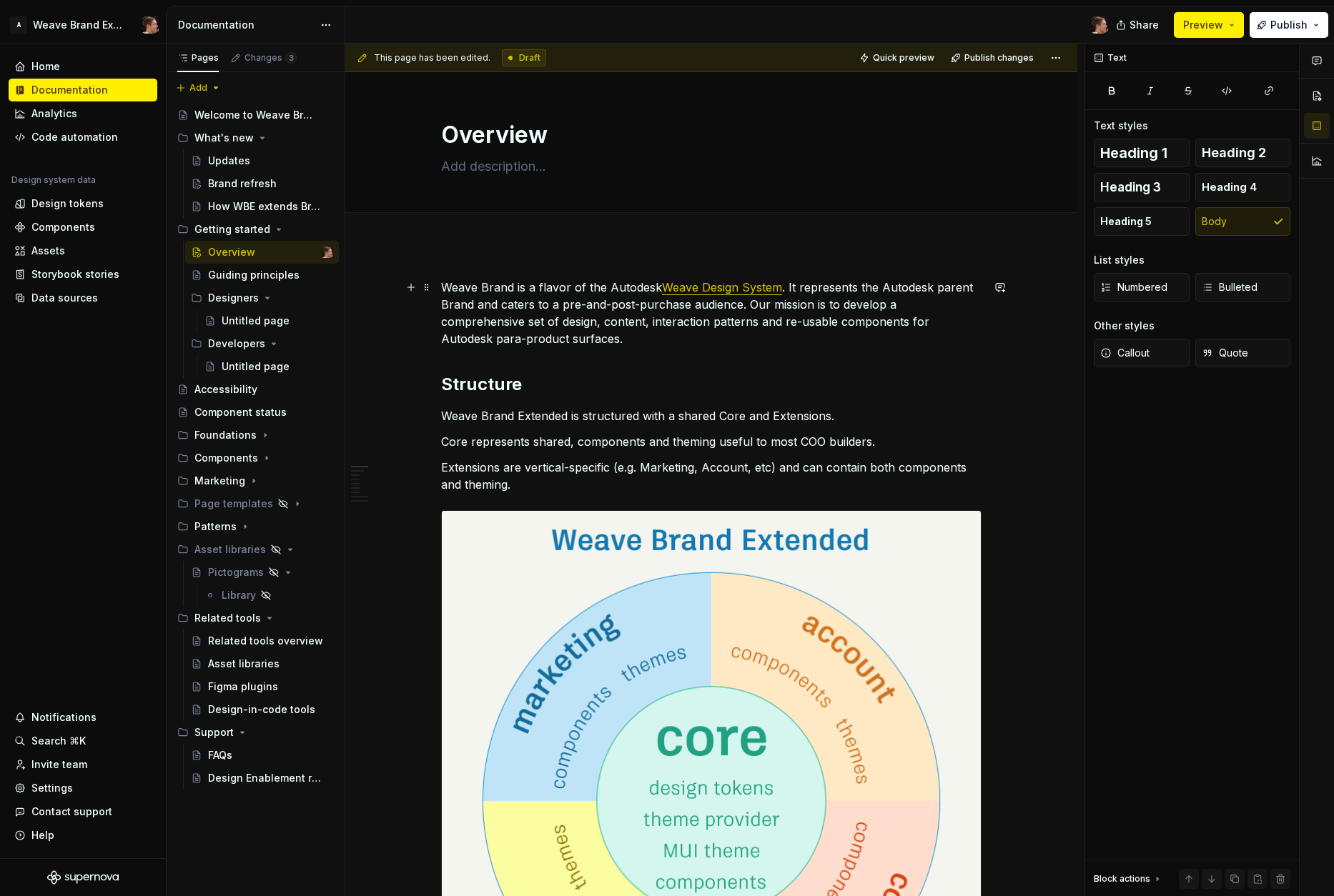
drag, startPoint x: 693, startPoint y: 345, endPoint x: 543, endPoint y: 312, distance: 153.6
click at [693, 345] on p "Weave Brand is a flavor of the Autodesk Weave Design System . It represents the…" at bounding box center [711, 312] width 540 height 68
click at [513, 284] on p "Weave Brand is a flavor of the Autodesk Weave Design System . It represents the…" at bounding box center [711, 312] width 540 height 68
click at [749, 339] on p "Weave Brand Extended is a flavor of the Autodesk Weave Design System . It repre…" at bounding box center [711, 312] width 540 height 68
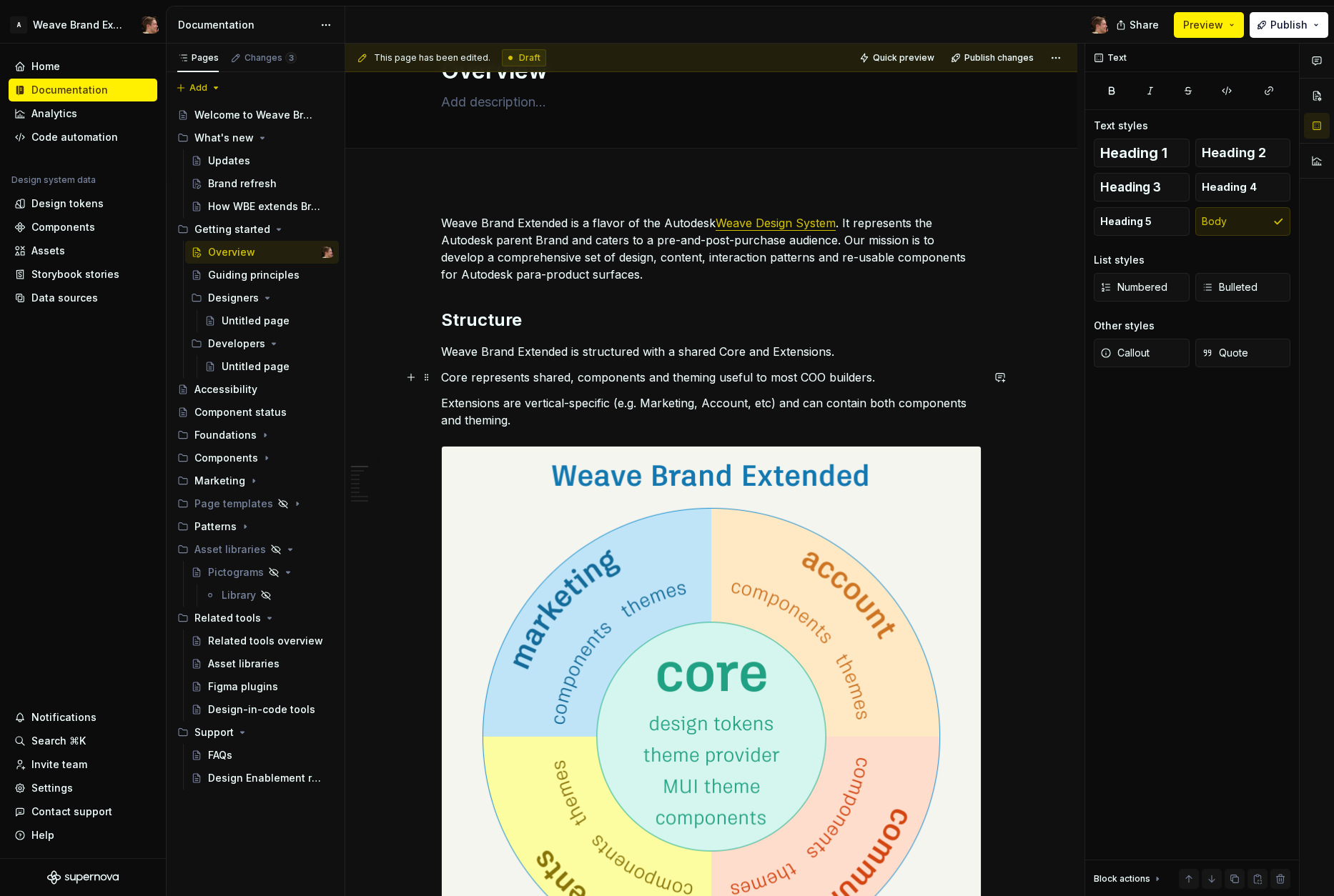
scroll to position [78, 0]
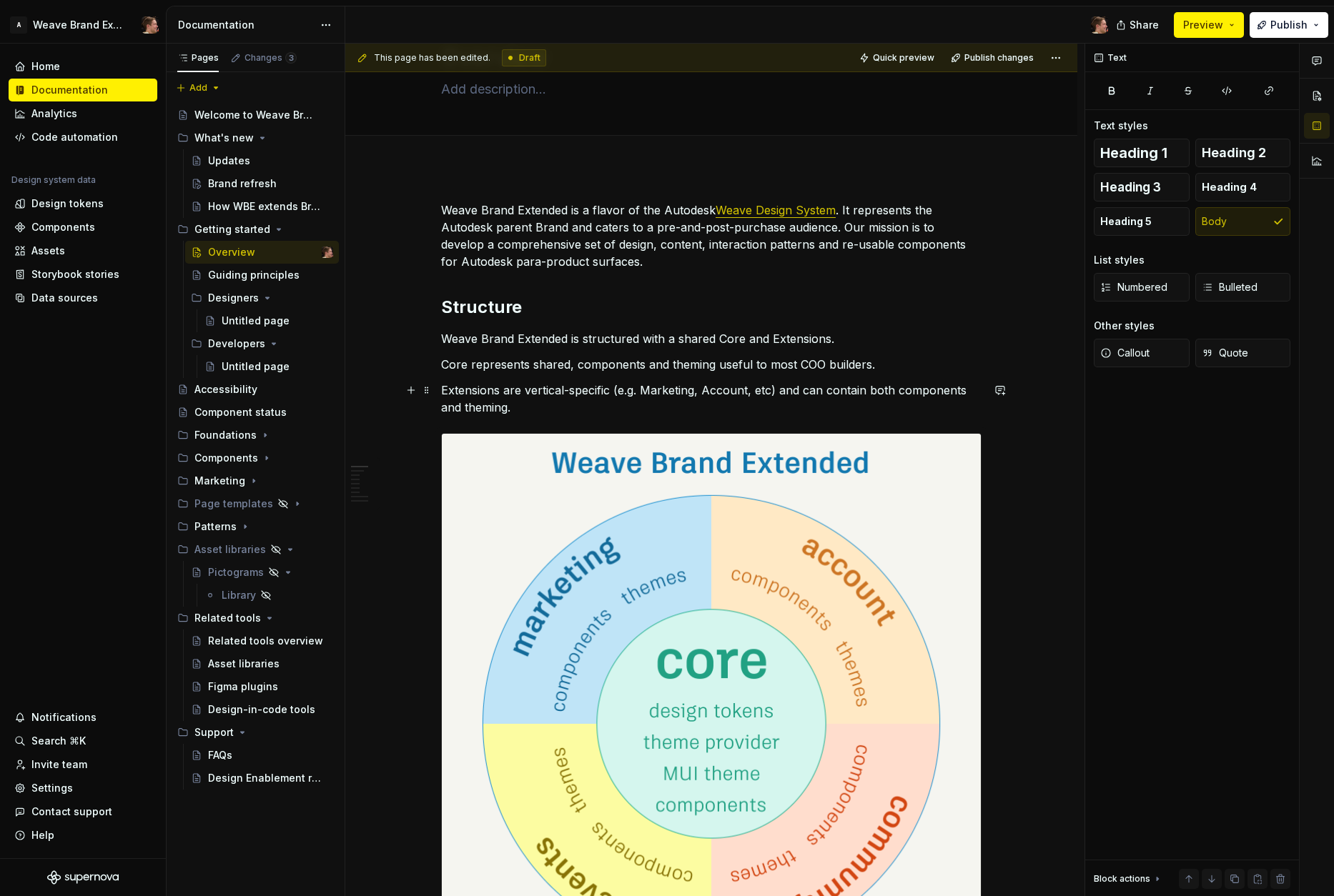
click at [683, 403] on p "Extensions are vertical-specific (e.g. Marketing, Account, etc) and can contain…" at bounding box center [711, 399] width 540 height 35
click at [680, 410] on p "Extensions are vertical-specific (e.g. Marketing, Account, etc) and can contain…" at bounding box center [711, 399] width 540 height 35
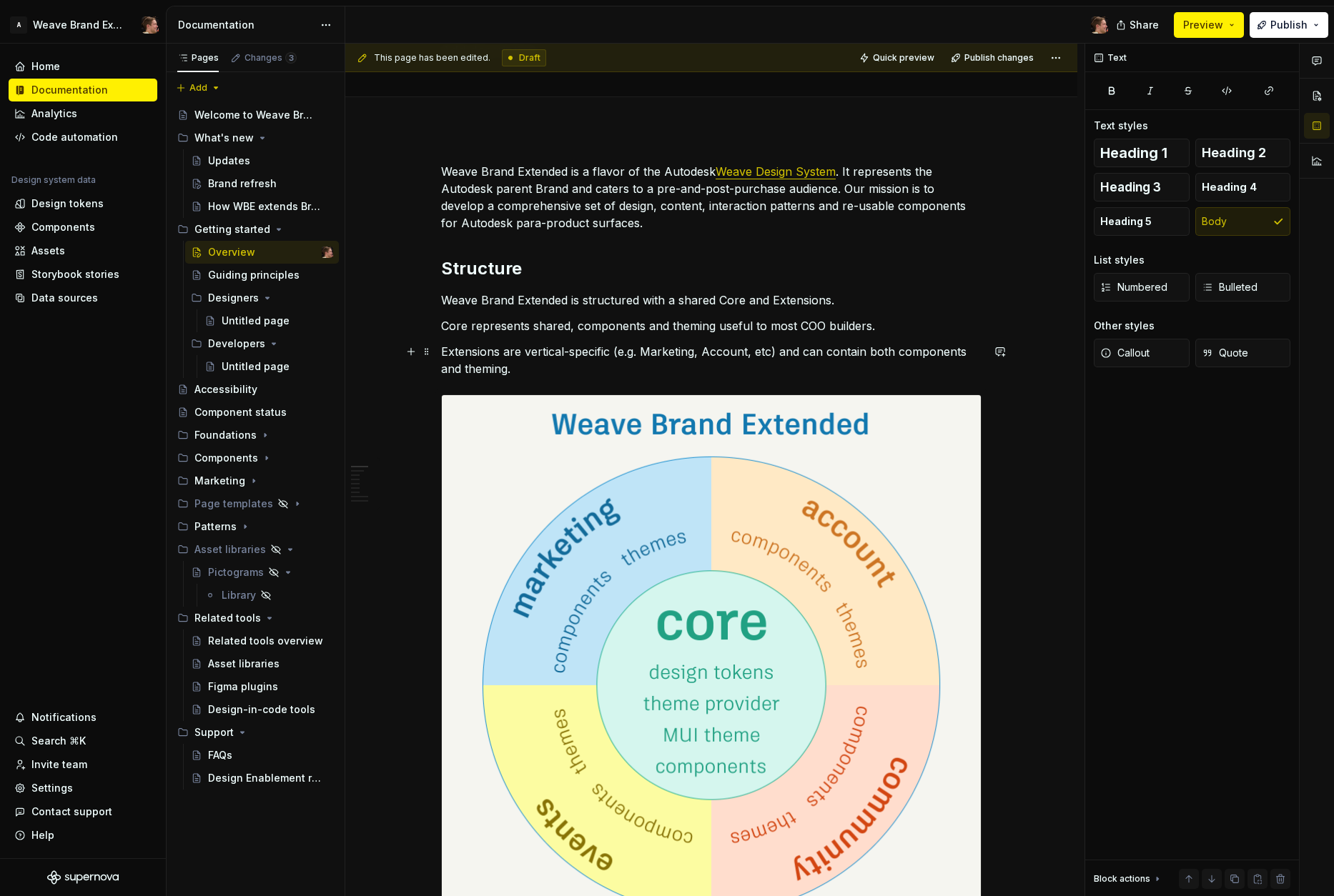
click at [645, 368] on p "Extensions are vertical-specific (e.g. Marketing, Account, etc) and can contain…" at bounding box center [711, 360] width 540 height 35
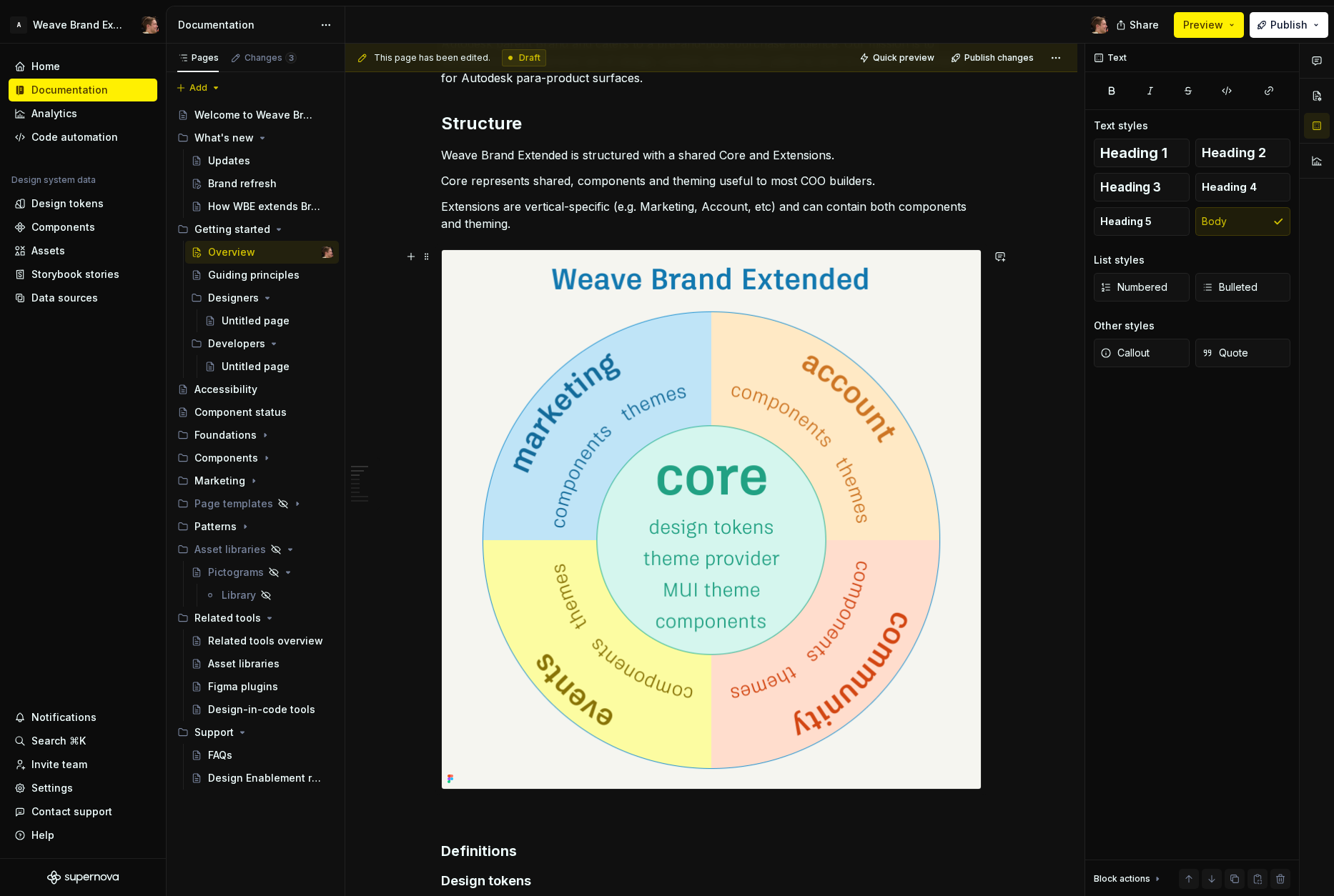
scroll to position [276, 0]
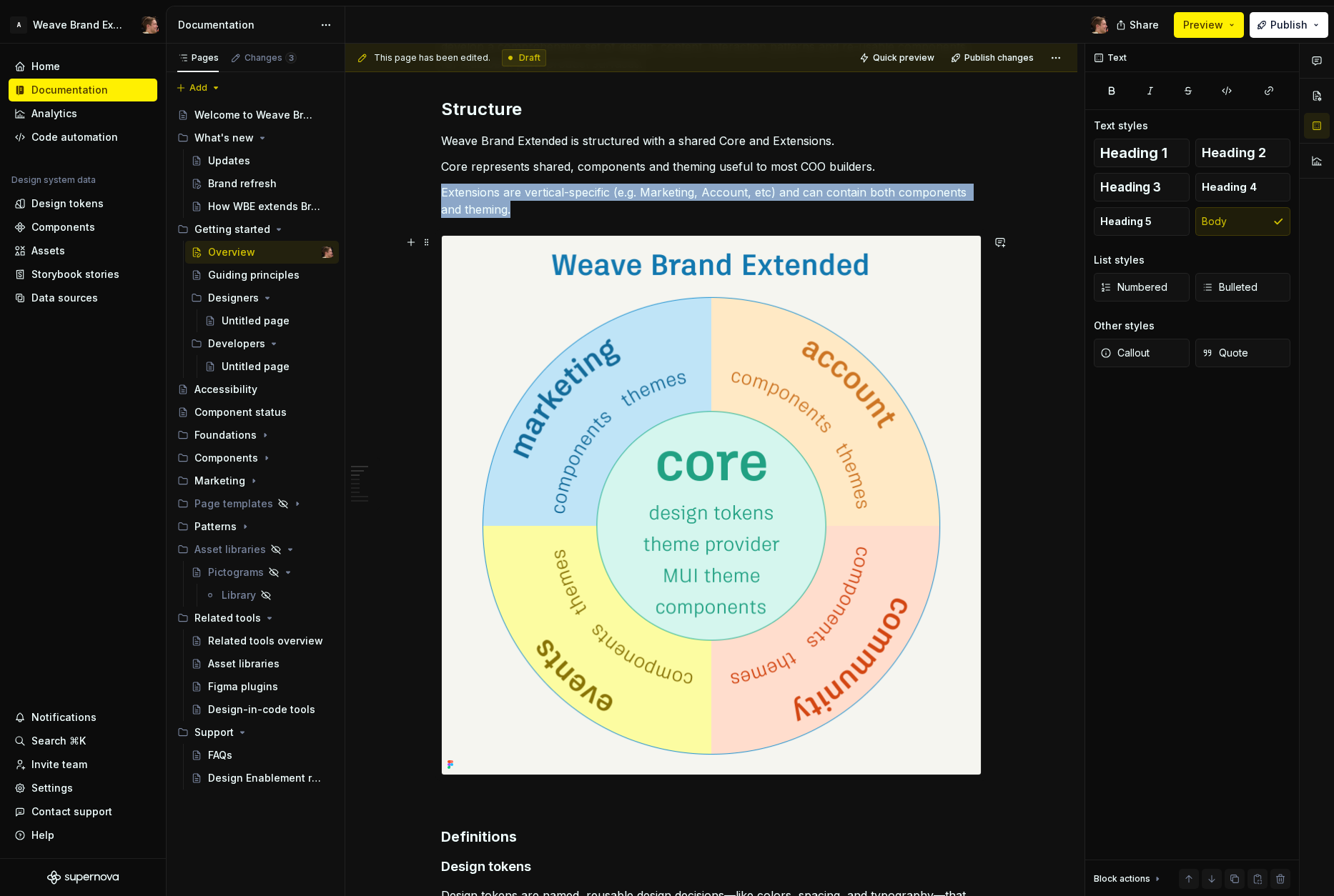
click at [725, 443] on img at bounding box center [711, 505] width 539 height 539
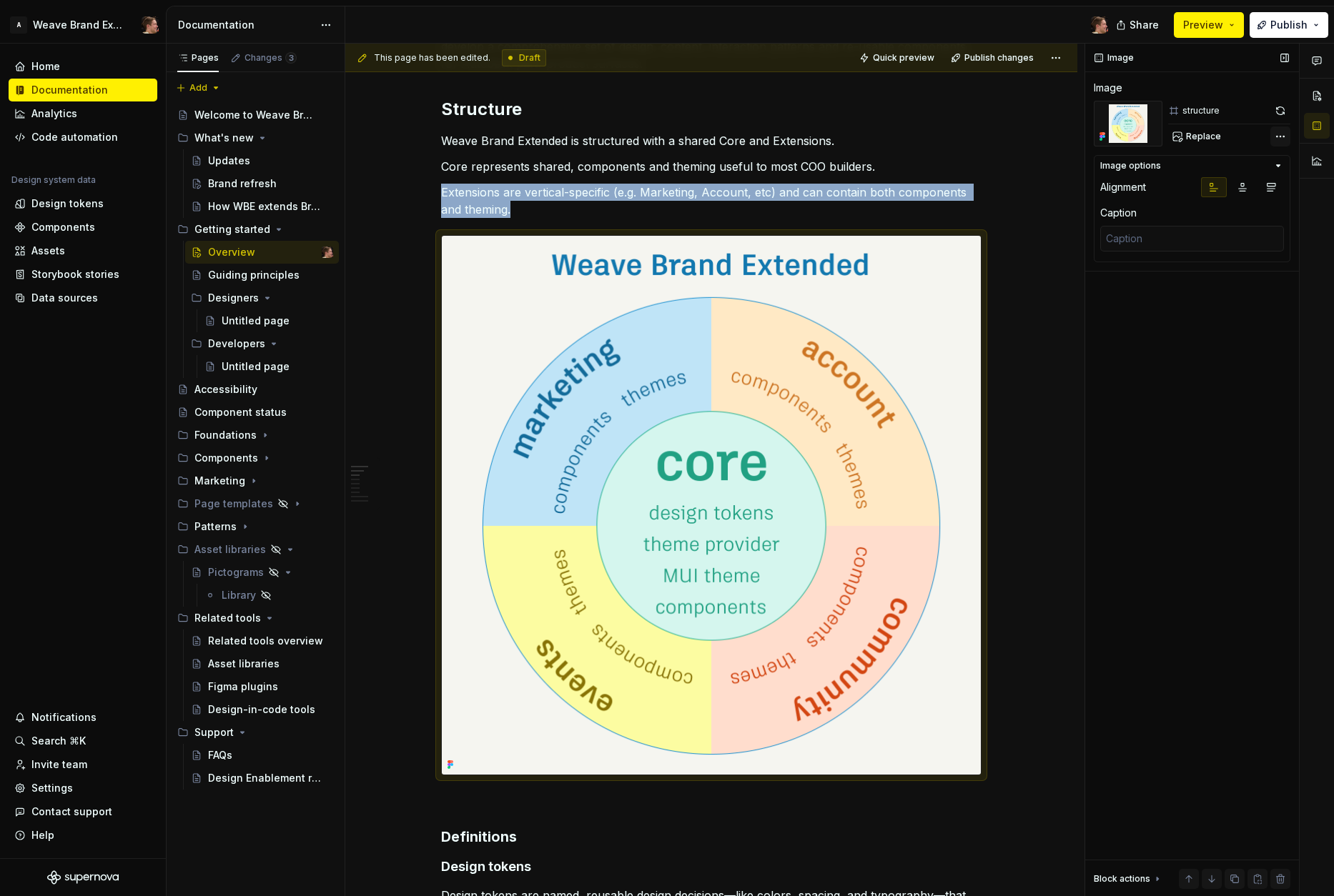
click at [1127, 142] on div "Comments Open comments No comments yet Select ‘Comment’ from the block context …" at bounding box center [1209, 470] width 248 height 853
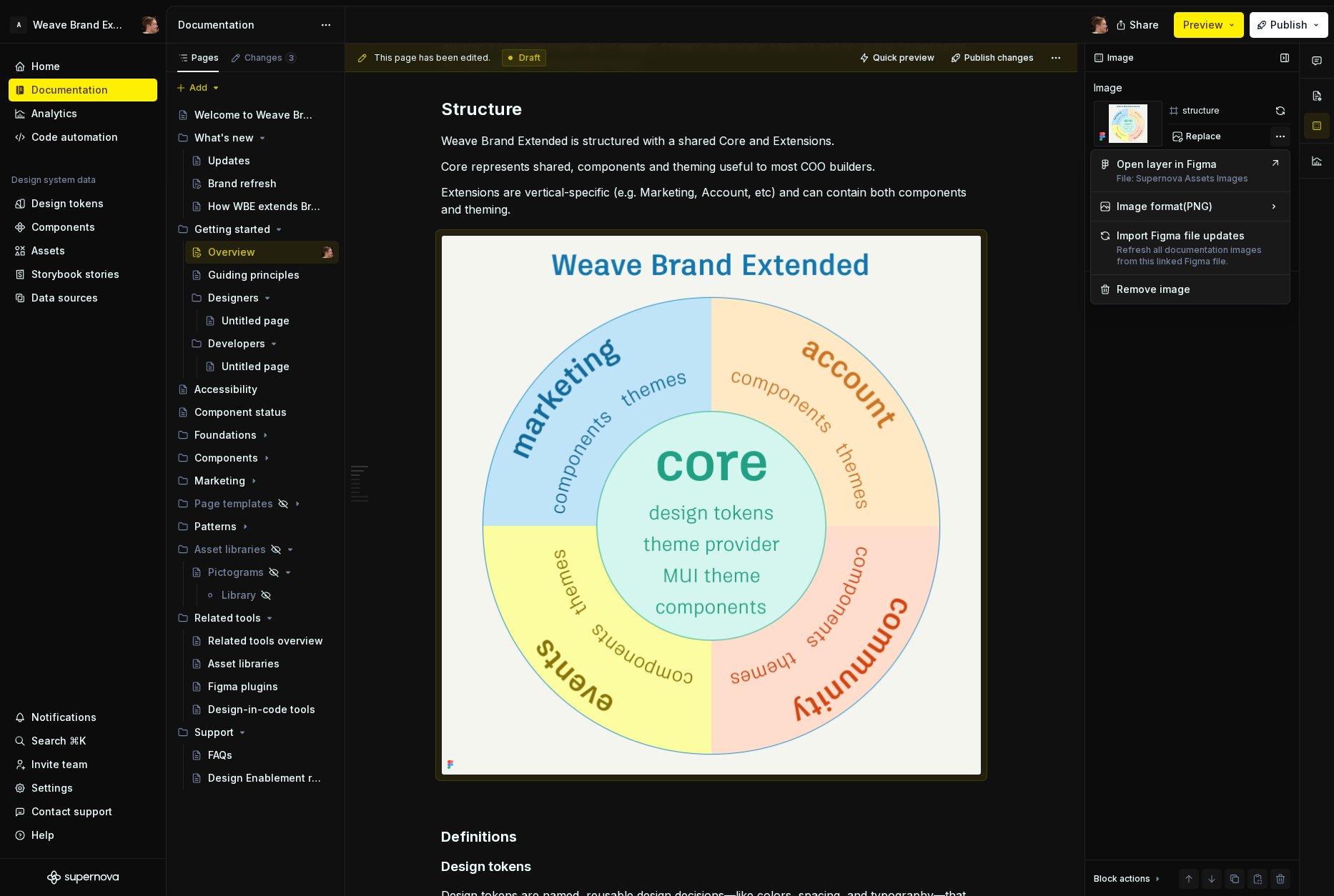
click at [1127, 142] on div "Comments Open comments No comments yet Select ‘Comment’ from the block context …" at bounding box center [1209, 470] width 248 height 853
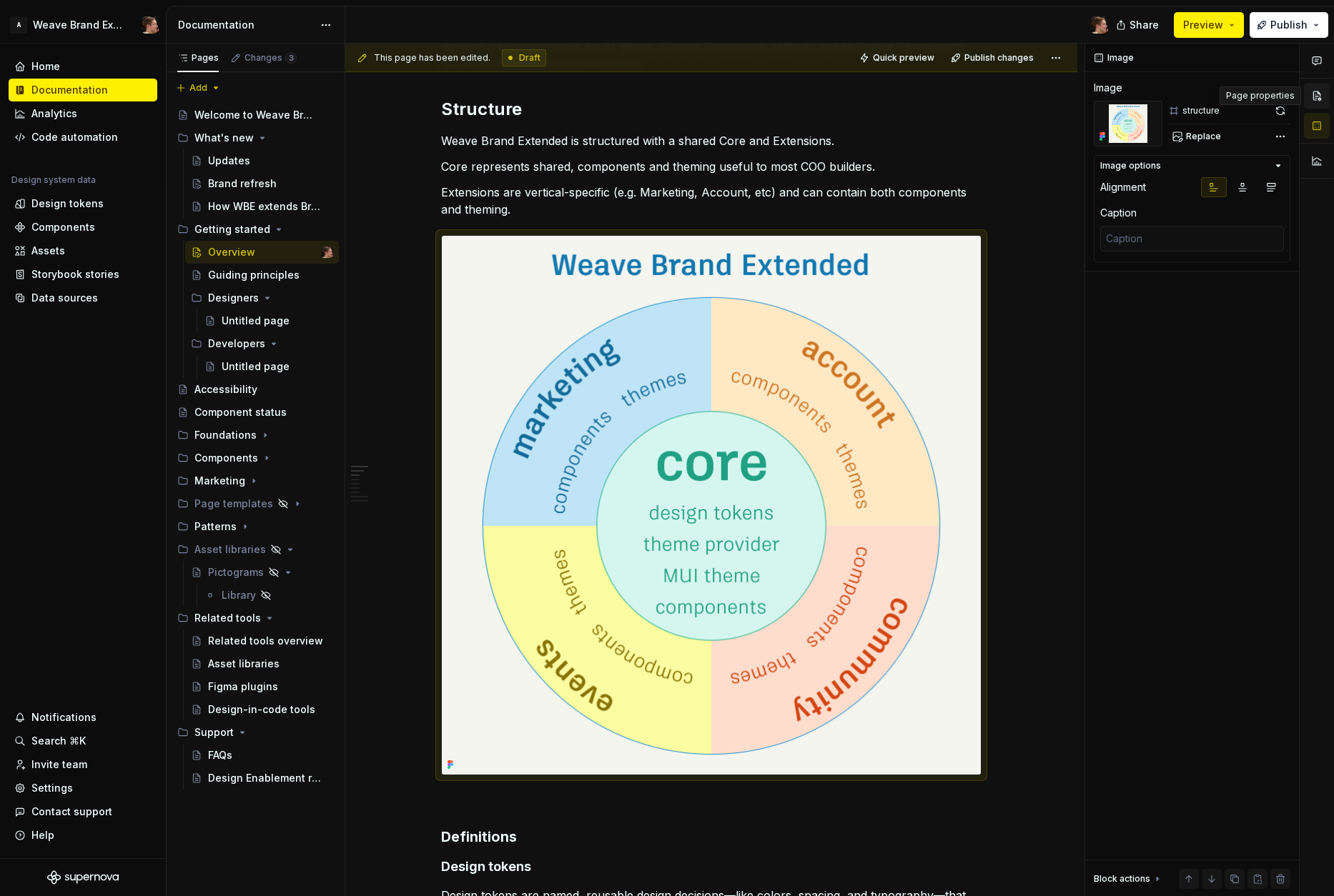
click at [1127, 102] on button "button" at bounding box center [1316, 96] width 26 height 26
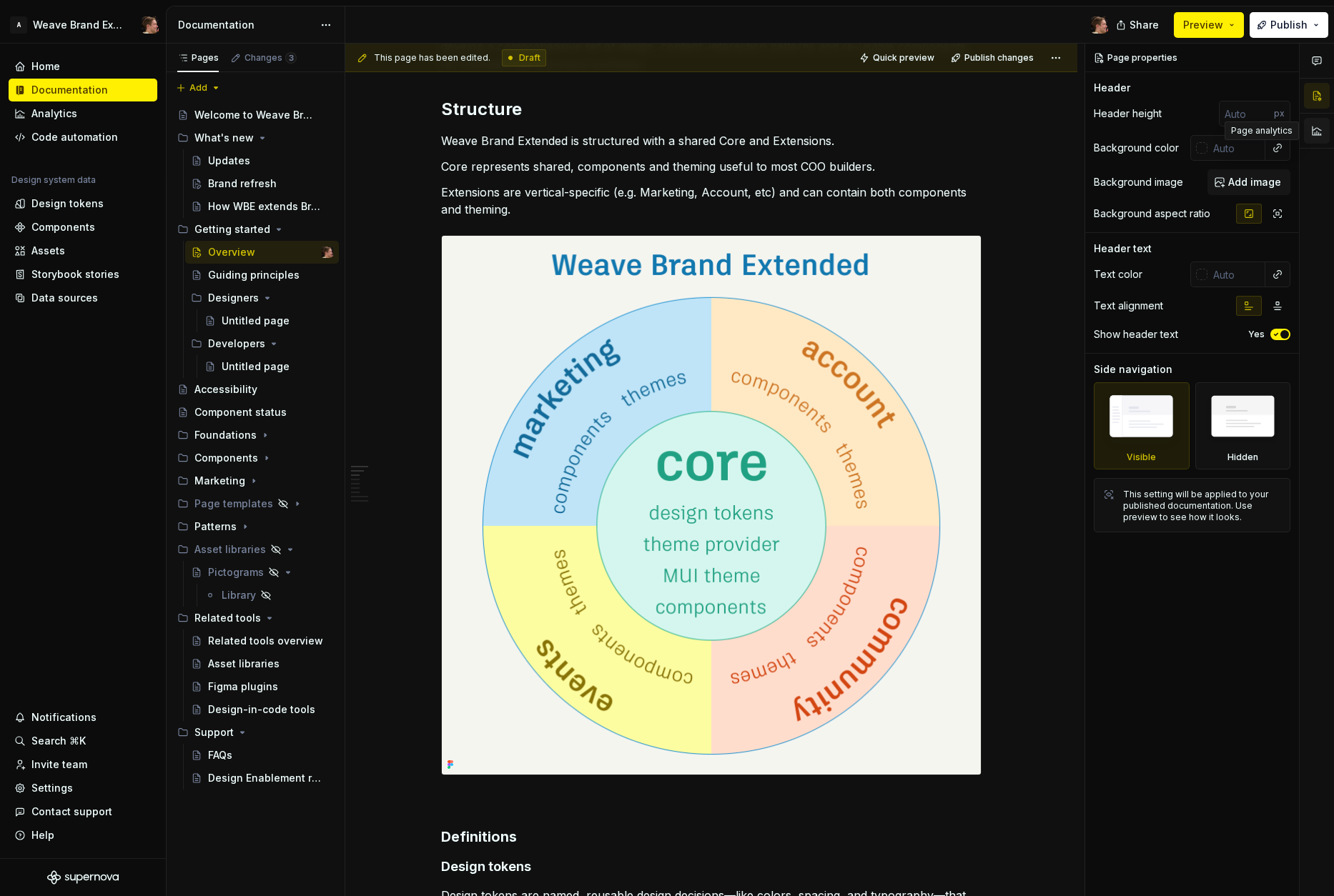
click at [1127, 133] on button "button" at bounding box center [1316, 131] width 26 height 26
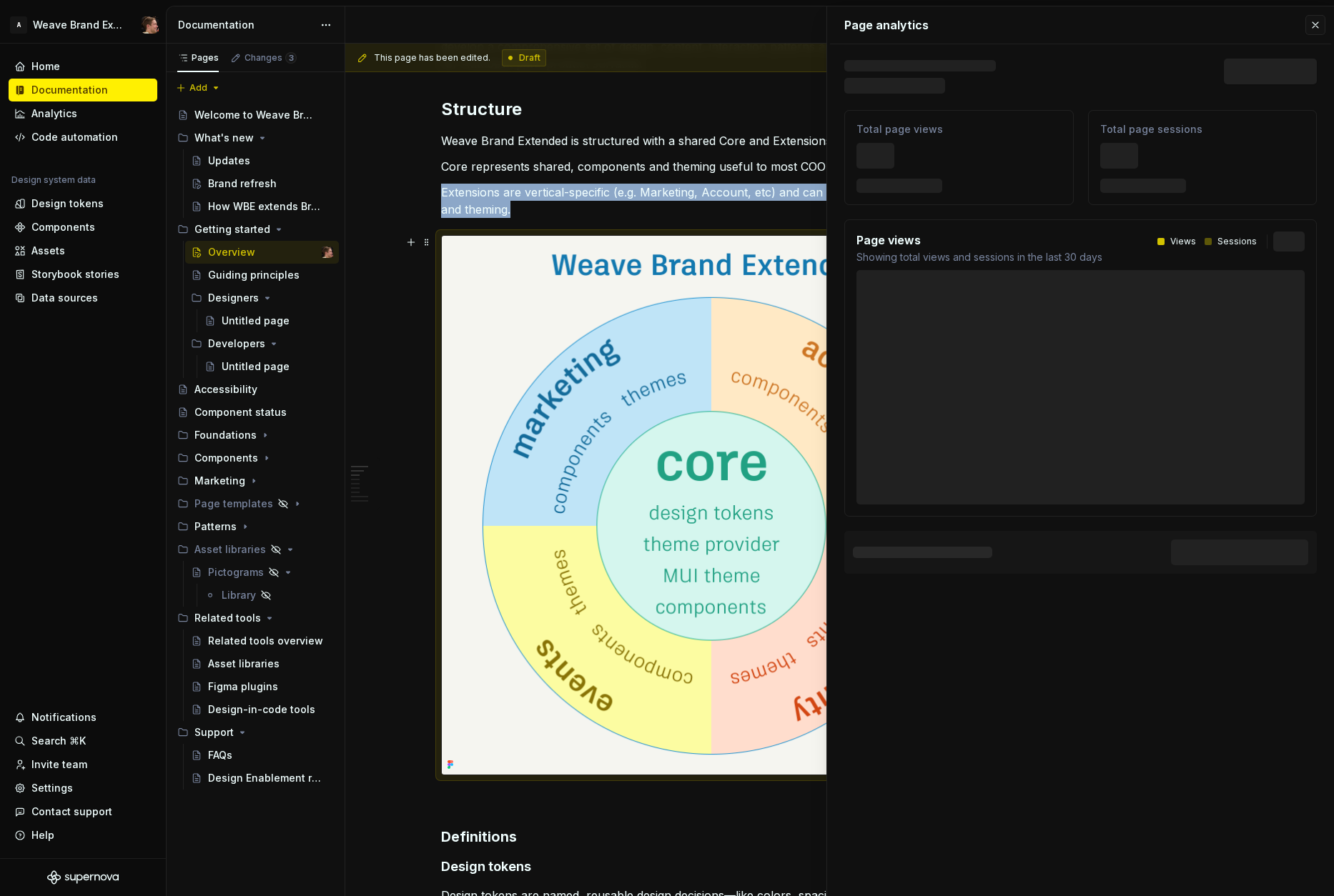
click at [753, 328] on img at bounding box center [711, 505] width 539 height 539
click at [1127, 26] on div "Page analytics Text defining the skeleton width Skeleton width Last 30 days Tot…" at bounding box center [1080, 299] width 506 height 585
click at [1127, 24] on button "button" at bounding box center [1314, 24] width 20 height 20
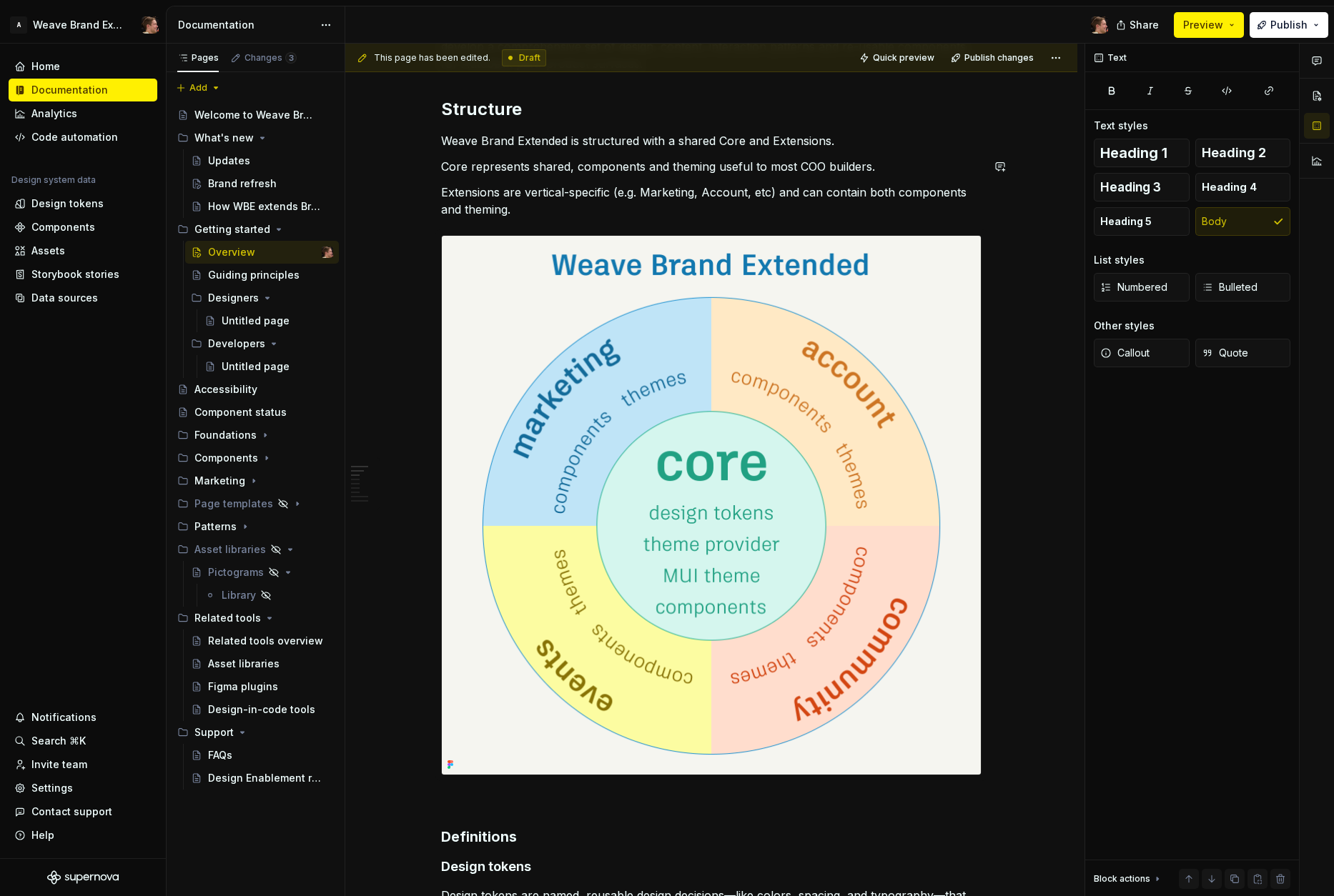
click at [816, 181] on div "Weave Brand Extended is a flavor of the Autodesk Weave Design System . It repre…" at bounding box center [711, 793] width 540 height 1579
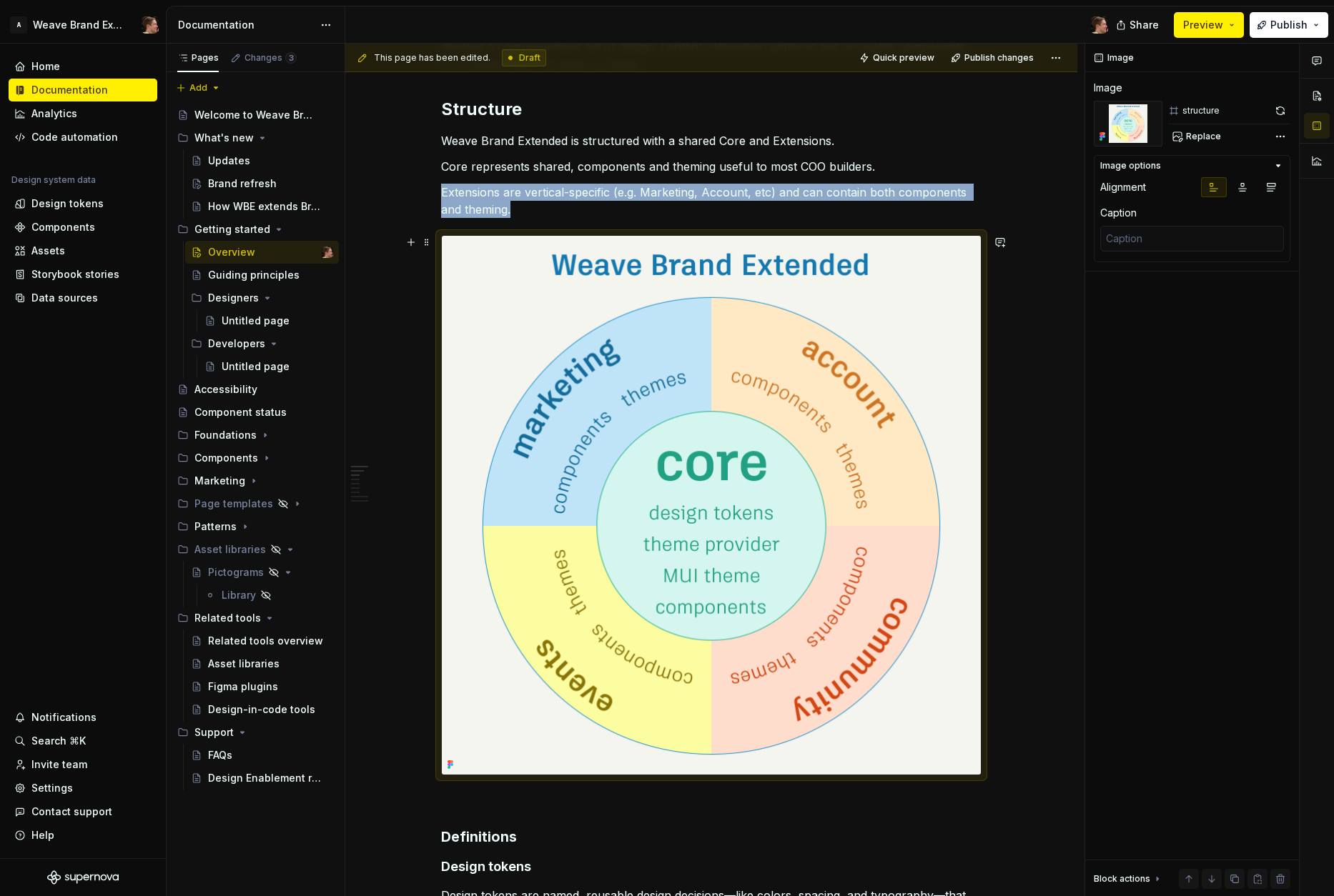
click at [832, 315] on img at bounding box center [711, 505] width 539 height 539
click at [1127, 165] on icon "button" at bounding box center [1278, 166] width 4 height 2
click at [1127, 164] on icon "button" at bounding box center [1278, 166] width 2 height 4
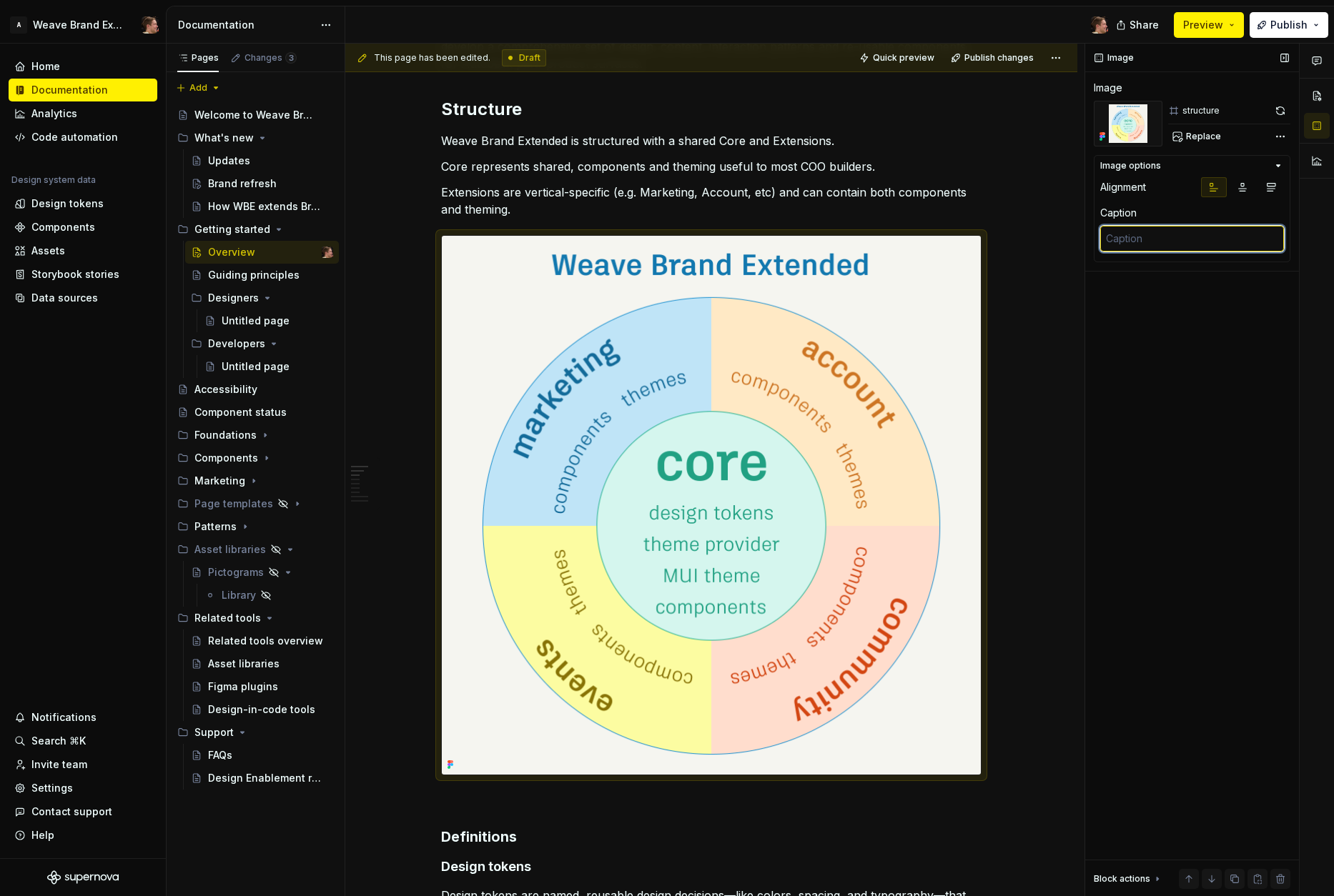
click at [1127, 237] on textarea at bounding box center [1191, 239] width 184 height 26
click at [1127, 246] on textarea at bounding box center [1191, 239] width 184 height 26
type textarea "*"
type textarea "A"
type textarea "*"
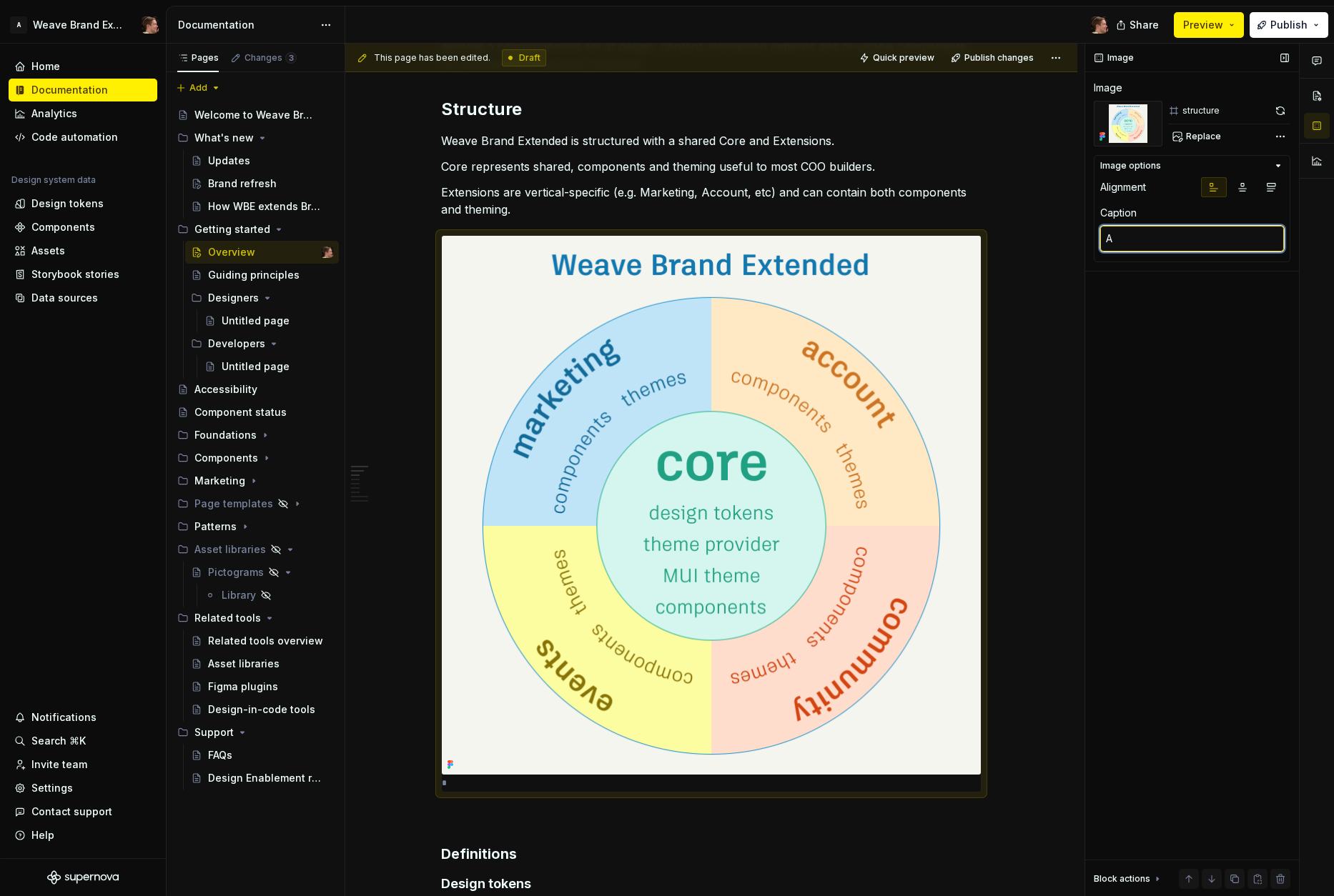
type textarea "A"
type textarea "*"
type textarea "A d"
type textarea "*"
type textarea "A di"
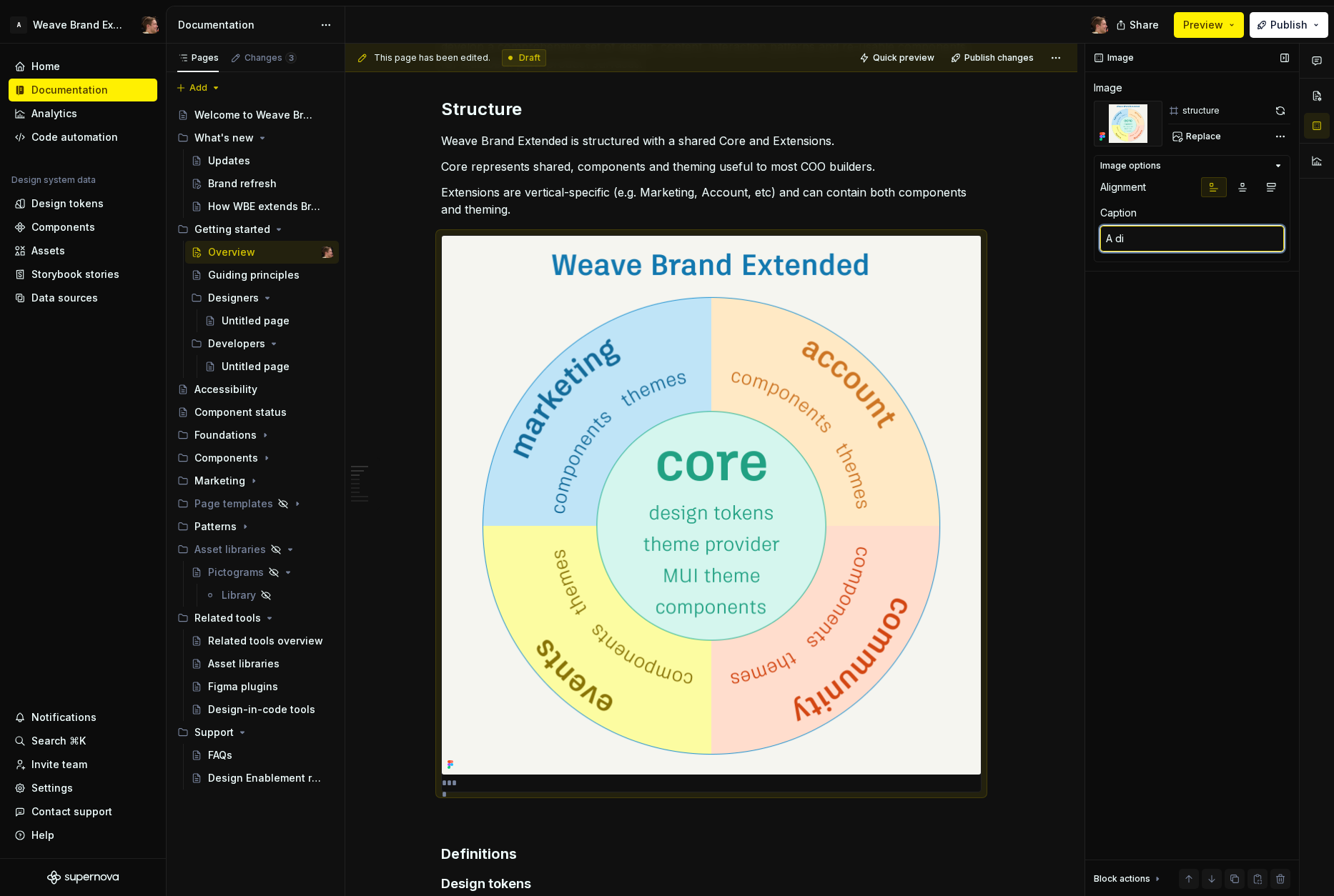
type textarea "*"
type textarea "A dia"
type textarea "*"
type textarea "A diag"
type textarea "*"
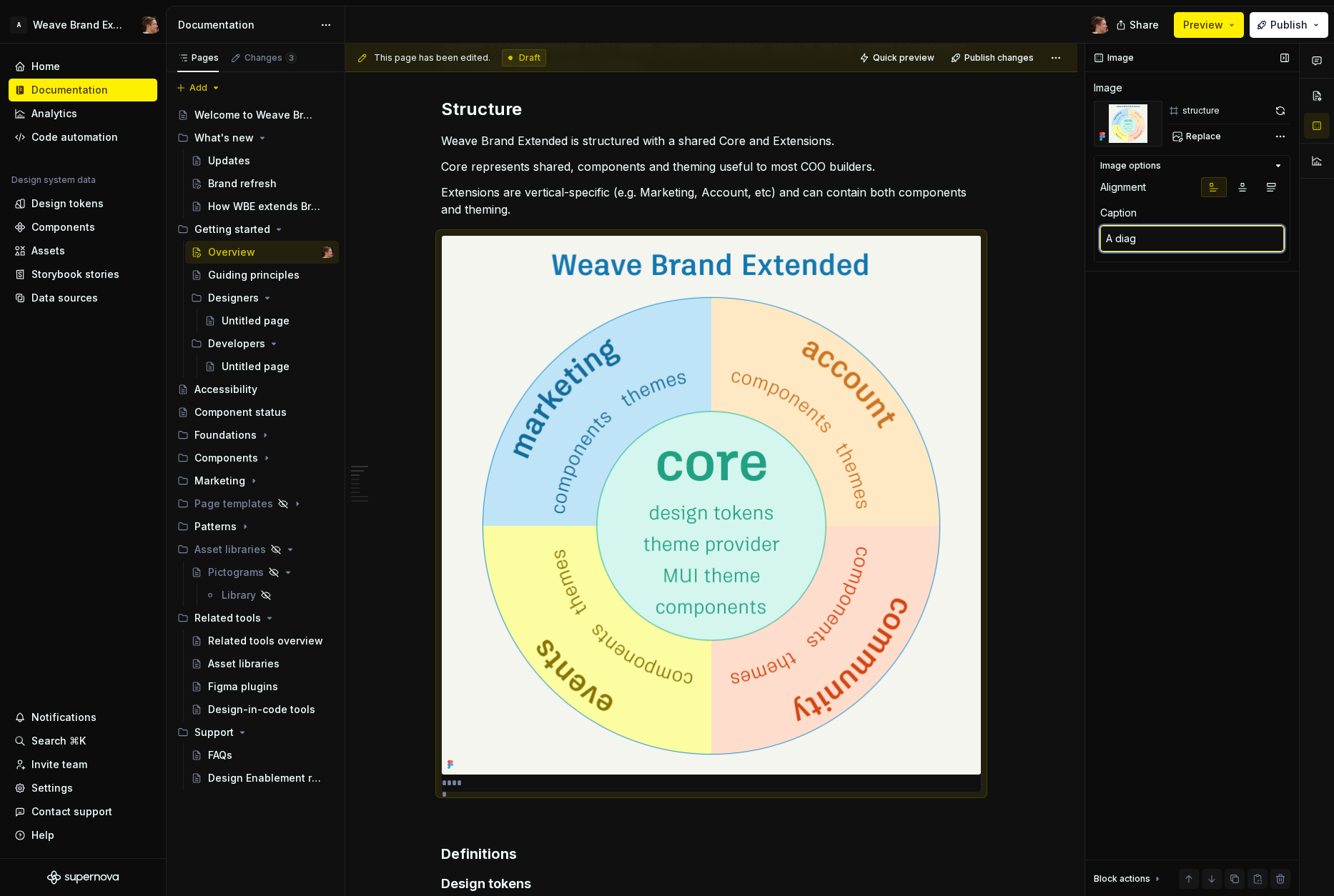
type textarea "A diagr"
type textarea "*"
type textarea "A diagra"
type textarea "*"
type textarea "A diagram"
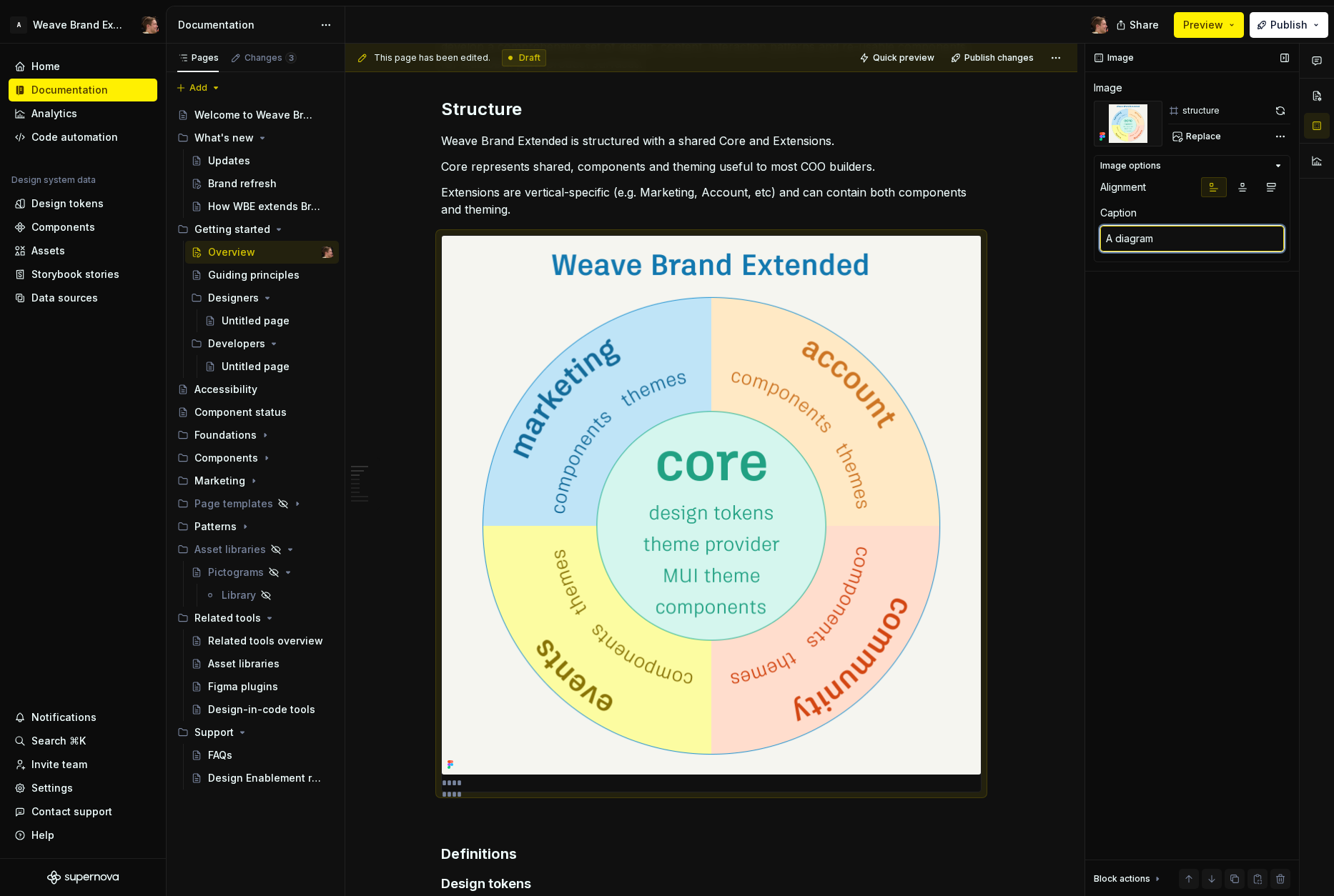
type textarea "*"
type textarea "A diagram"
type textarea "*"
type textarea "A diagram s"
type textarea "*"
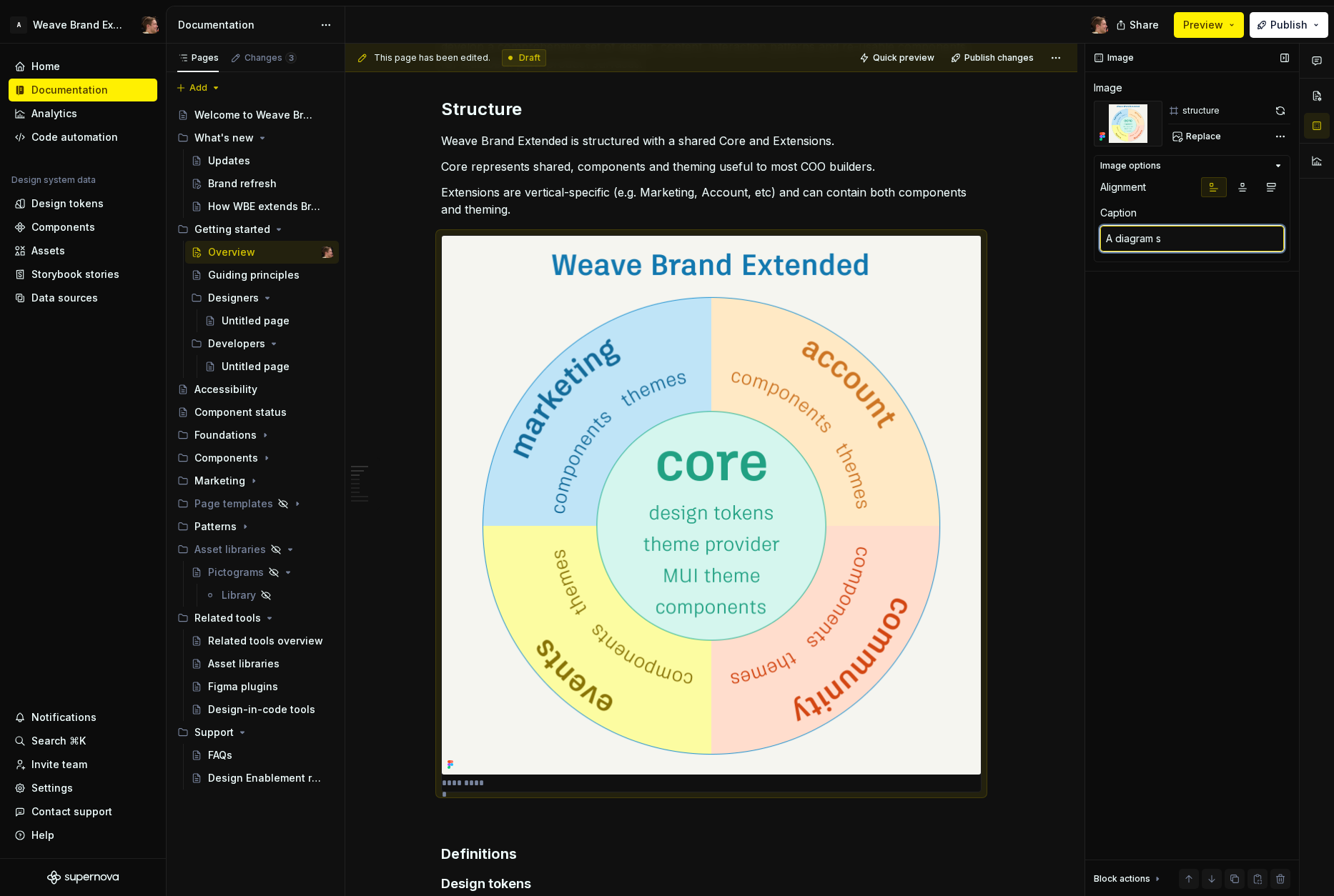
type textarea "A diagram sh"
type textarea "*"
type textarea "A diagram sho"
type textarea "*"
type textarea "A diagram show"
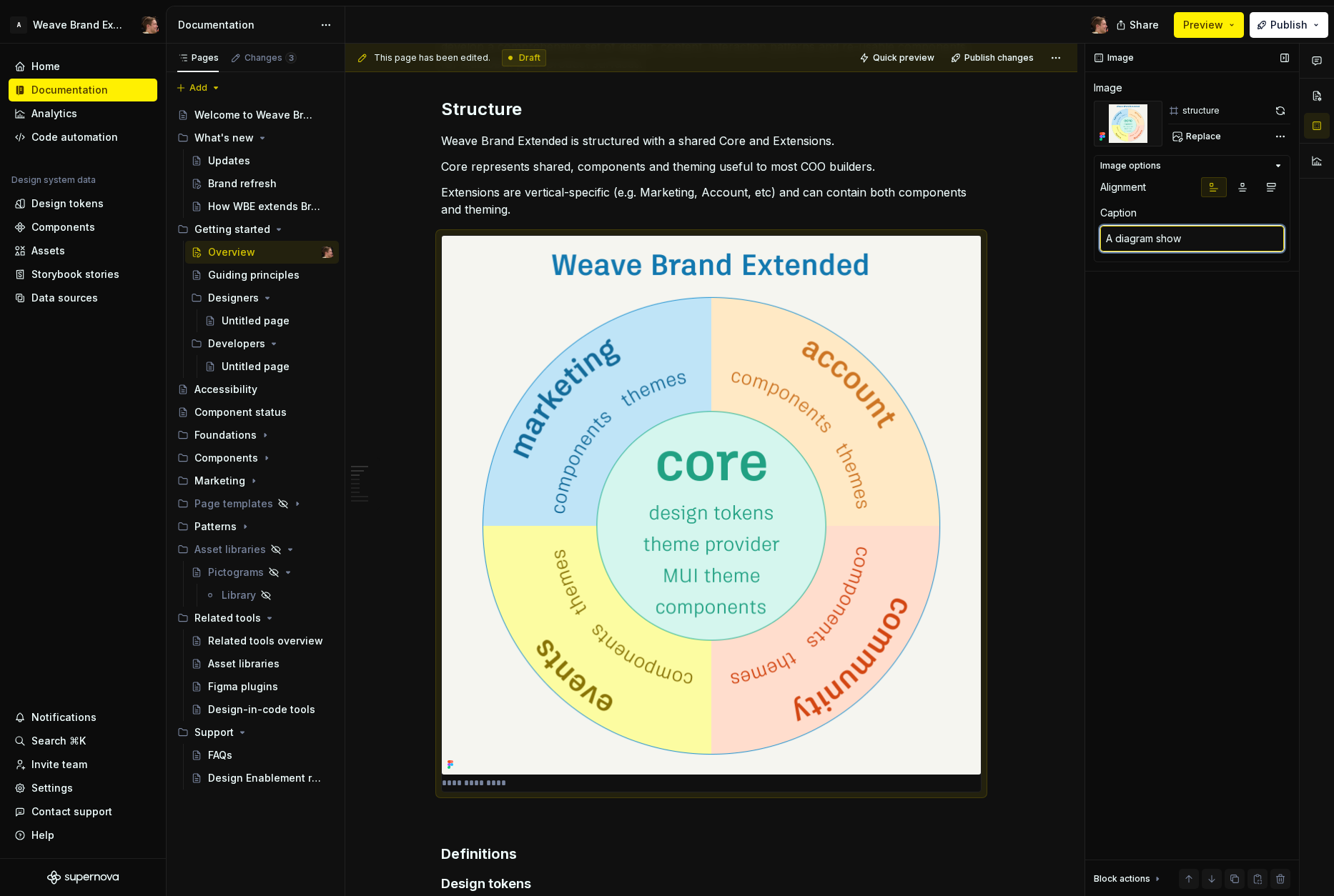
type textarea "*"
type textarea "A diagram showi"
type textarea "*"
type textarea "A diagram showin"
type textarea "*"
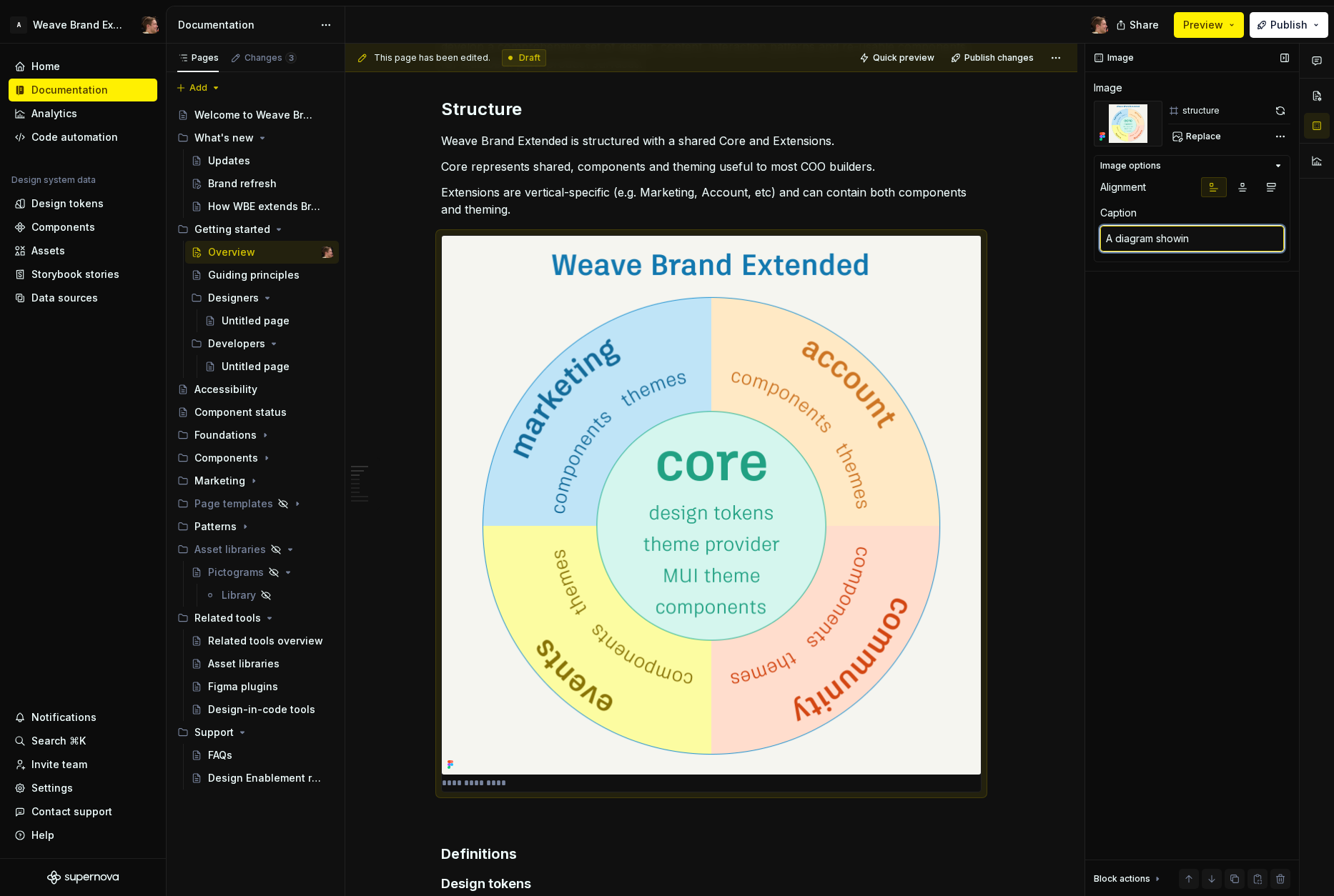
type textarea "A diagram showing"
type textarea "*"
type textarea "A diagram showing"
type textarea "*"
type textarea "A diagram showing t"
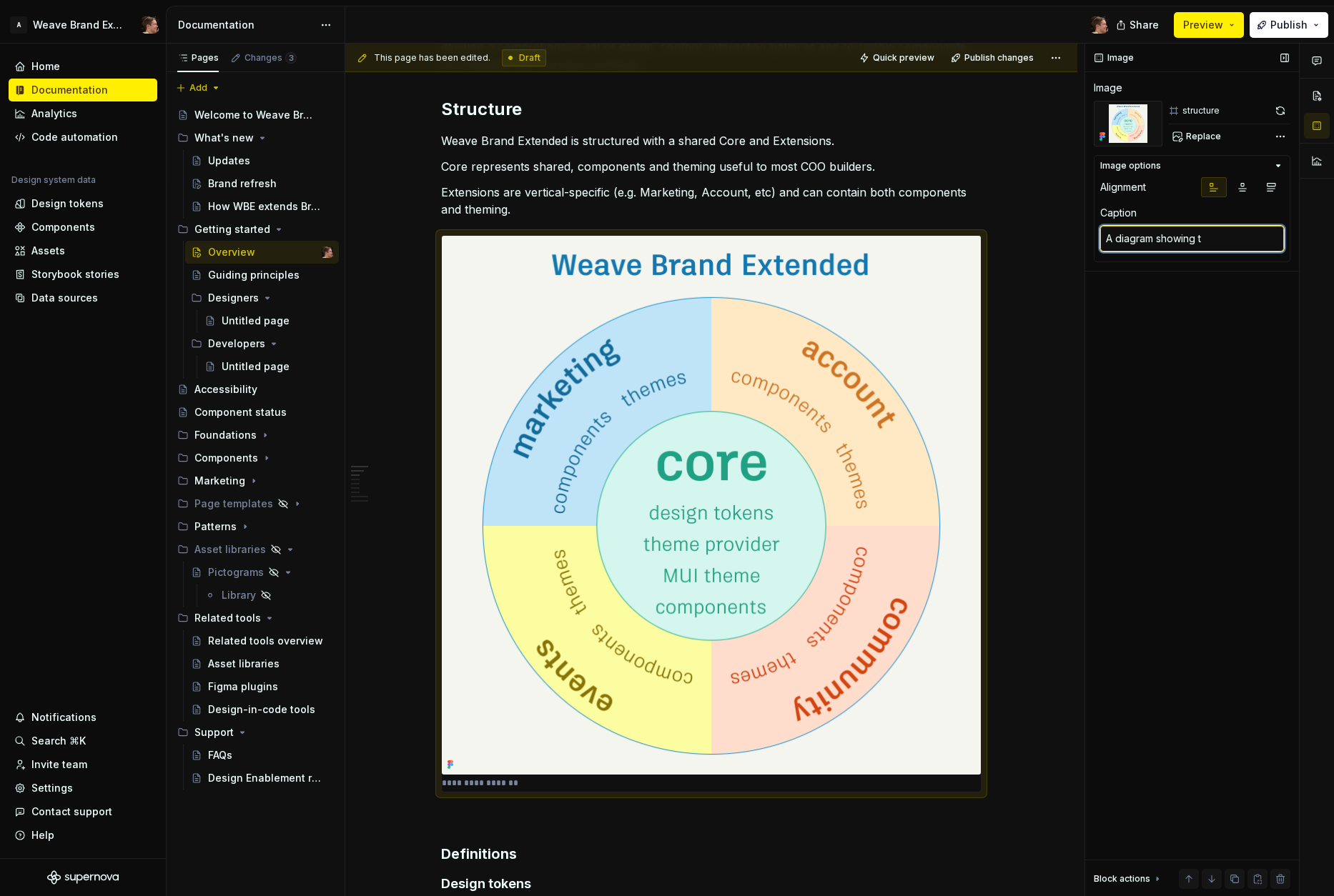
type textarea "*"
type textarea "A diagram showing th"
type textarea "*"
type textarea "A diagram showing the"
type textarea "*"
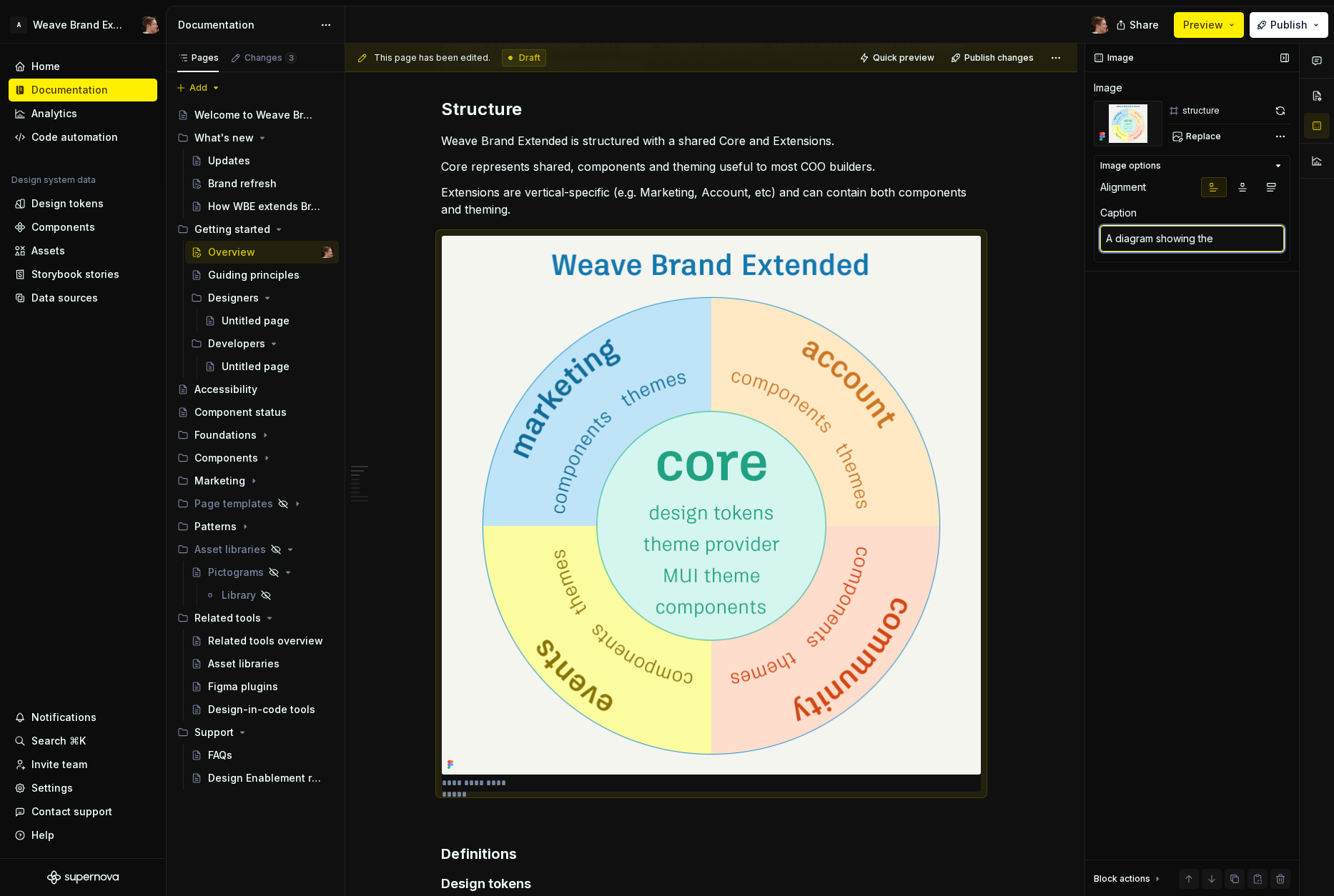
type textarea "A diagram showing the s"
type textarea "*"
type textarea "A diagram showing the st"
type textarea "*"
type textarea "A diagram showing the str"
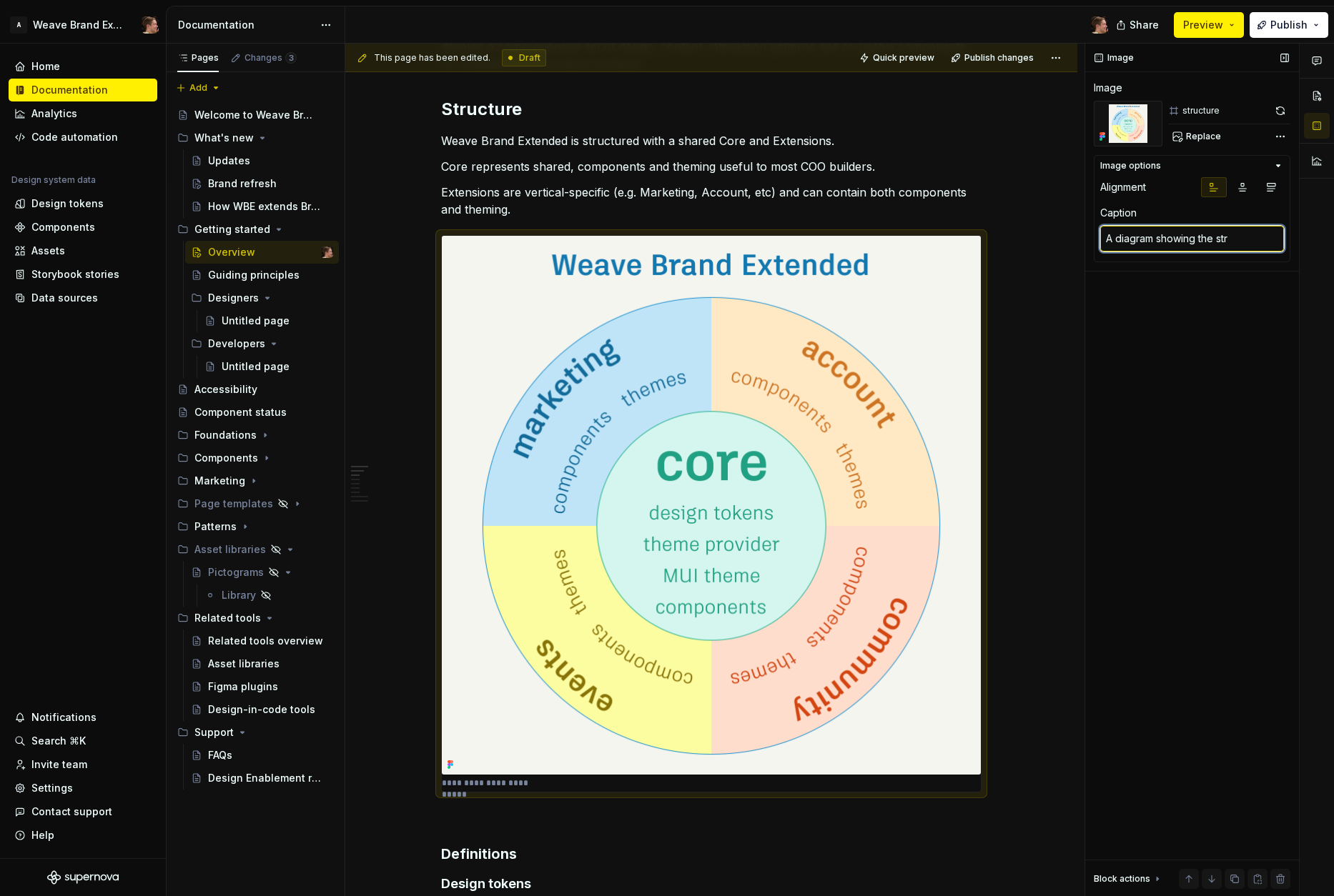
type textarea "*"
type textarea "A diagram showing the stru"
type textarea "*"
type textarea "A diagram showing the struc"
type textarea "*"
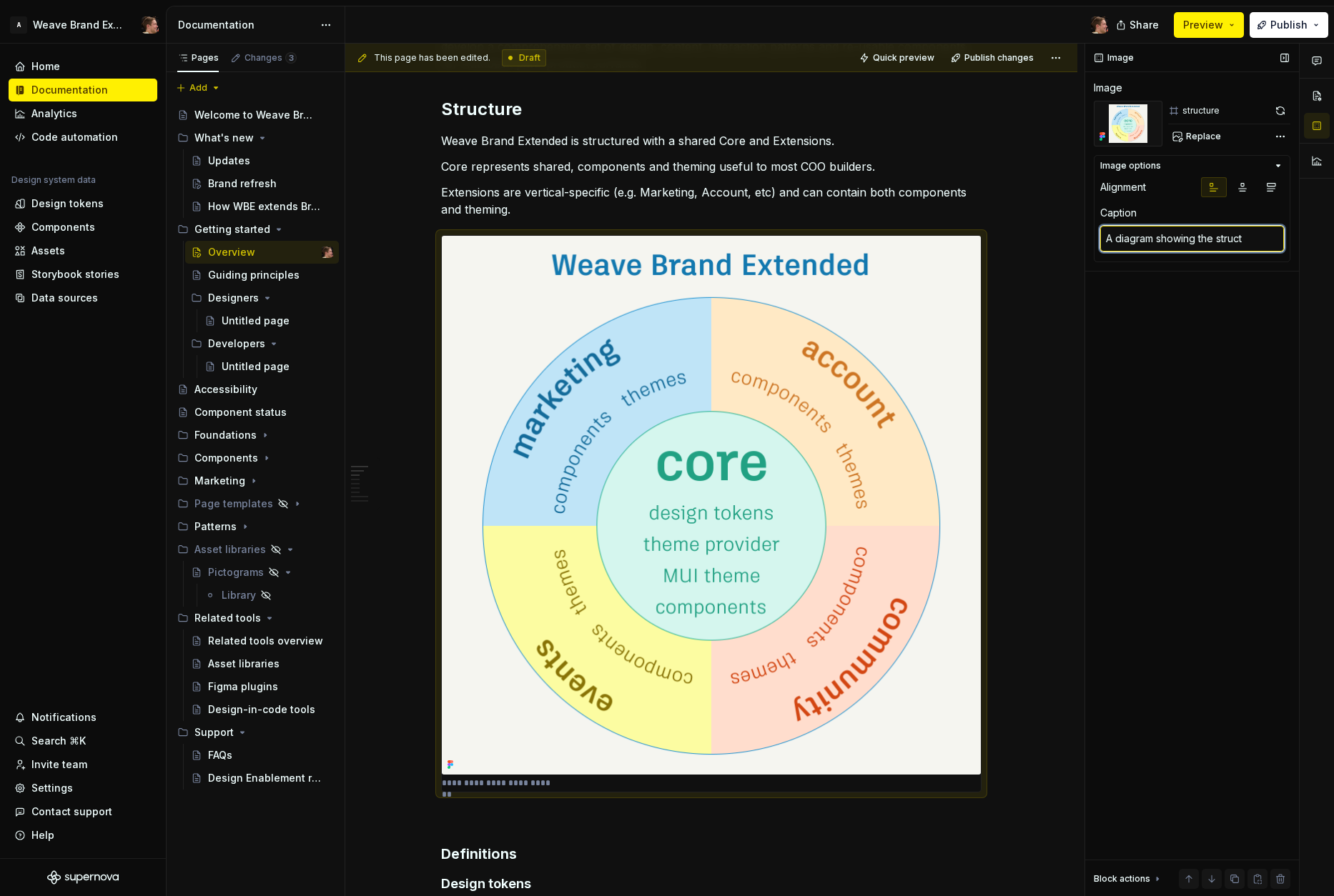
type textarea "A diagram showing the structu"
type textarea "*"
type textarea "A diagram showing the structur"
type textarea "*"
type textarea "A diagram showing the structure"
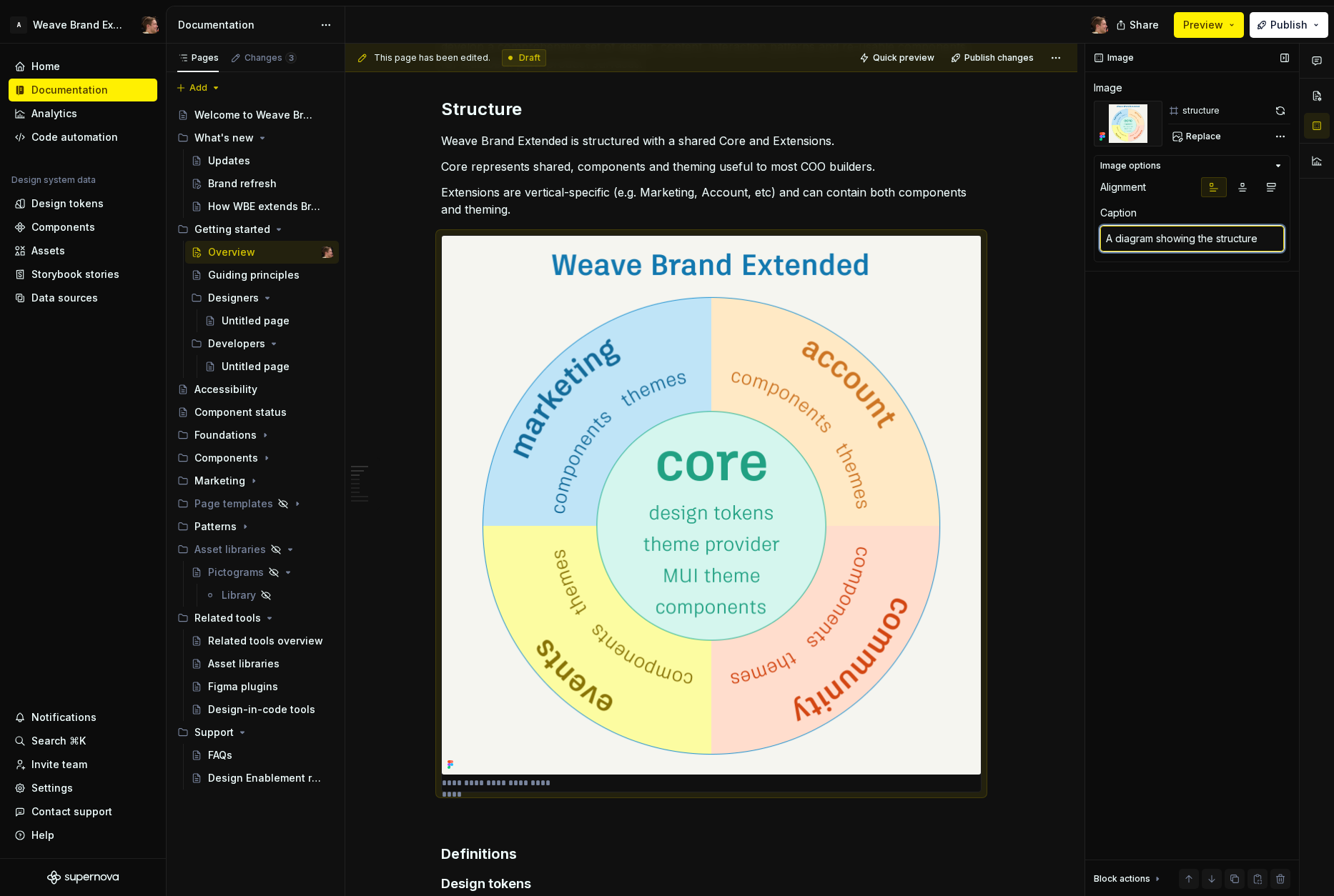
type textarea "*"
type textarea "A diagram showing the structure o"
type textarea "*"
type textarea "A diagram showing the structure of"
type textarea "*"
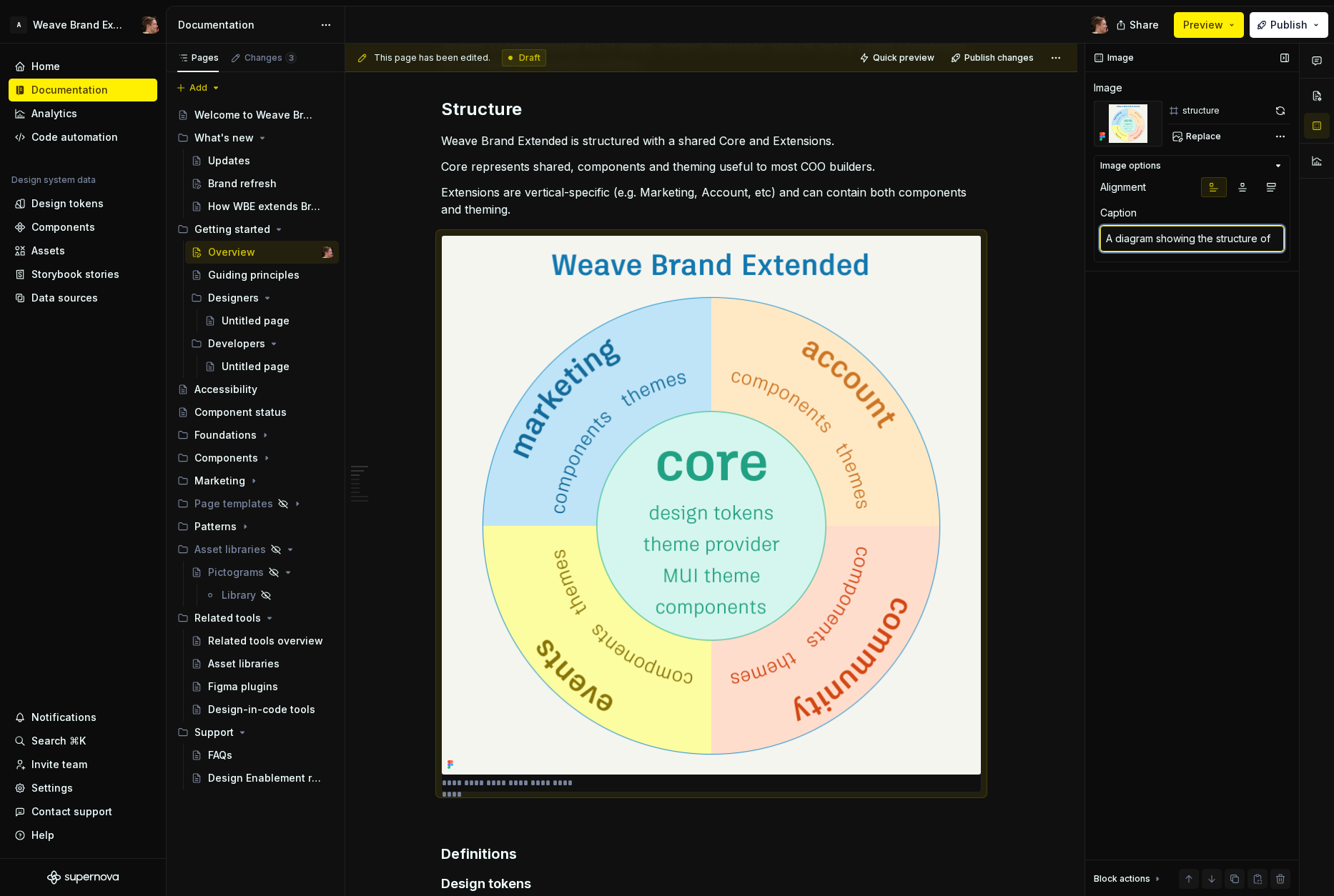
type textarea "A diagram showing the structure of"
type textarea "*"
type textarea "A diagram showing the structure of W"
type textarea "*"
type textarea "A diagram showing the structure of We"
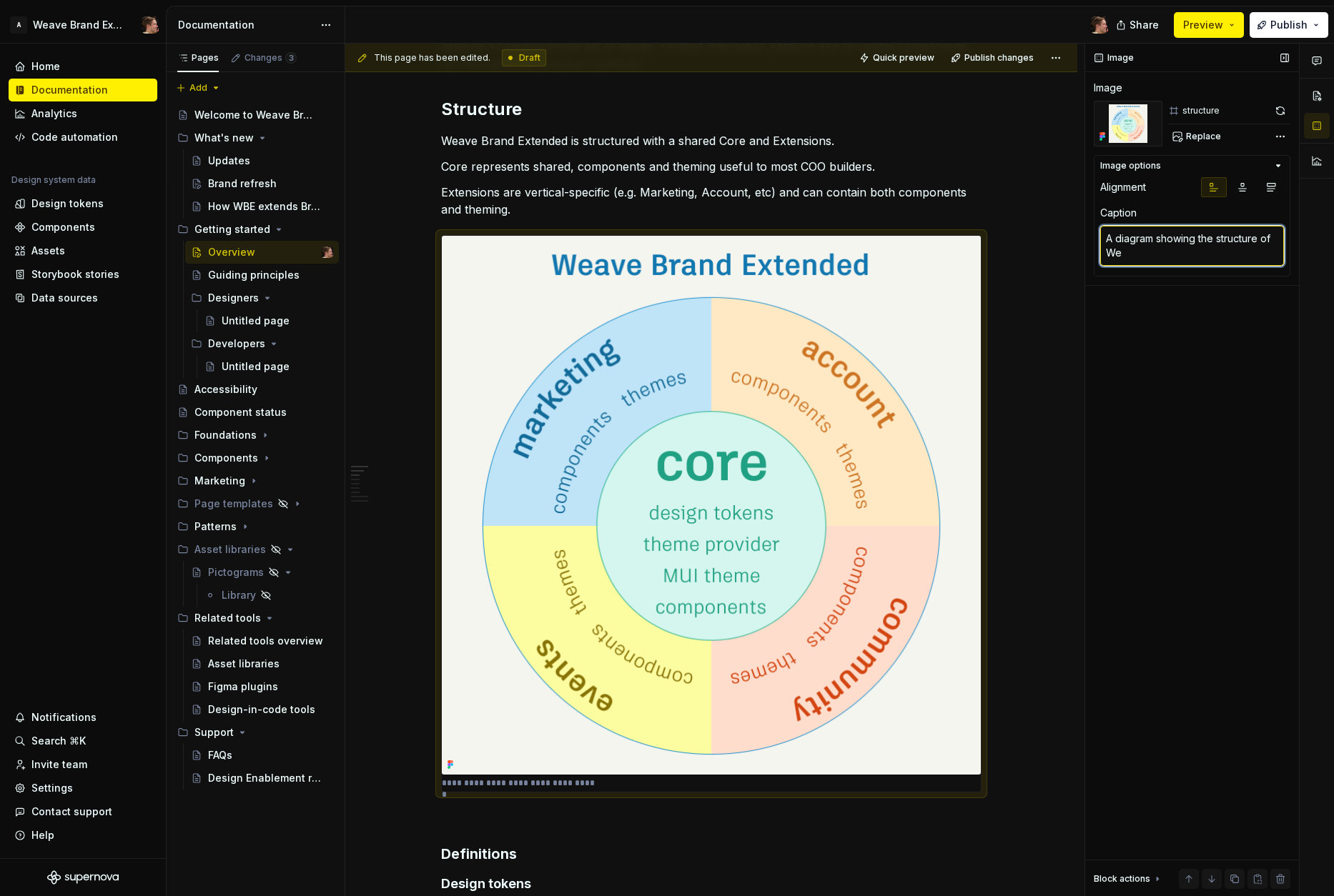
type textarea "*"
type textarea "A diagram showing the structure of Wea"
type textarea "*"
type textarea "A diagram showing the structure of Weav"
type textarea "*"
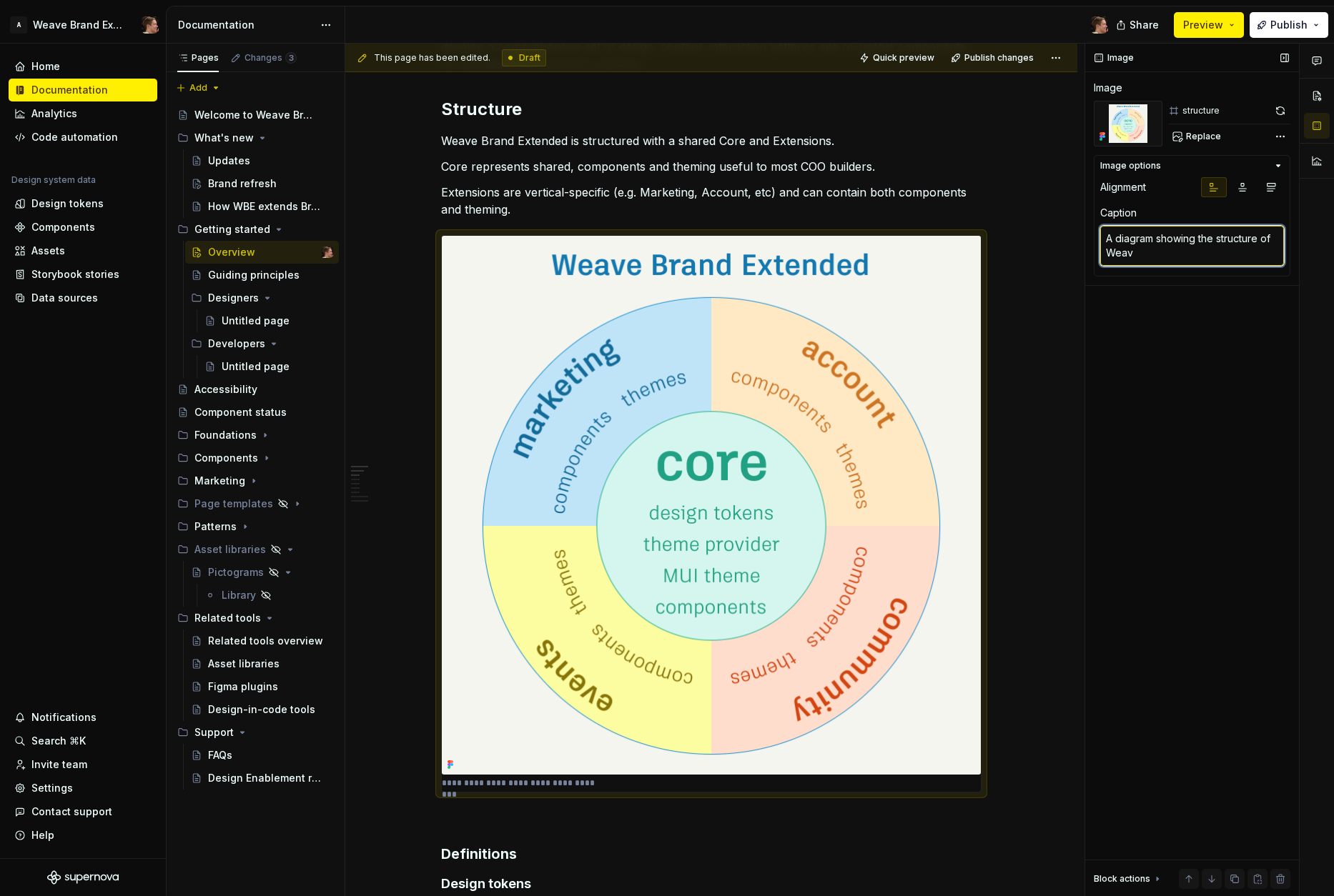
type textarea "A diagram showing the structure of Weave"
type textarea "*"
type textarea "A diagram showing the structure of Weave"
type textarea "*"
type textarea "A diagram showing the structure of Weave Br"
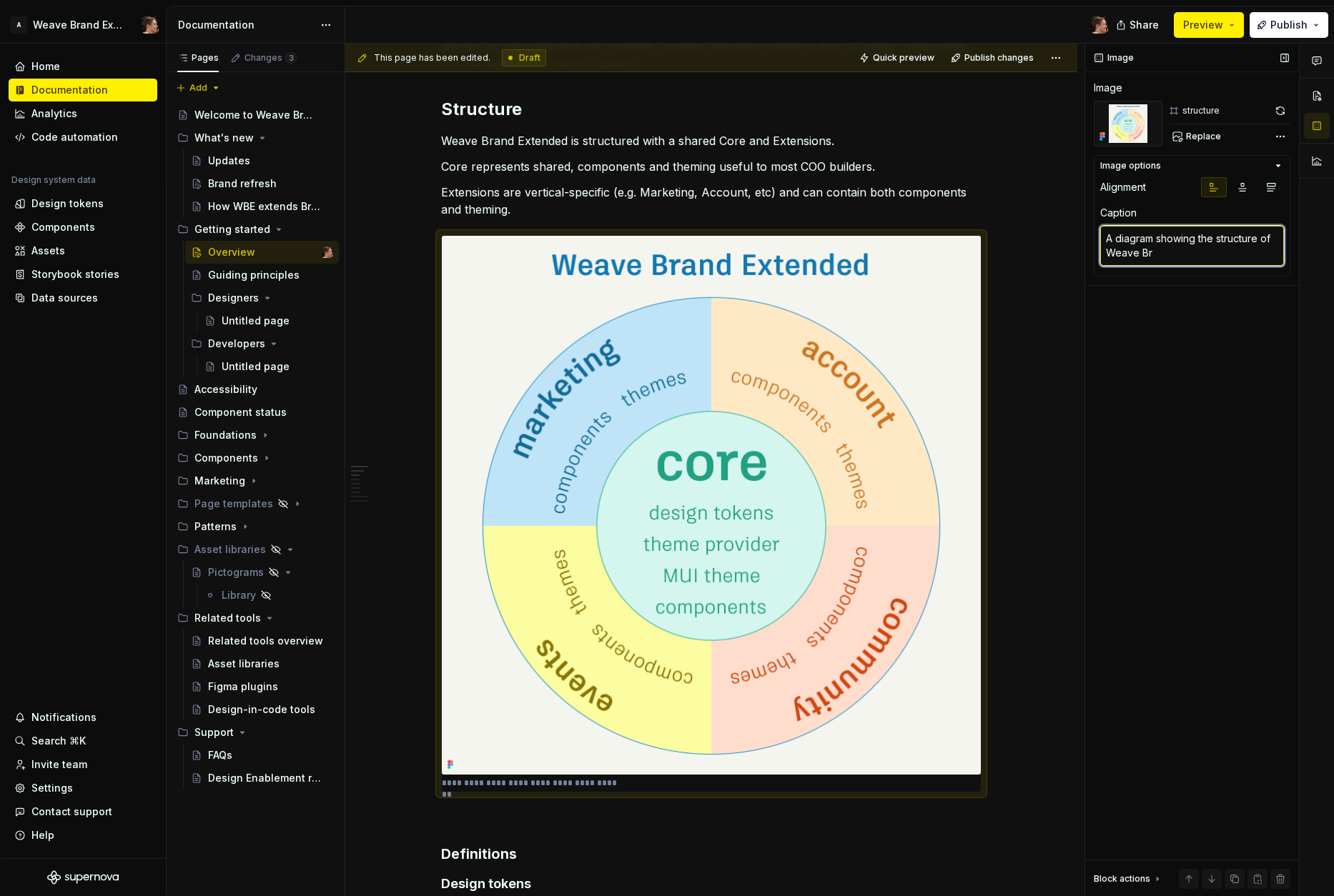
type textarea "*"
type textarea "A diagram showing the structure of Weave Bra"
type textarea "*"
type textarea "A diagram showing the structure of Weave Brand"
type textarea "*"
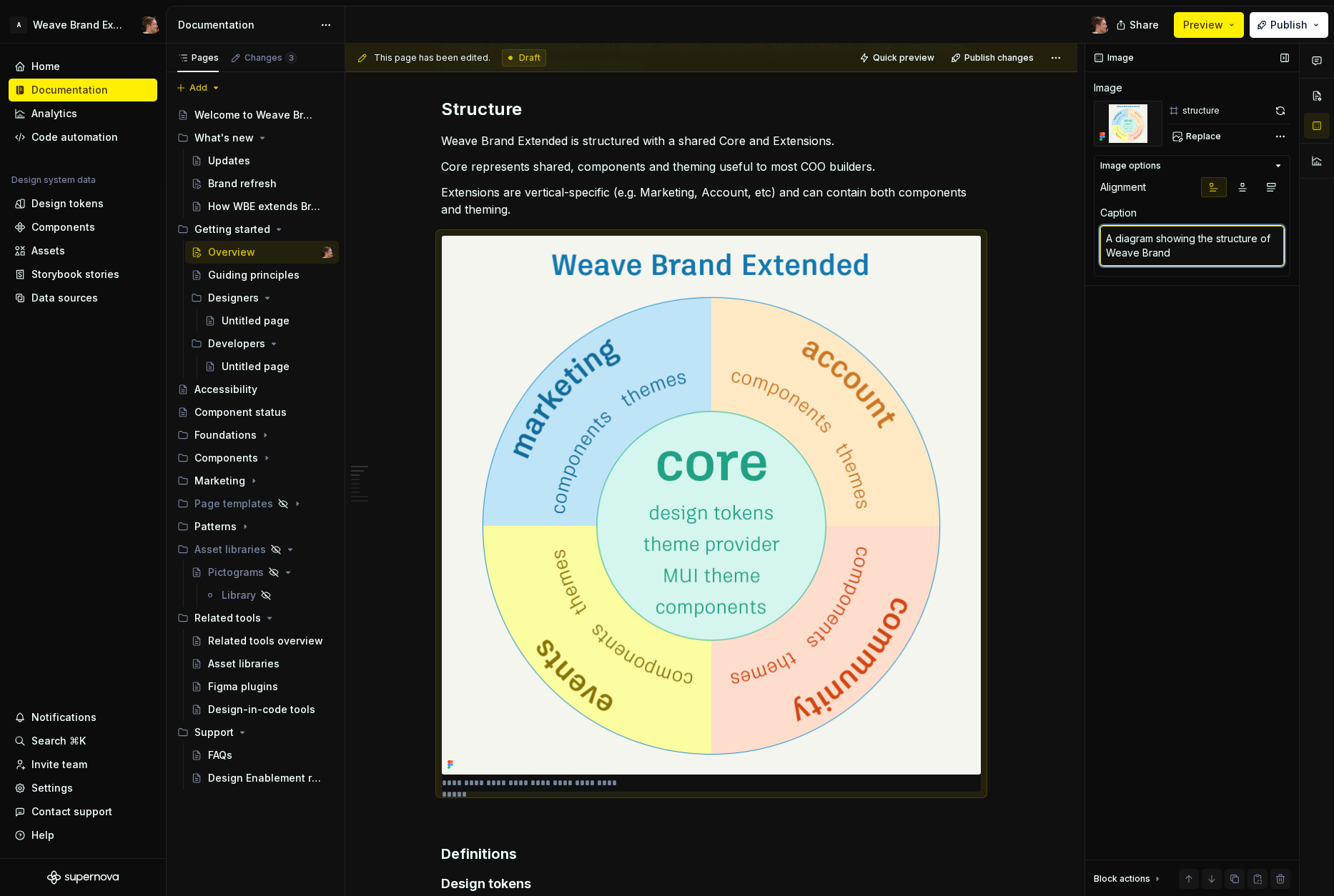
type textarea "A diagram showing the structure of Weave Brand"
type textarea "*"
type textarea "A diagram showing the structure of Weave Brand E"
type textarea "*"
type textarea "A diagram showing the structure of Weave Brand Ex"
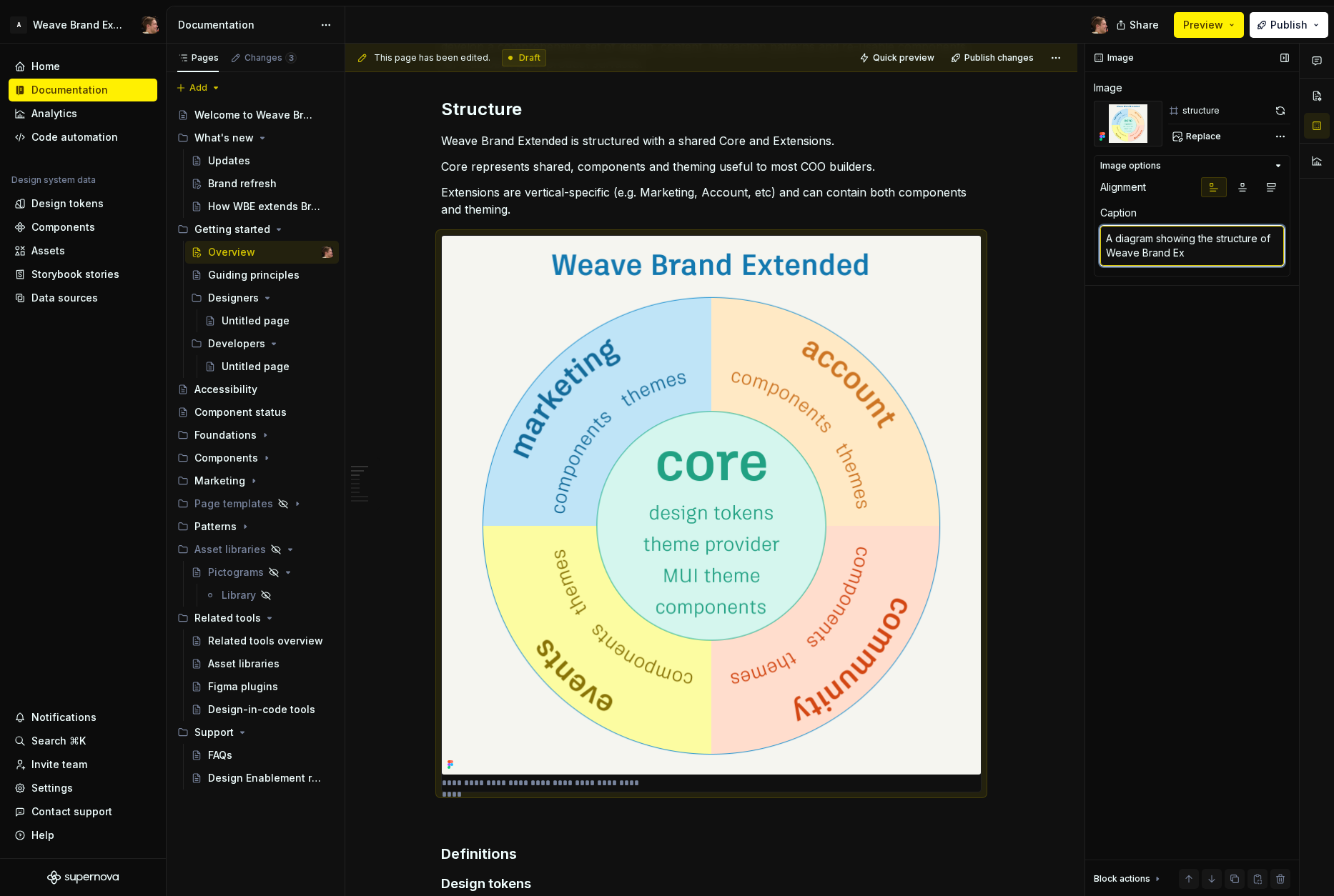
type textarea "*"
type textarea "A diagram showing the structure of Weave Brand Ext"
type textarea "*"
type textarea "A diagram showing the structure of Weave Brand Exte"
type textarea "*"
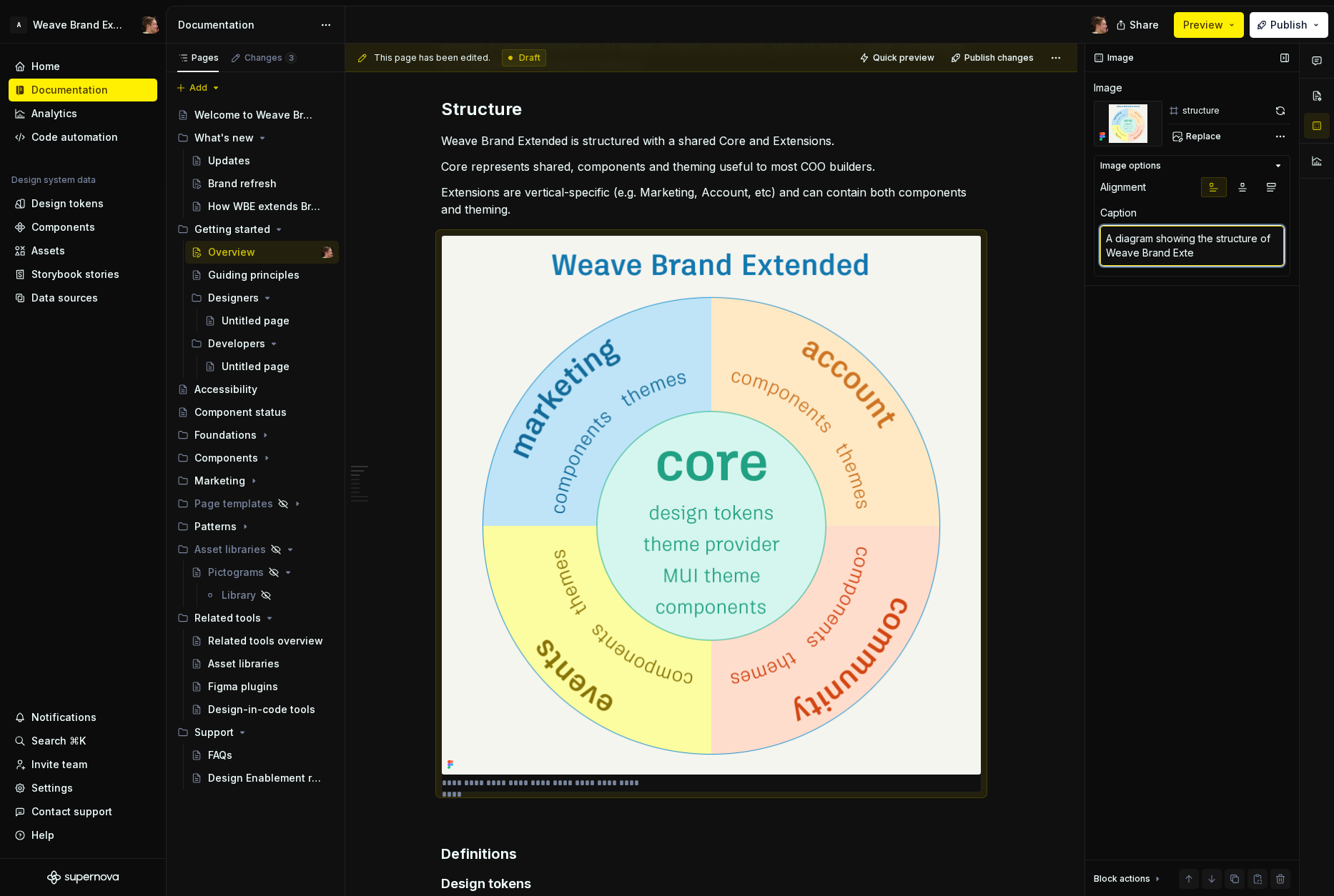
type textarea "A diagram showing the structure of Weave Brand Exten"
type textarea "*"
type textarea "A diagram showing the structure of Weave Brand Extend"
type textarea "*"
type textarea "A diagram showing the structure of Weave Brand Extende"
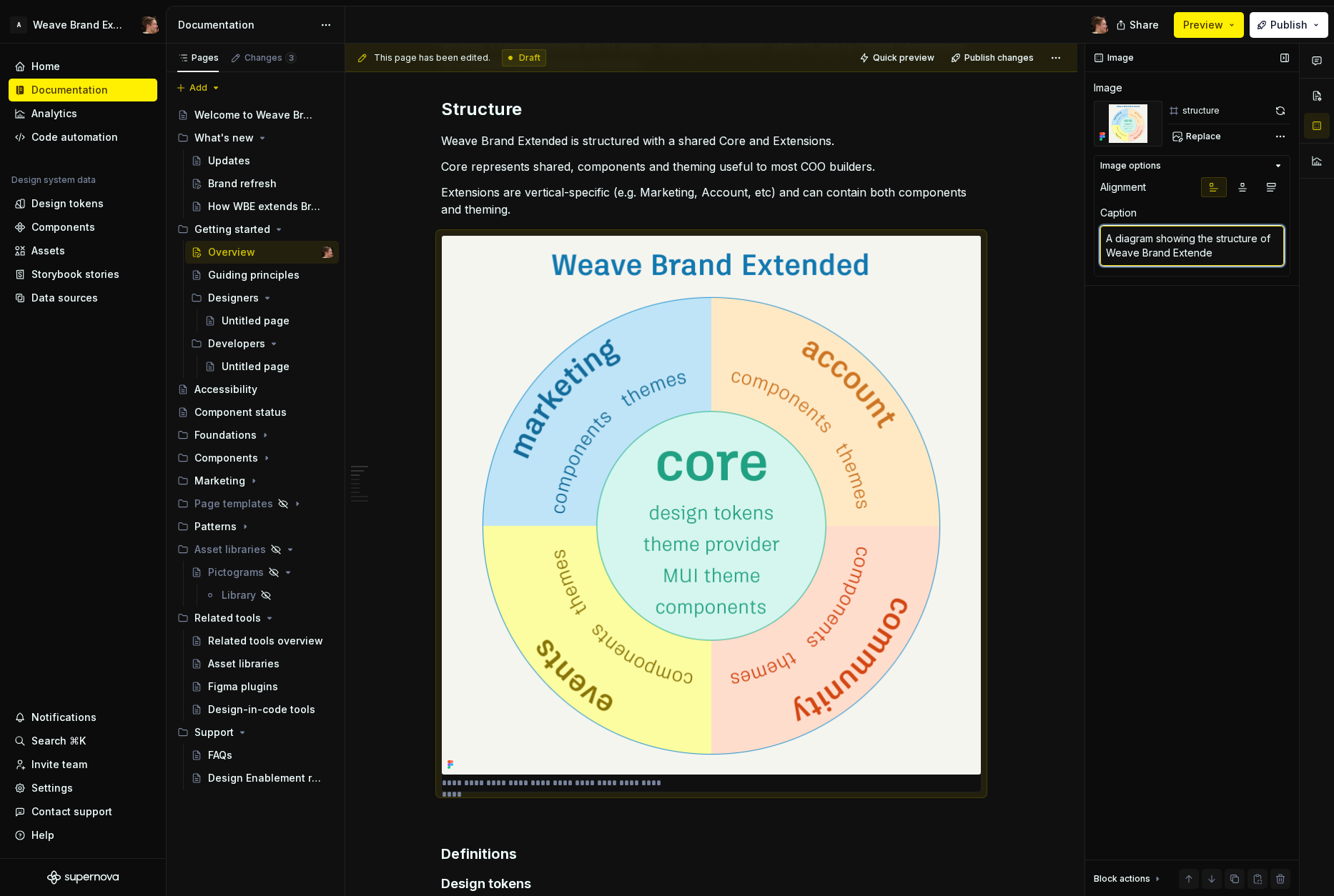
type textarea "*"
type textarea "A diagram showing the structure of Weave Brand Extended"
type textarea "*"
type textarea "A diagram showing the structure of Weave Brand Extended."
type textarea "*"
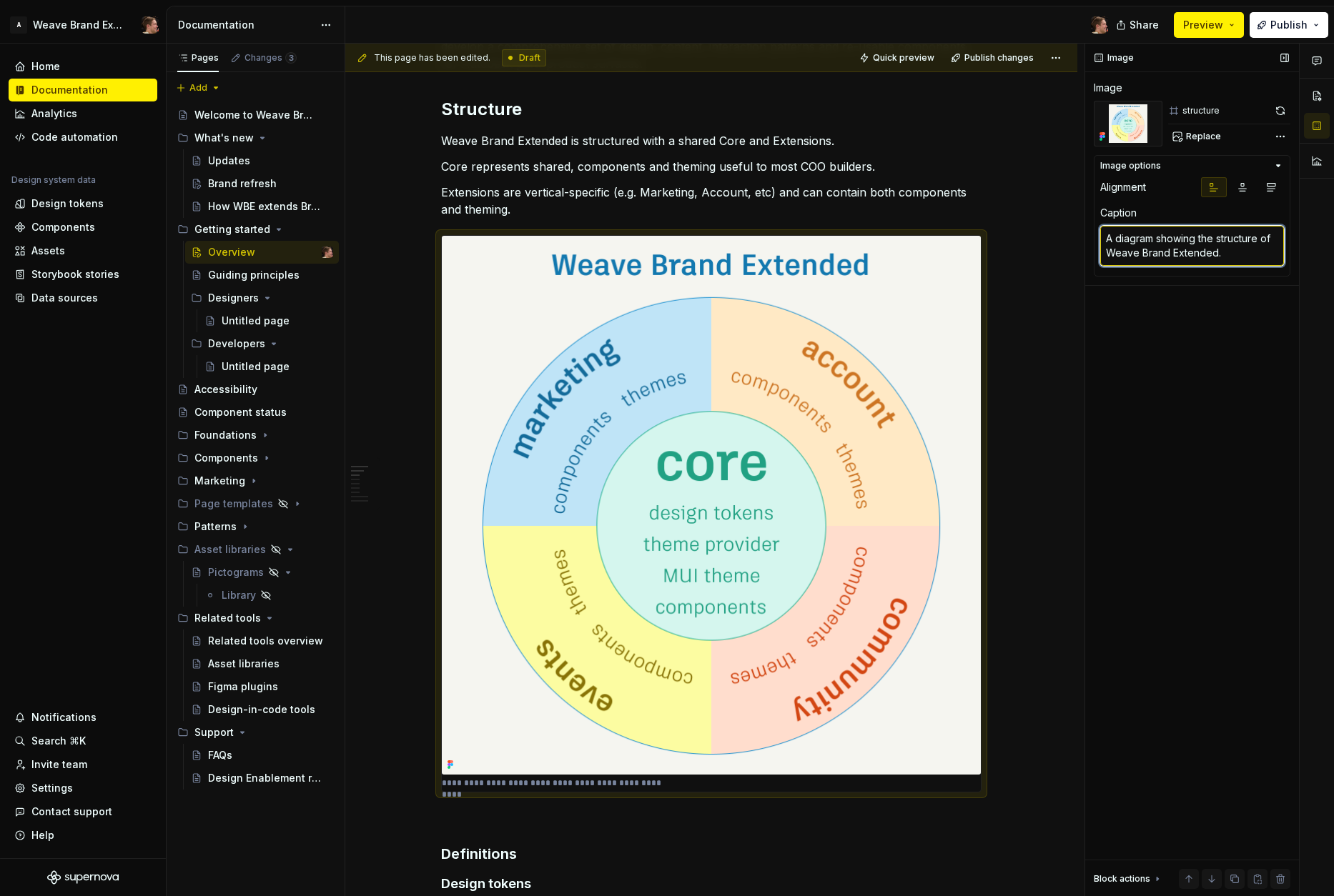
type textarea "A diagram showing the structure of Weave Brand Extended."
type textarea "*"
type textarea "A diagram showing the structure of Weave Brand Extended. E"
type textarea "*"
type textarea "A diagram showing the structure of Weave Brand Extended. Ex"
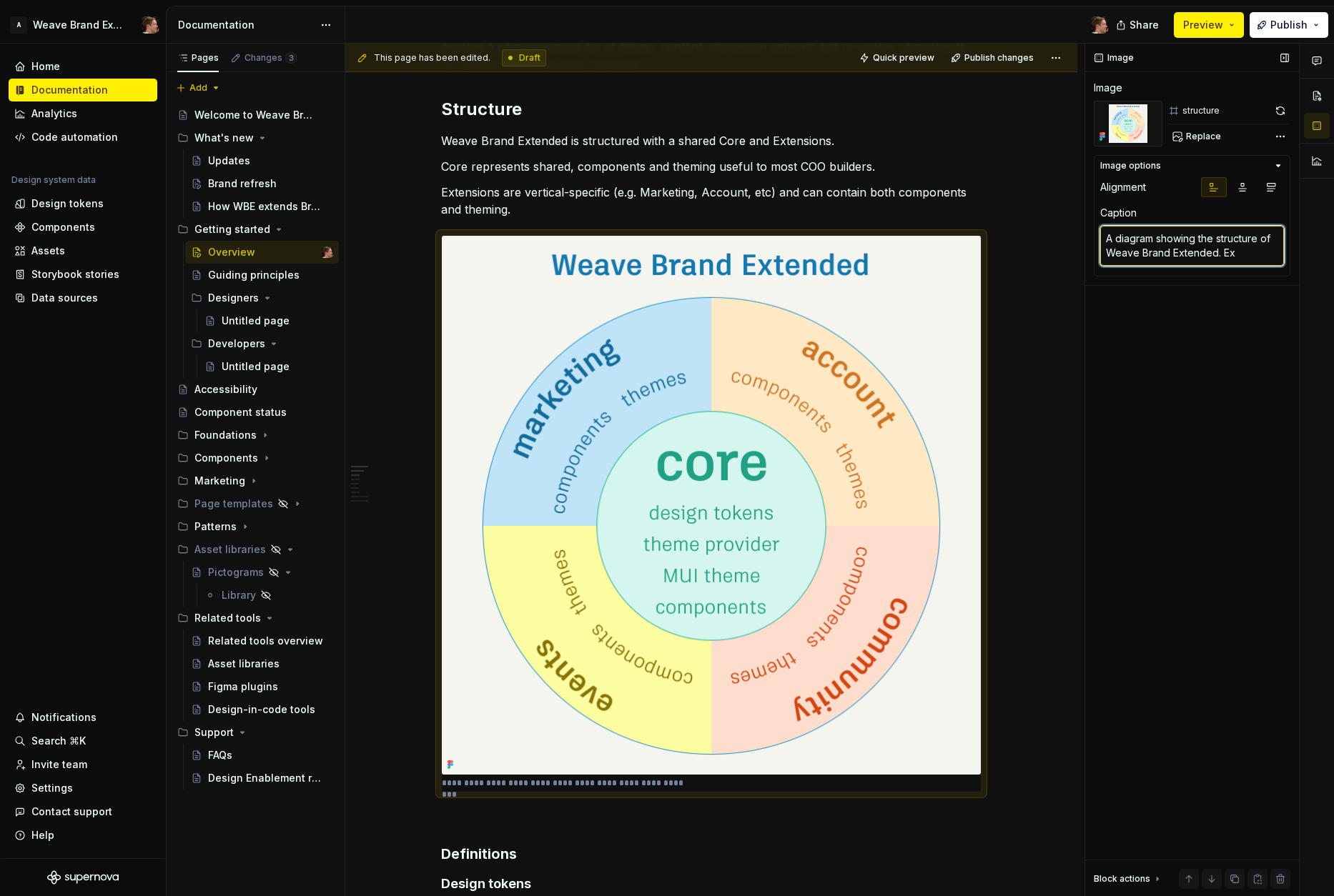
type textarea "*"
type textarea "A diagram showing the structure of Weave Brand Extended. Ext"
type textarea "*"
type textarea "A diagram showing the structure of Weave Brand Extended. Exte"
type textarea "*"
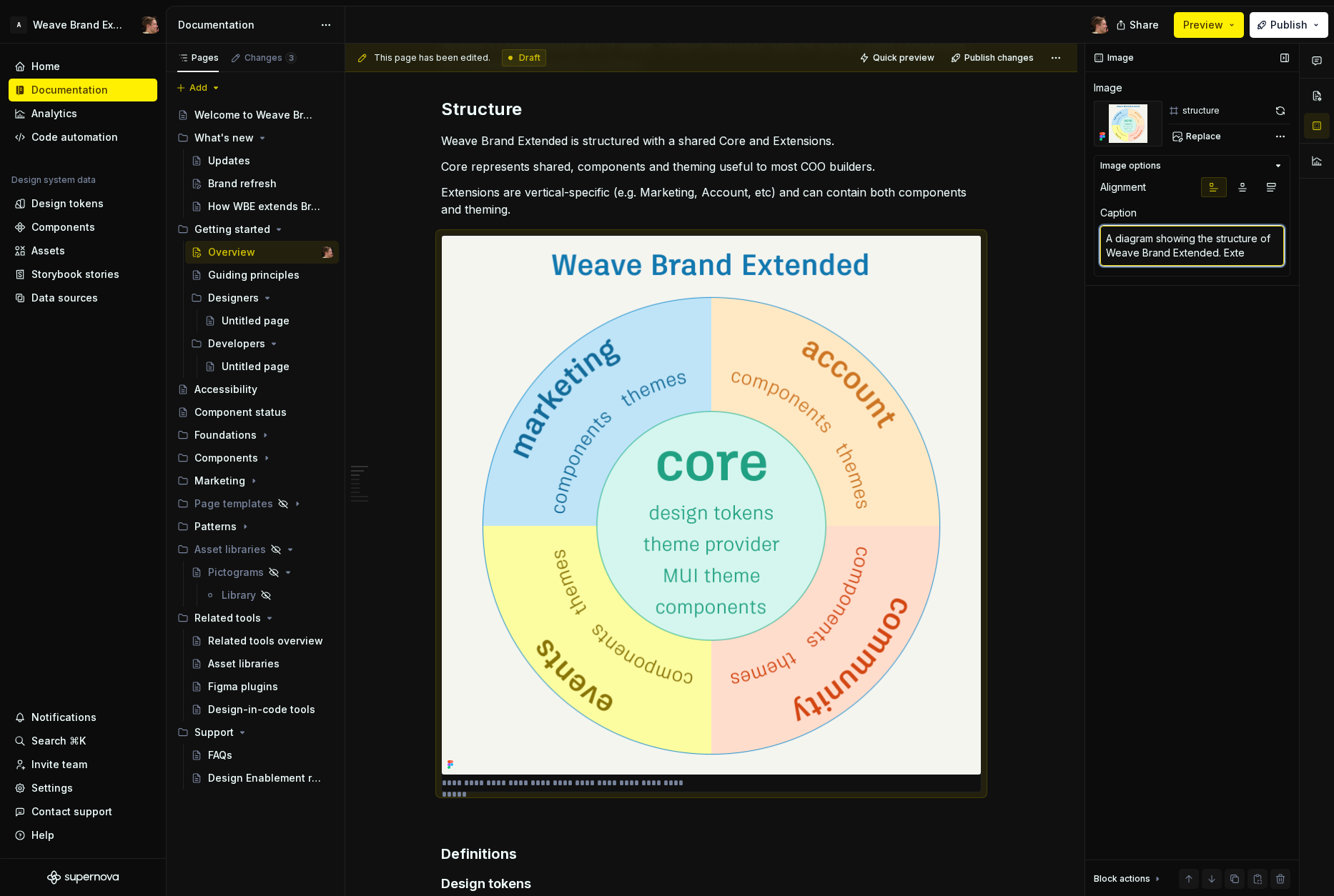
type textarea "A diagram showing the structure of Weave Brand Extended. Exten"
type textarea "*"
type textarea "A diagram showing the structure of Weave Brand Extended. Extens"
type textarea "*"
type textarea "A diagram showing the structure of Weave Brand Extended. Extensi"
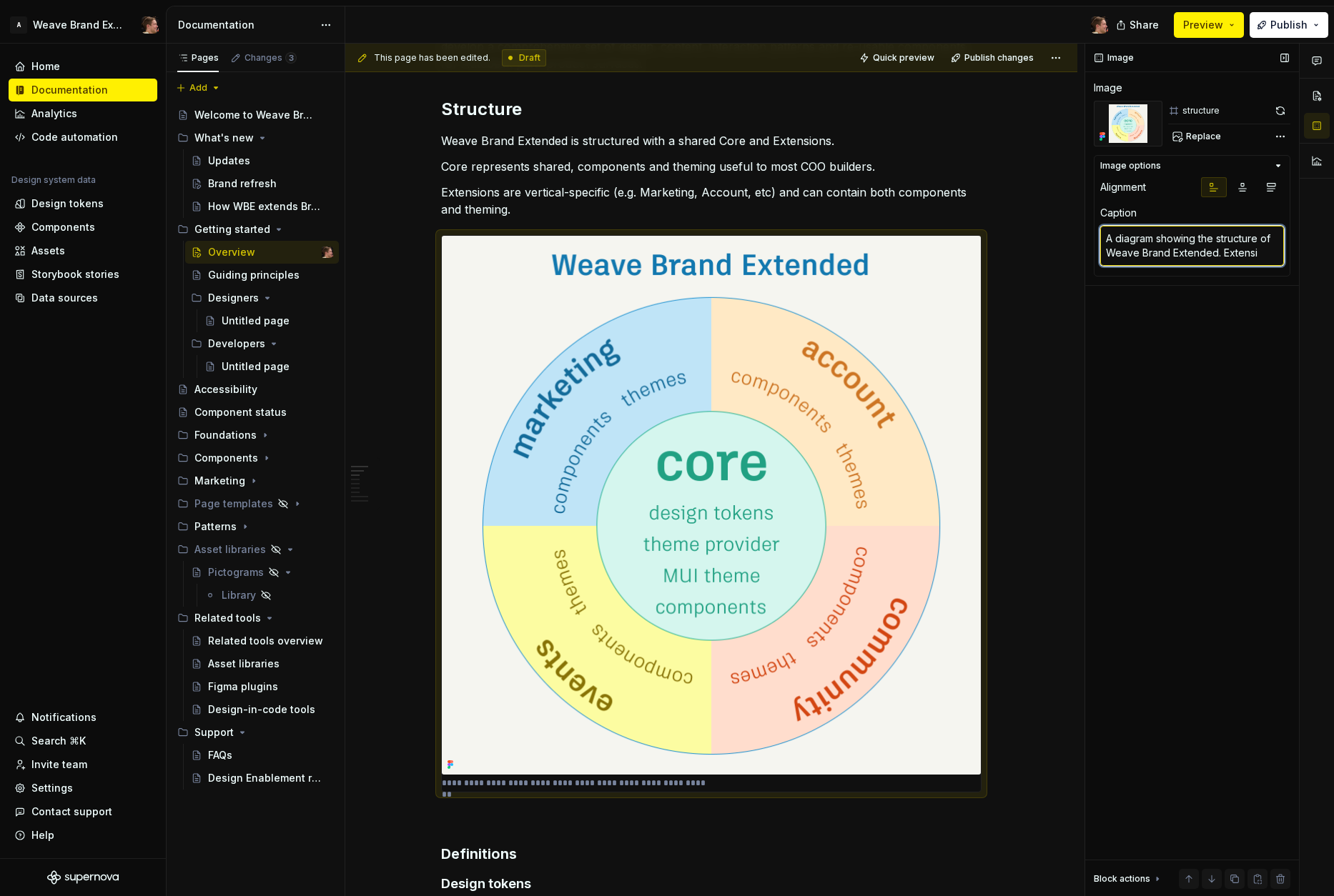
type textarea "*"
type textarea "A diagram showing the structure of Weave Brand Extended. Extensio"
type textarea "*"
type textarea "A diagram showing the structure of Weave Brand Extended. Extension"
type textarea "*"
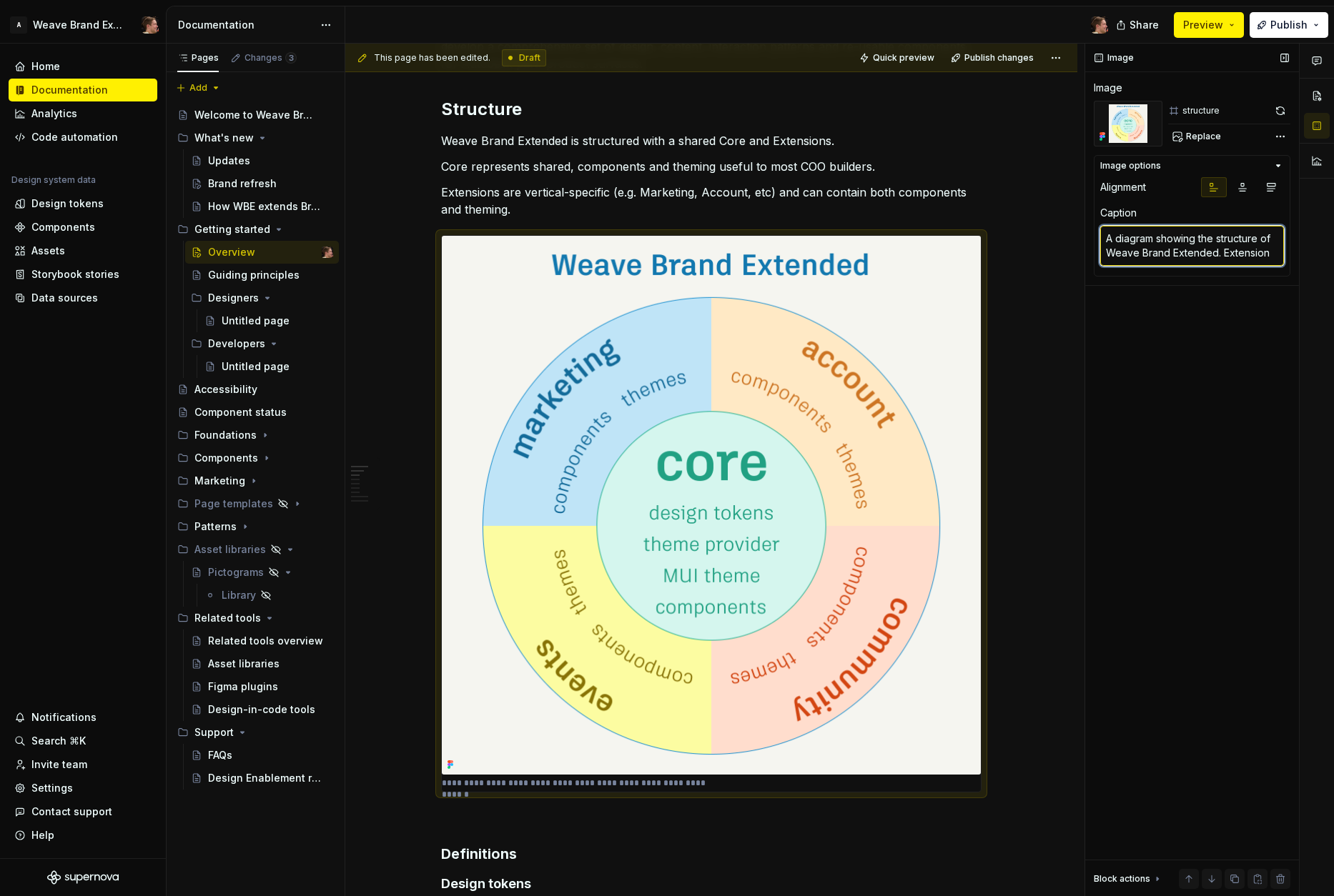
type textarea "A diagram showing the structure of Weave Brand Extended. Extensions"
type textarea "*"
type textarea "A diagram showing the structure of Weave Brand Extended. Extensions"
type textarea "*"
type textarea "A diagram showing the structure of Weave Brand Extended. Extensions a"
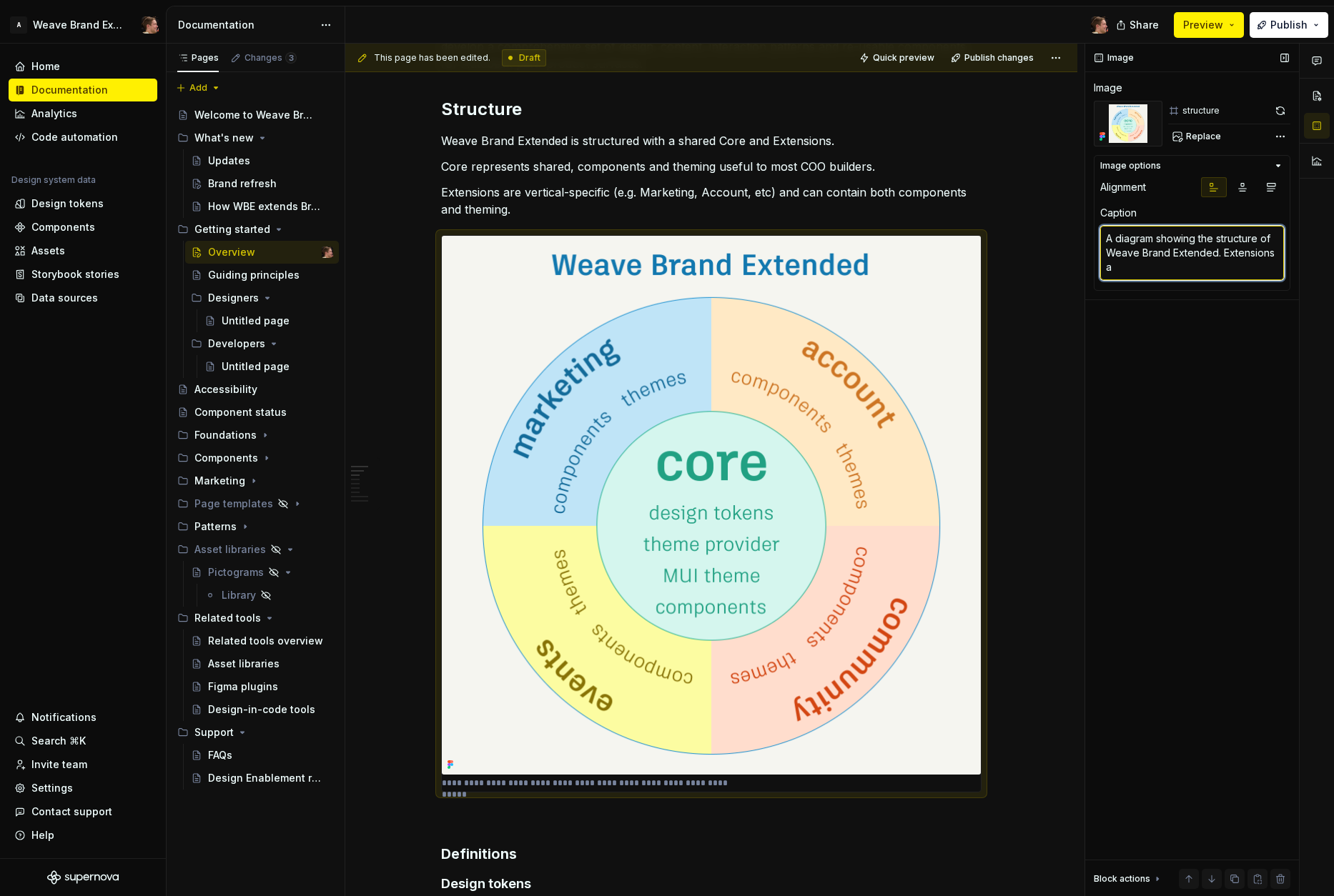
type textarea "*"
type textarea "A diagram showing the structure of Weave Brand Extended. Extensions ar"
type textarea "*"
type textarea "A diagram showing the structure of Weave Brand Extended. Extensions are"
type textarea "*"
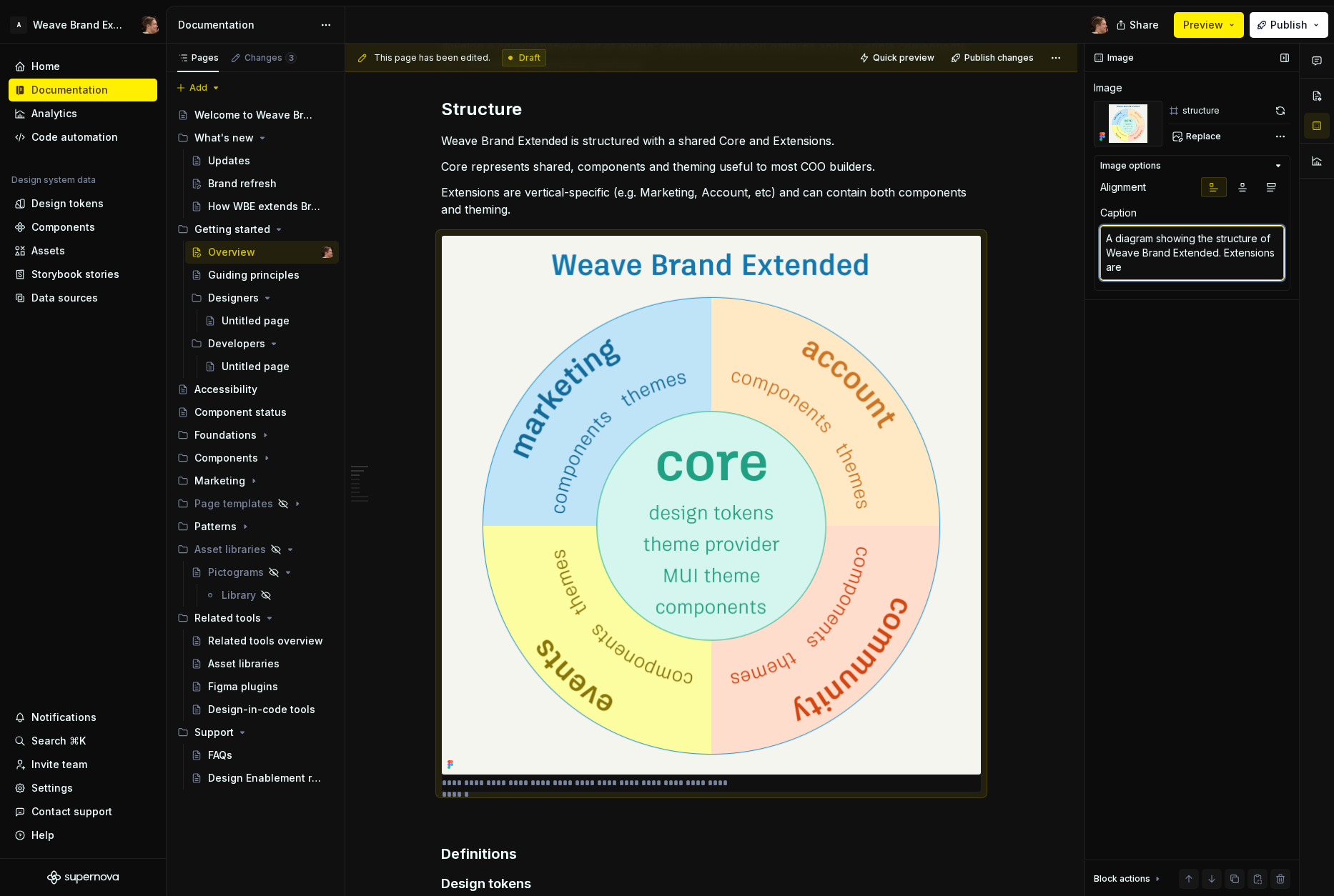
type textarea "A diagram showing the structure of Weave Brand Extended. SExtensions are"
type textarea "*"
type textarea "A diagram showing the structure of Weave Brand Extended. SoExtensions are"
type textarea "*"
type textarea "A diagram showing the structure of Weave Brand Extended. SomExtensions are"
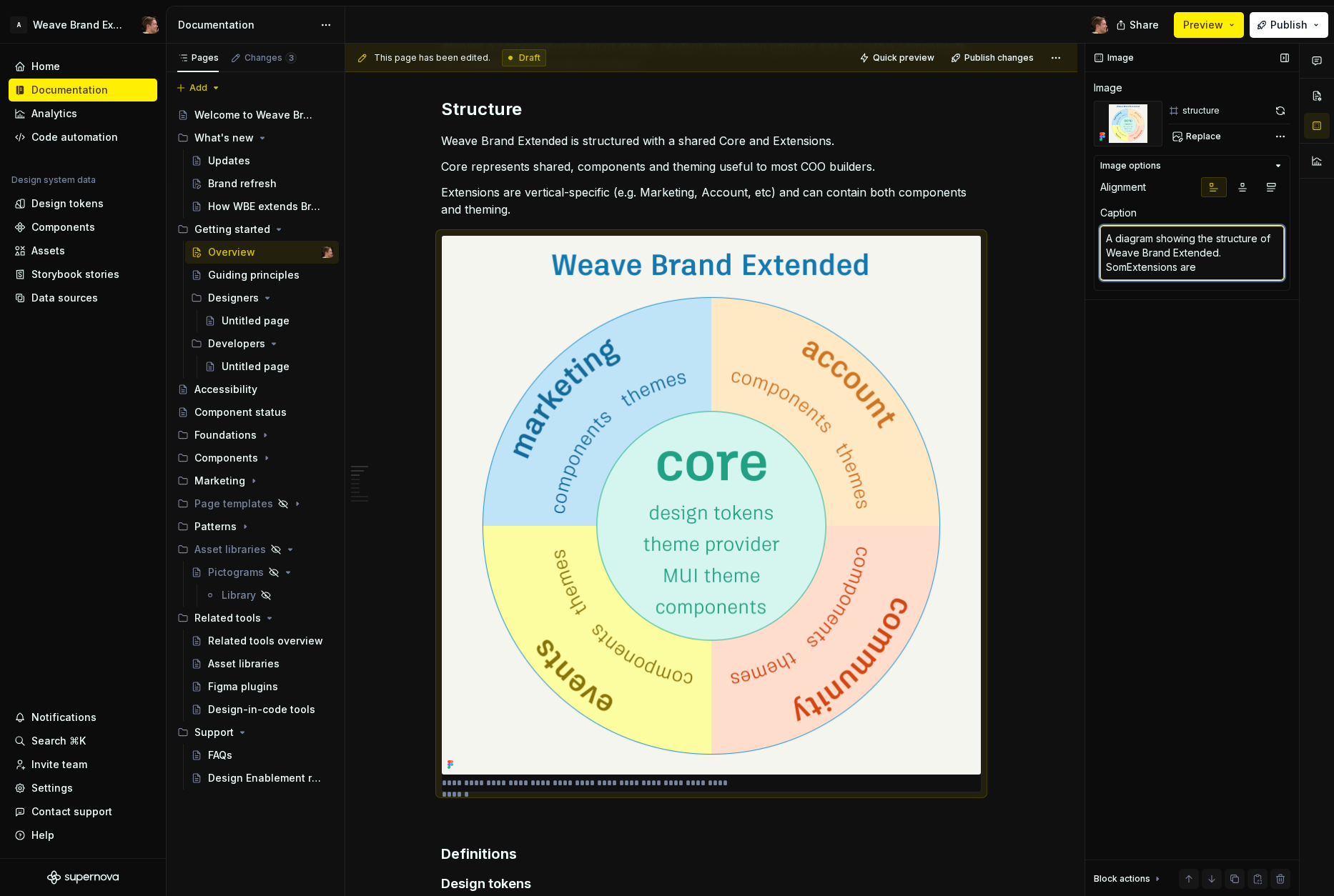
type textarea "*"
type textarea "A diagram showing the structure of Weave Brand Extended. Some Extensions are"
type textarea "*"
type textarea "A diagram showing the structure of Weave Brand Extended. Some extensions are"
type textarea "*"
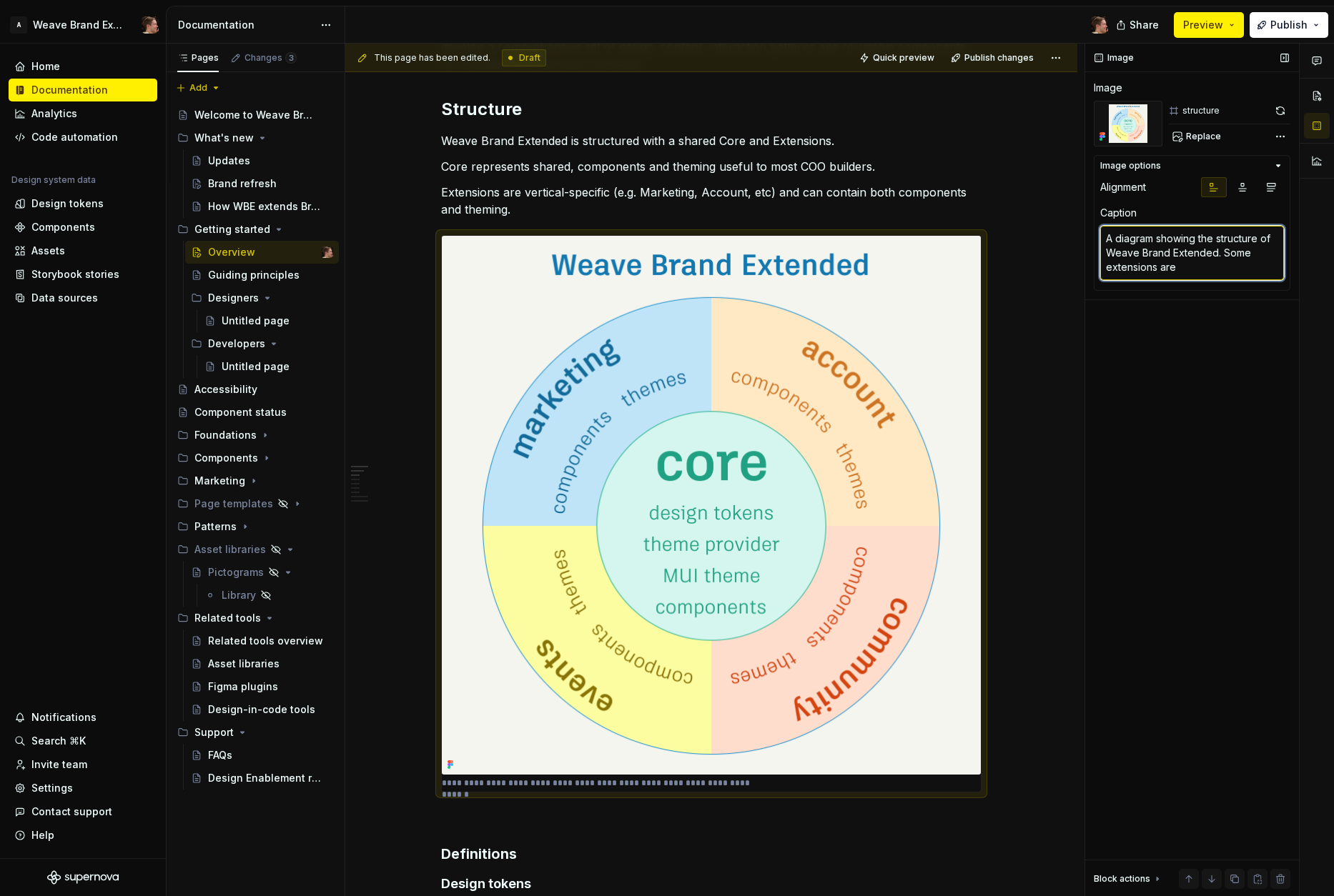
type textarea "A diagram showing the structure of Weave Brand Extended. Some extensions are"
type textarea "*"
type textarea "A diagram showing the structure of Weave Brand Extended. Some extensions are fo"
type textarea "*"
type textarea "A diagram showing the structure of Weave Brand Extended. Some extensions are for"
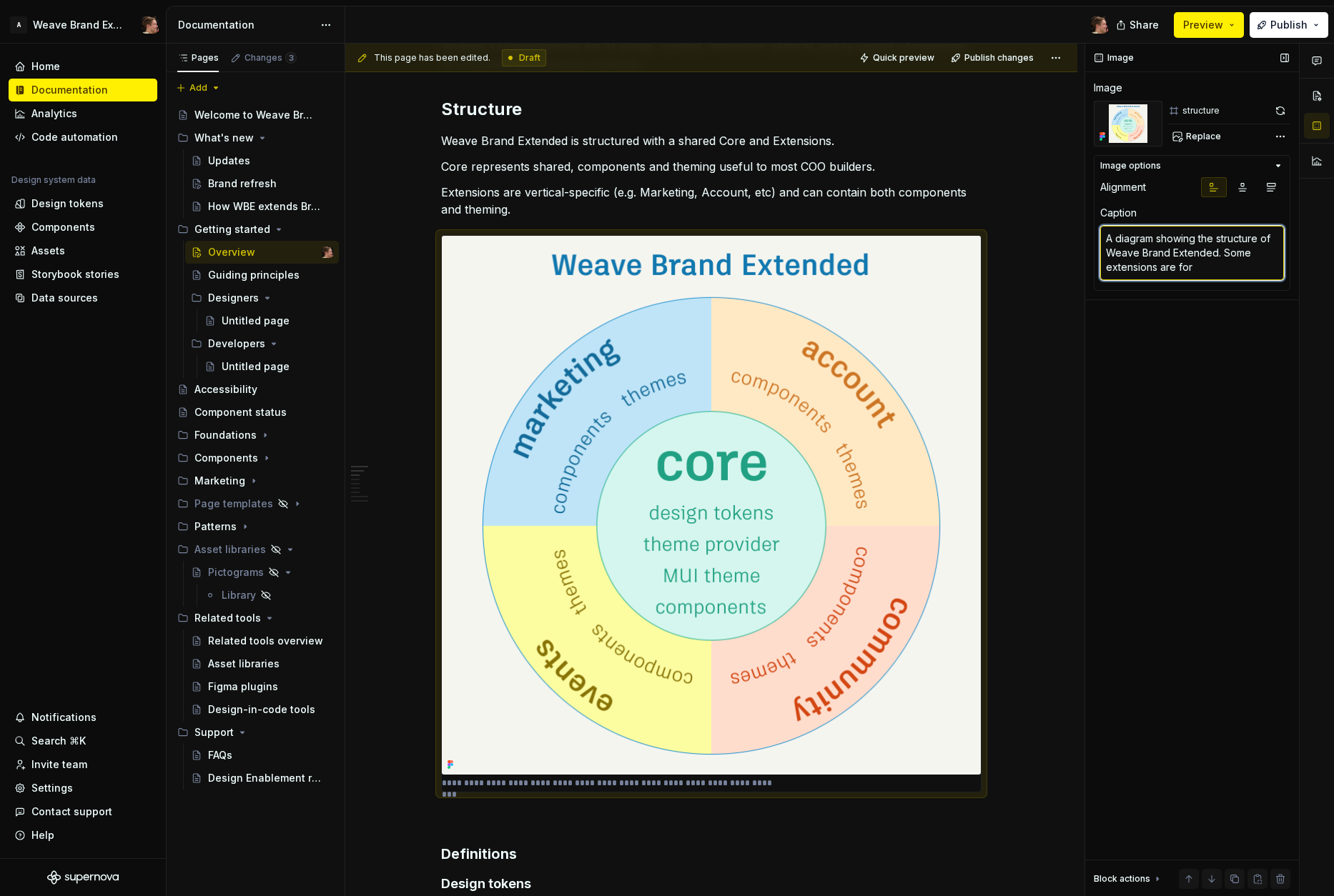
type textarea "*"
type textarea "A diagram showing the structure of Weave Brand Extended. Some extensions are for"
type textarea "*"
type textarea "A diagram showing the structure of Weave Brand Extended. Some extensions are fo…"
type textarea "*"
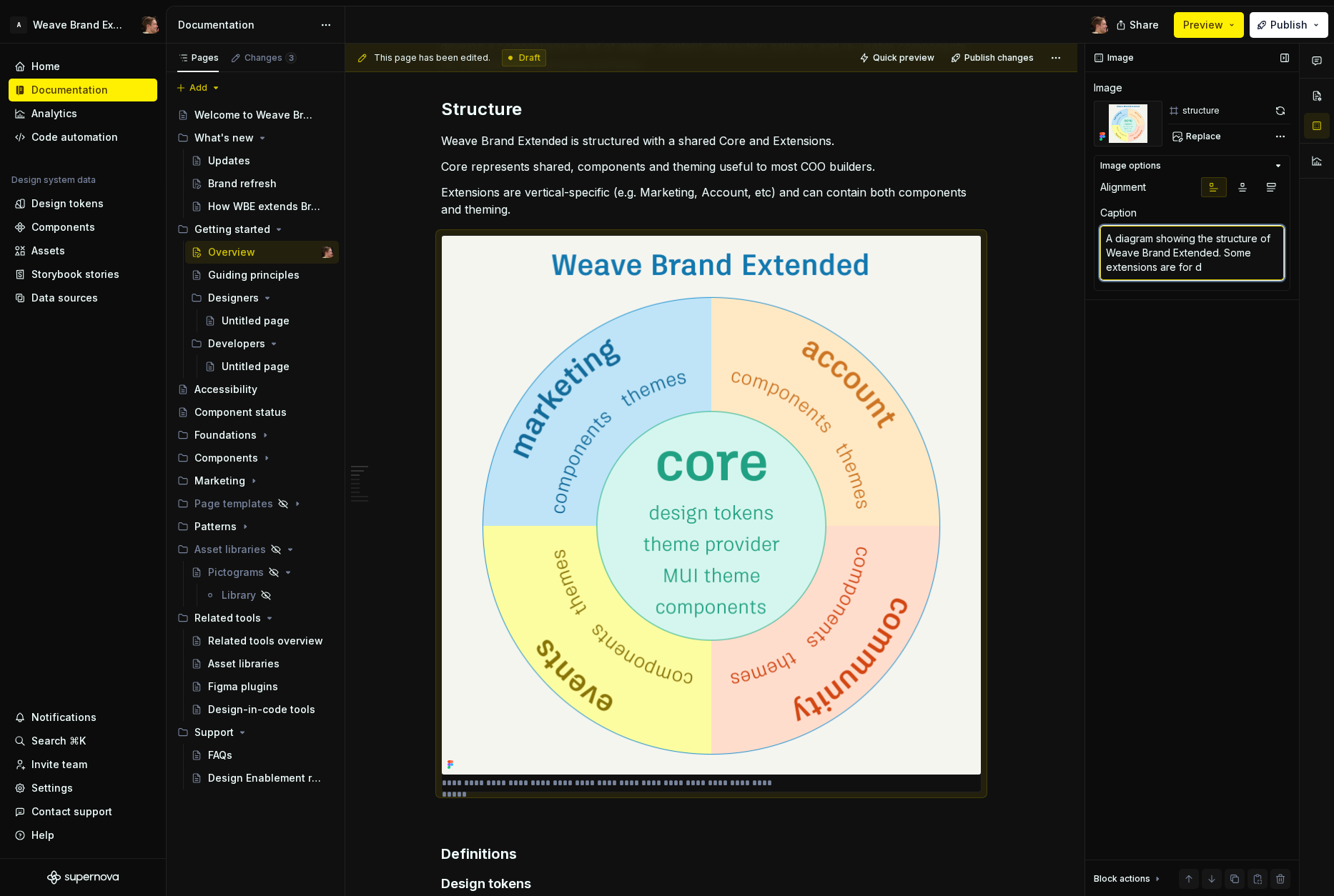
type textarea "A diagram showing the structure of Weave Brand Extended. Some extensions are fo…"
type textarea "*"
type textarea "A diagram showing the structure of Weave Brand Extended. Some extensions are for"
type textarea "*"
type textarea "A diagram showing the structure of Weave Brand Extended. Some extensions are fo…"
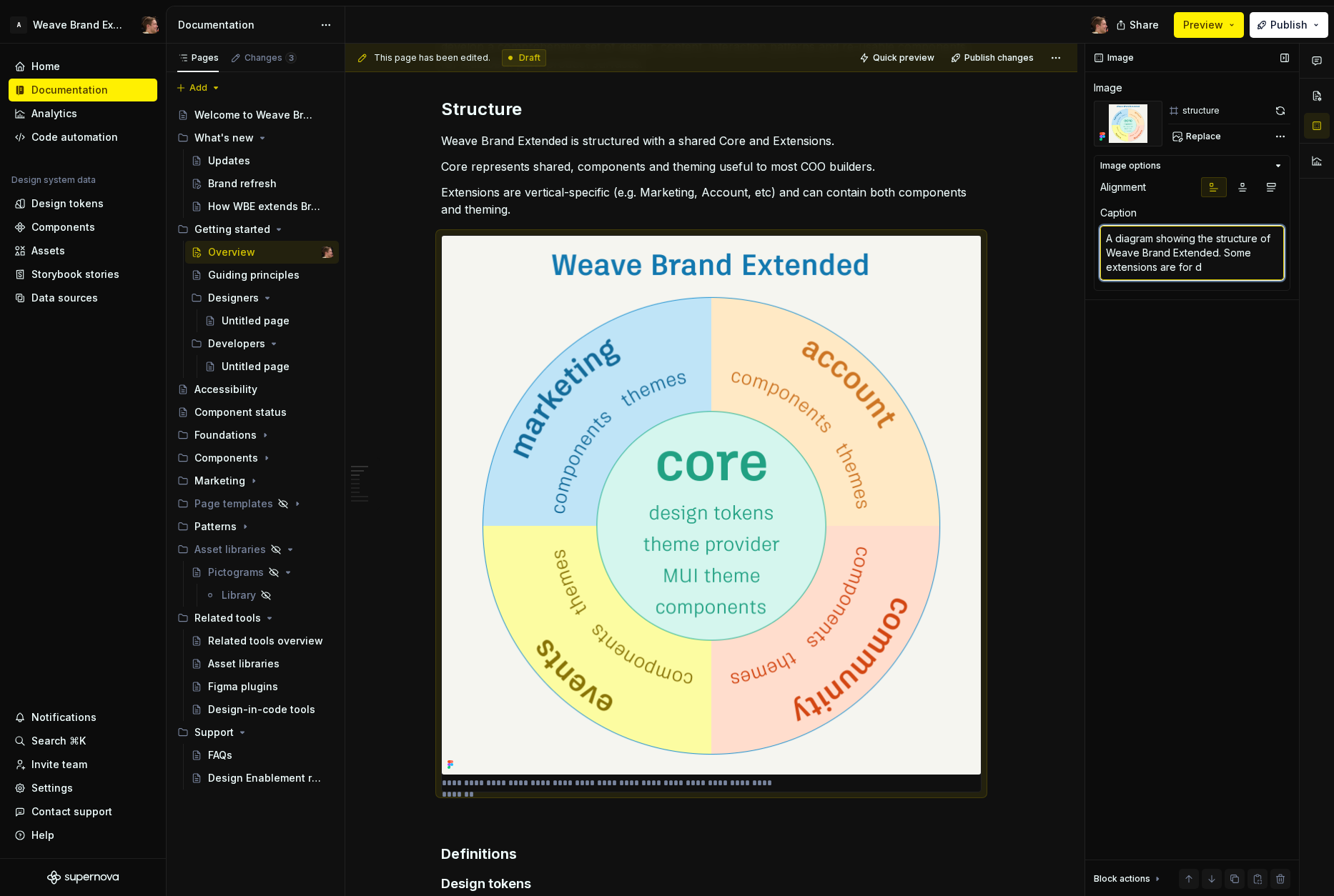
type textarea "*"
type textarea "A diagram showing the structure of Weave Brand Extended. Some extensions are fo…"
type textarea "*"
type textarea "A diagram showing the structure of Weave Brand Extended. Some extensions are fo…"
type textarea "*"
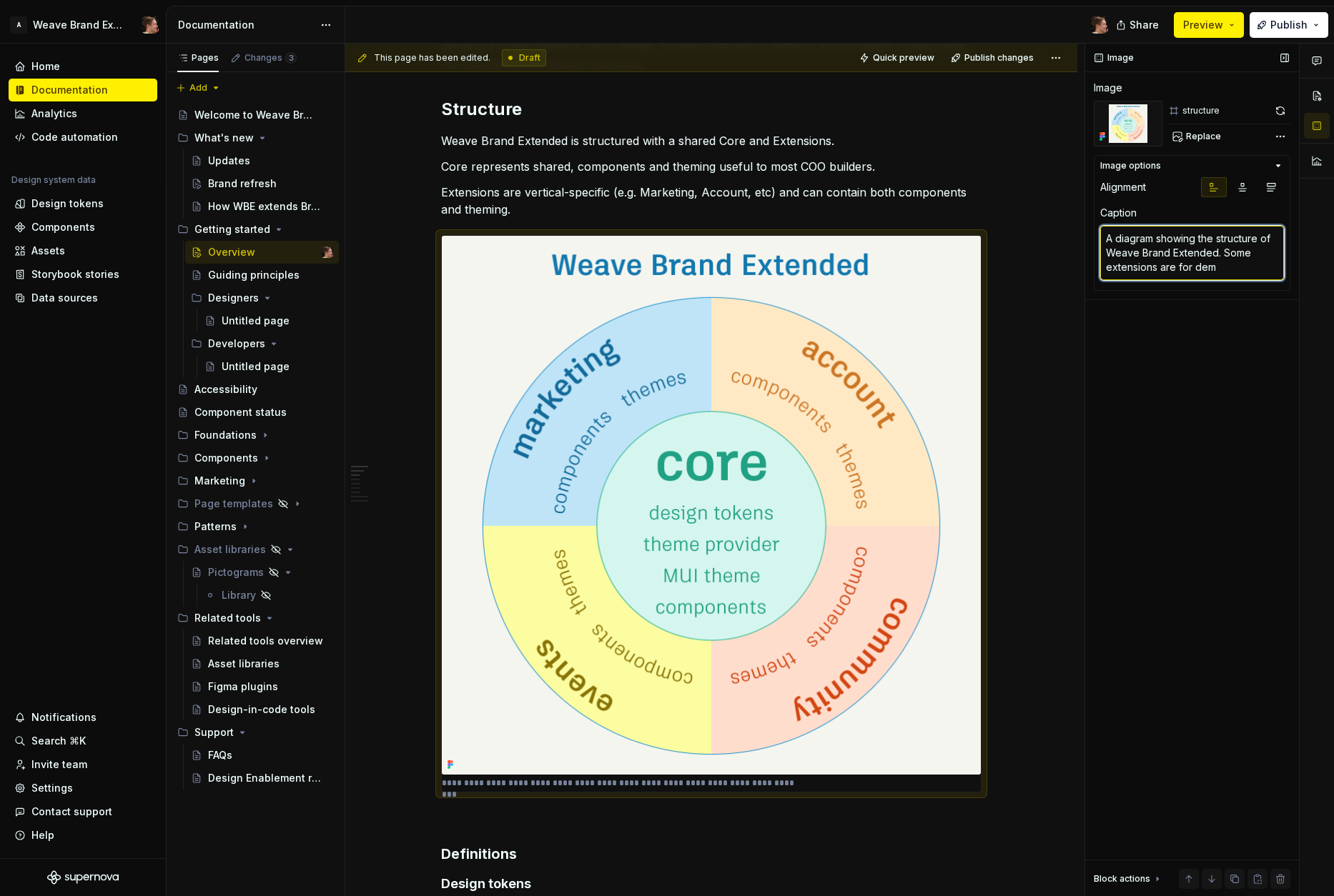
type textarea "A diagram showing the structure of Weave Brand Extended. Some extensions are fo…"
type textarea "*"
type textarea "A diagram showing the structure of Weave Brand Extended. Some extensions are fo…"
type textarea "*"
type textarea "A diagram showing the structure of Weave Brand Extended. Some extensions are fo…"
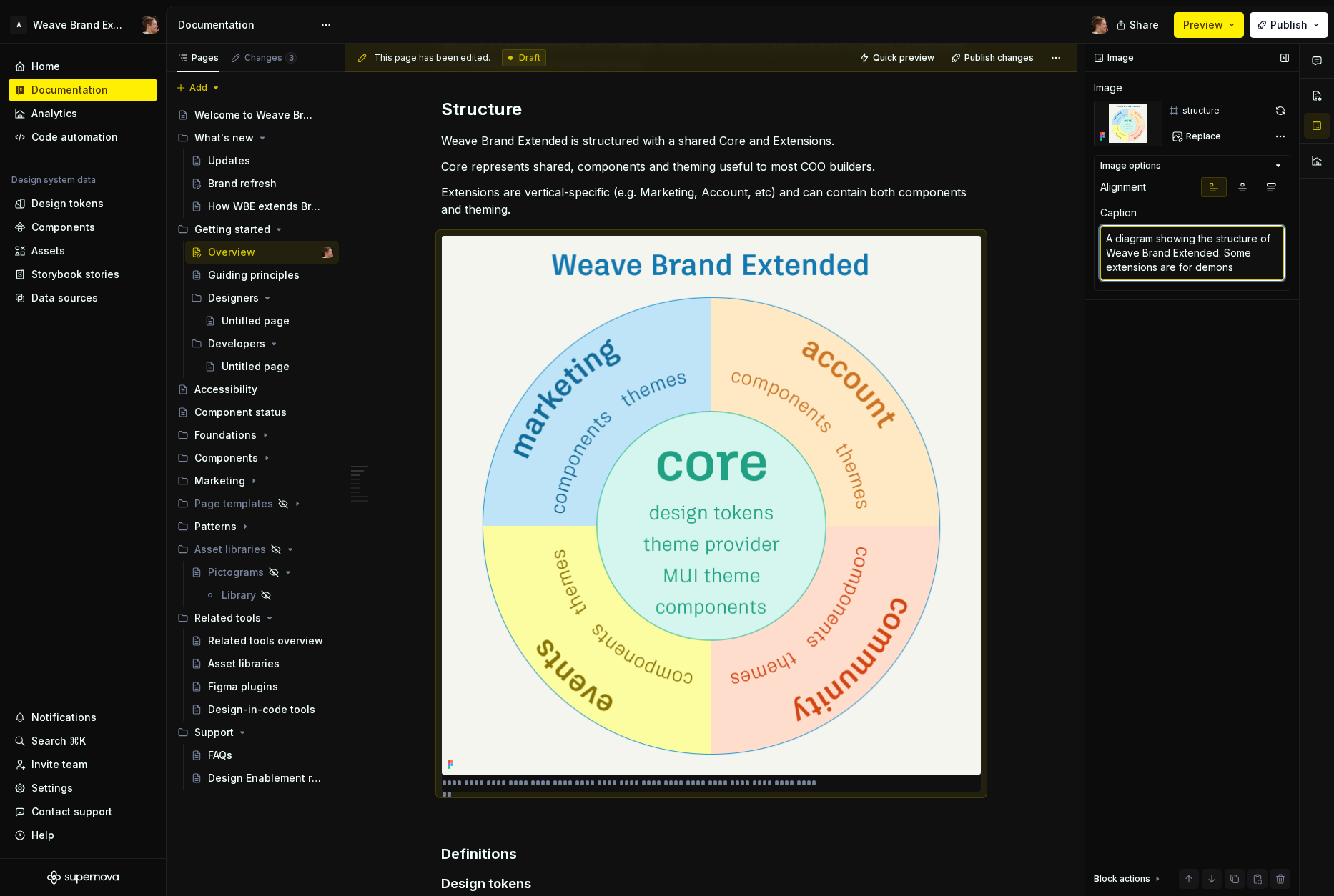
type textarea "*"
type textarea "A diagram showing the structure of Weave Brand Extended. Some extensions are fo…"
type textarea "*"
type textarea "A diagram showing the structure of Weave Brand Extended. Some extensions are fo…"
type textarea "*"
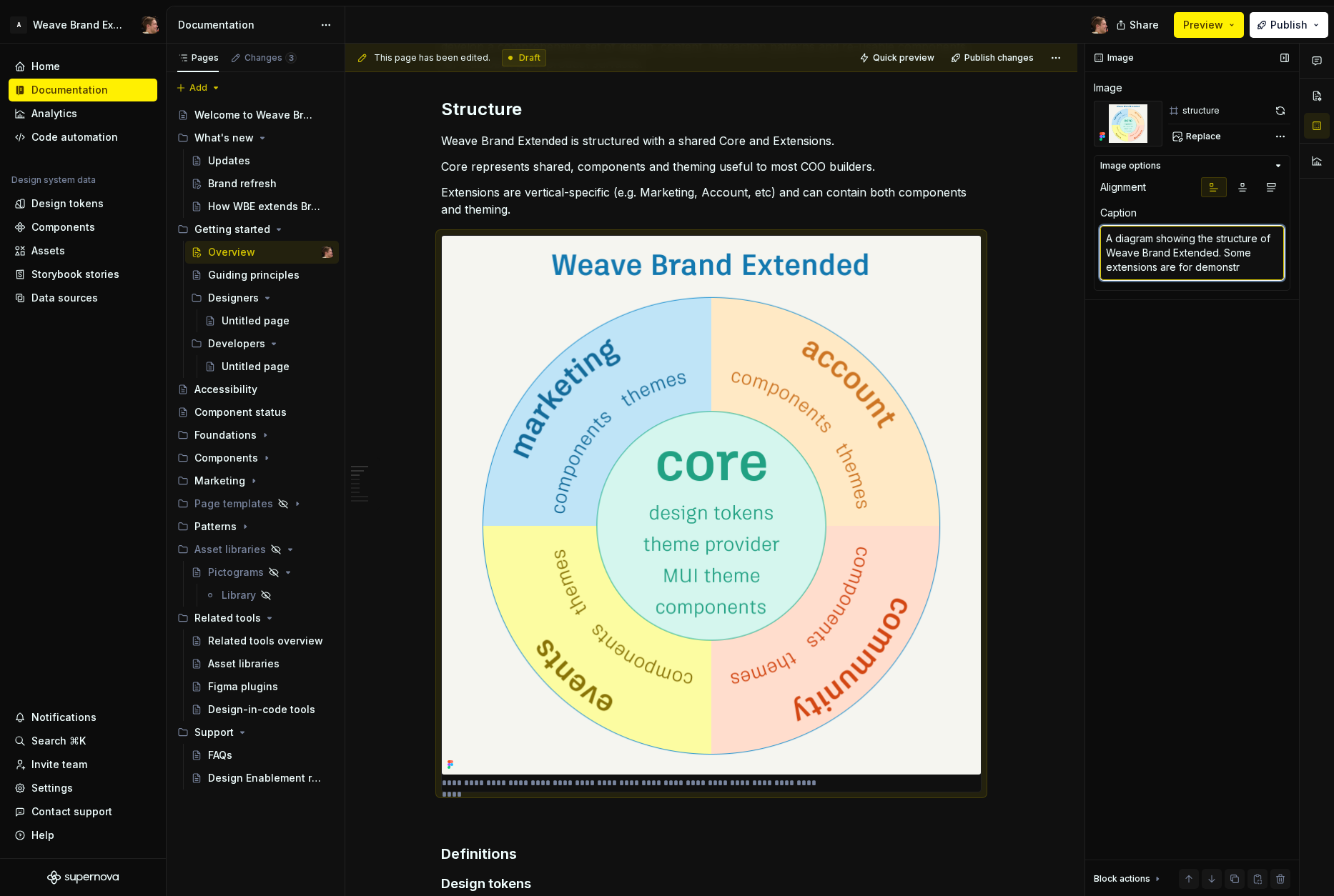
type textarea "A diagram showing the structure of Weave Brand Extended. Some extensions are fo…"
type textarea "*"
type textarea "A diagram showing the structure of Weave Brand Extended. Some extensions are fo…"
type textarea "*"
type textarea "A diagram showing the structure of Weave Brand Extended. Some extensions are fo…"
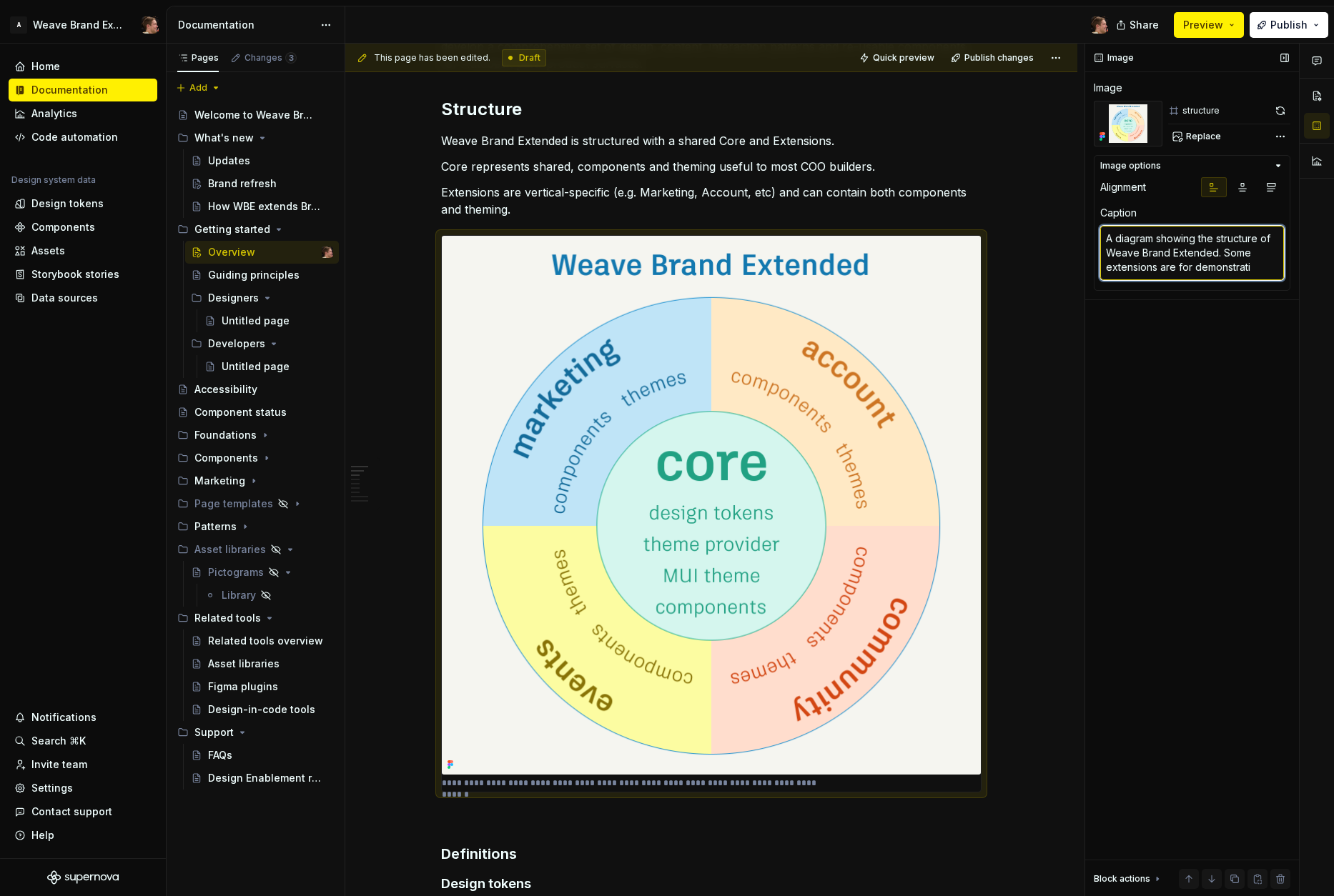
type textarea "*"
type textarea "A diagram showing the structure of Weave Brand Extended. Some extensions are fo…"
type textarea "*"
type textarea "A diagram showing the structure of Weave Brand Extended. Some extensions are fo…"
type textarea "*"
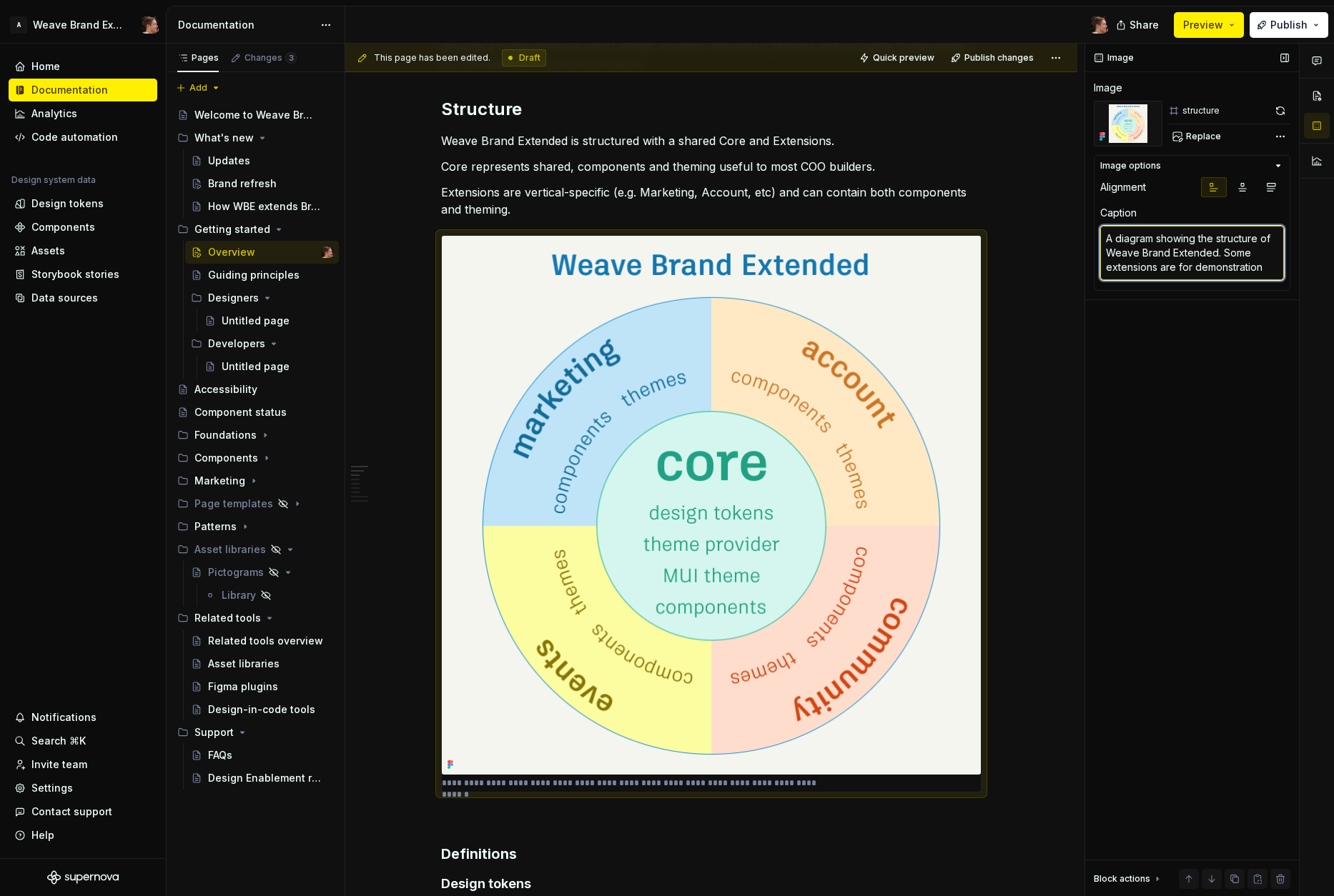
type textarea "A diagram showing the structure of Weave Brand Extended. Some extensions are fo…"
type textarea "*"
type textarea "A diagram showing the structure of Weave Brand Extended. Some extensions are fo…"
type textarea "*"
type textarea "A diagram showing the structure of Weave Brand Extended. Some extensions are fo…"
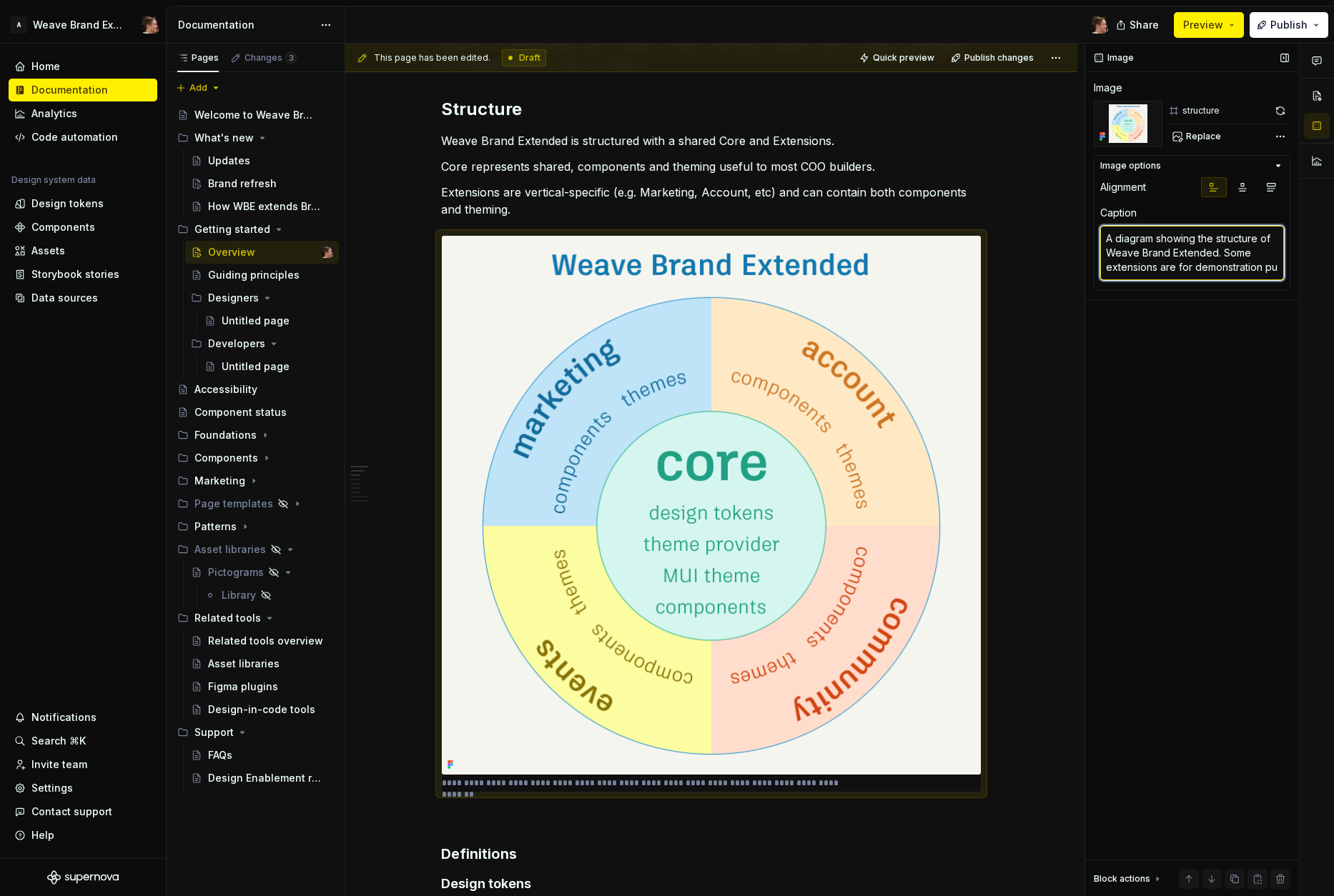
type textarea "*"
type textarea "A diagram showing the structure of Weave Brand Extended. Some extensions are fo…"
type textarea "*"
drag, startPoint x: 1223, startPoint y: 254, endPoint x: 1112, endPoint y: 266, distance: 111.6
click at [1112, 266] on textarea "A diagram showing the structure of Weave Brand Extended. Some extensions are fo…" at bounding box center [1191, 260] width 184 height 68
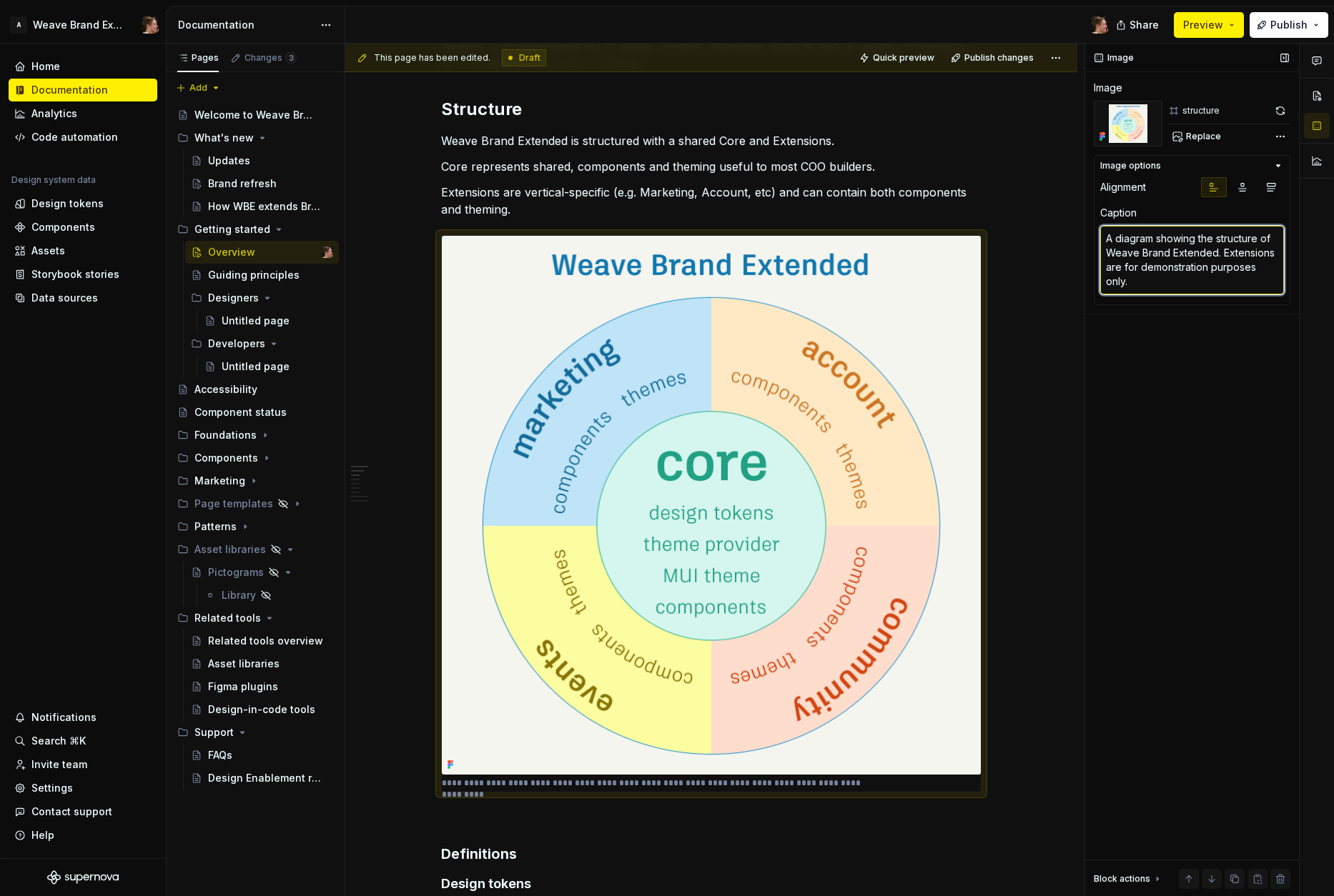
click at [1127, 285] on textarea "A diagram showing the structure of Weave Brand Extended. Extensions are for dem…" at bounding box center [1191, 260] width 184 height 68
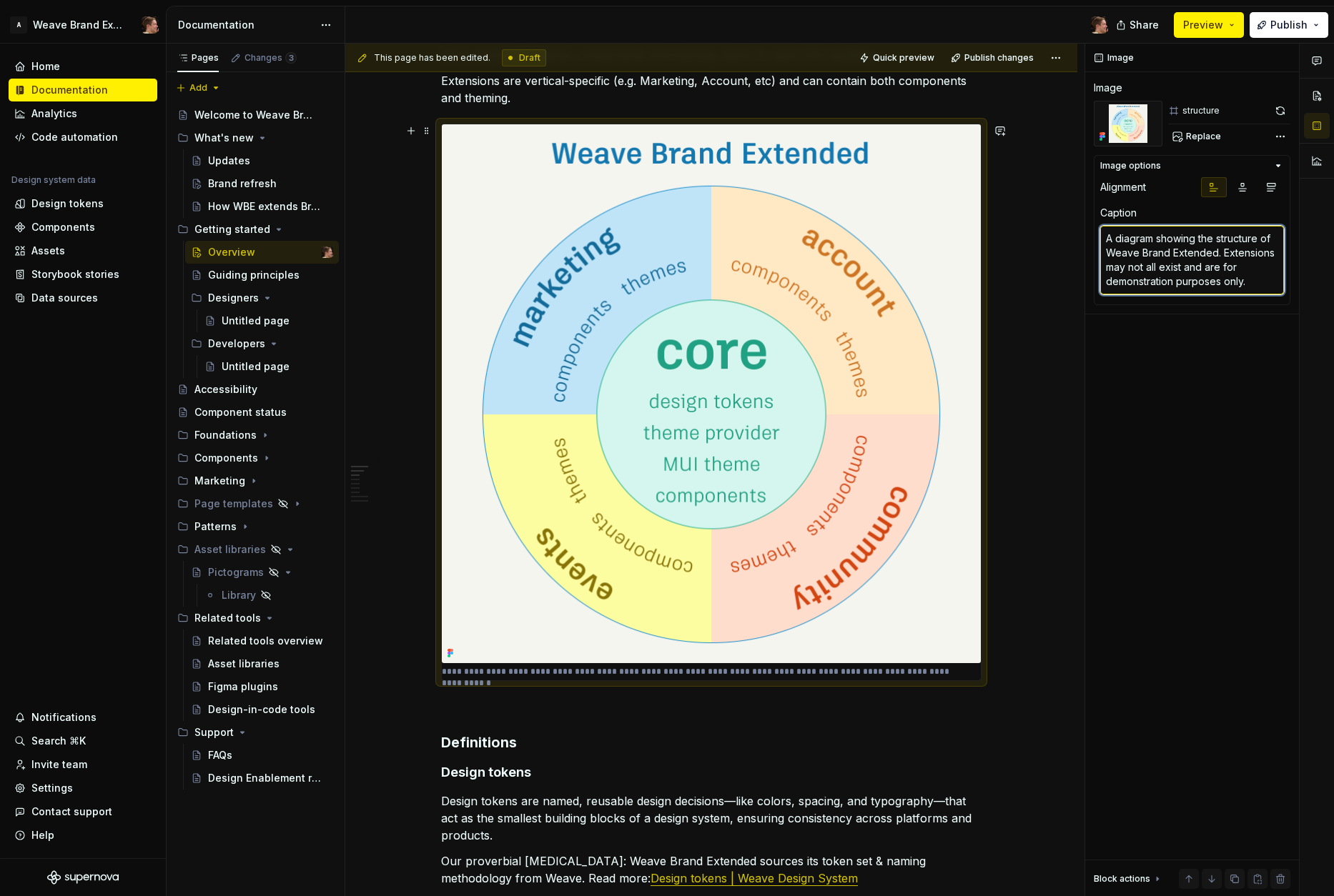
scroll to position [413, 0]
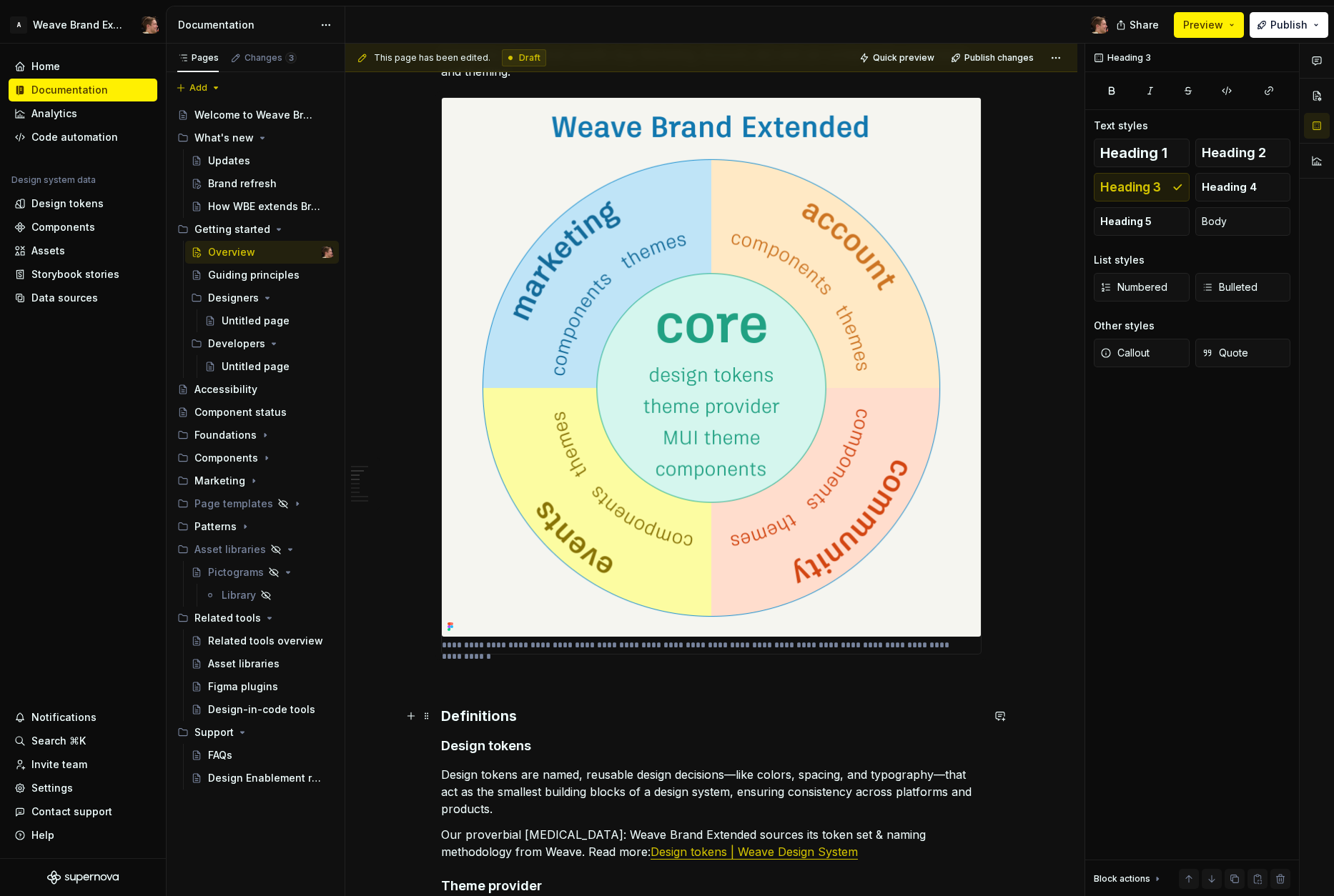
click at [560, 724] on h3 "Definitions" at bounding box center [711, 716] width 540 height 20
click at [497, 715] on h3 "Definitions" at bounding box center [711, 716] width 540 height 20
click at [532, 717] on h3 "Definitions" at bounding box center [711, 716] width 540 height 20
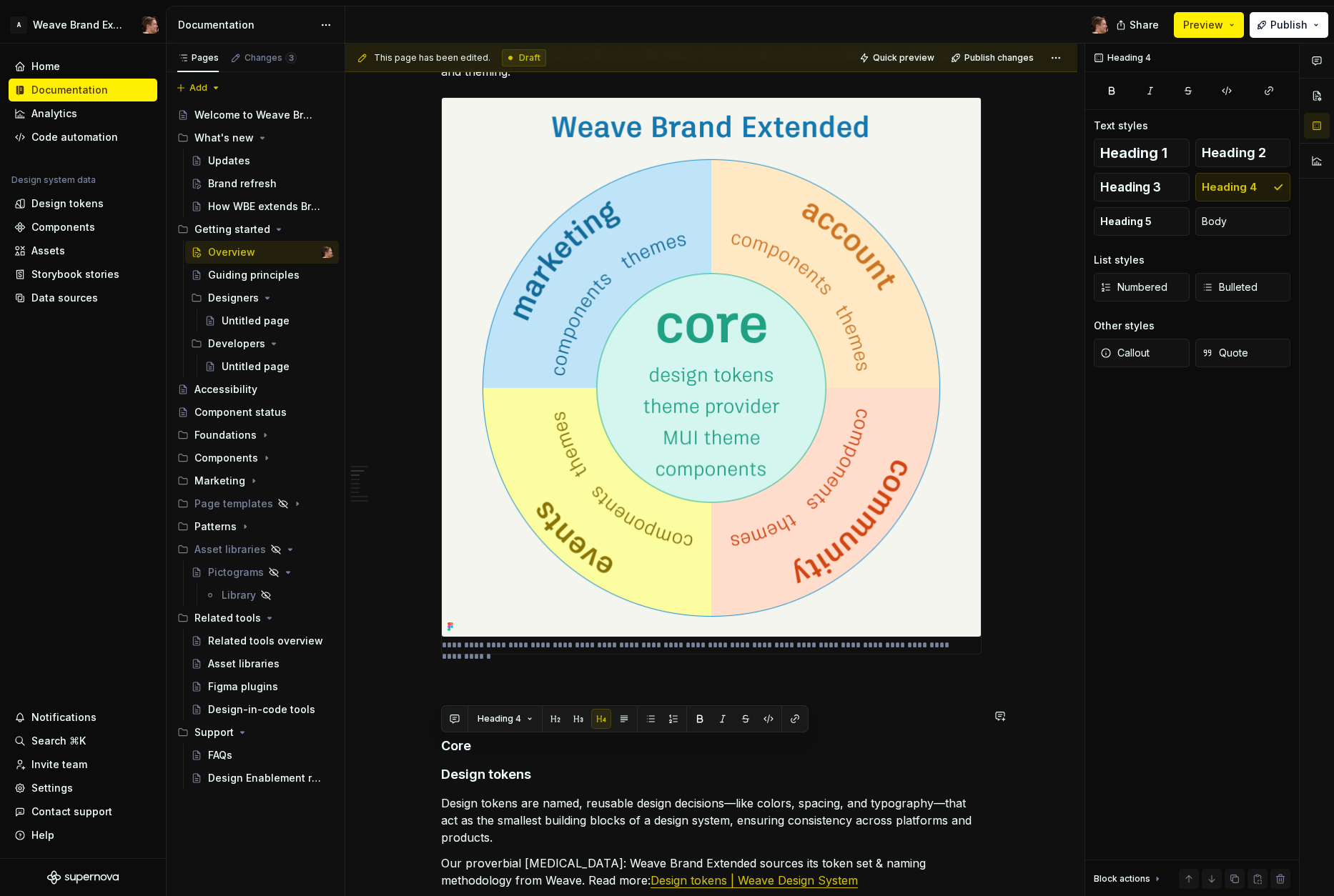
drag, startPoint x: 532, startPoint y: 724, endPoint x: 506, endPoint y: 733, distance: 27.5
click at [532, 724] on button "Heading 4" at bounding box center [504, 718] width 68 height 20
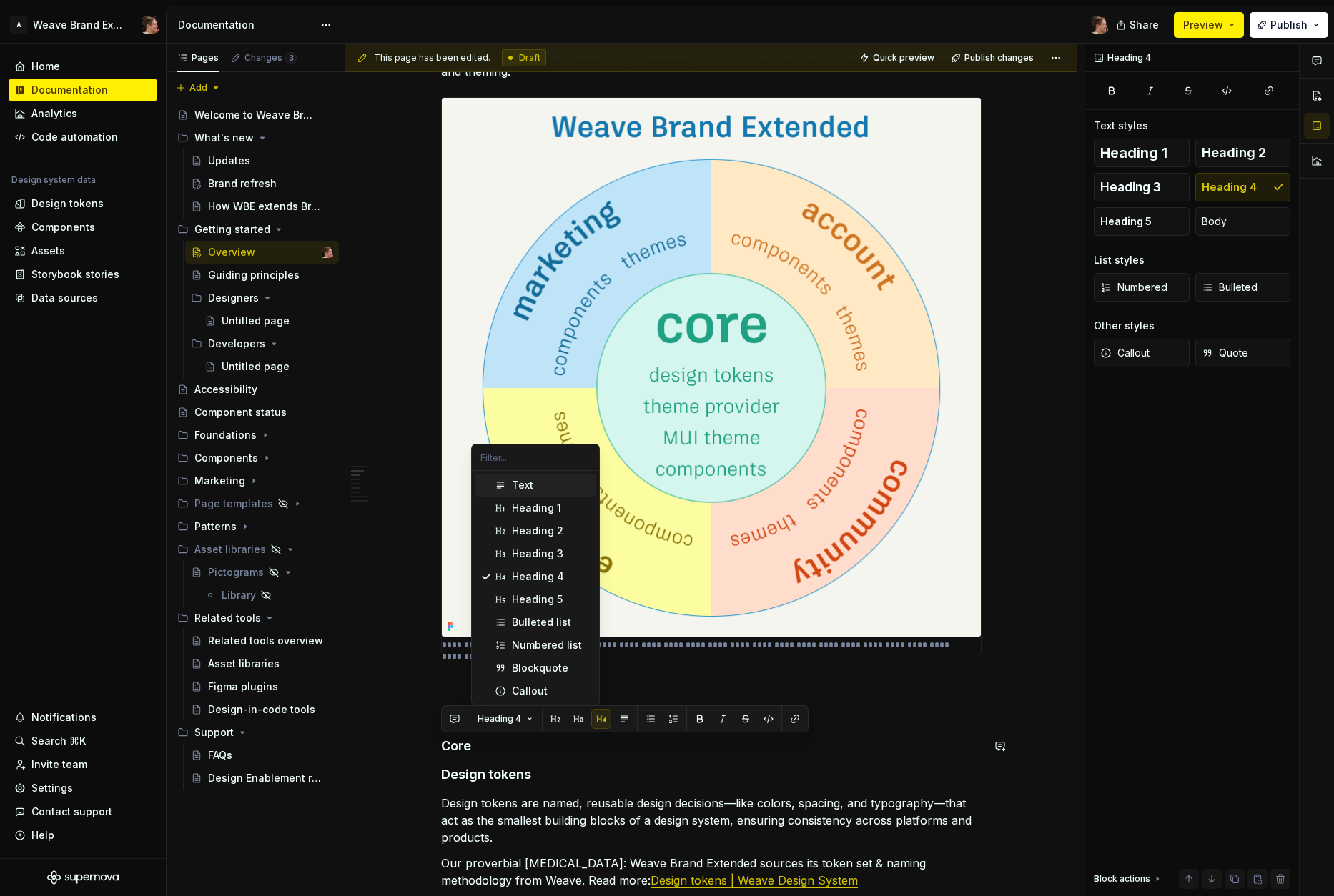
click at [495, 759] on div "**********" at bounding box center [711, 677] width 540 height 1625
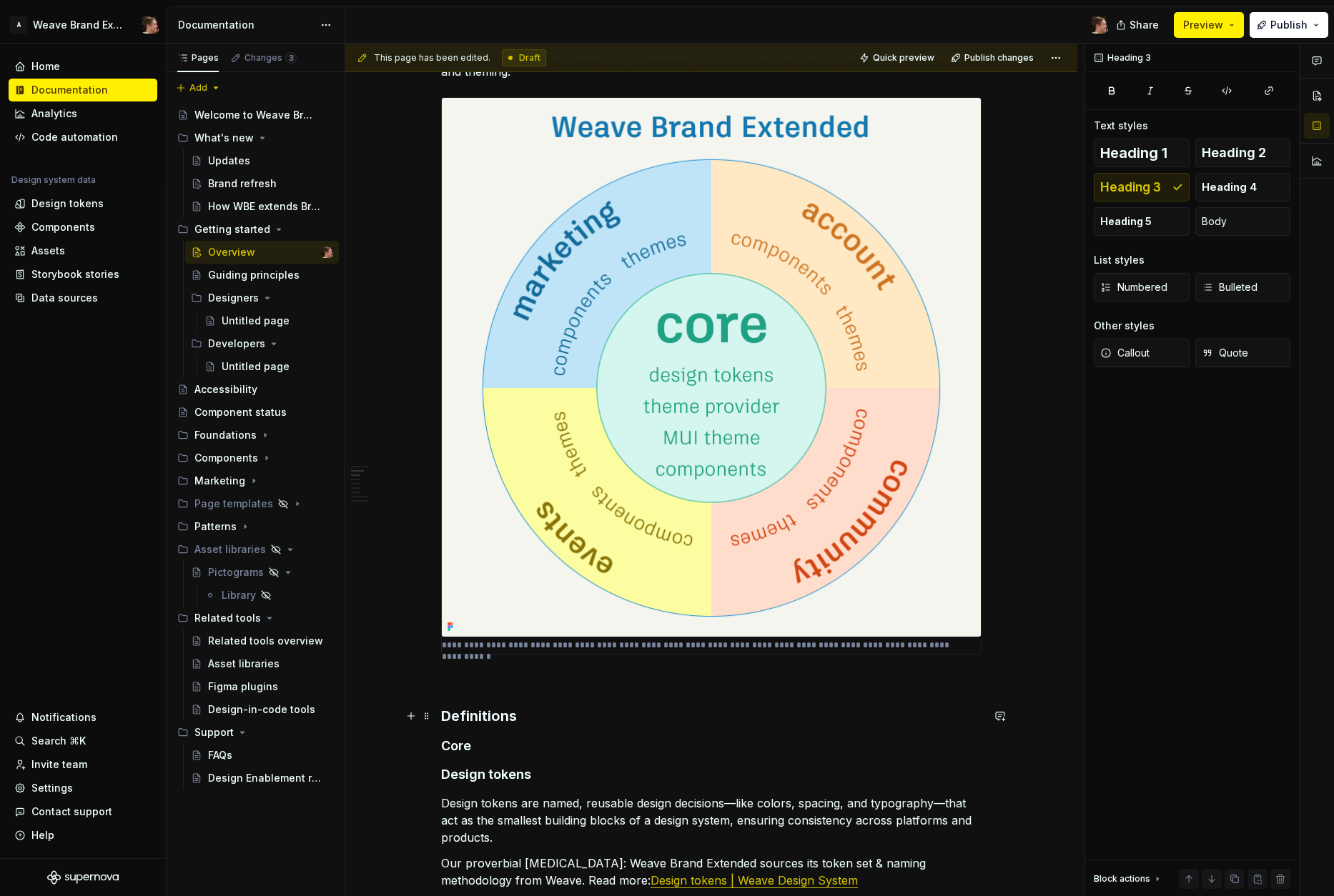
click at [488, 721] on h3 "Definitions" at bounding box center [711, 716] width 540 height 20
click at [493, 747] on h4 "Core" at bounding box center [711, 747] width 540 height 17
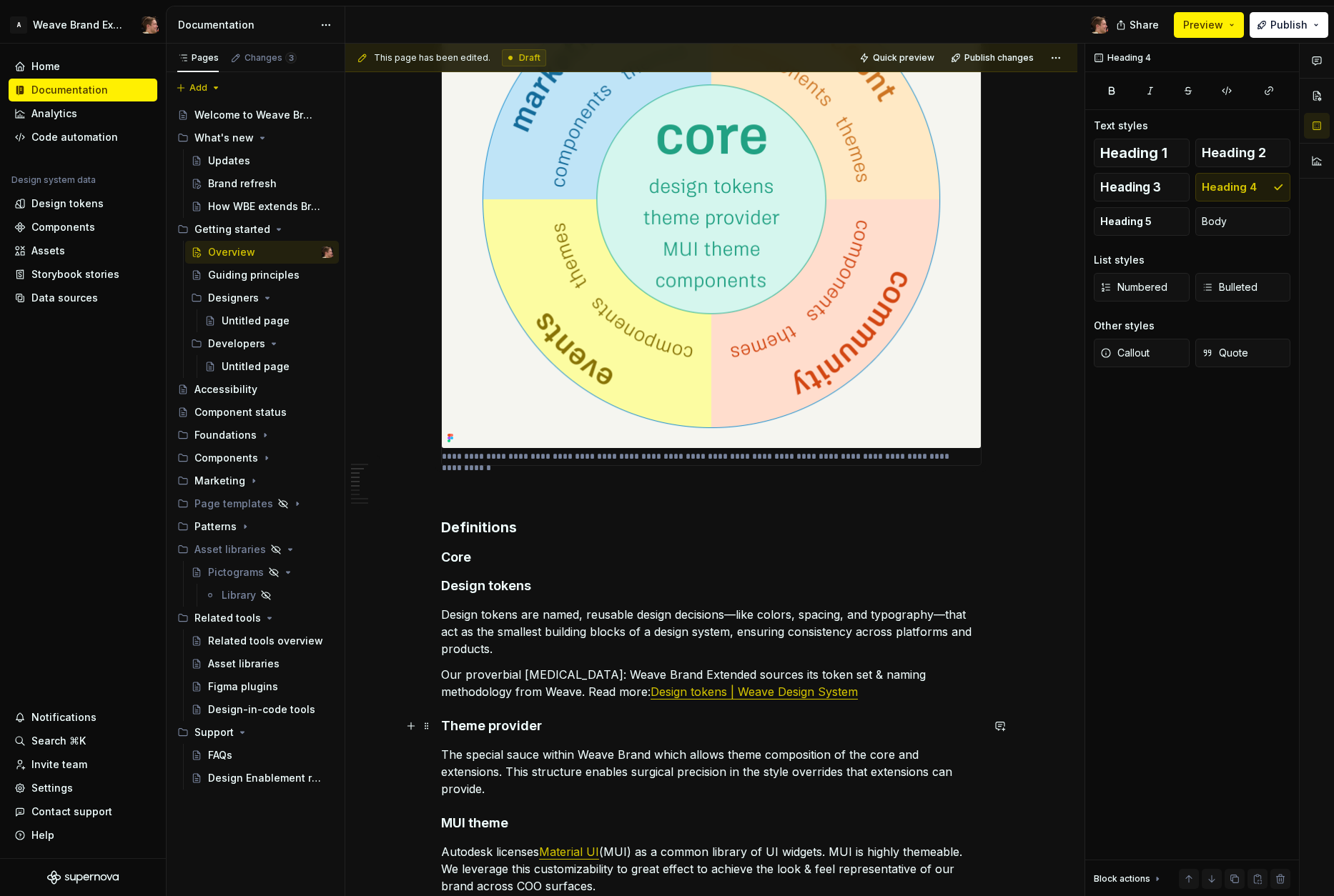
scroll to position [604, 0]
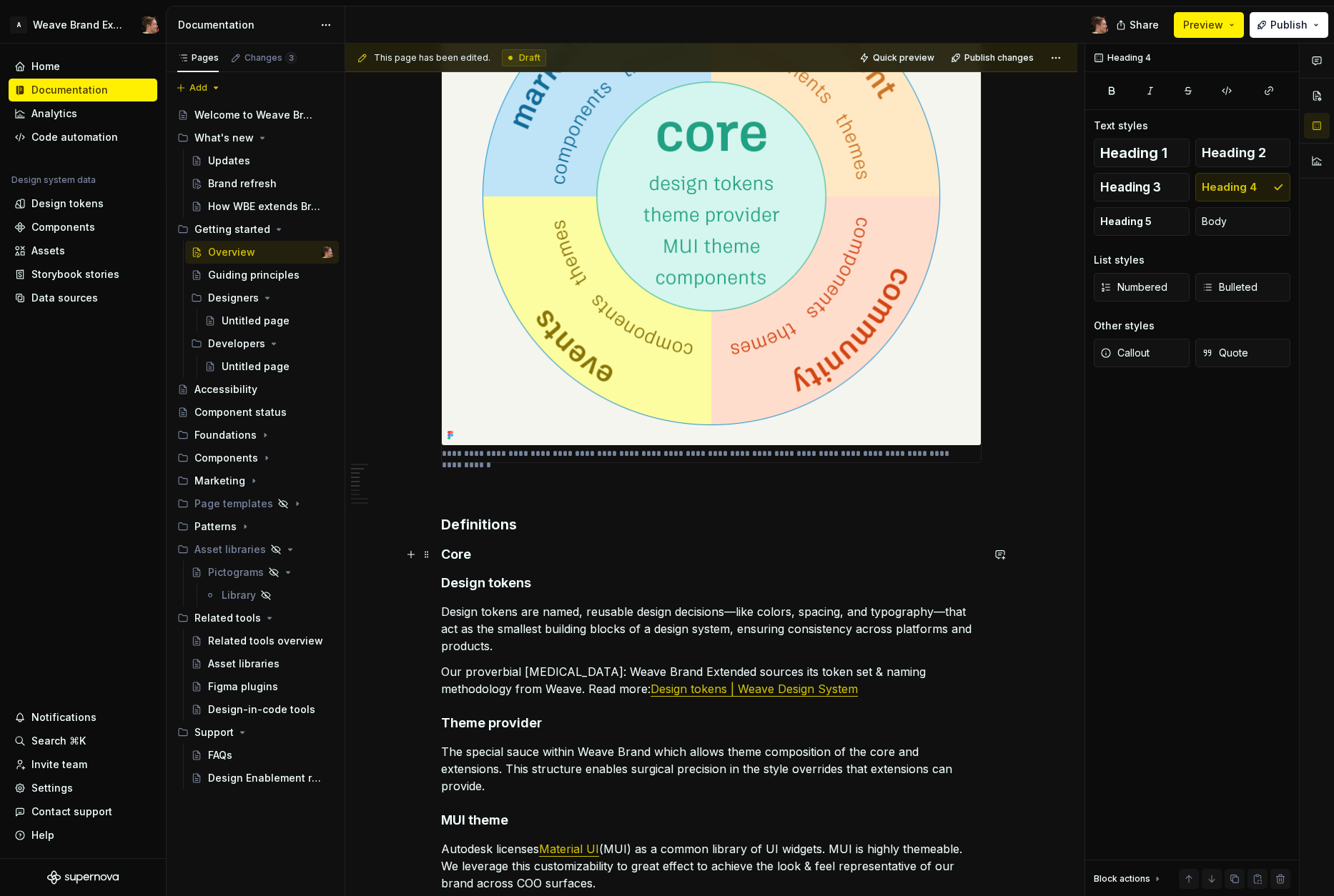
click at [460, 558] on h4 "Core" at bounding box center [711, 554] width 540 height 17
click at [461, 579] on h4 "Design tokens" at bounding box center [711, 583] width 540 height 17
drag, startPoint x: 576, startPoint y: 589, endPoint x: 518, endPoint y: 565, distance: 62.8
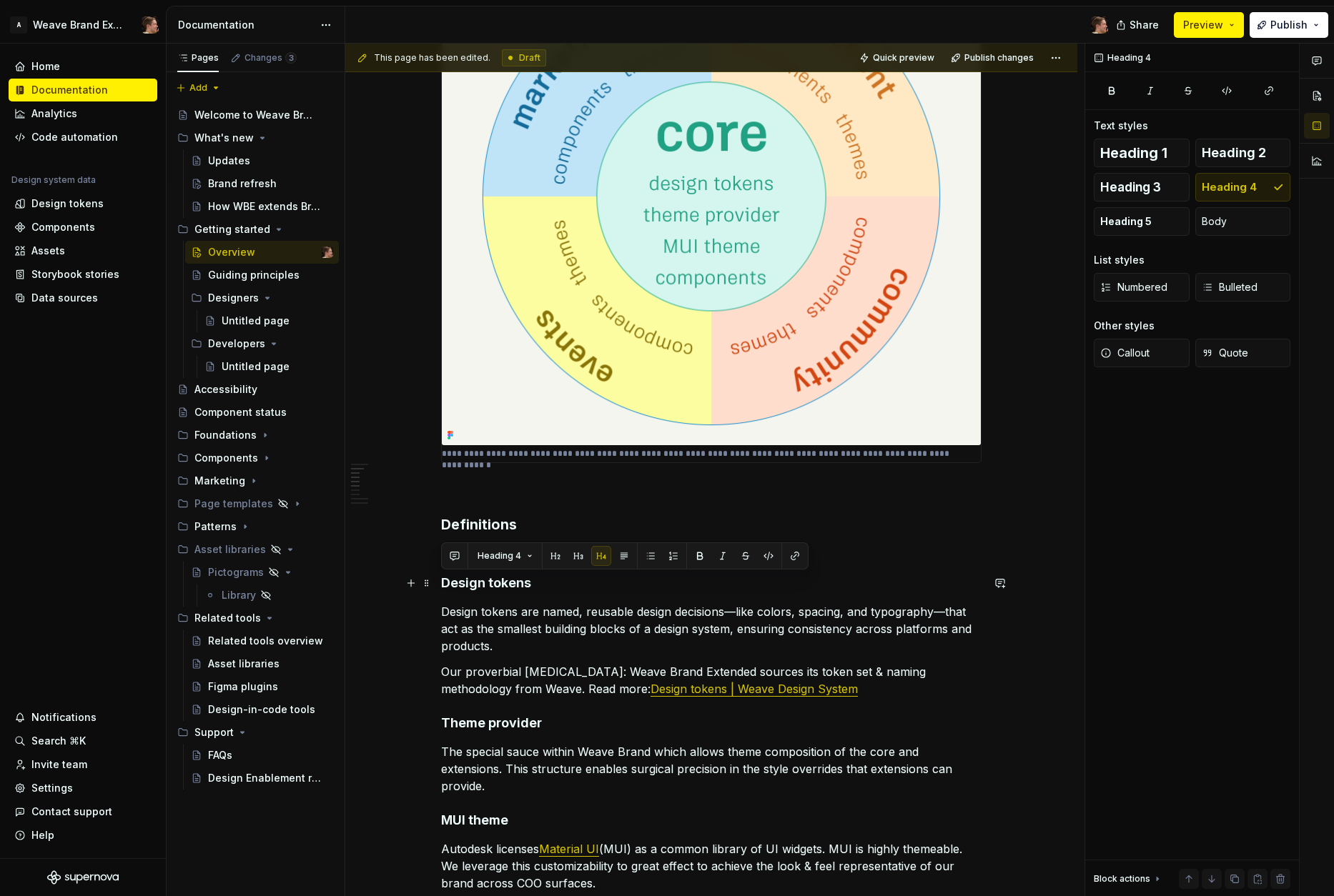
click at [576, 589] on h4 "Design tokens" at bounding box center [711, 583] width 540 height 17
click at [469, 554] on h4 "Core" at bounding box center [711, 554] width 540 height 17
click at [487, 563] on div "**********" at bounding box center [711, 486] width 540 height 1625
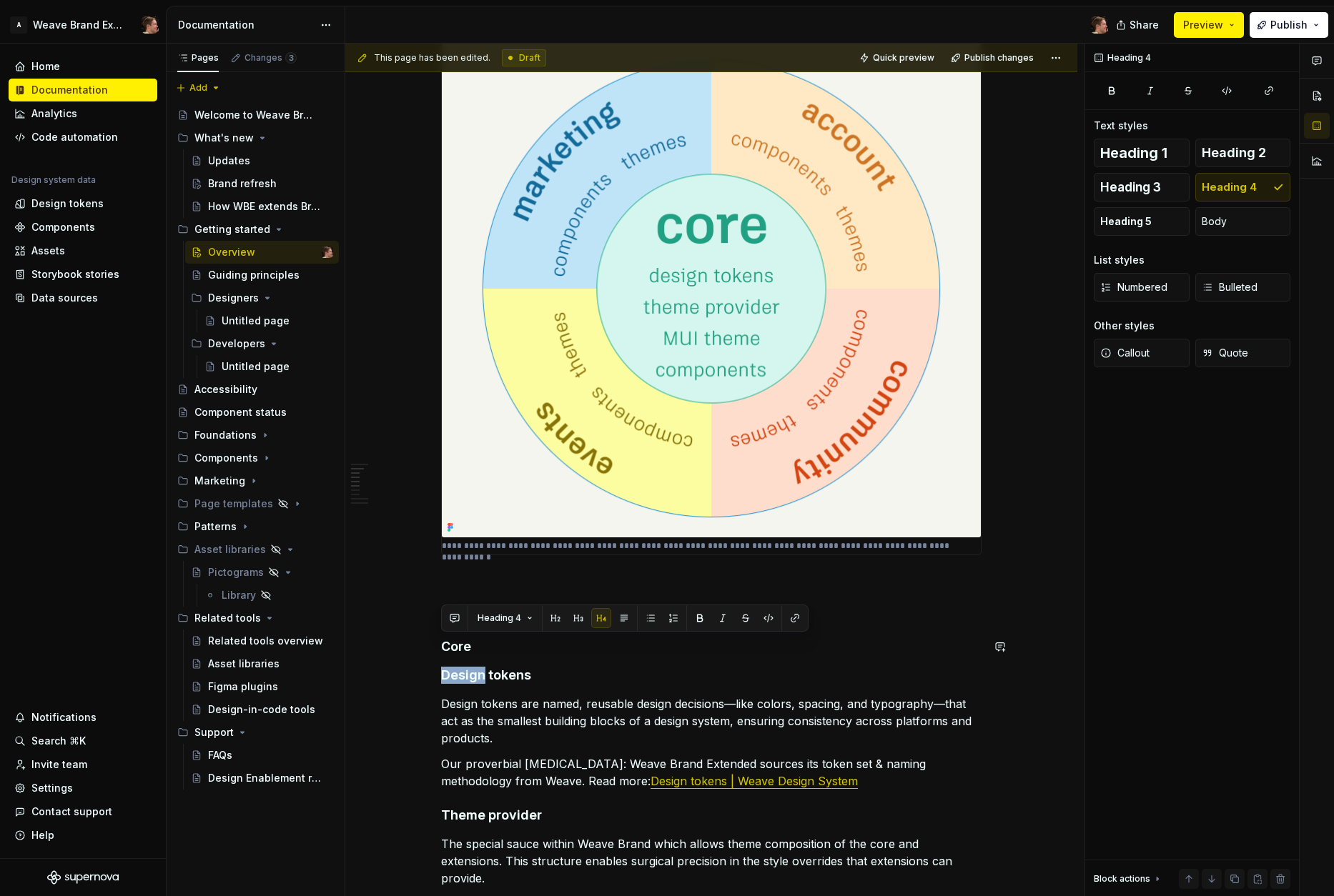
scroll to position [446, 0]
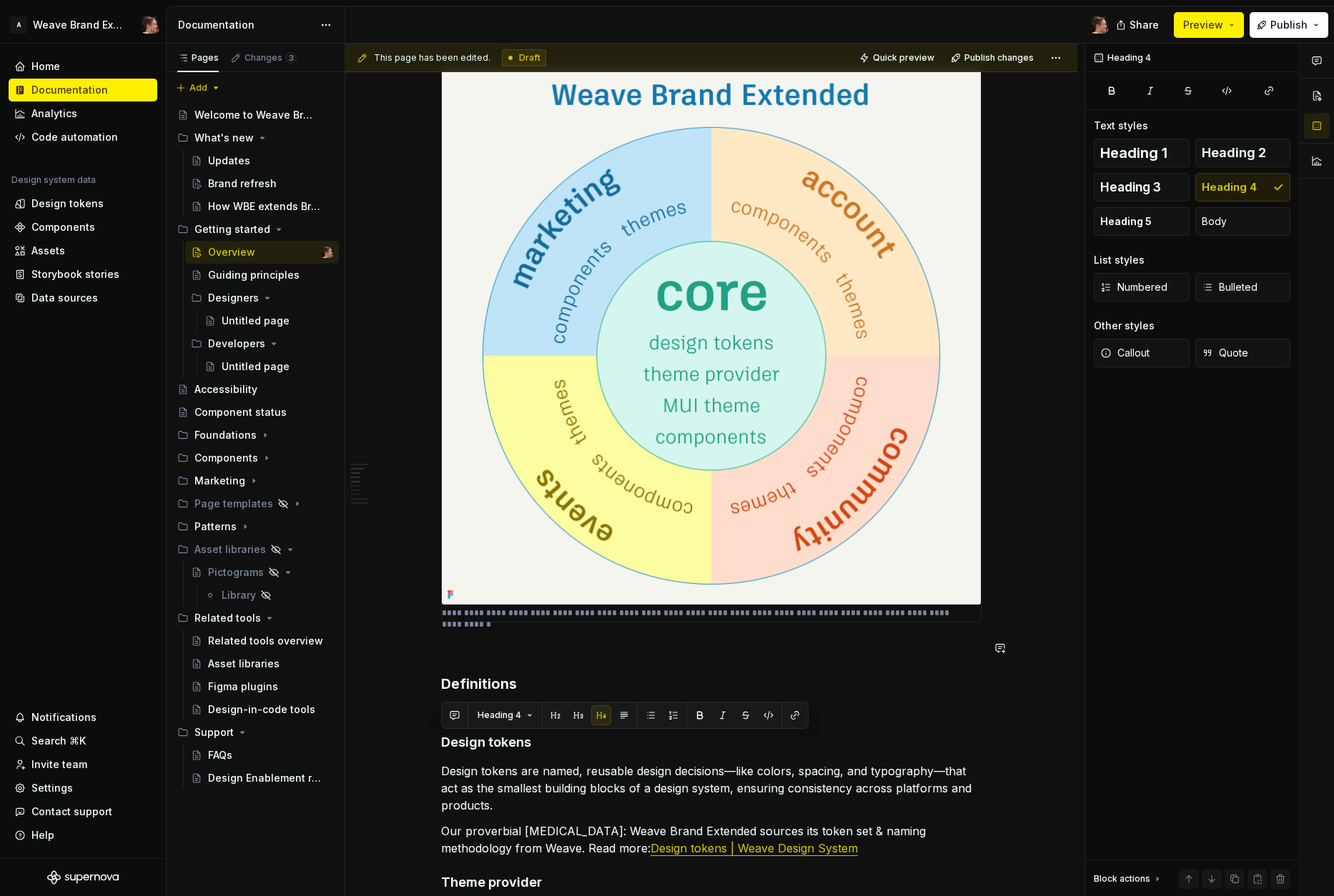
drag, startPoint x: 520, startPoint y: 676, endPoint x: 509, endPoint y: 678, distance: 11.2
click at [520, 676] on h3 "Definitions" at bounding box center [711, 683] width 540 height 20
click at [491, 679] on h3 "Definitions" at bounding box center [711, 683] width 540 height 20
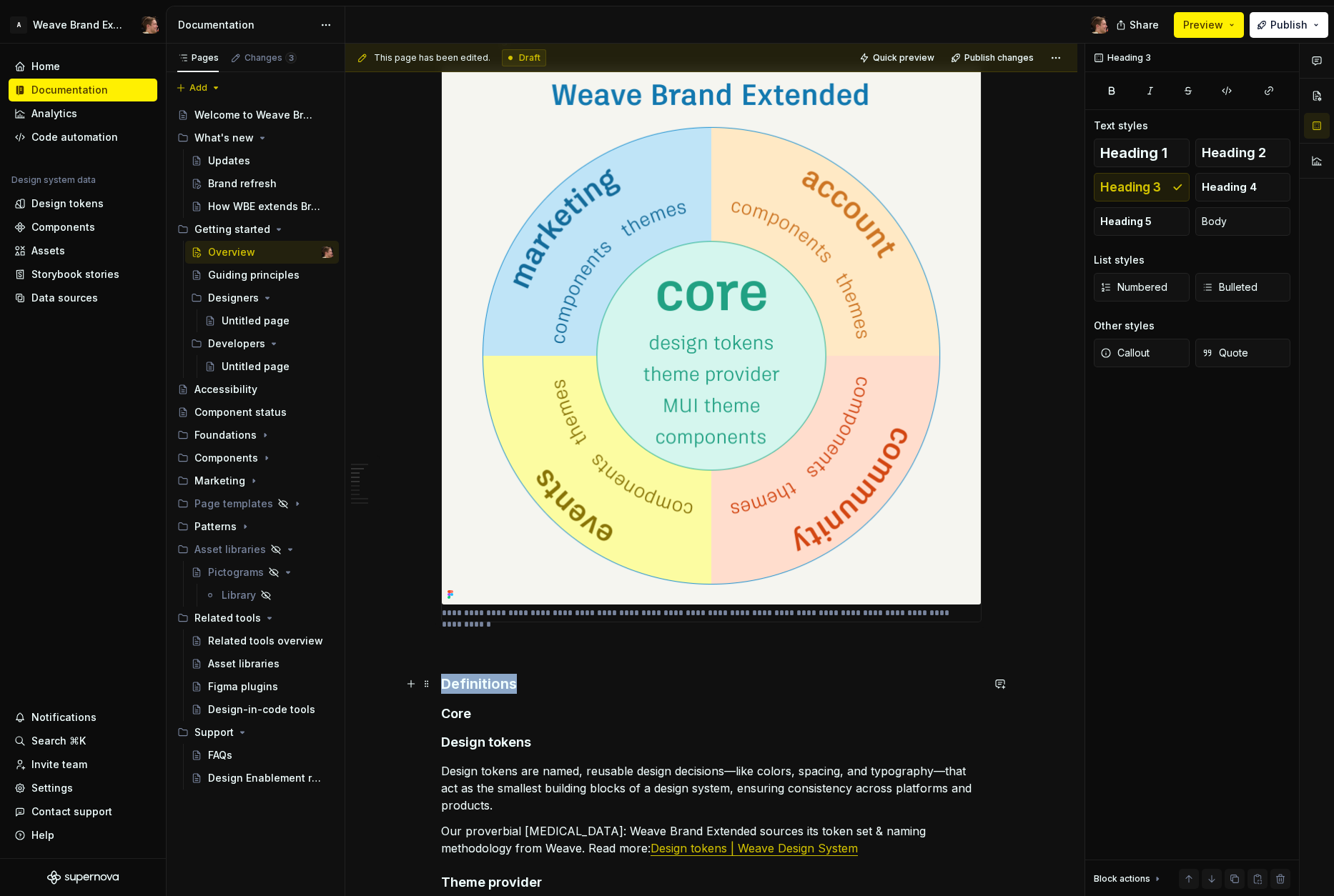
click at [491, 679] on h3 "Definitions" at bounding box center [711, 683] width 540 height 20
click at [549, 660] on button "button" at bounding box center [555, 656] width 20 height 20
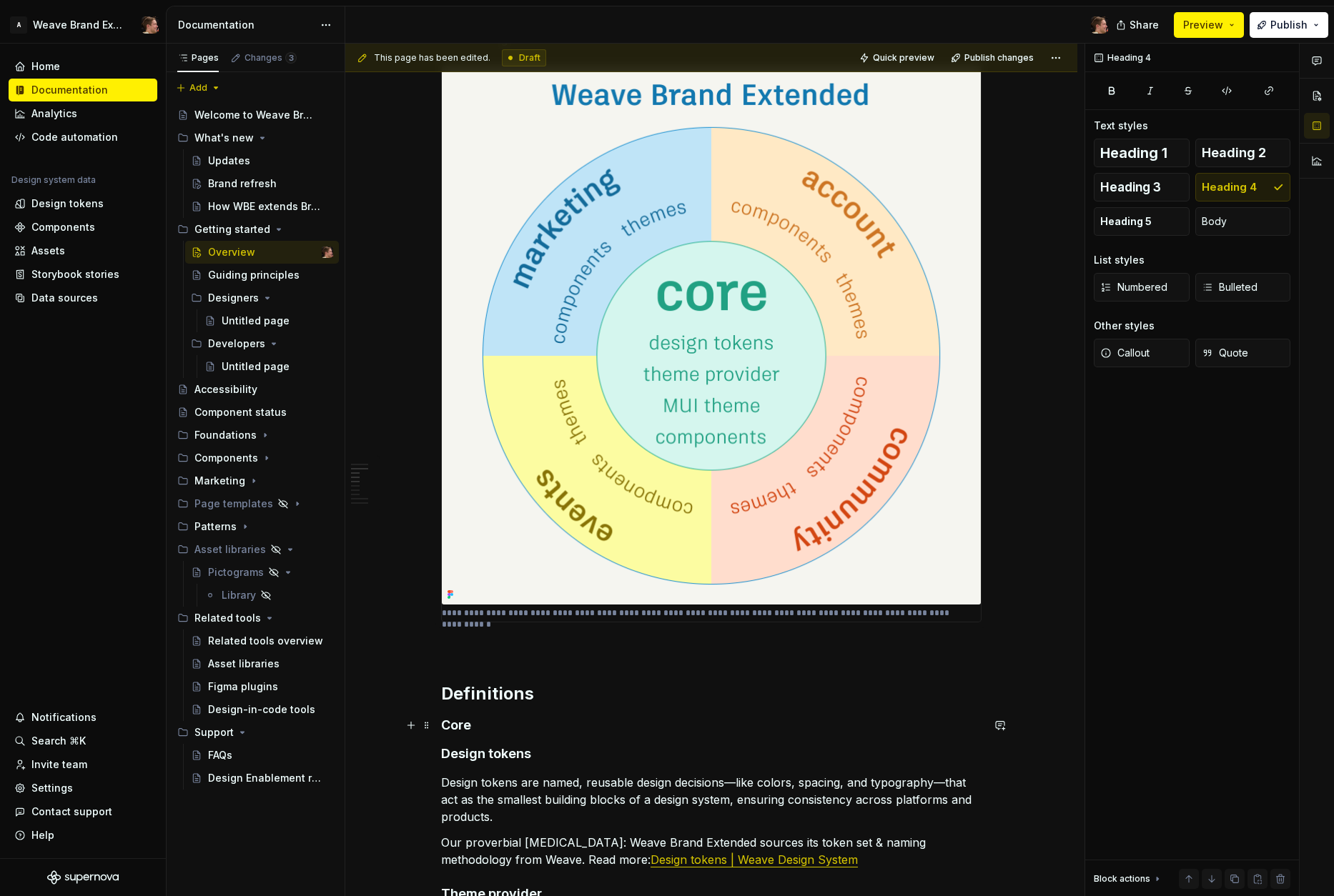
click at [466, 726] on h4 "Core" at bounding box center [711, 725] width 540 height 17
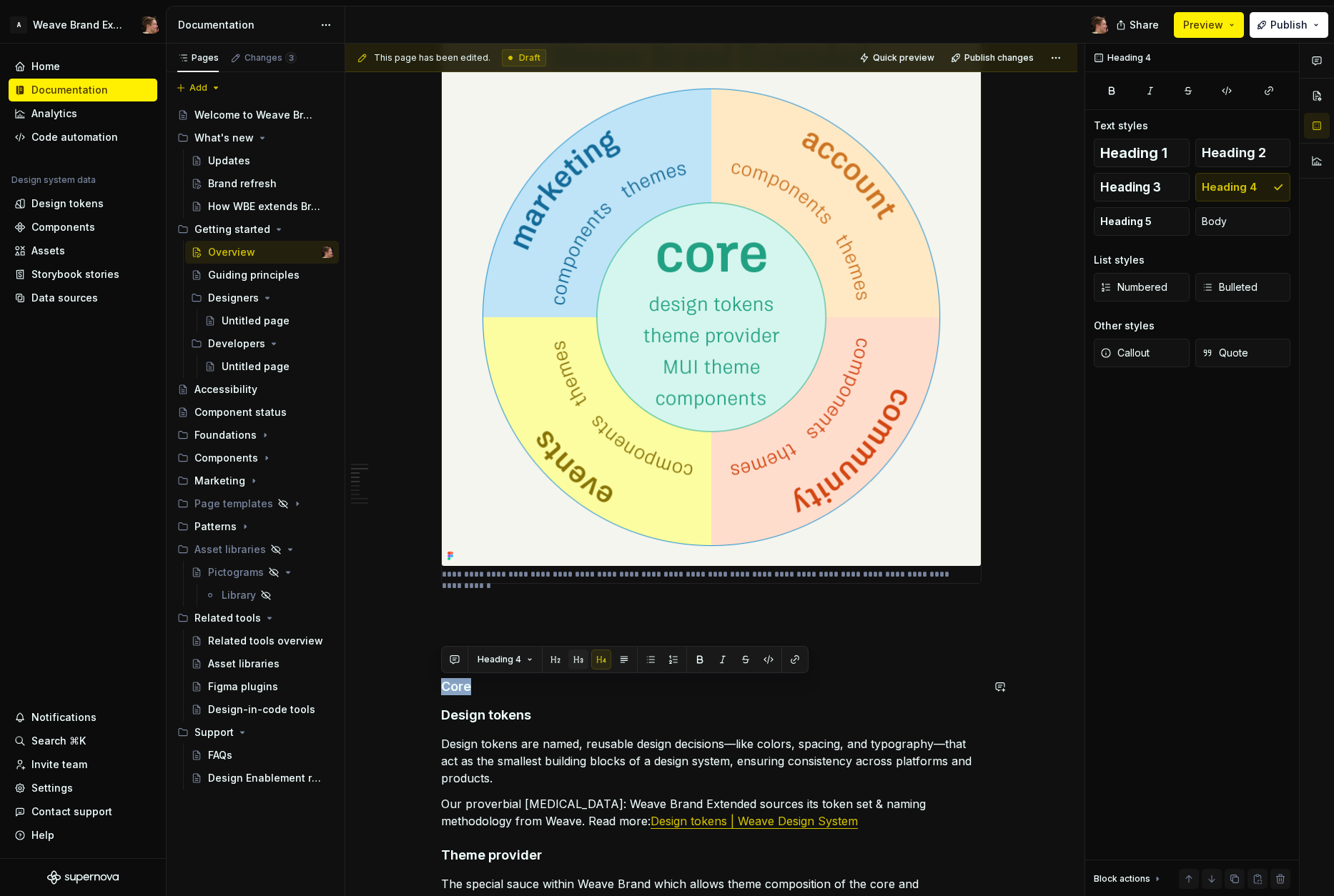
click at [582, 664] on button "button" at bounding box center [577, 659] width 20 height 20
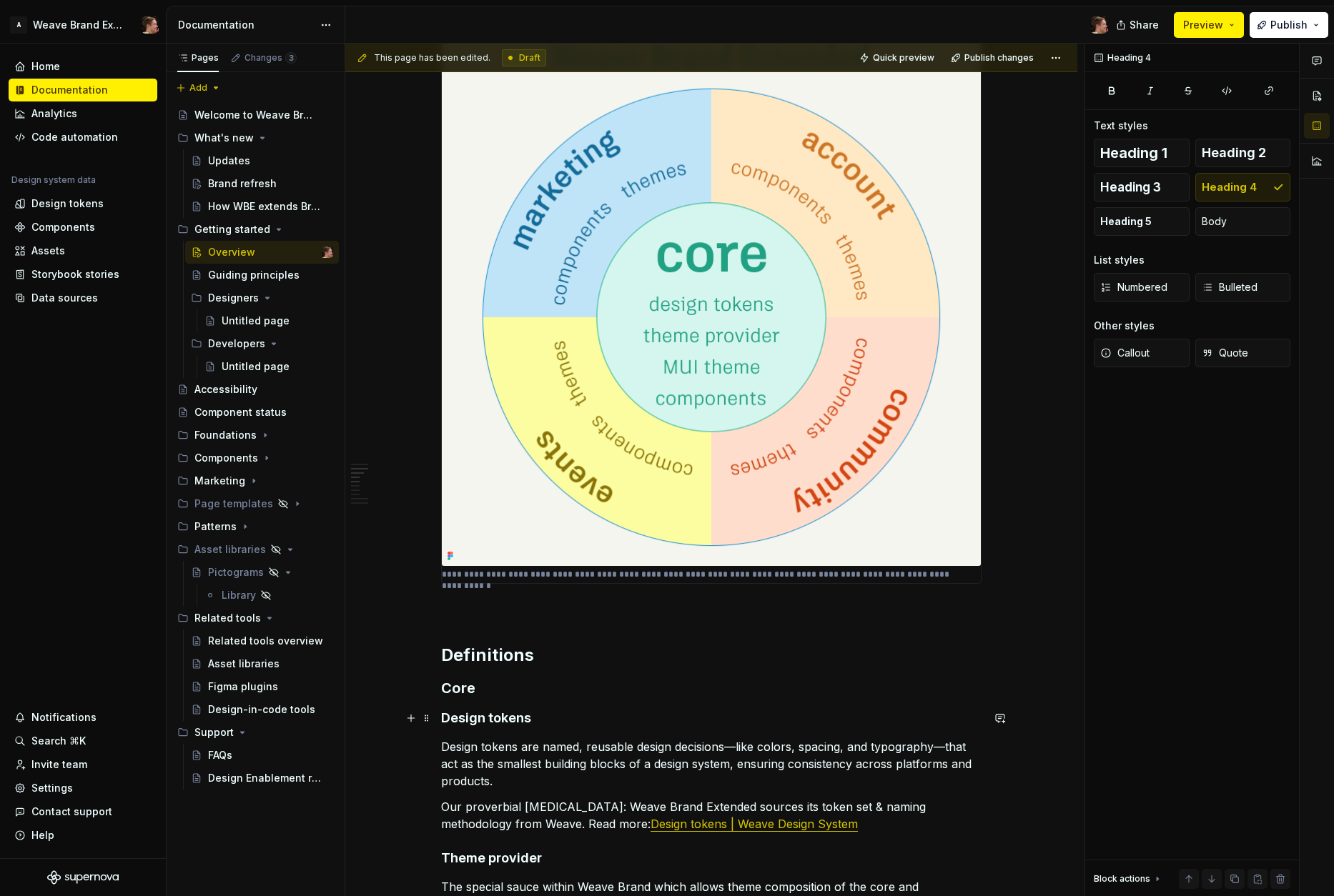
click at [504, 720] on h4 "Design tokens" at bounding box center [711, 718] width 540 height 17
click at [595, 695] on button "button" at bounding box center [601, 690] width 20 height 20
click at [579, 725] on h4 "Design tokens" at bounding box center [711, 718] width 540 height 17
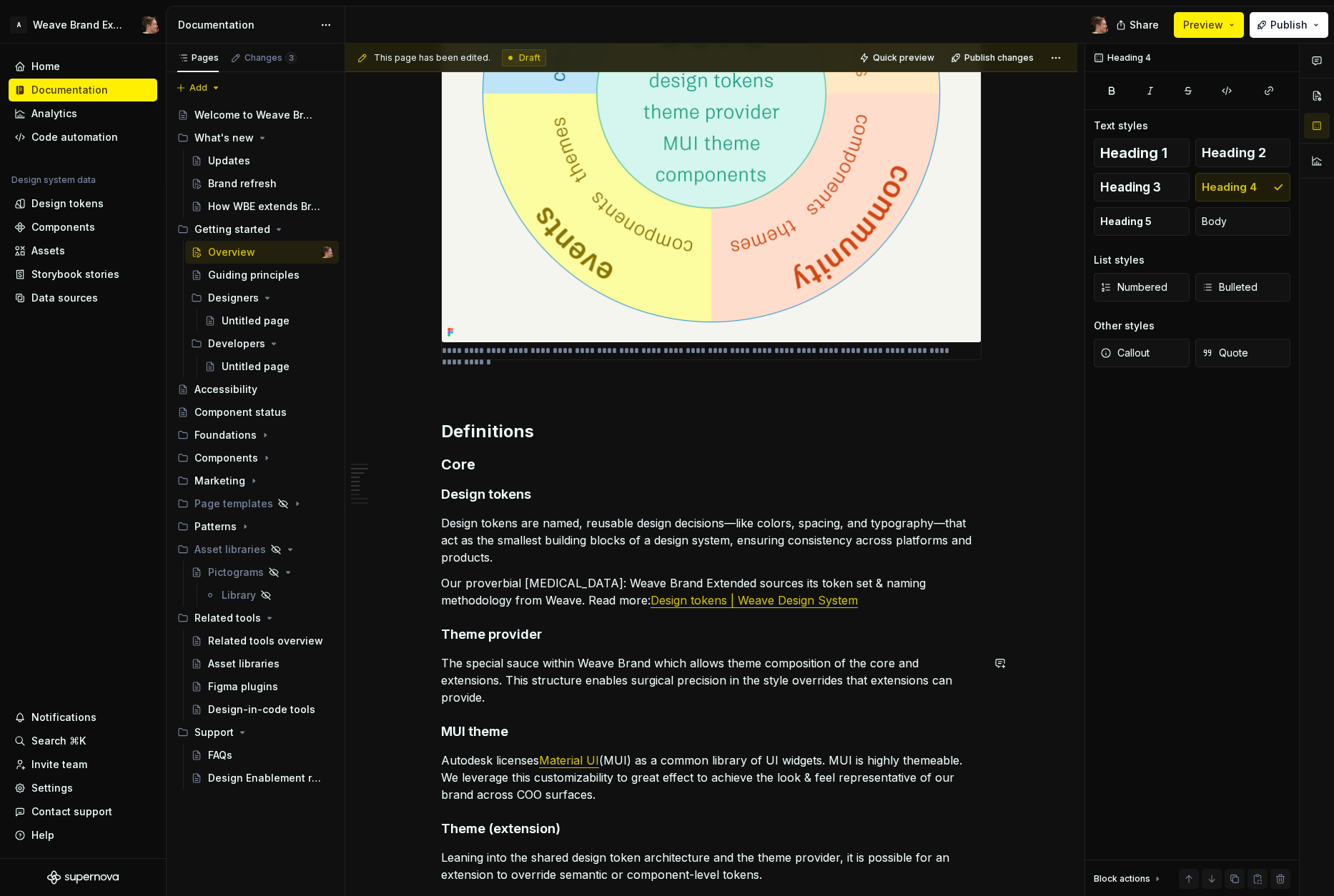
scroll to position [718, 0]
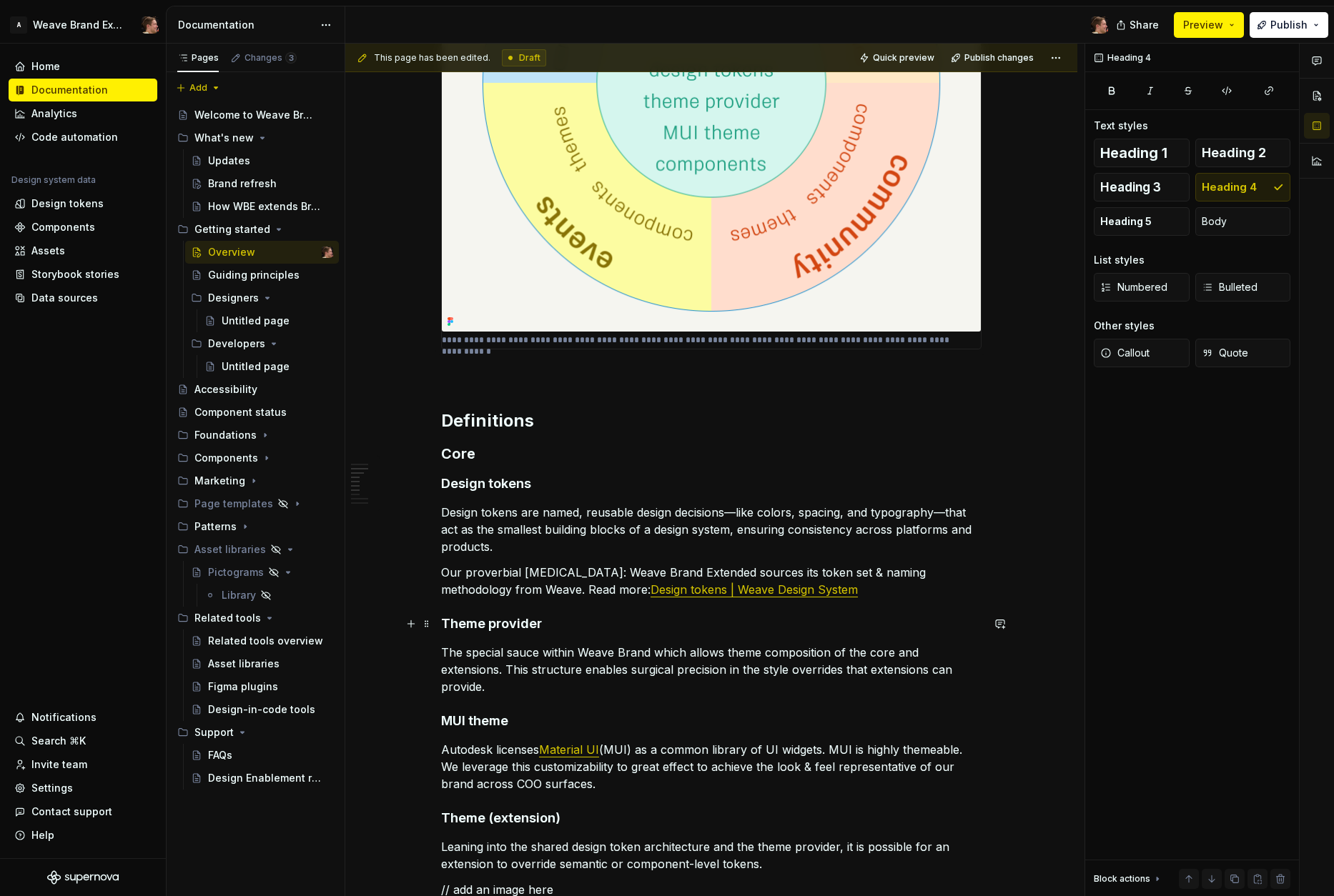
click at [506, 628] on h4 "Theme provider" at bounding box center [711, 624] width 540 height 17
click at [577, 628] on h4 "Theme provider" at bounding box center [711, 624] width 540 height 17
click at [480, 722] on h4 "MUI theme" at bounding box center [711, 721] width 540 height 17
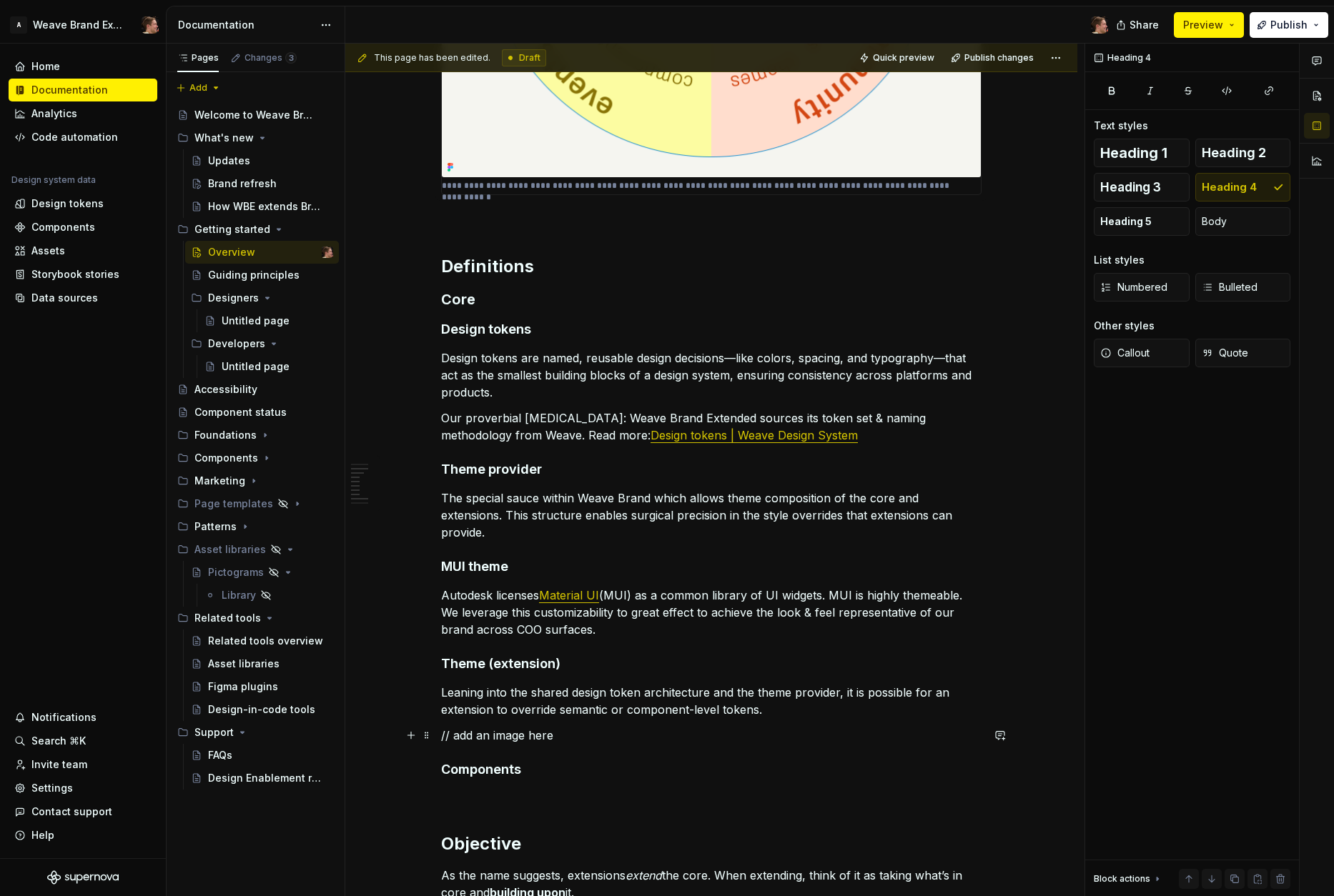
scroll to position [889, 0]
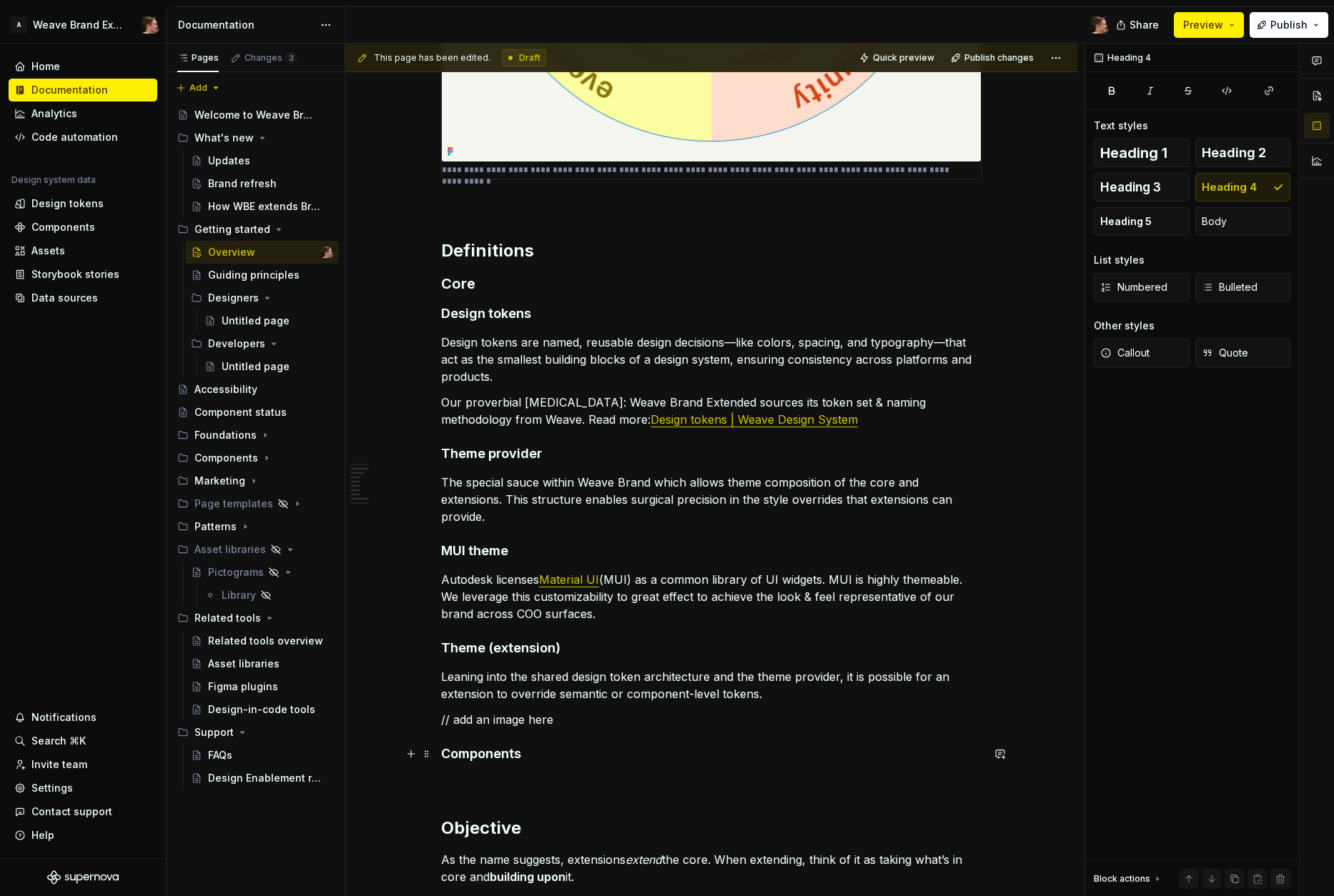
click at [488, 754] on h4 "Components" at bounding box center [711, 754] width 540 height 17
click at [503, 652] on h4 "Theme (extension)" at bounding box center [711, 648] width 540 height 17
click at [595, 646] on h4 "Theme (extension)" at bounding box center [711, 648] width 540 height 17
drag, startPoint x: 582, startPoint y: 714, endPoint x: 581, endPoint y: 726, distance: 12.0
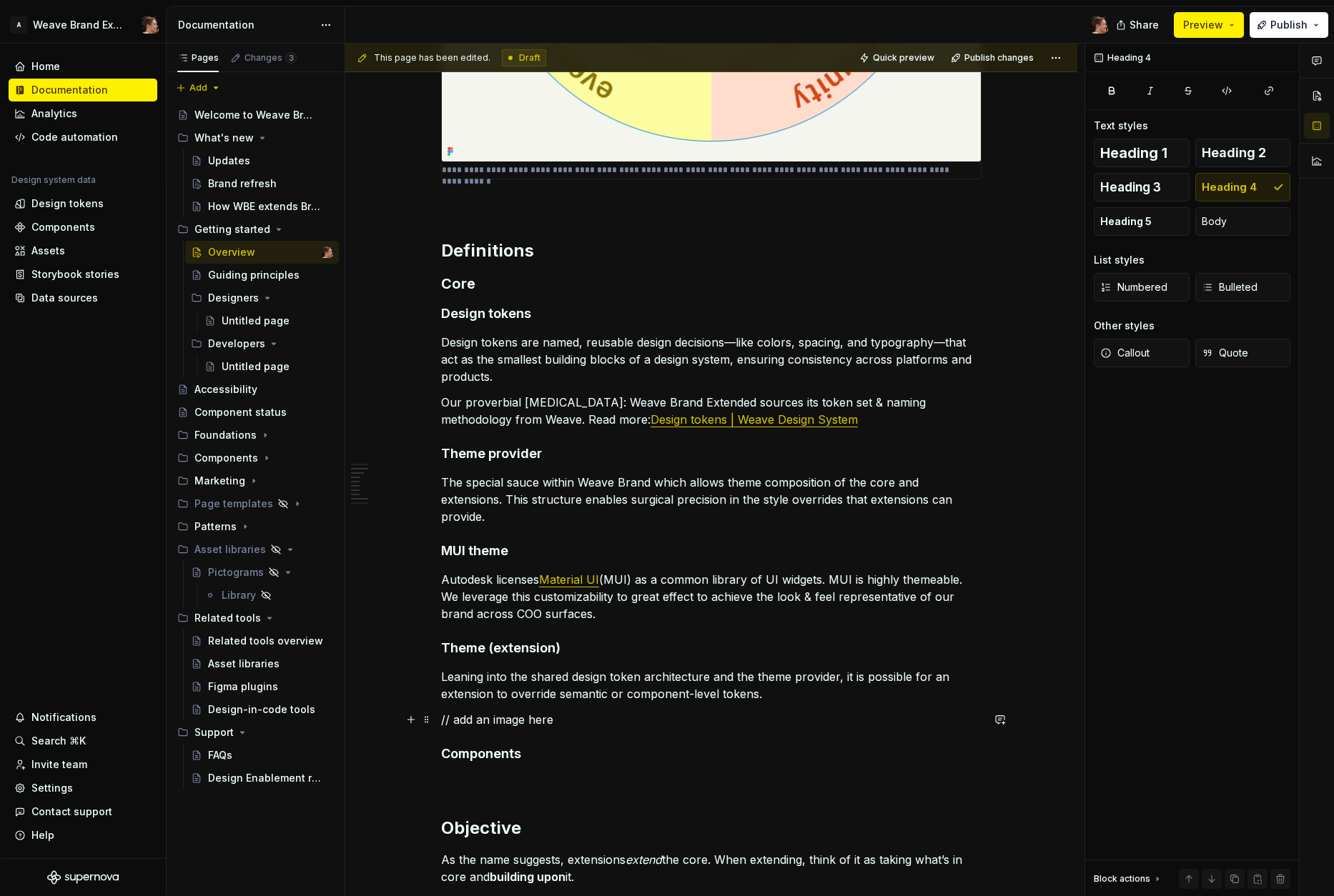
click at [582, 714] on p "// add an image here" at bounding box center [711, 719] width 540 height 17
click at [583, 638] on div "**********" at bounding box center [711, 209] width 540 height 1639
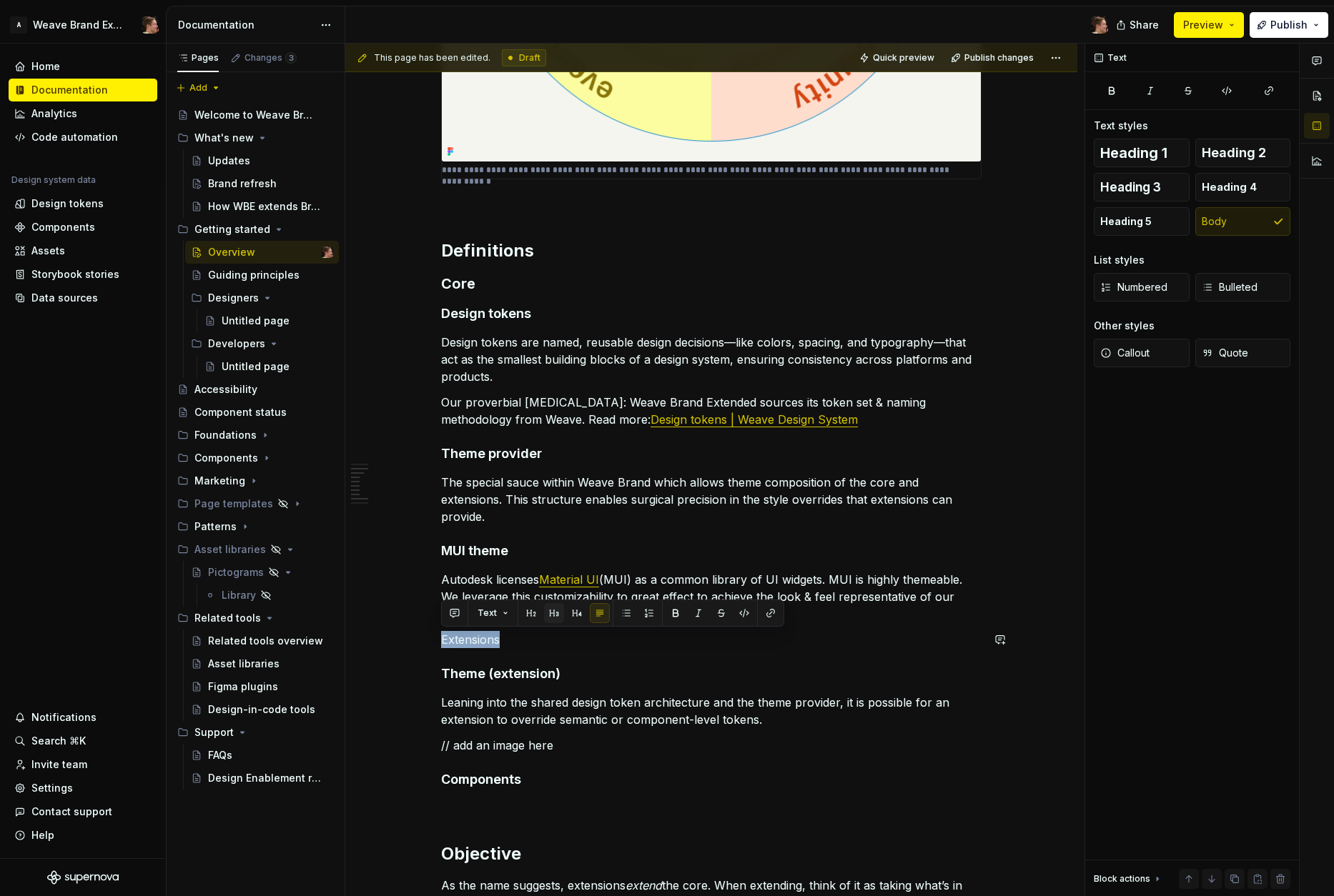
click at [555, 610] on button "button" at bounding box center [553, 613] width 20 height 20
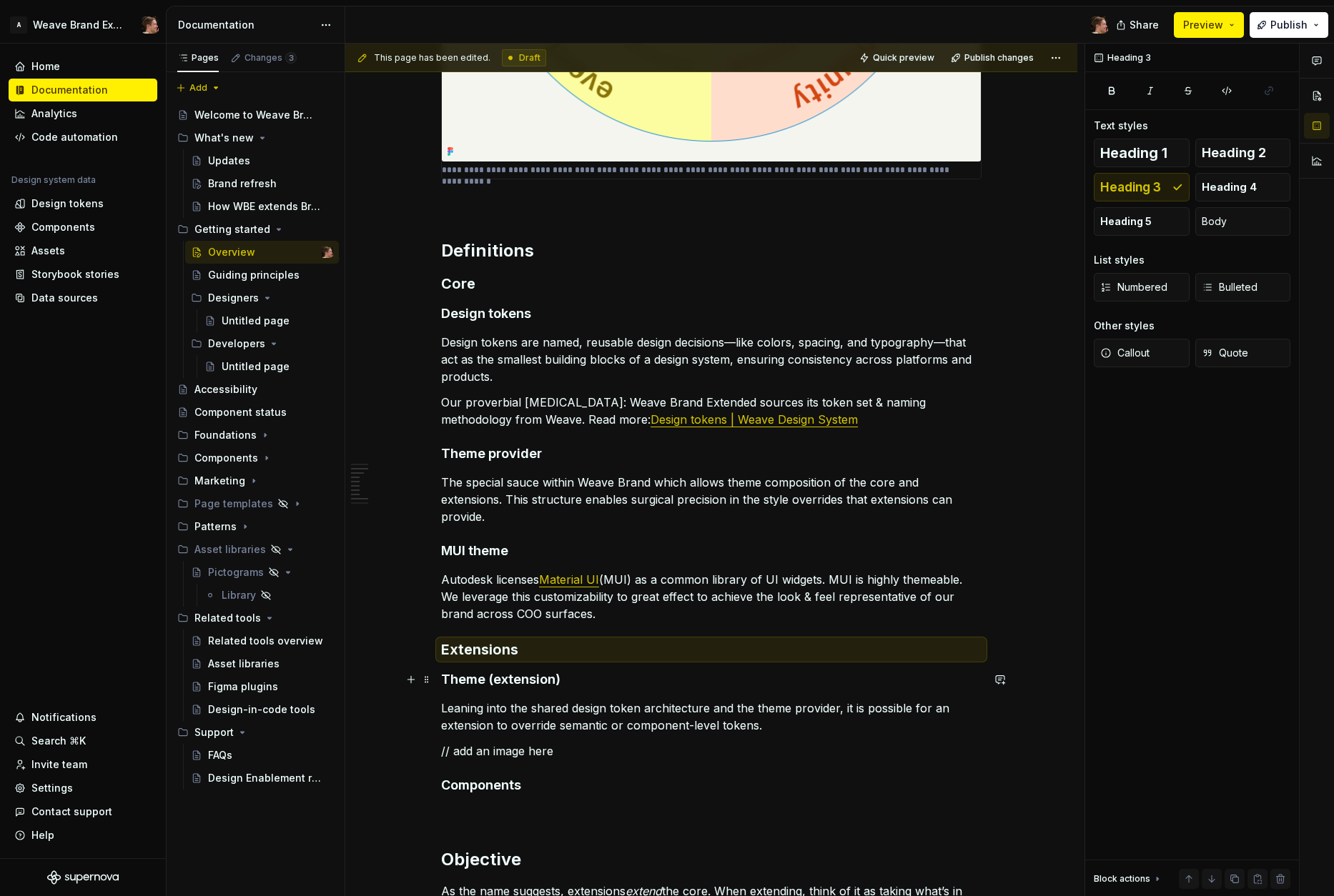
click at [521, 683] on h4 "Theme (extension)" at bounding box center [711, 679] width 540 height 17
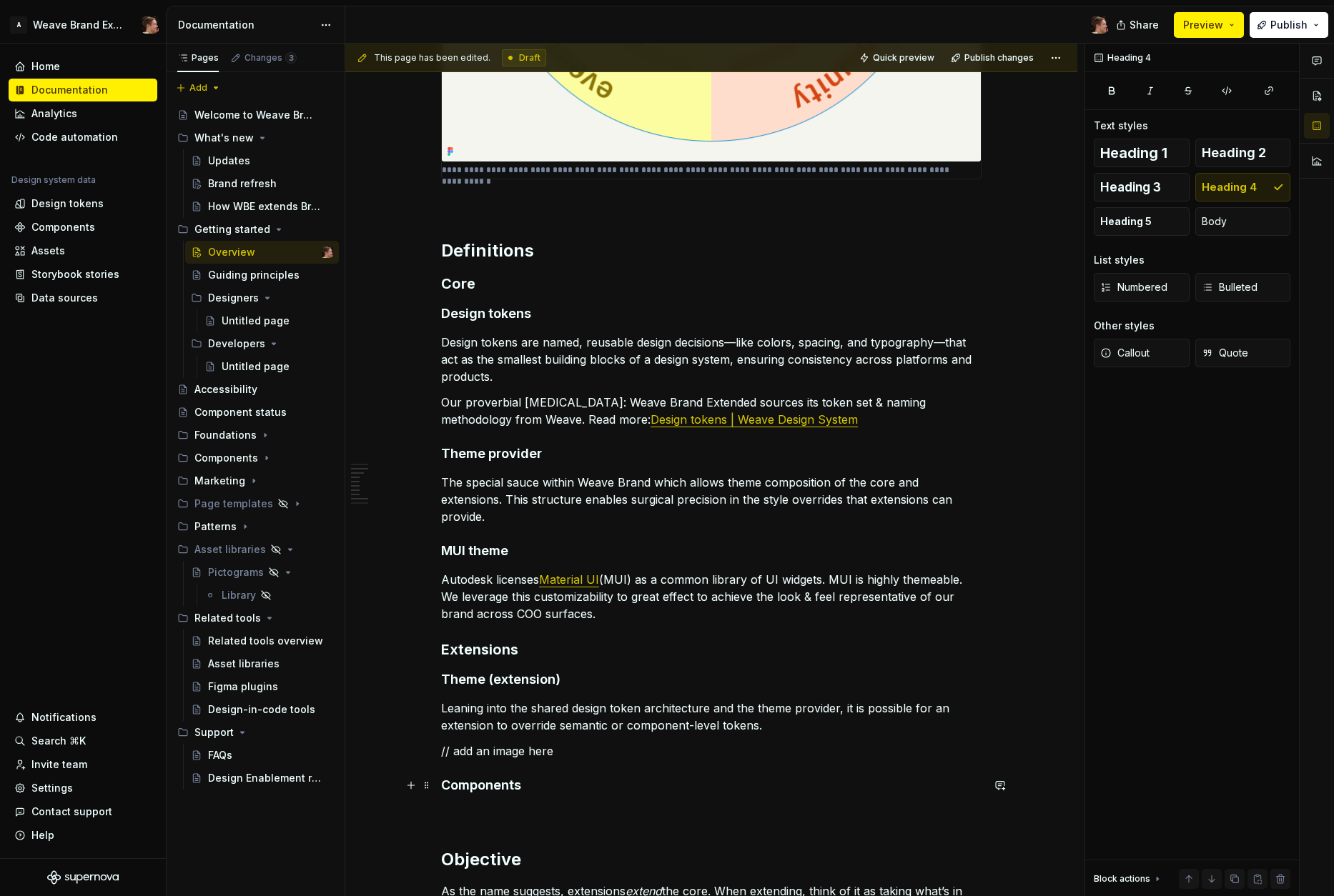
click at [563, 780] on h4 "Components" at bounding box center [711, 786] width 540 height 17
click at [578, 745] on p "// add an image here" at bounding box center [711, 751] width 540 height 17
click at [574, 519] on p "The special sauce within Weave Brand which allows theme composition of the core…" at bounding box center [711, 499] width 540 height 51
click at [571, 519] on p "The special sauce within Weave Brand which allows theme composition of the core…" at bounding box center [711, 499] width 540 height 51
click at [587, 753] on p "// add an image here" at bounding box center [711, 751] width 540 height 17
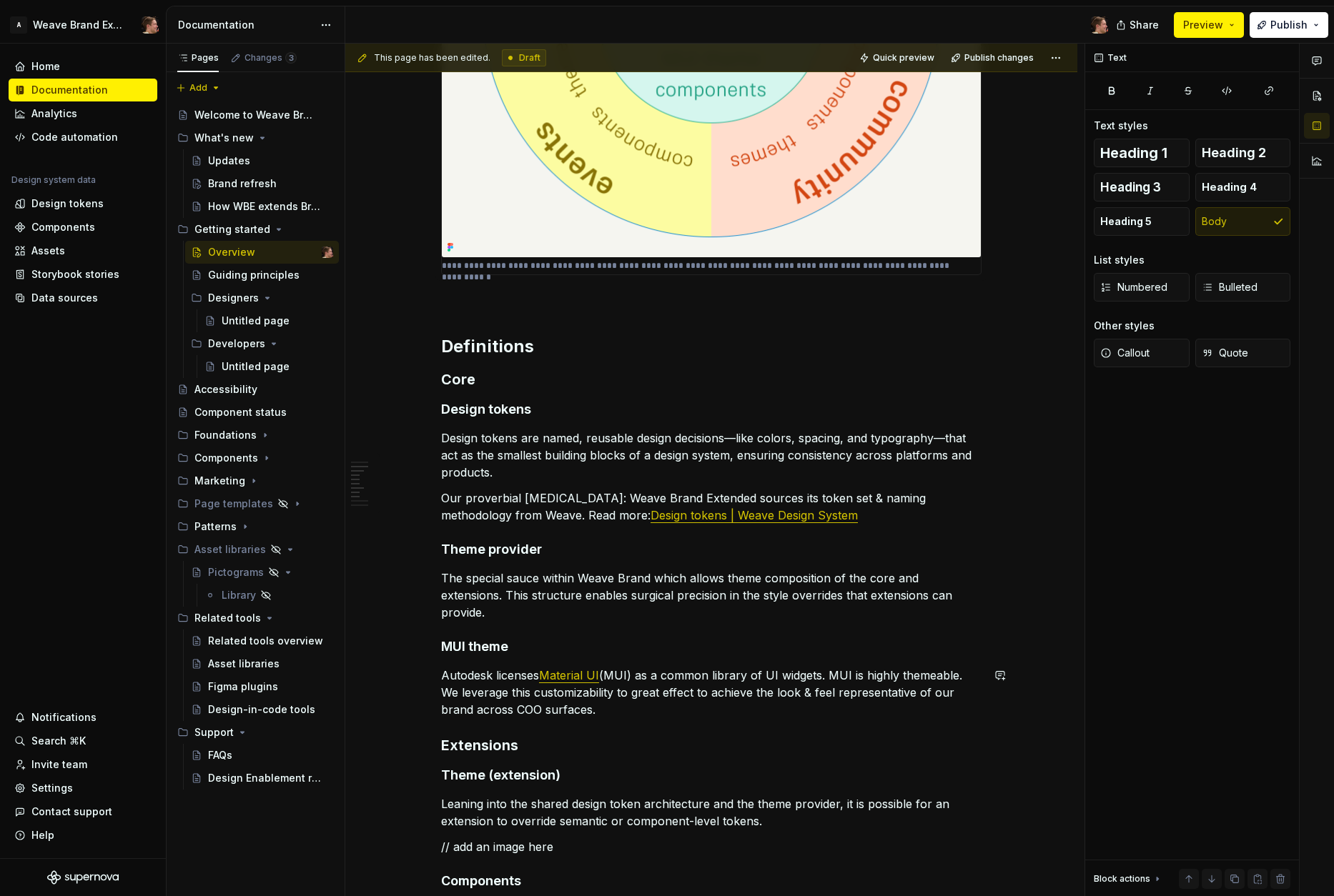
scroll to position [795, 0]
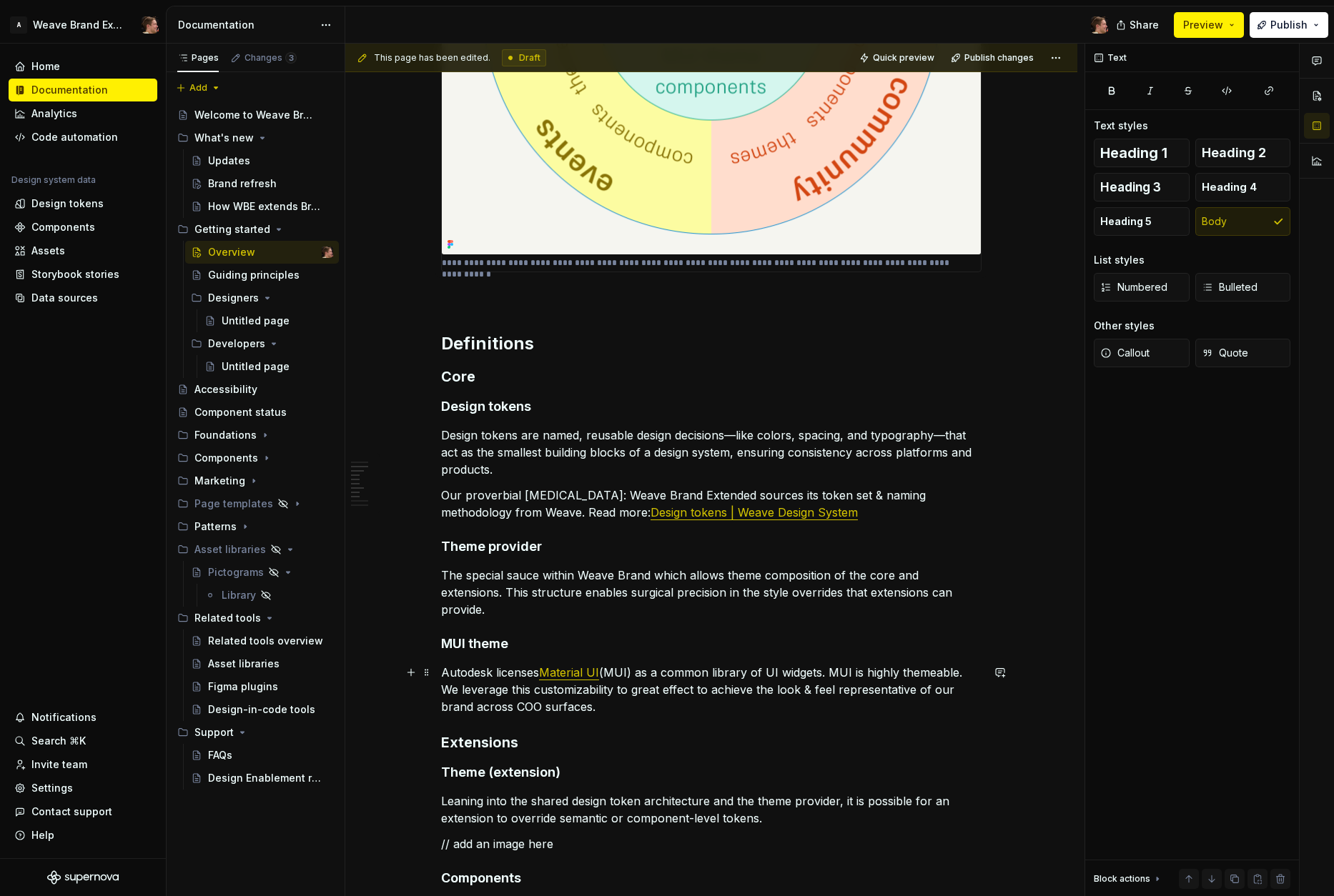
click at [651, 702] on p "Autodesk licenses Material UI (MUI) as a common library of UI widgets. MUI is h…" at bounding box center [711, 690] width 540 height 51
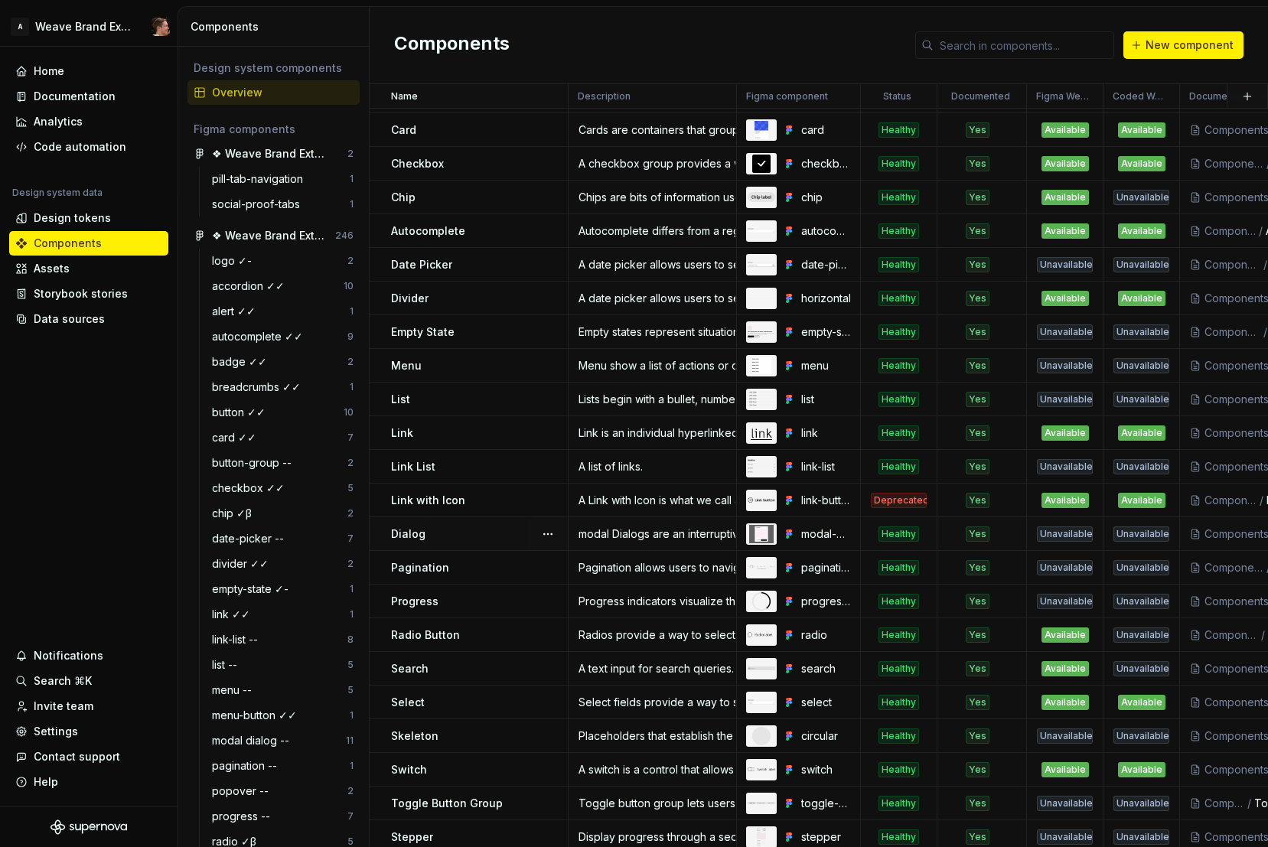
scroll to position [187, 0]
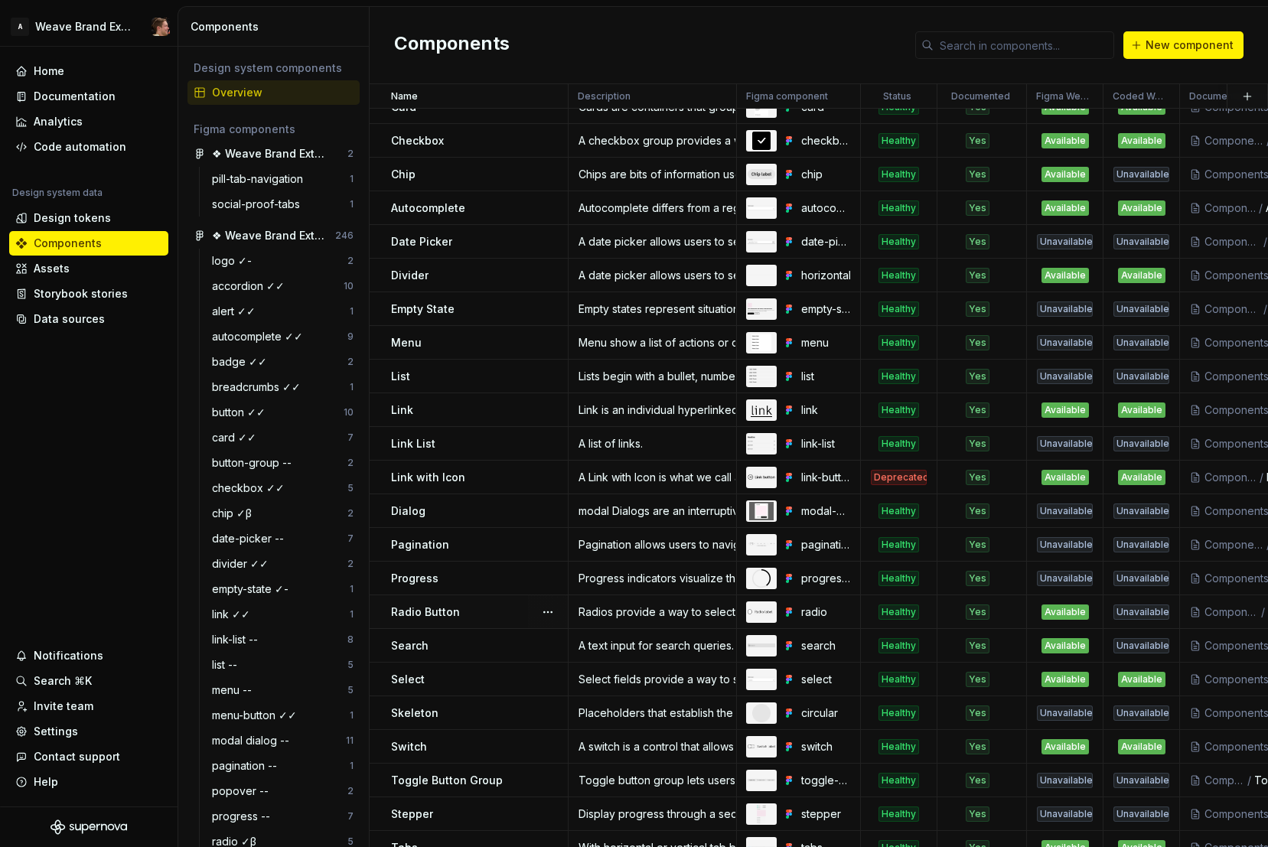
click at [445, 617] on p "Radio Button" at bounding box center [425, 611] width 69 height 15
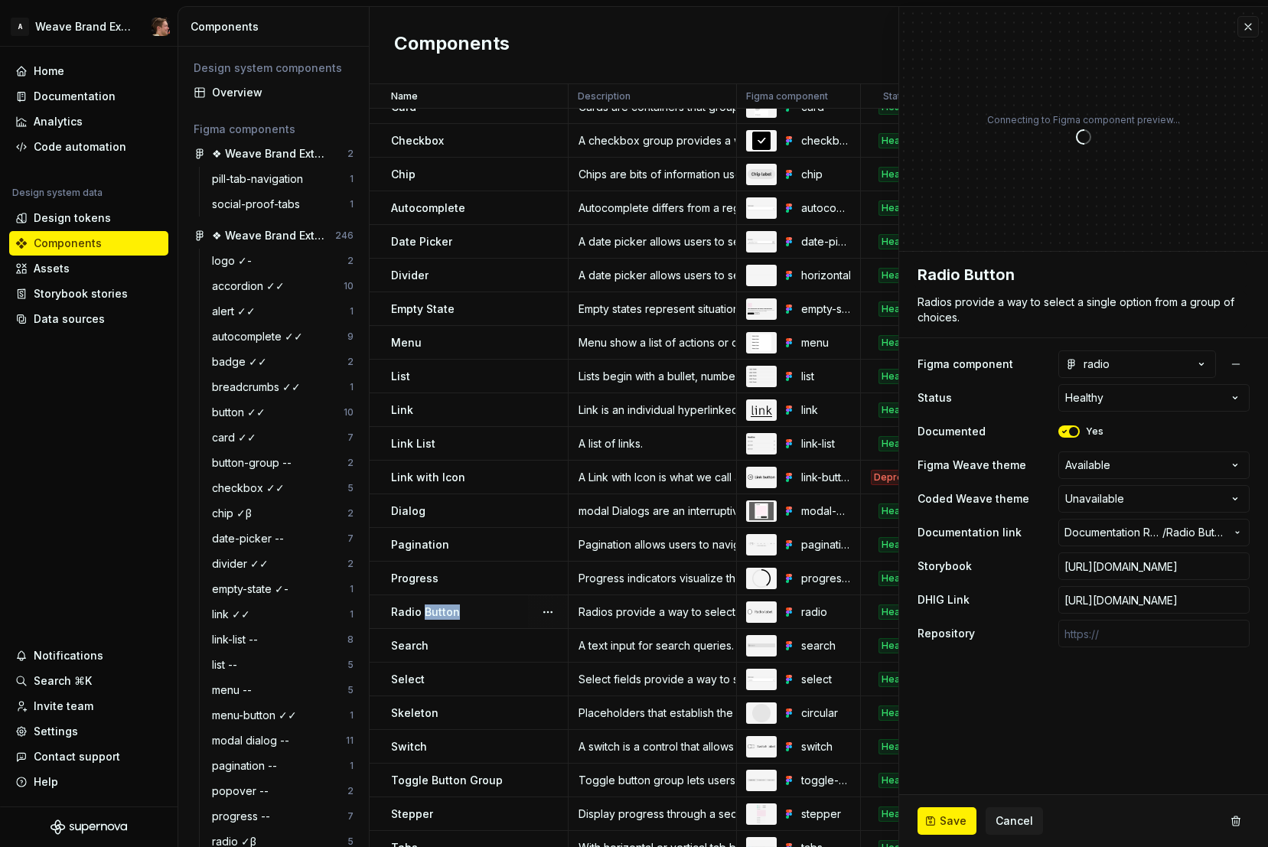
click at [517, 614] on div "Radio Button" at bounding box center [479, 611] width 176 height 15
type textarea "*"
click at [1100, 493] on html "A Weave Brand Extended Home Documentation Analytics Code automation Design syst…" at bounding box center [634, 423] width 1268 height 847
select select "**********"
click at [952, 817] on span "Save" at bounding box center [952, 820] width 27 height 15
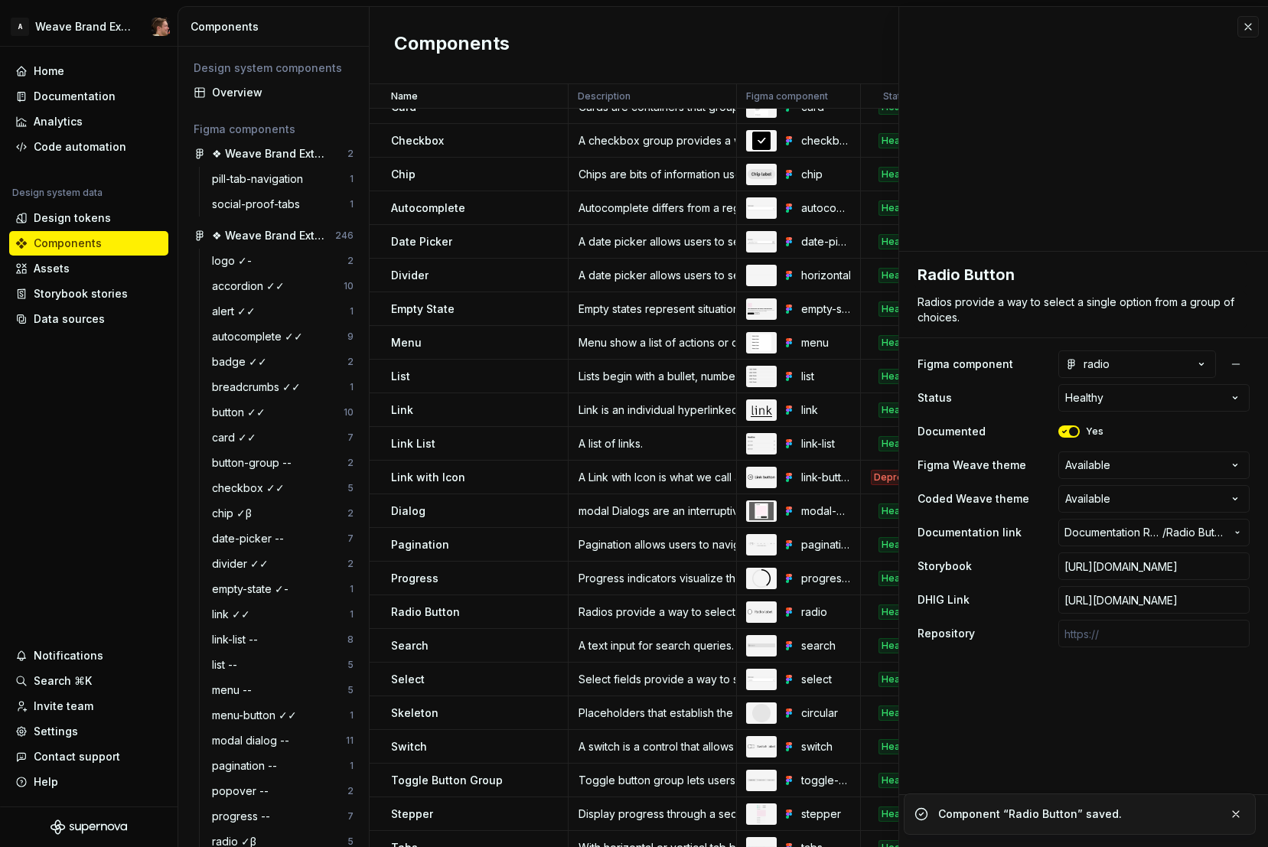
type textarea "*"
